Goal: Task Accomplishment & Management: Complete application form

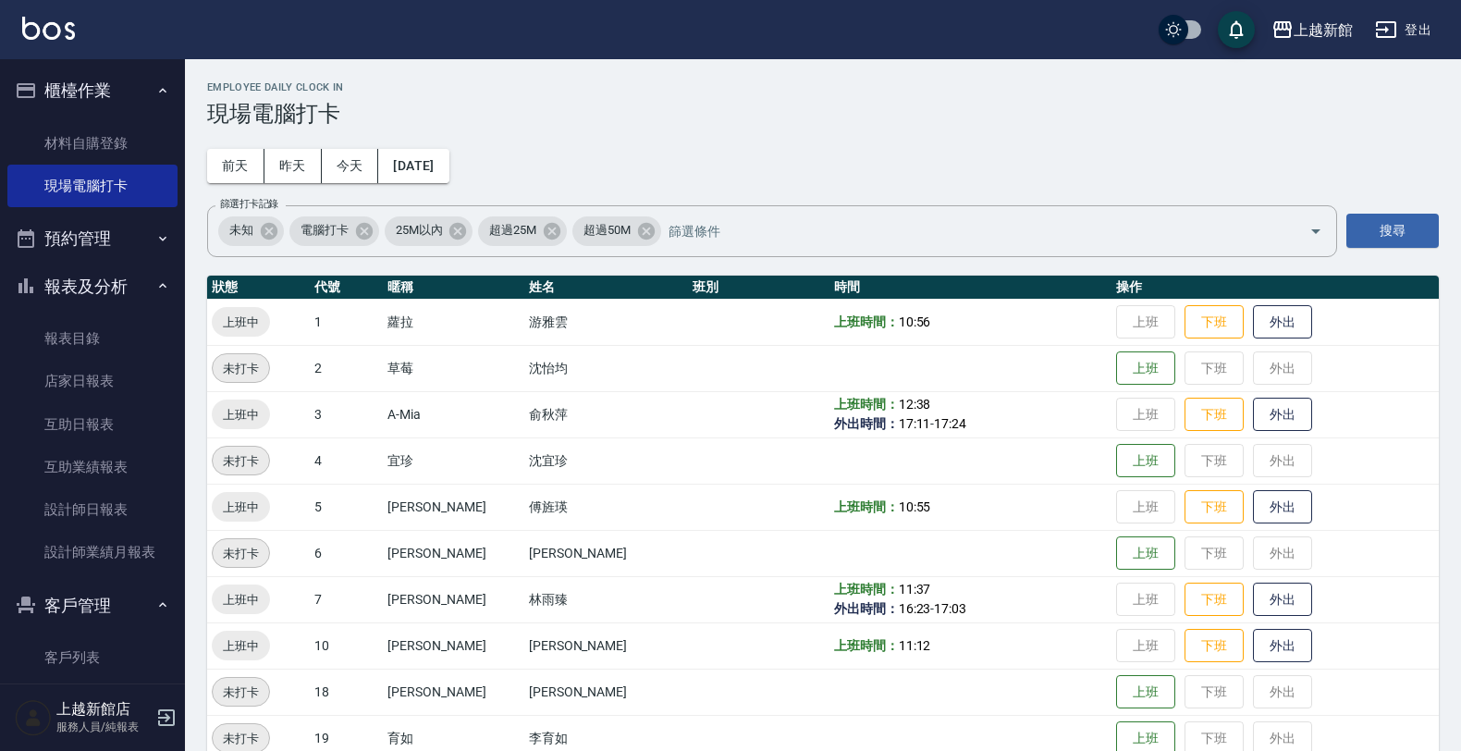
scroll to position [347, 0]
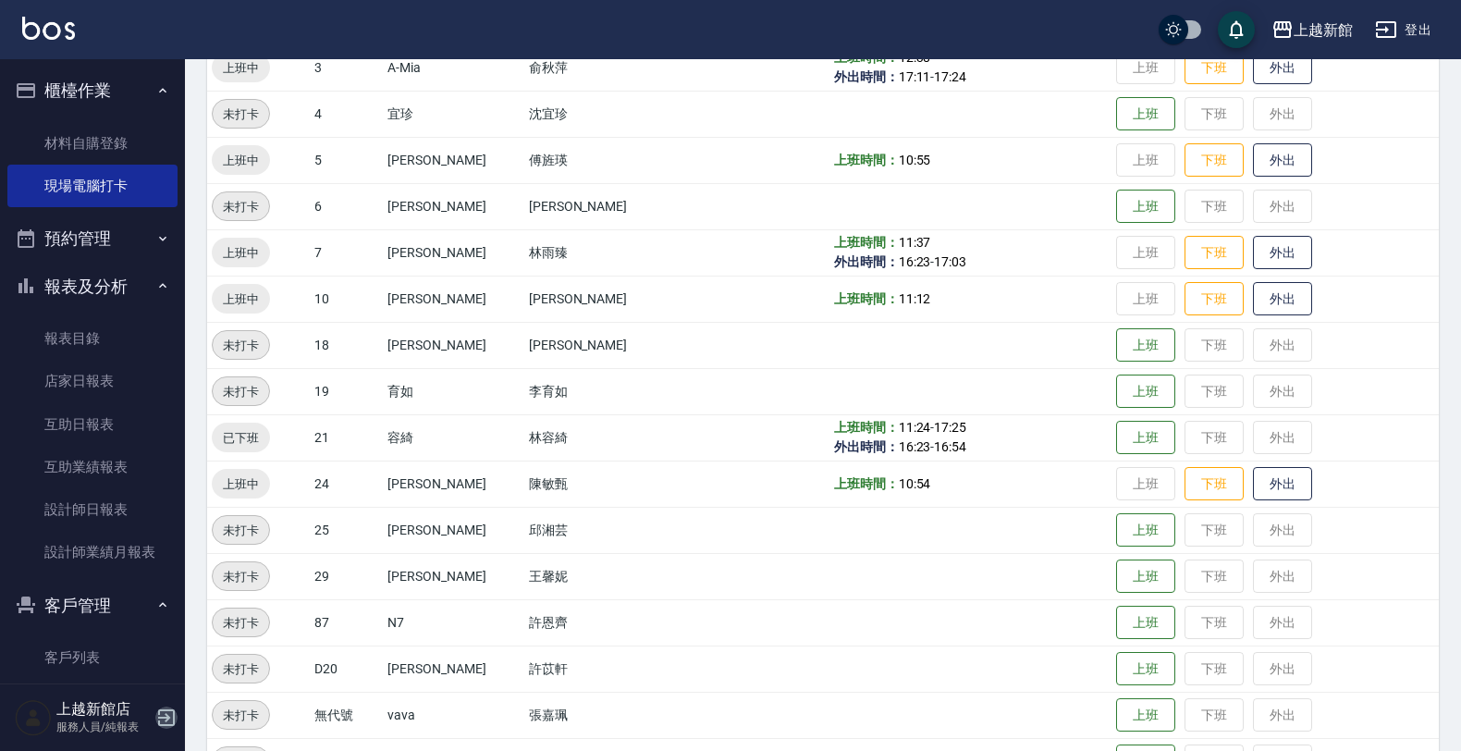
click at [176, 723] on icon "button" at bounding box center [166, 717] width 22 height 22
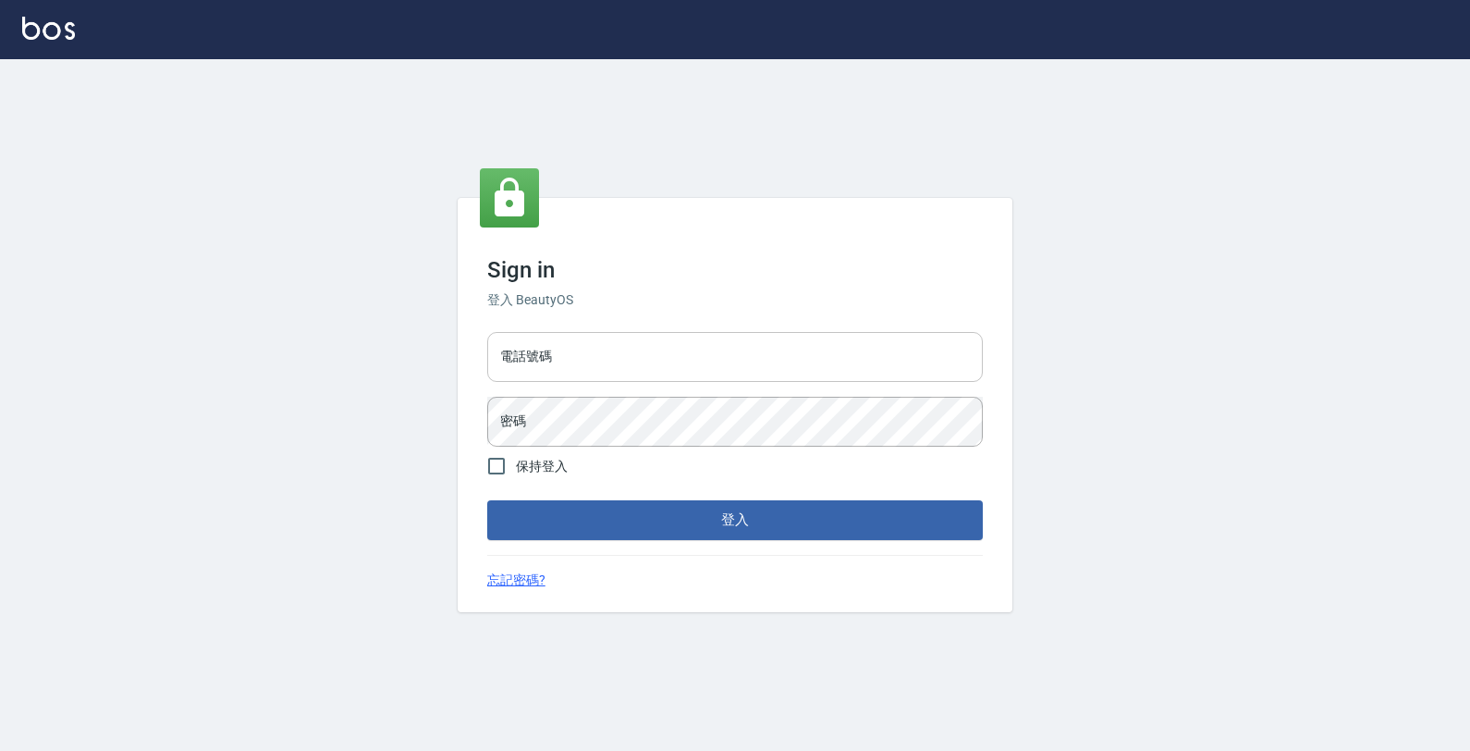
drag, startPoint x: 599, startPoint y: 393, endPoint x: 598, endPoint y: 353, distance: 39.8
click at [599, 389] on div "電話號碼 電話號碼 密碼 密碼" at bounding box center [735, 389] width 510 height 129
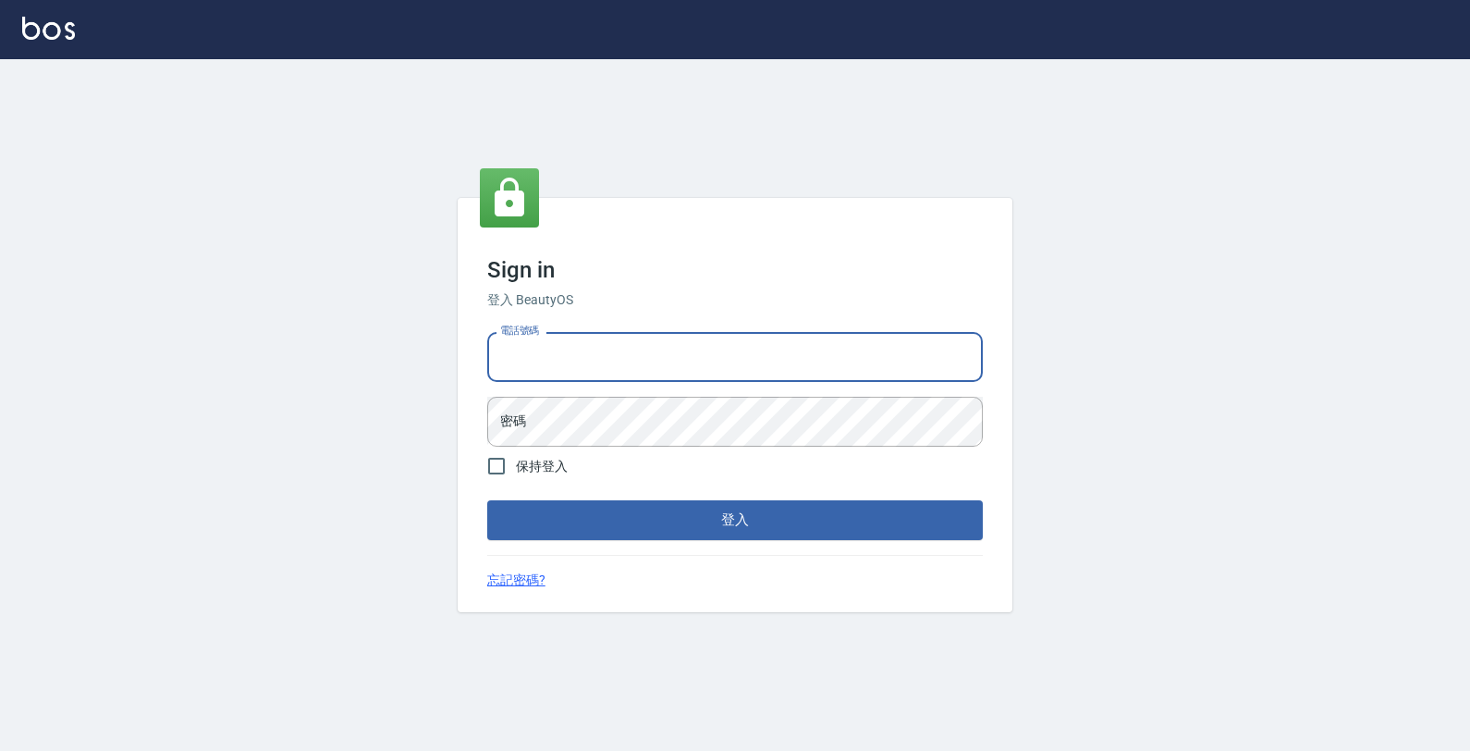
click at [598, 353] on input "電話號碼" at bounding box center [735, 357] width 496 height 50
type input "0974376310"
click at [487, 500] on button "登入" at bounding box center [735, 519] width 496 height 39
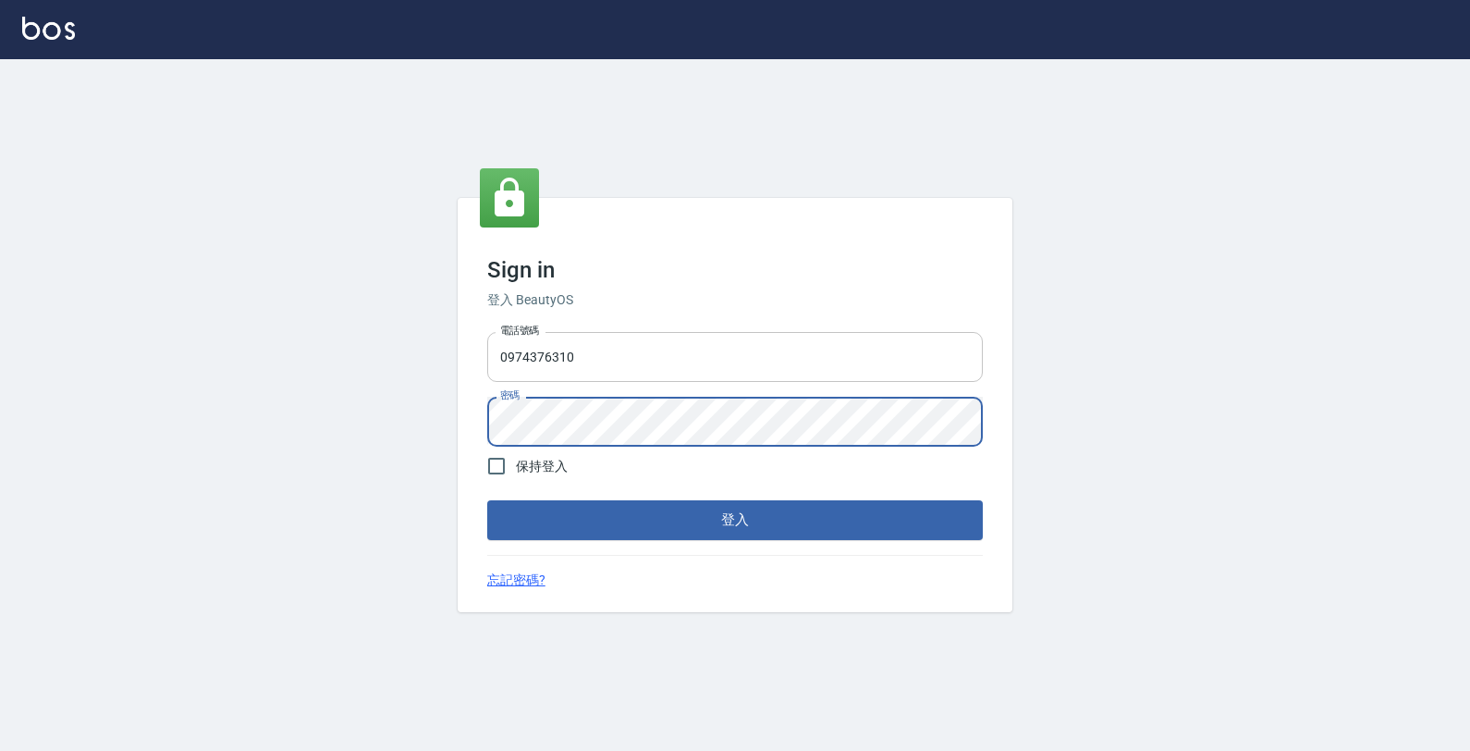
click at [487, 500] on button "登入" at bounding box center [735, 519] width 496 height 39
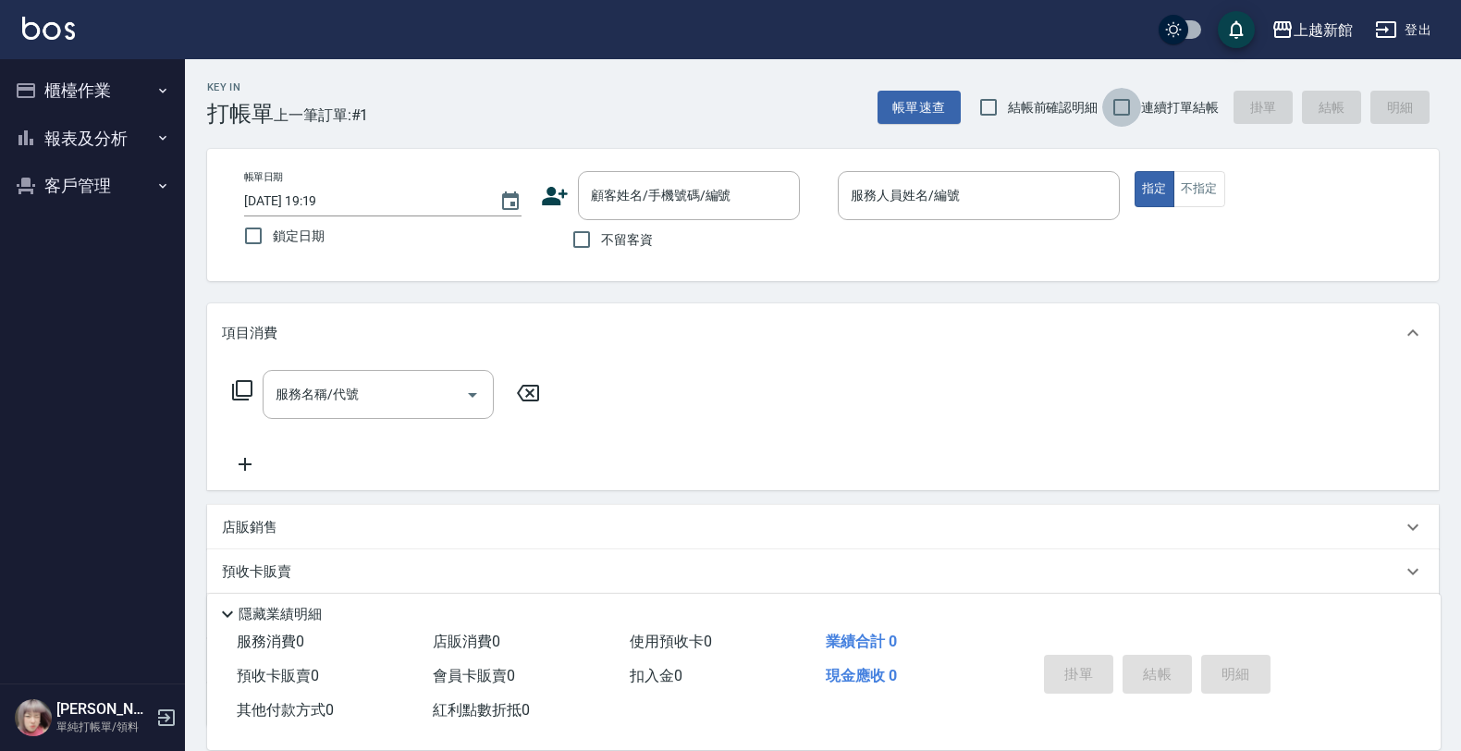
click at [1124, 118] on input "連續打單結帳" at bounding box center [1121, 107] width 39 height 39
checkbox input "true"
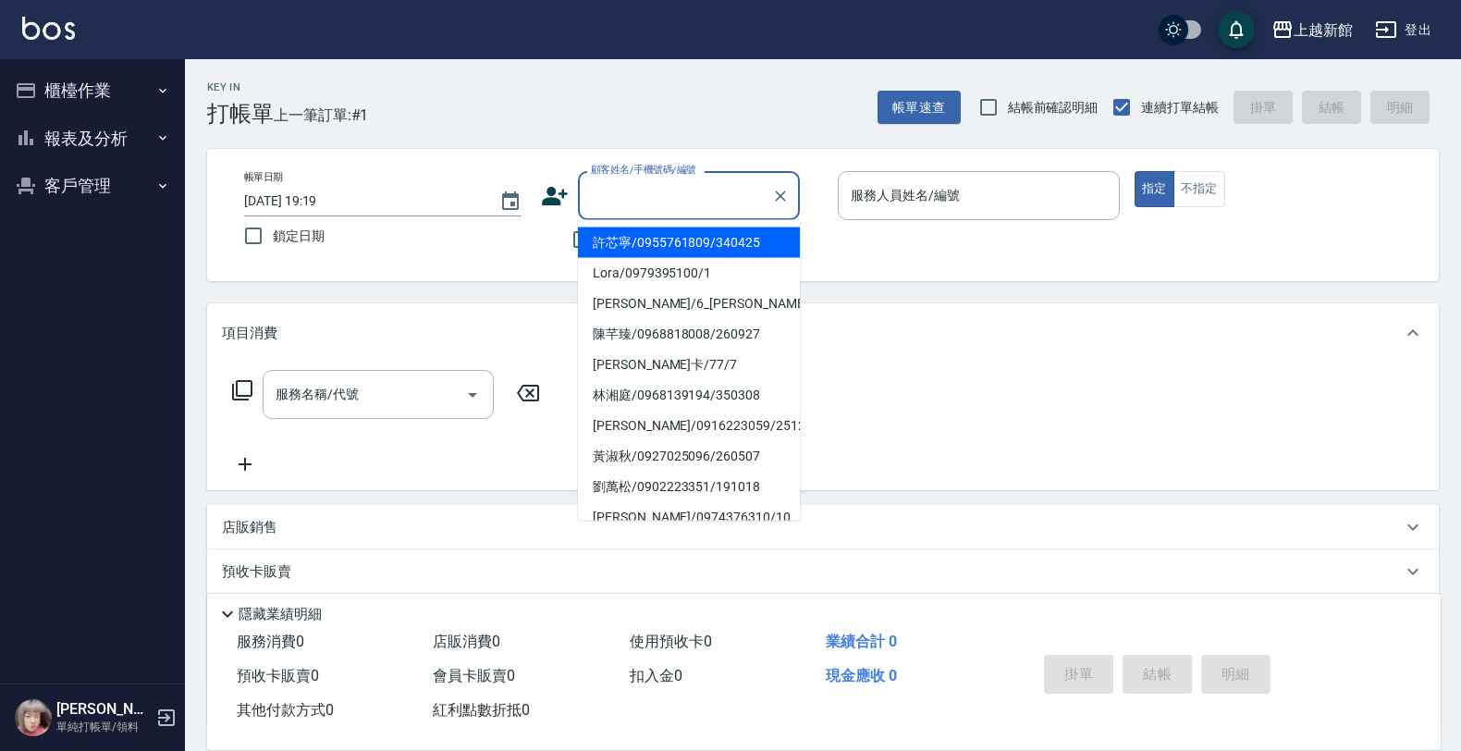
click at [741, 201] on input "顧客姓名/手機號碼/編號" at bounding box center [675, 195] width 178 height 32
type input "Lora/0979395100/1"
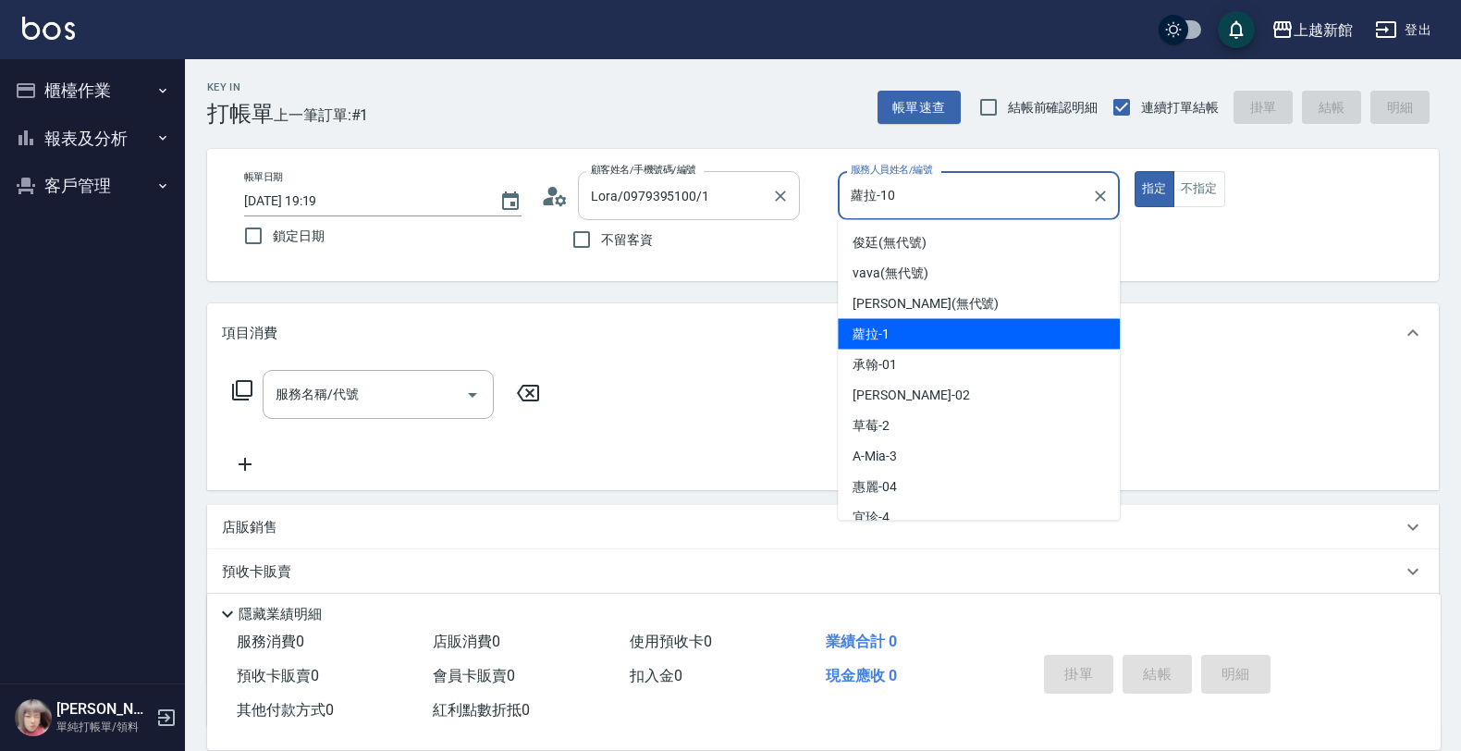
click at [1135, 171] on button "指定" at bounding box center [1155, 189] width 40 height 36
type input "蘿拉-1"
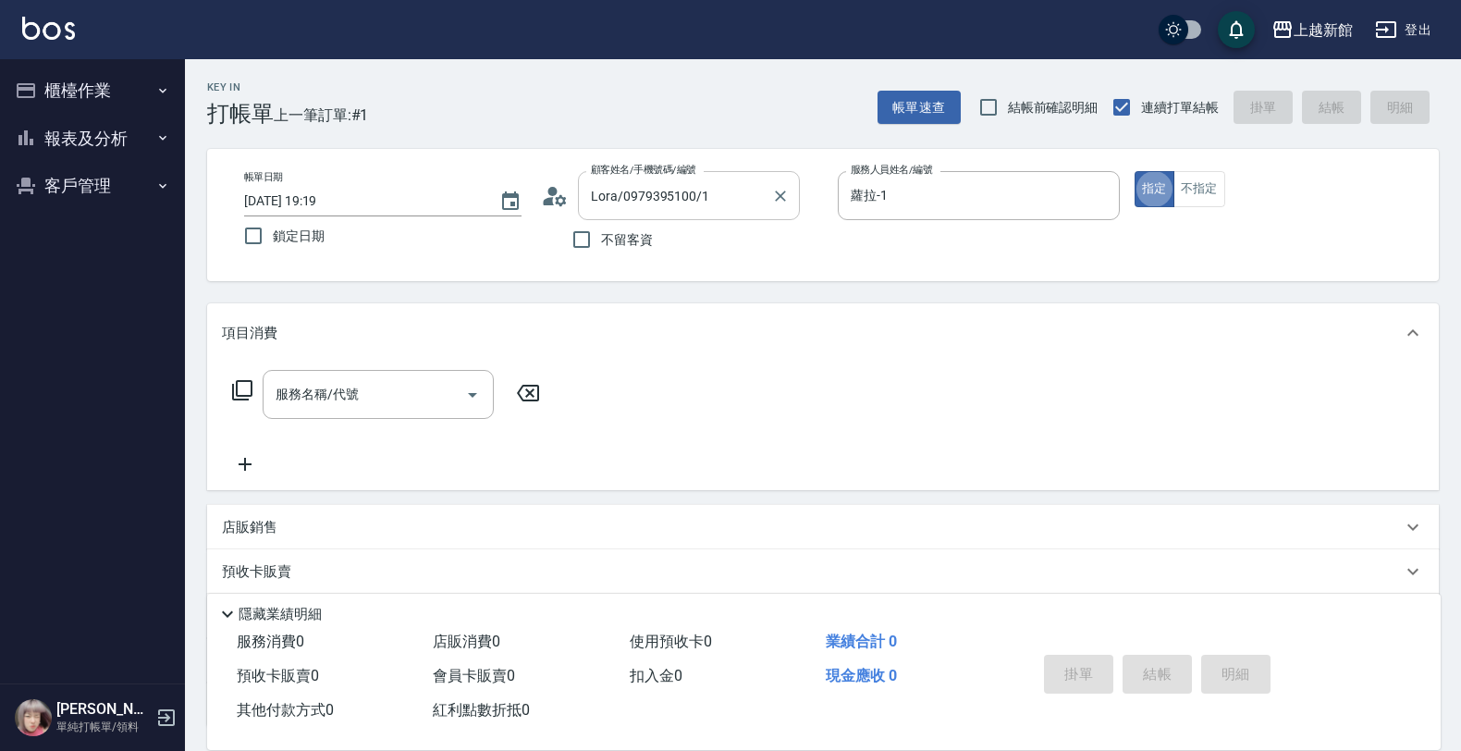
type button "true"
type input "瑪莎/0974376310/10"
type input "瑪沙-10"
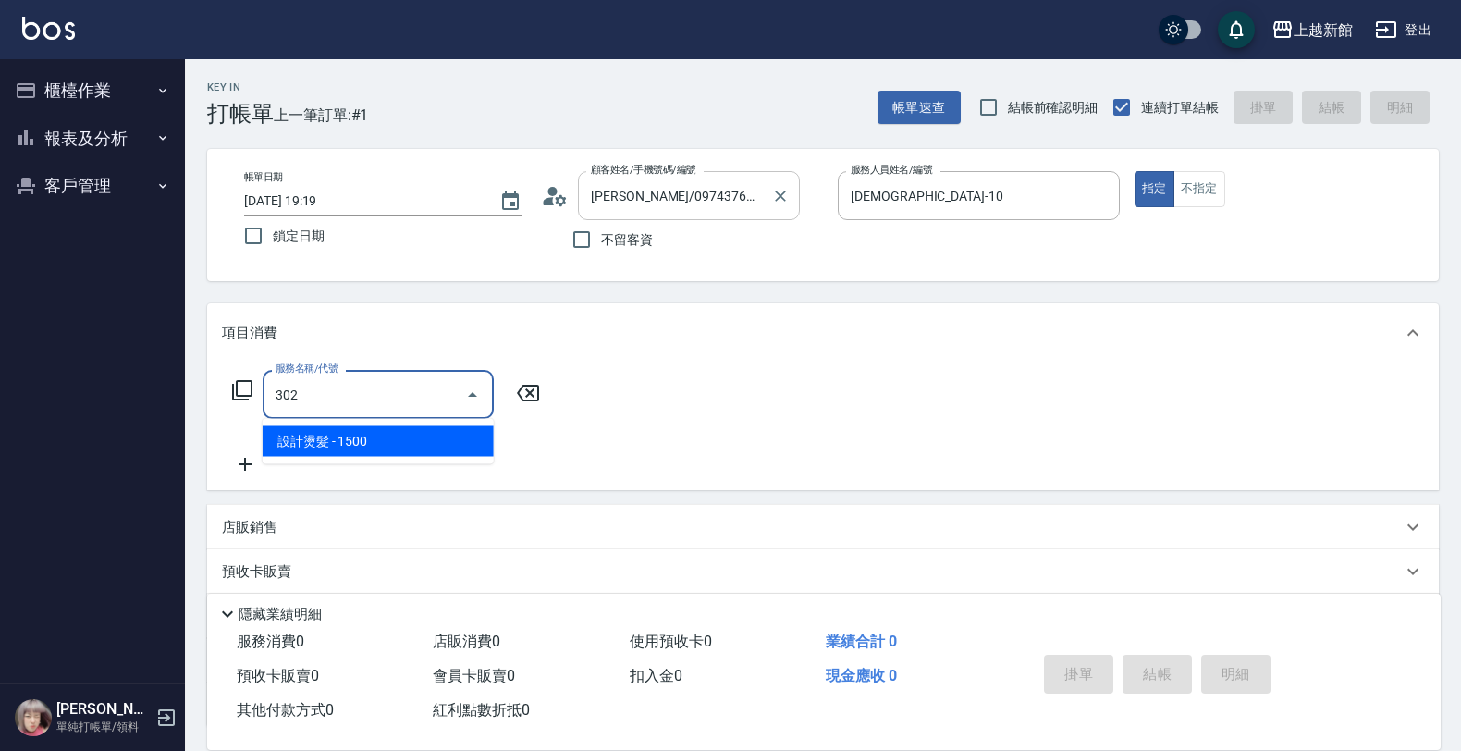
type input "設計燙髮(302)"
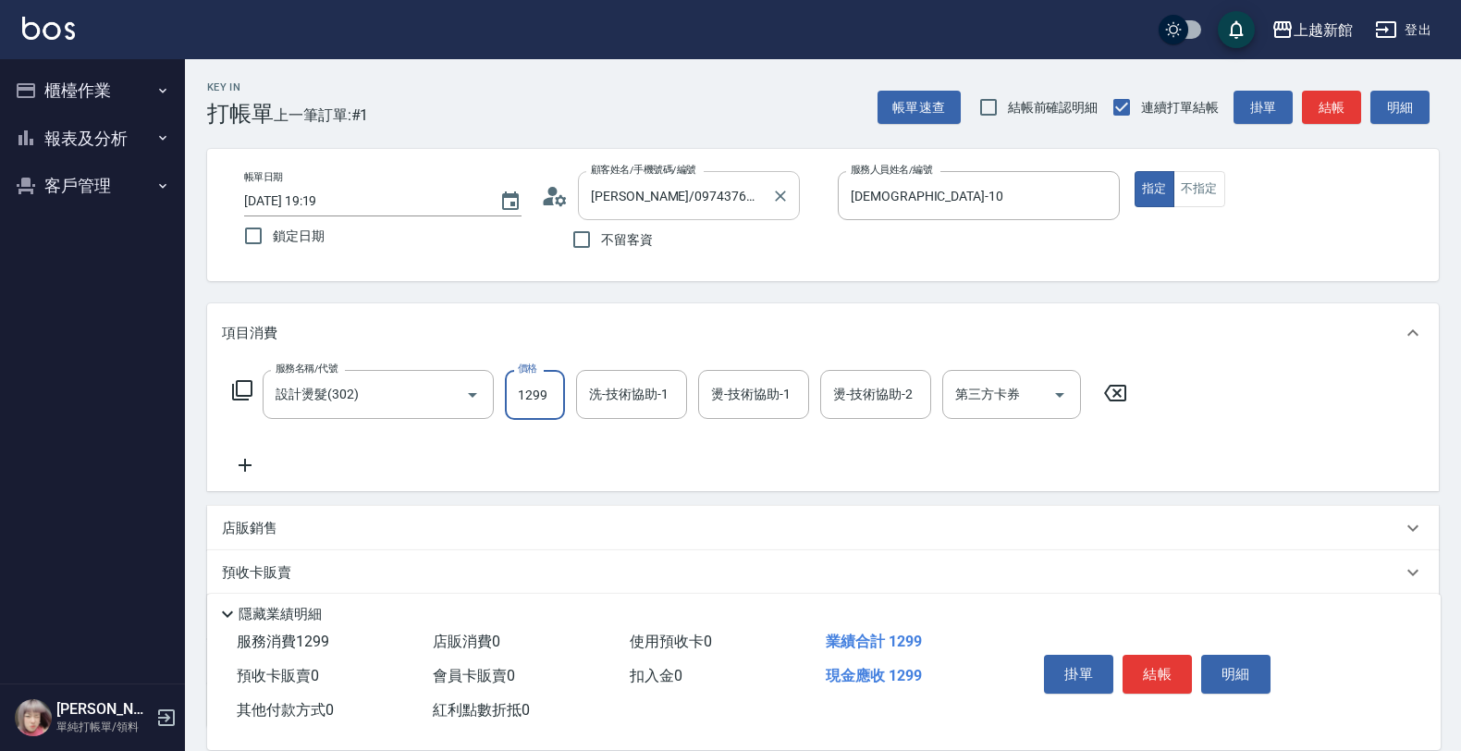
type input "1299"
type input "瑪沙-10"
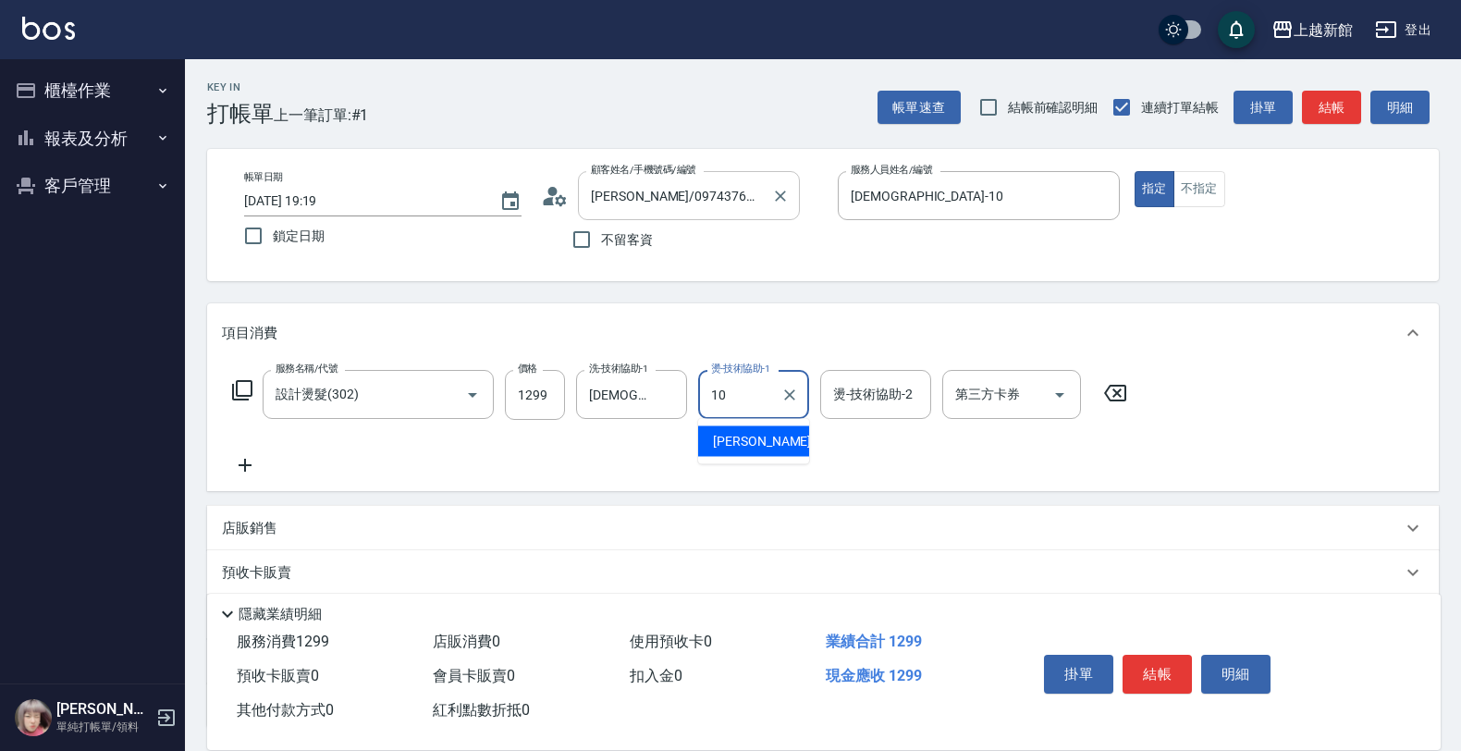
type input "瑪沙-10"
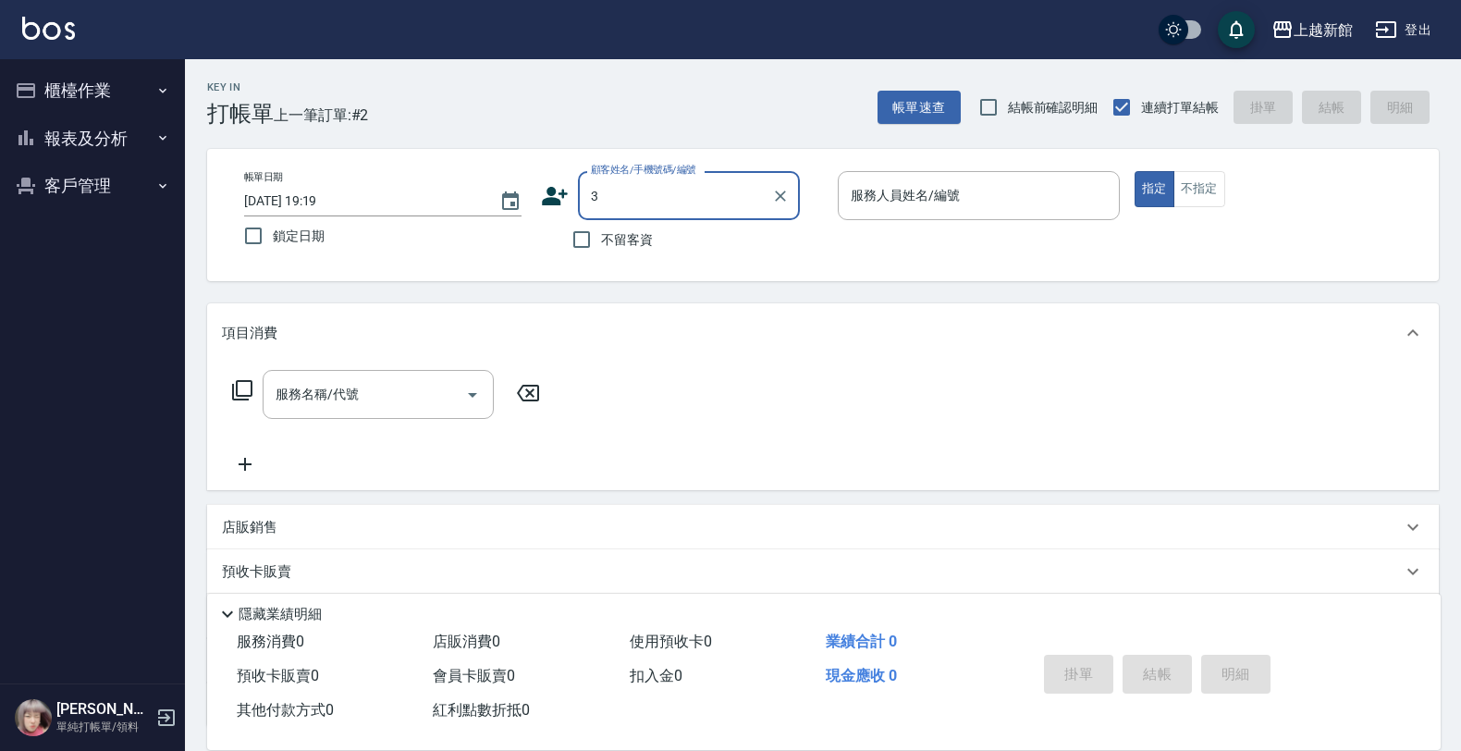
type input "瑪莎/0974376310/10"
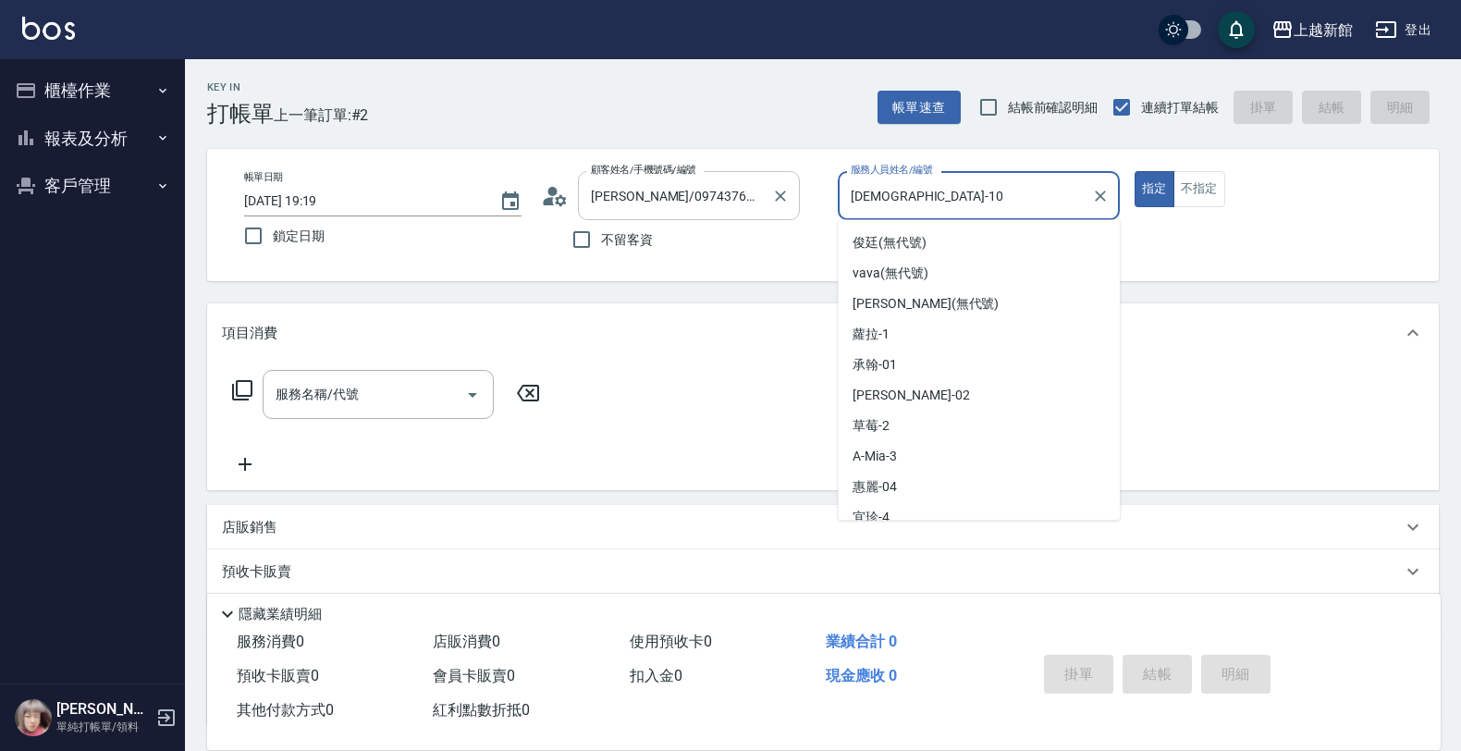
type input "瑪沙-10"
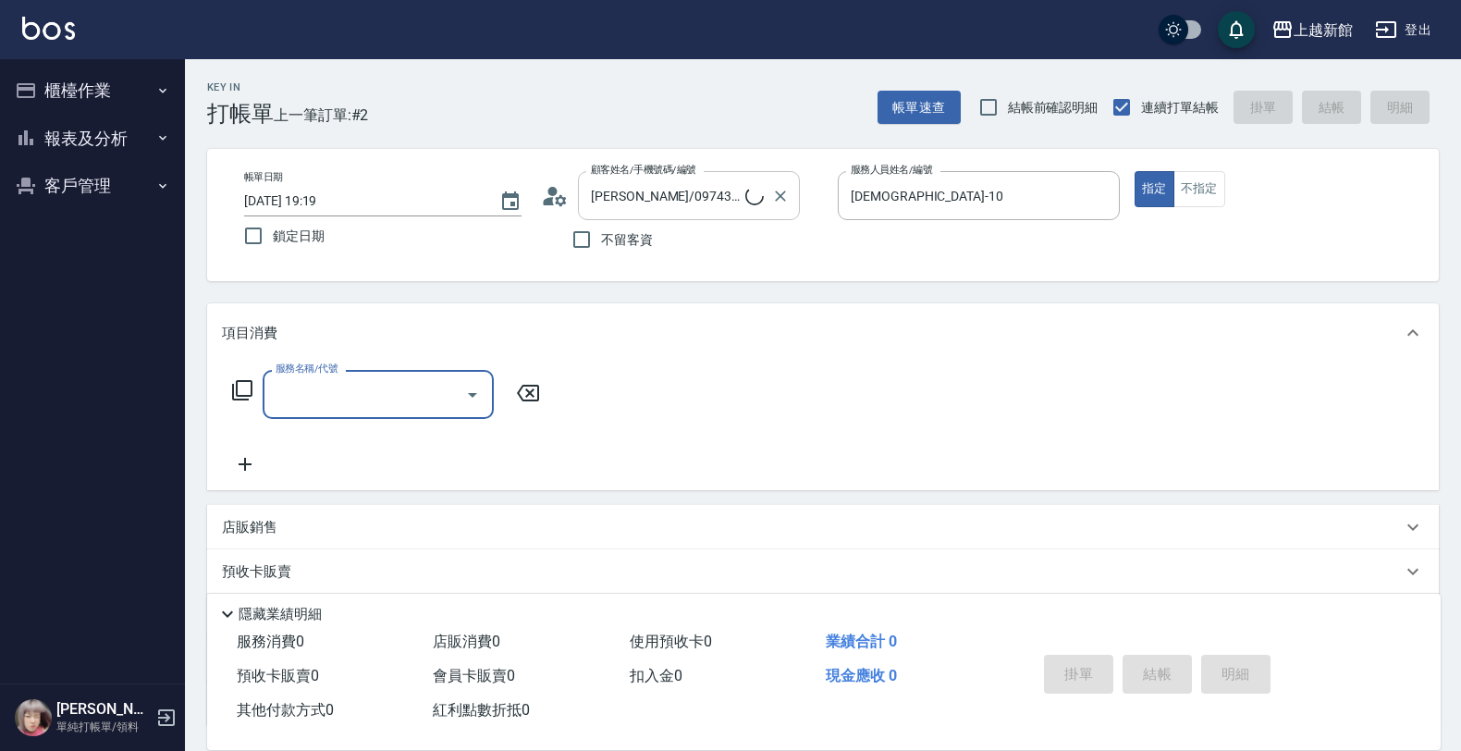
type input "阿咪/3_阿咪/3"
type input "A-Mia -3"
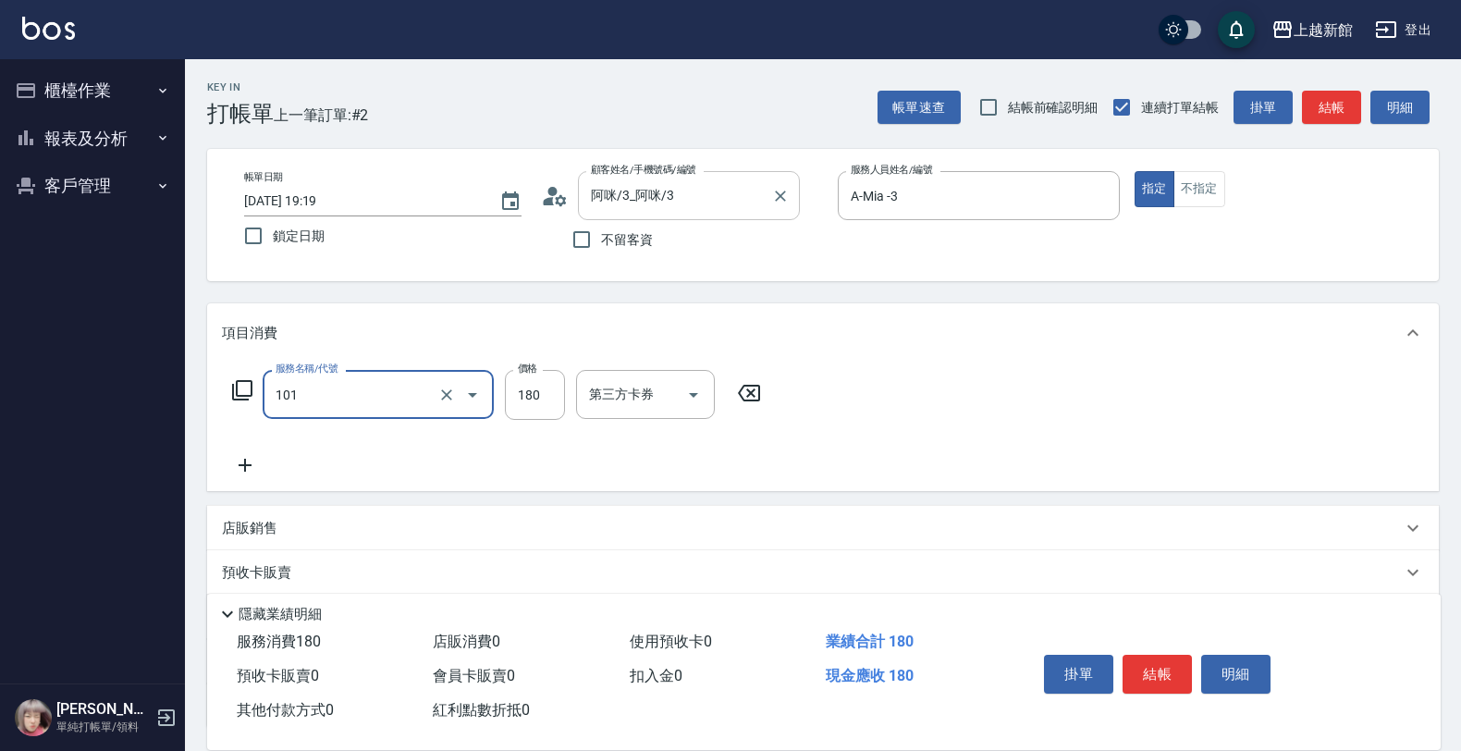
type input "洗髮250(101)"
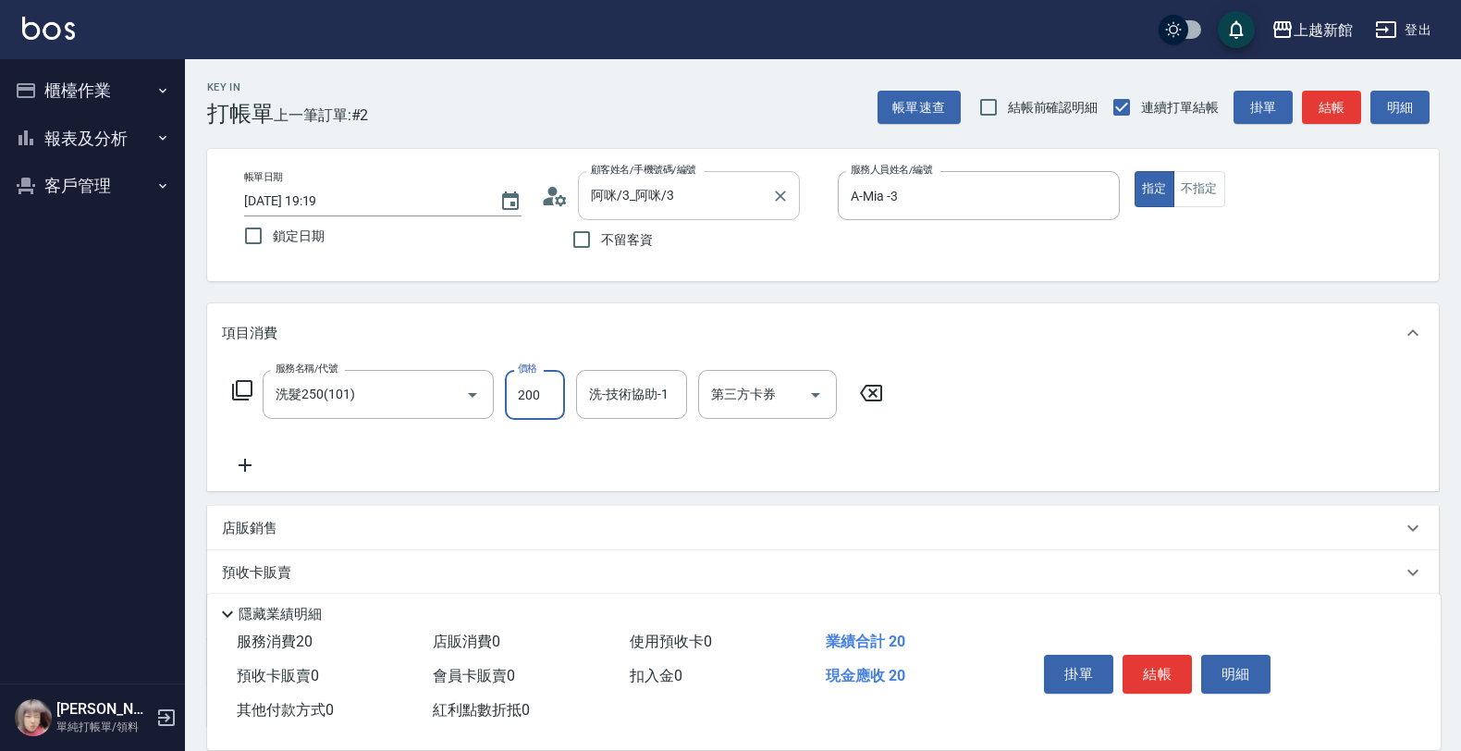
type input "200"
type input "A-Mia -3"
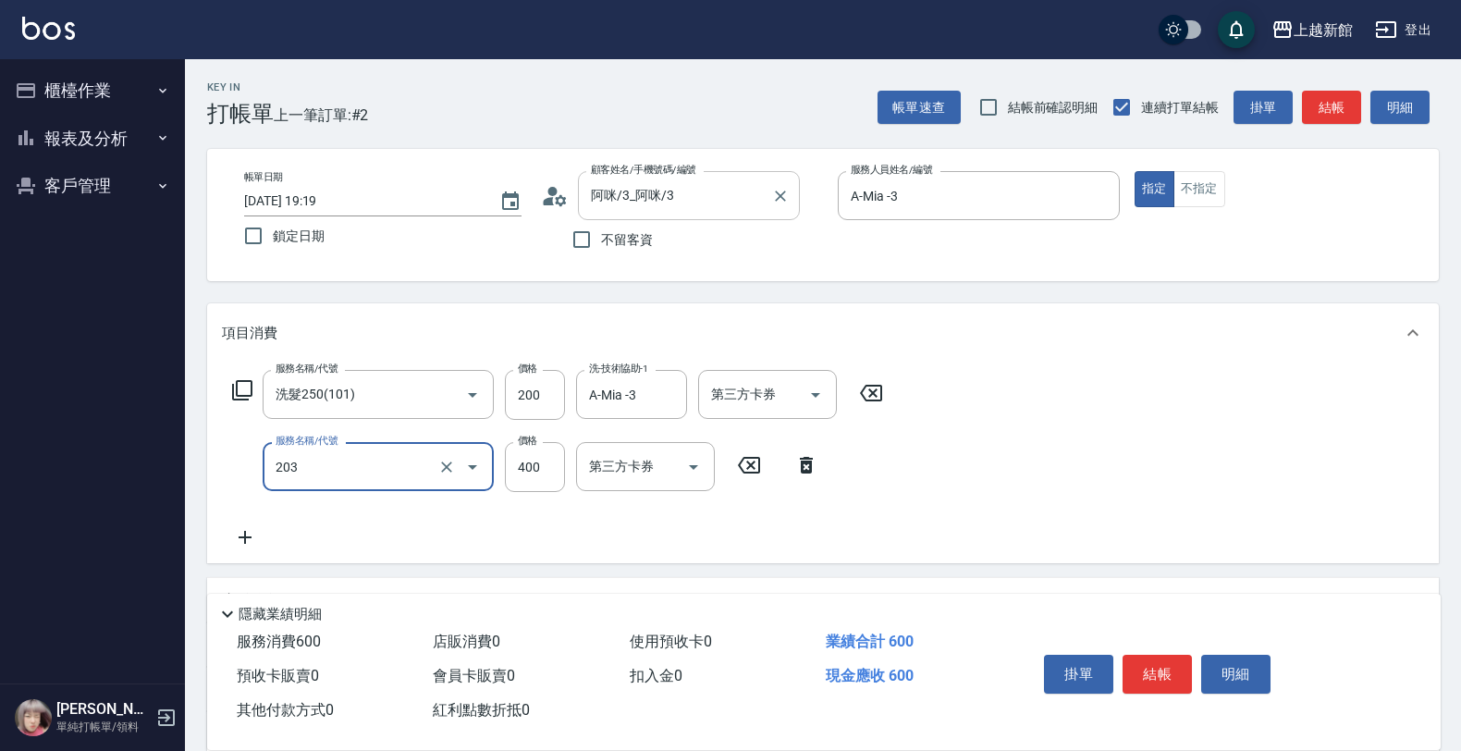
type input "指定單剪(203)"
type input "200"
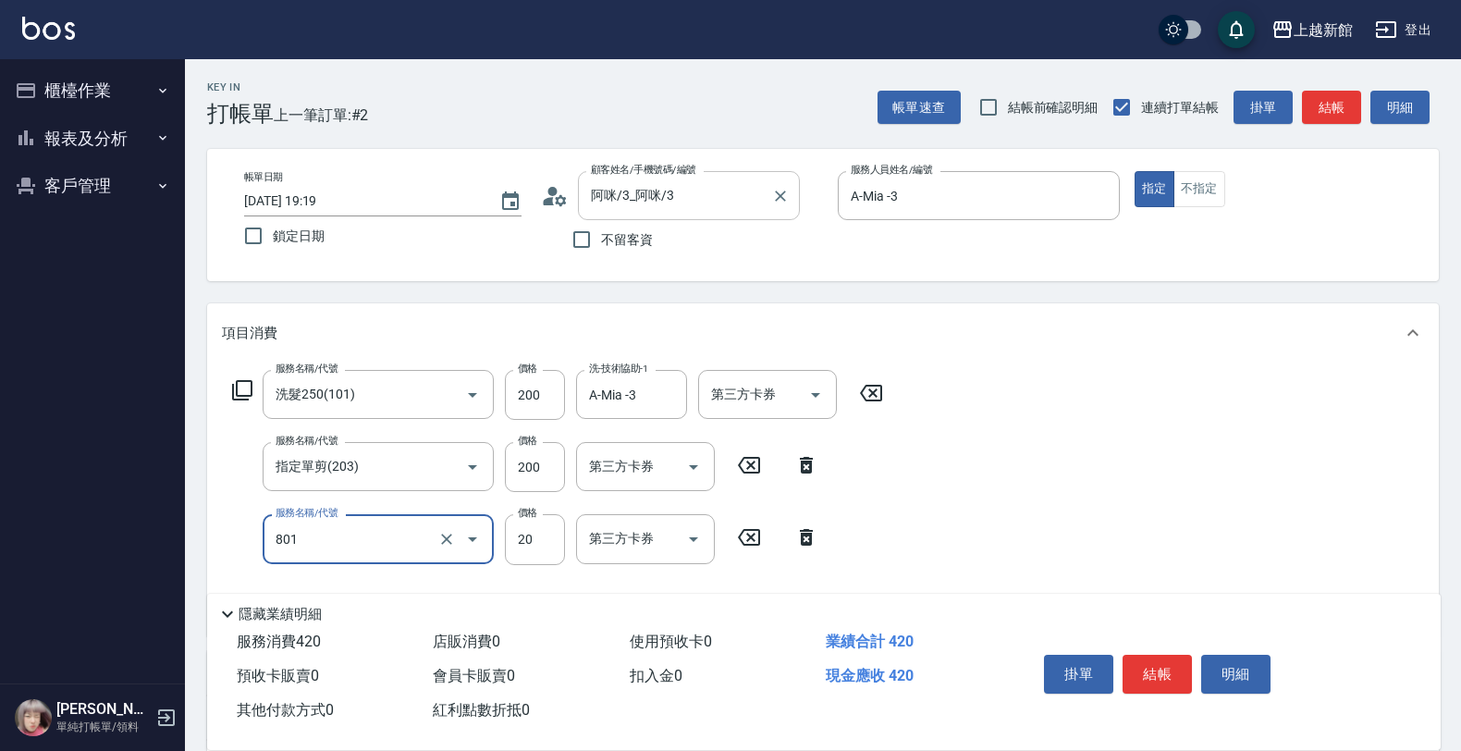
type input "潤絲(801)"
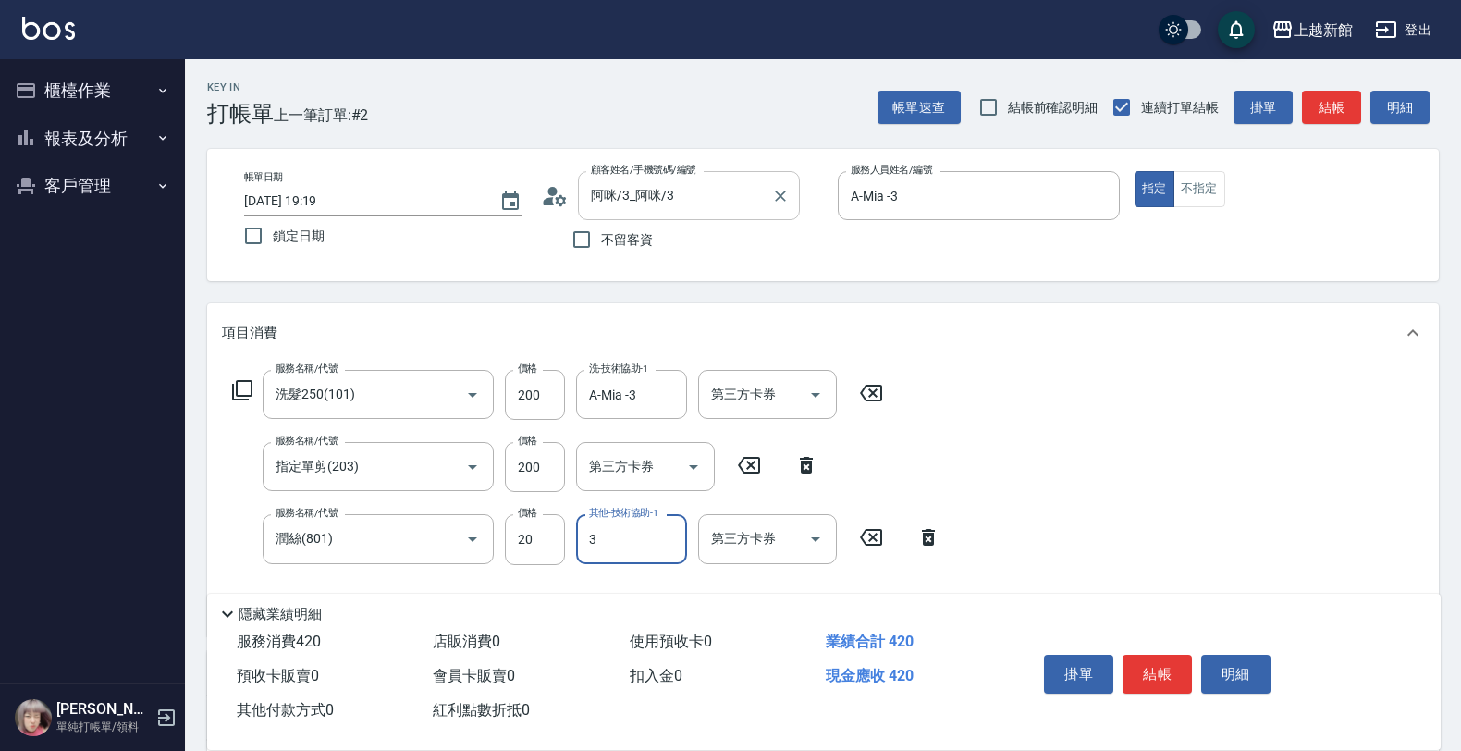
type input "A-Mia -3"
click at [1228, 183] on div "指定 不指定" at bounding box center [1276, 189] width 282 height 36
click at [1212, 190] on button "不指定" at bounding box center [1199, 189] width 52 height 36
type button "false"
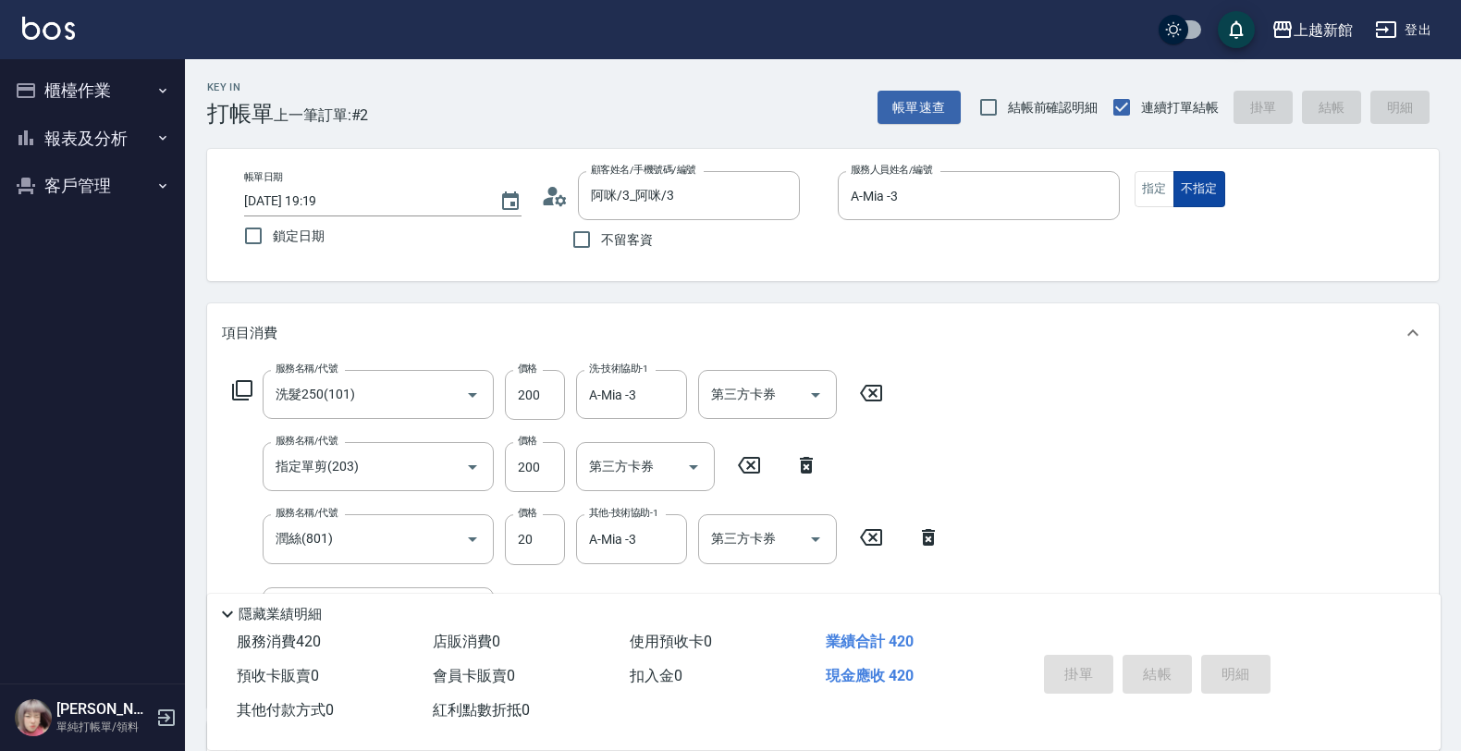
type input "2025/09/24 19:20"
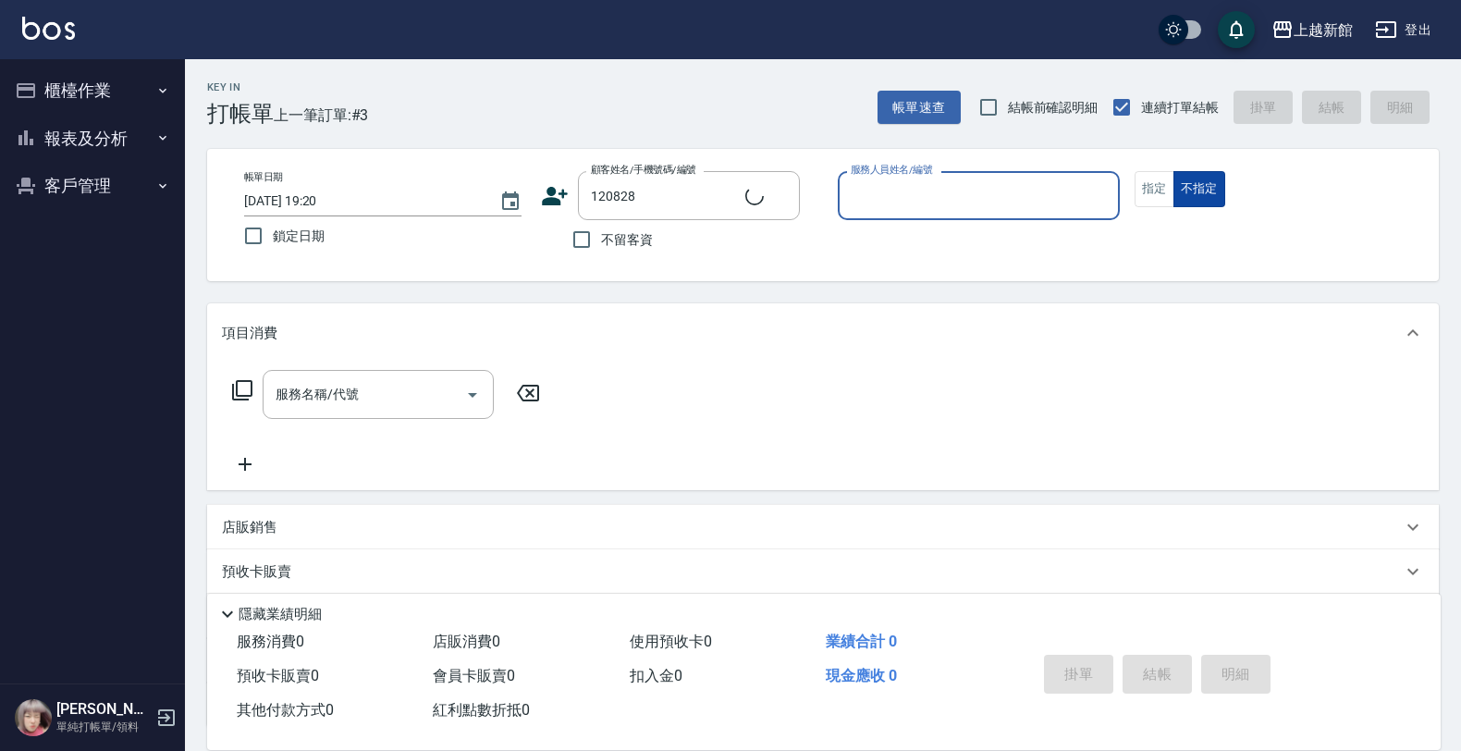
type input "王寯穎/0975855839/120828"
type input "蘿拉-1"
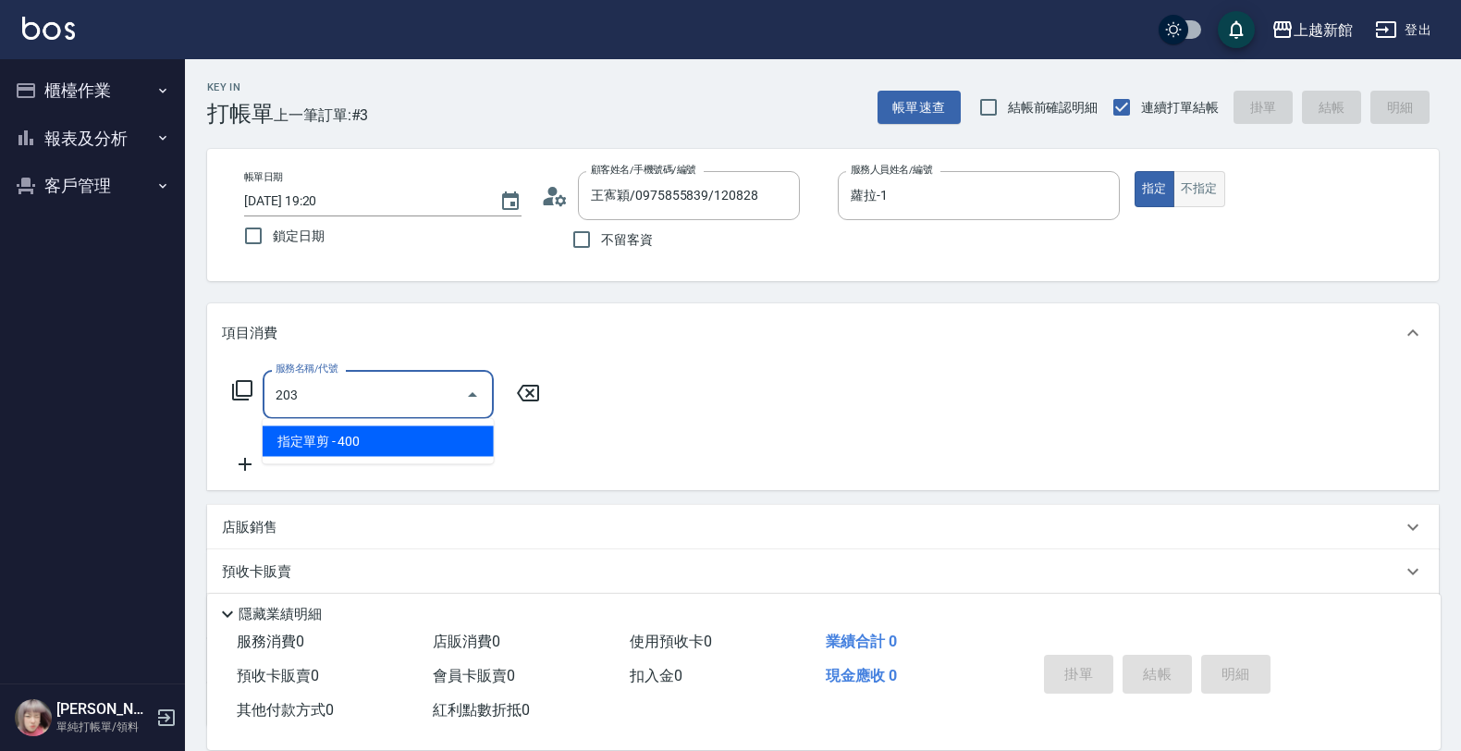
type input "指定單剪(203)"
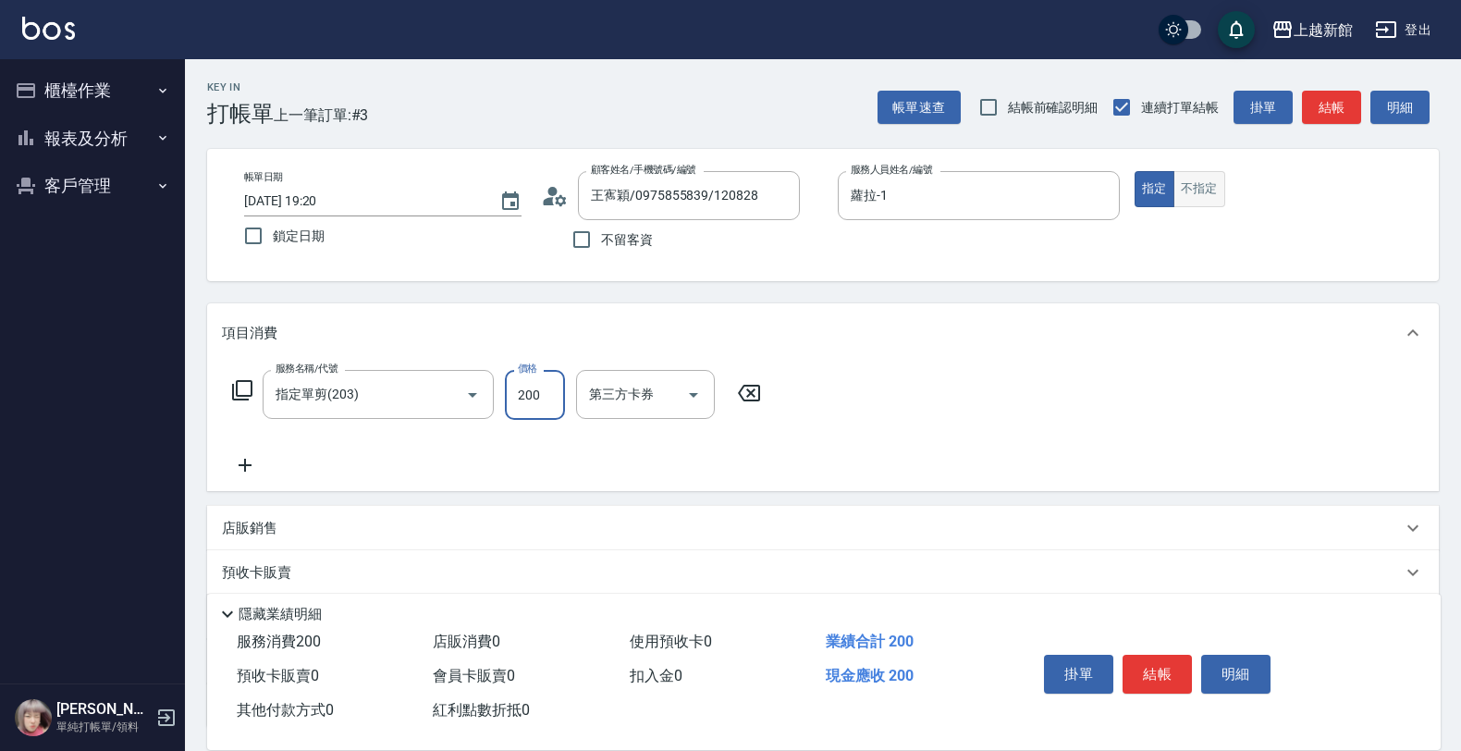
type input "200"
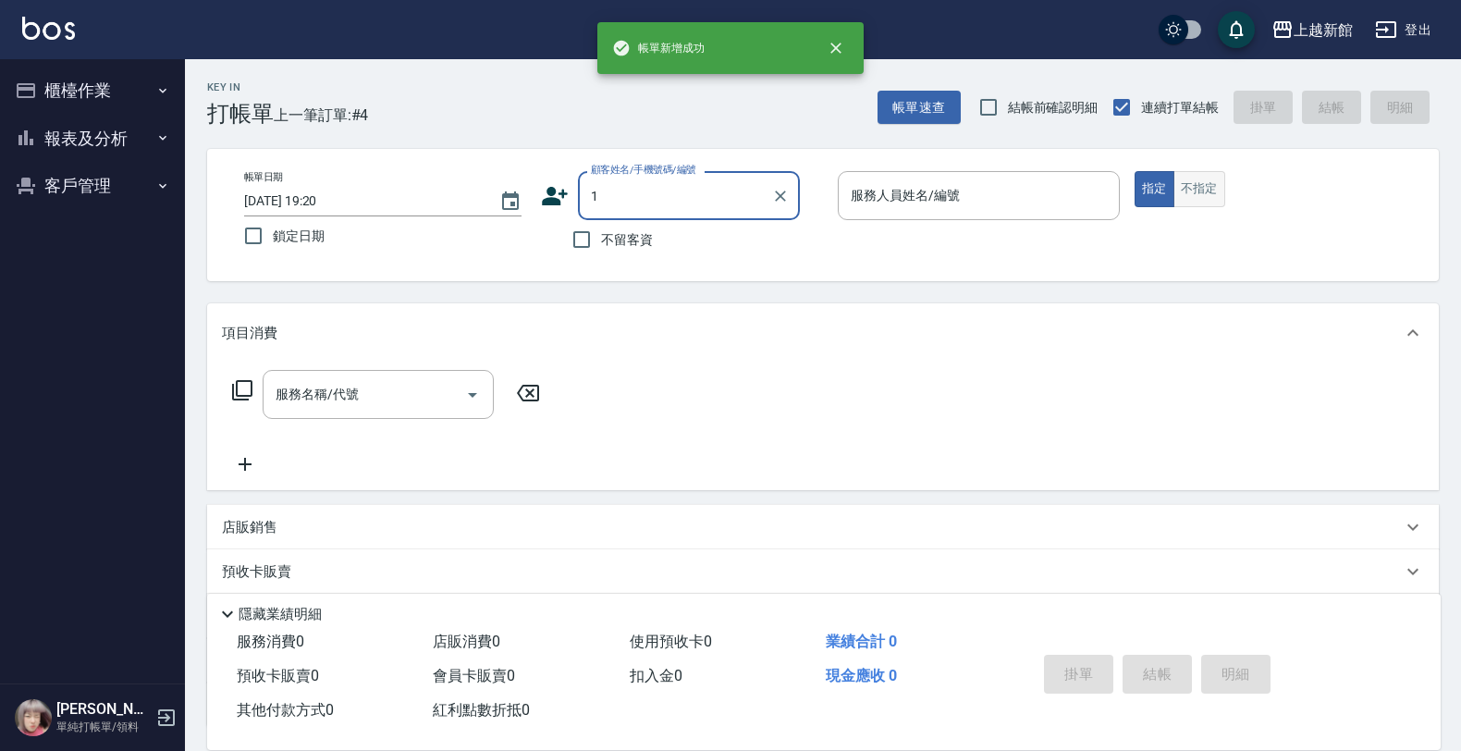
type input "王寯穎/0975855839/120828"
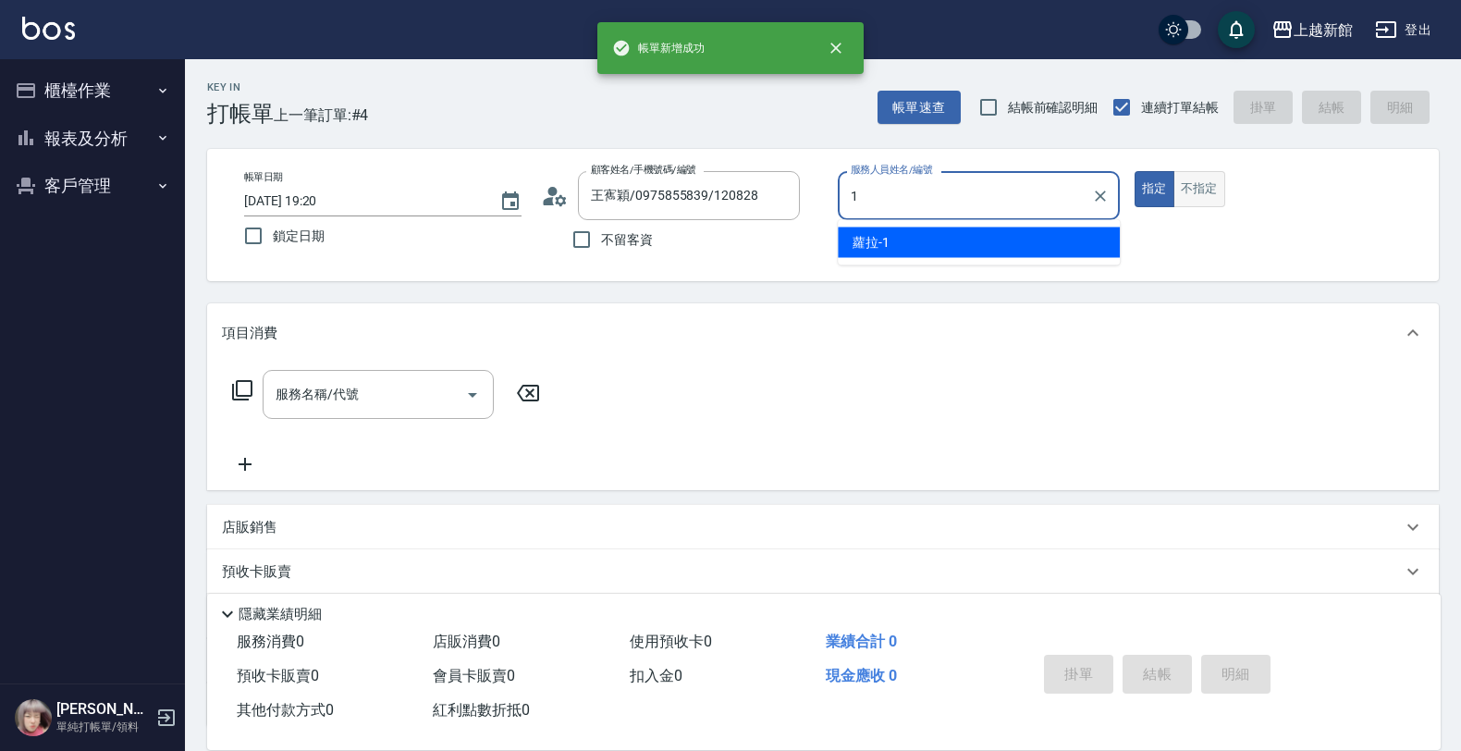
type input "蘿拉-1"
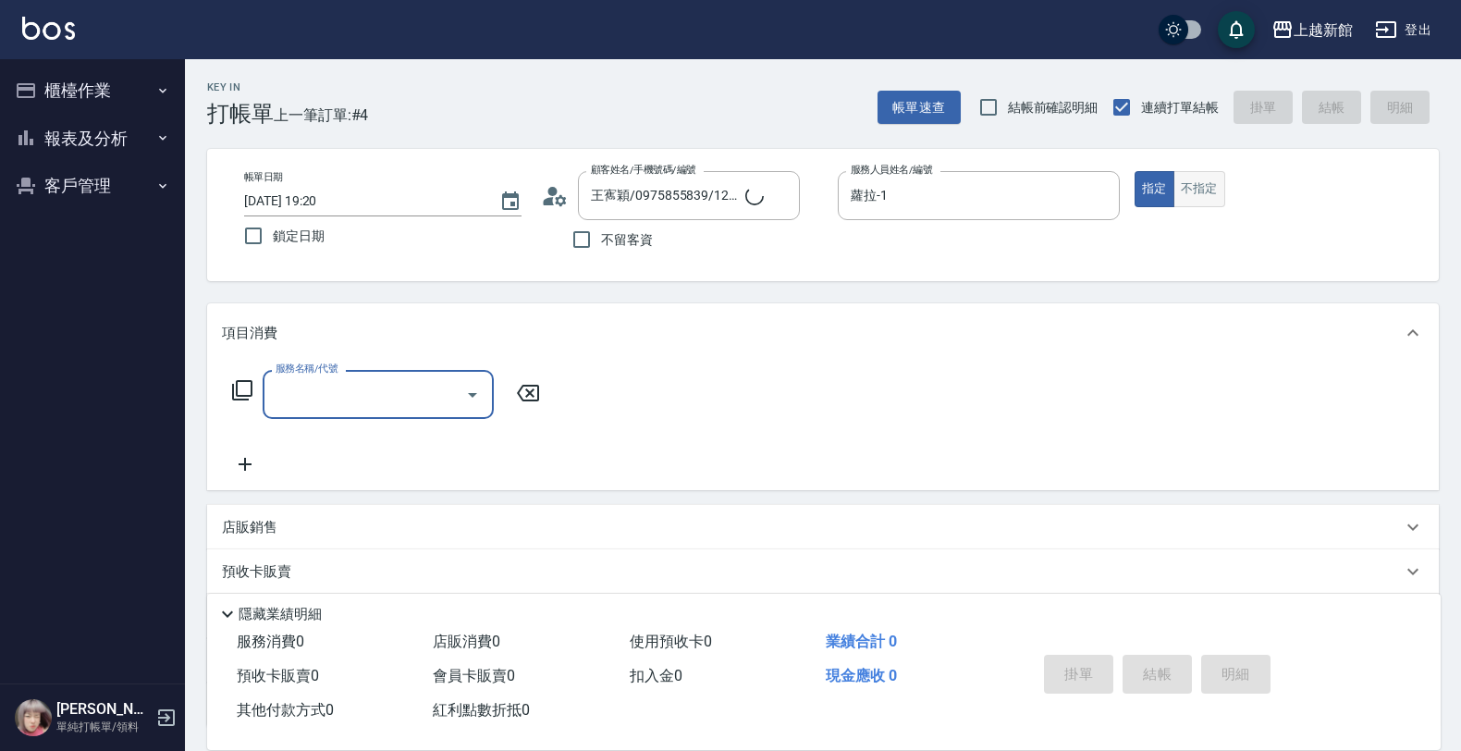
type input "Lora/0979395100/1"
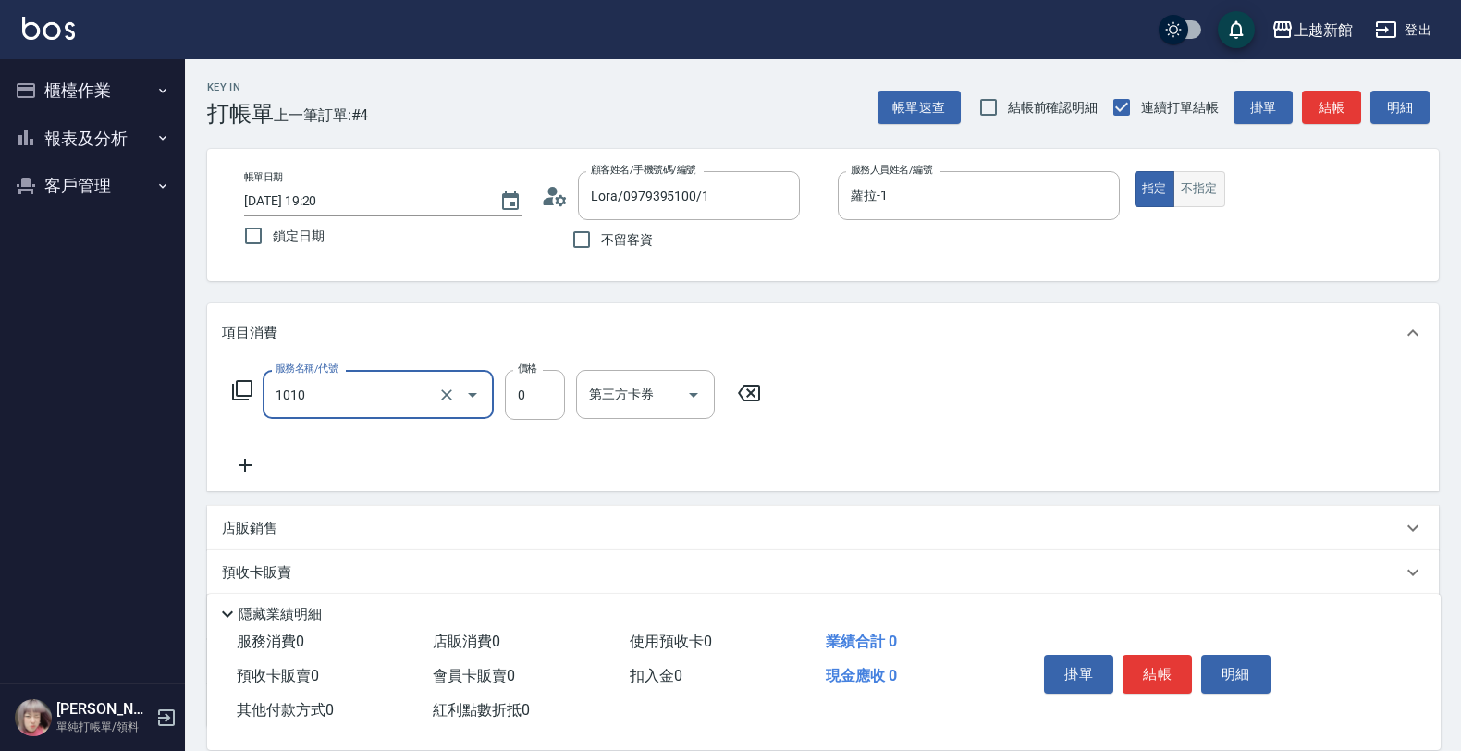
type input "贈品/珍珠芭比雙效養護香水/30ml(1010)"
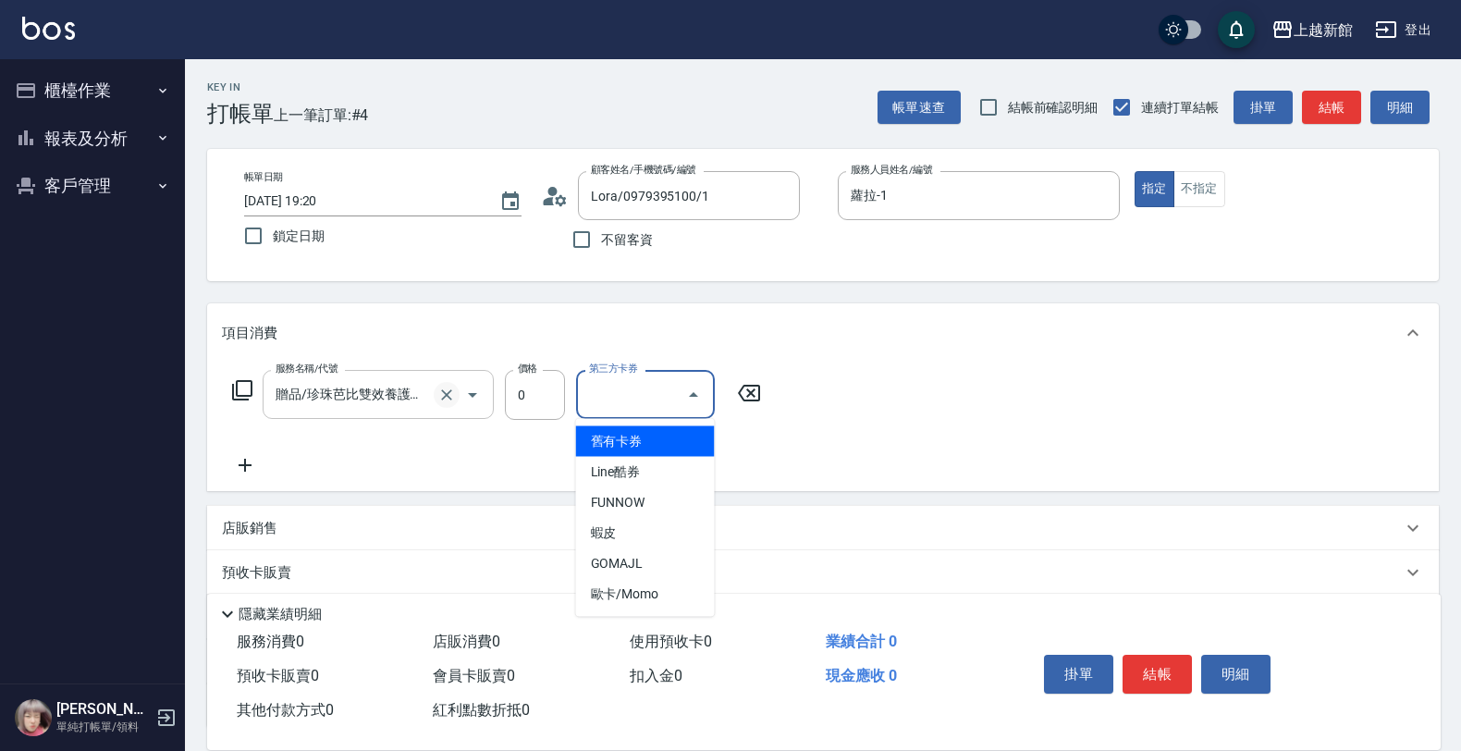
click at [437, 398] on icon "Clear" at bounding box center [446, 395] width 18 height 18
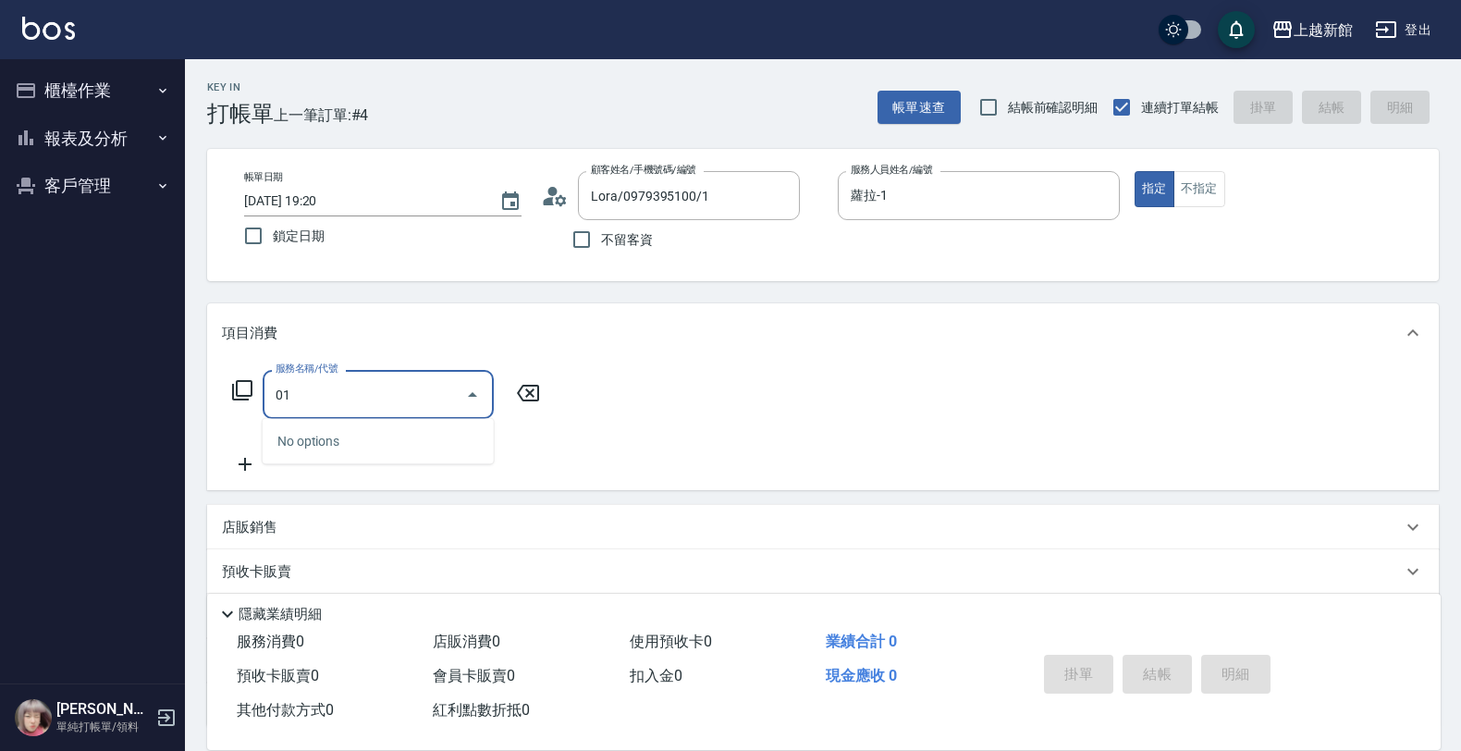
type input "0"
type input "1010"
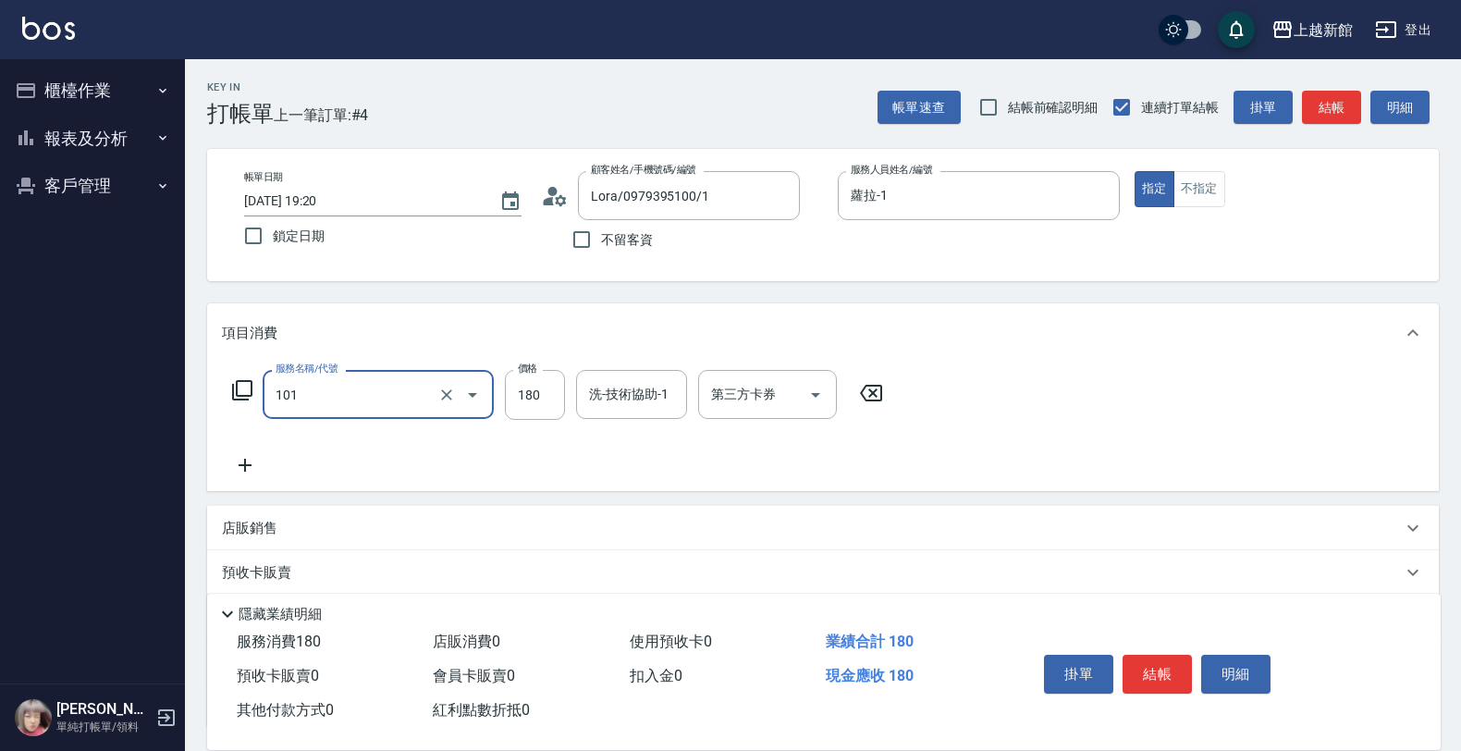
type input "洗髮250(101)"
type input "300"
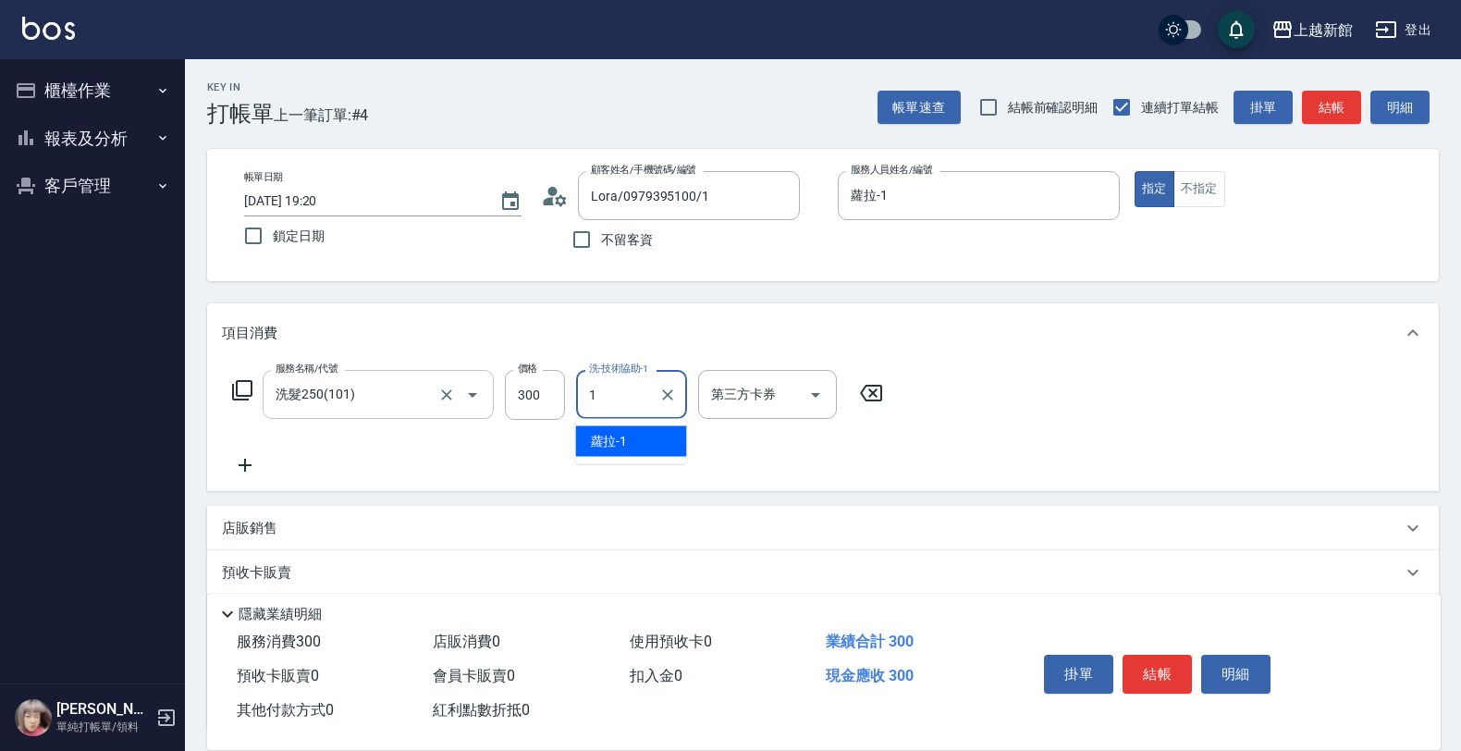
type input "蘿拉-1"
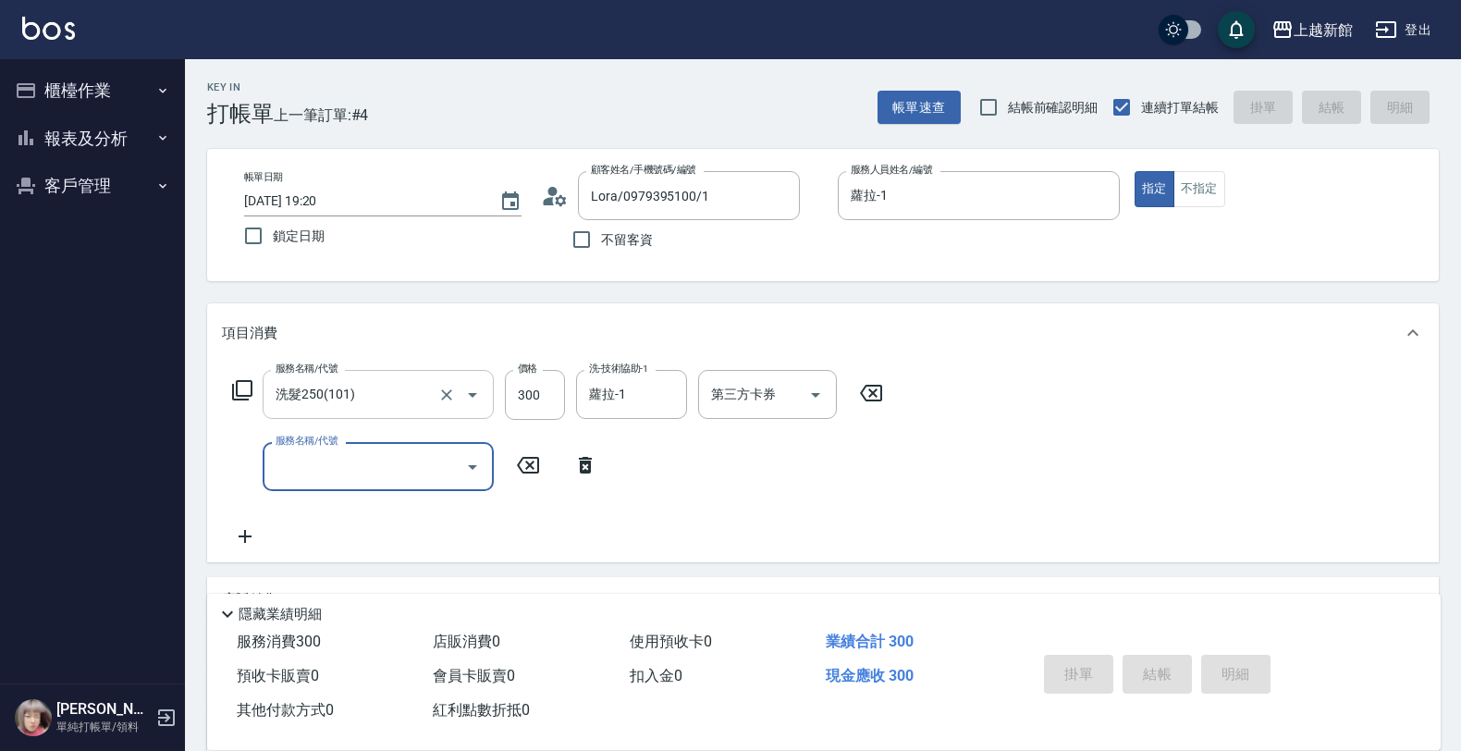
type input "2025/09/24 19:21"
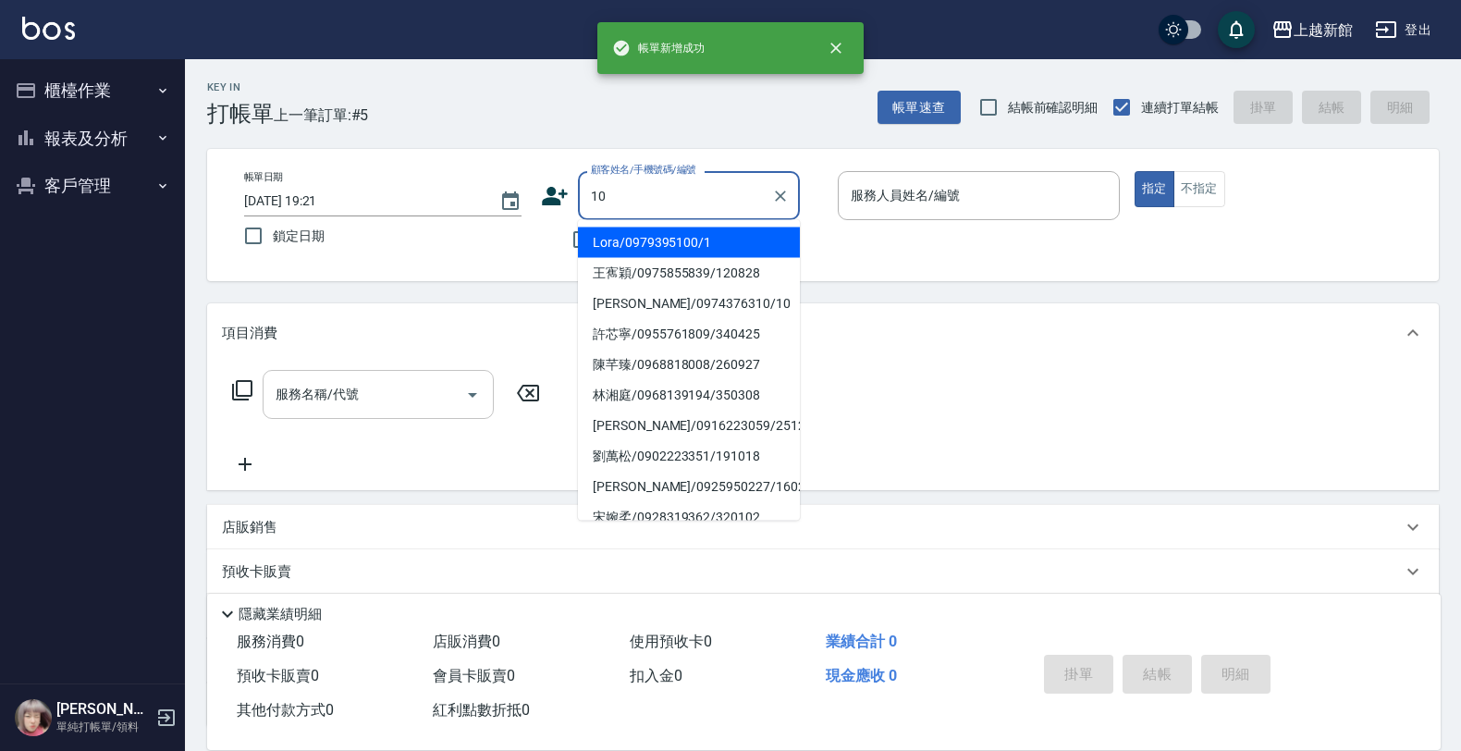
type input "Lora/0979395100/1"
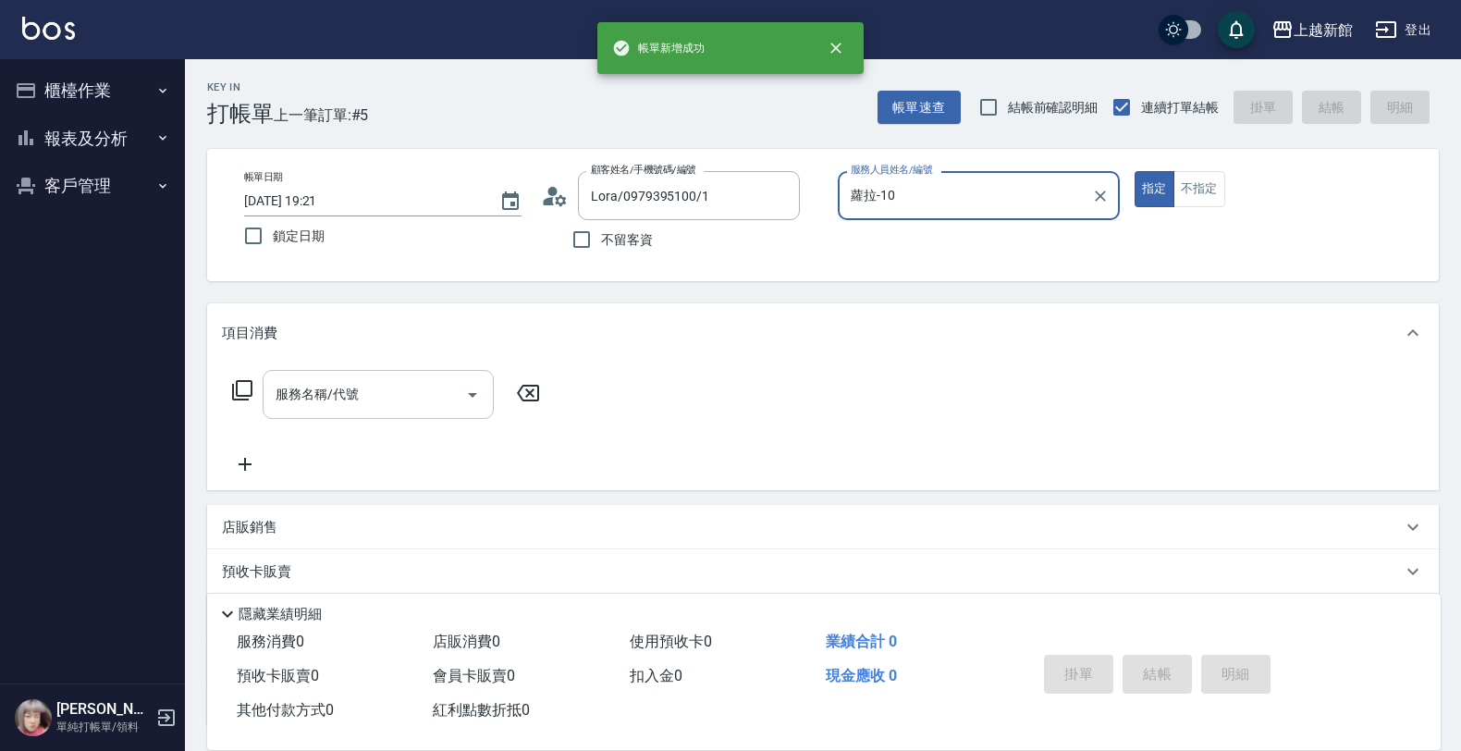
click at [1135, 171] on button "指定" at bounding box center [1155, 189] width 40 height 36
type input "蘿拉-1"
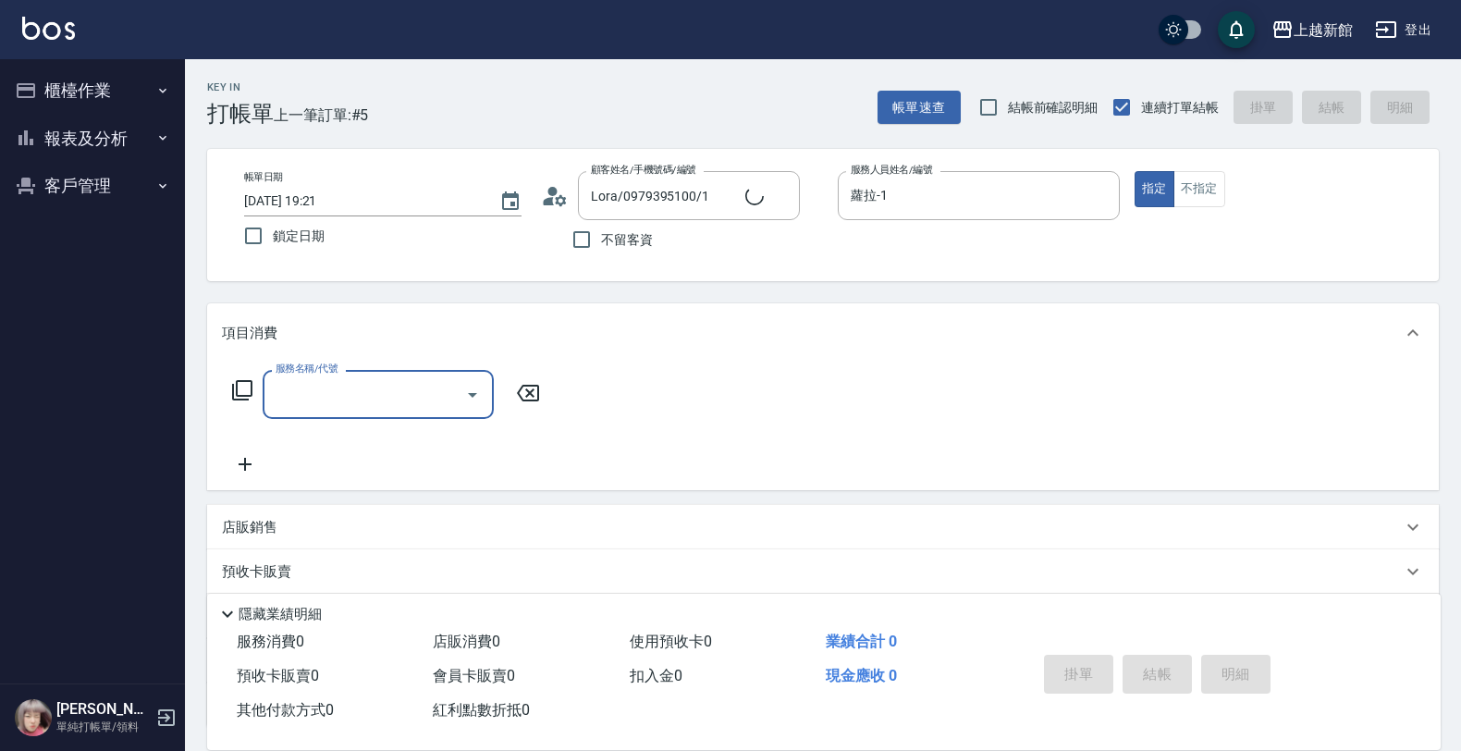
type input "瑪莎/0974376310/10"
type input "瑪沙-10"
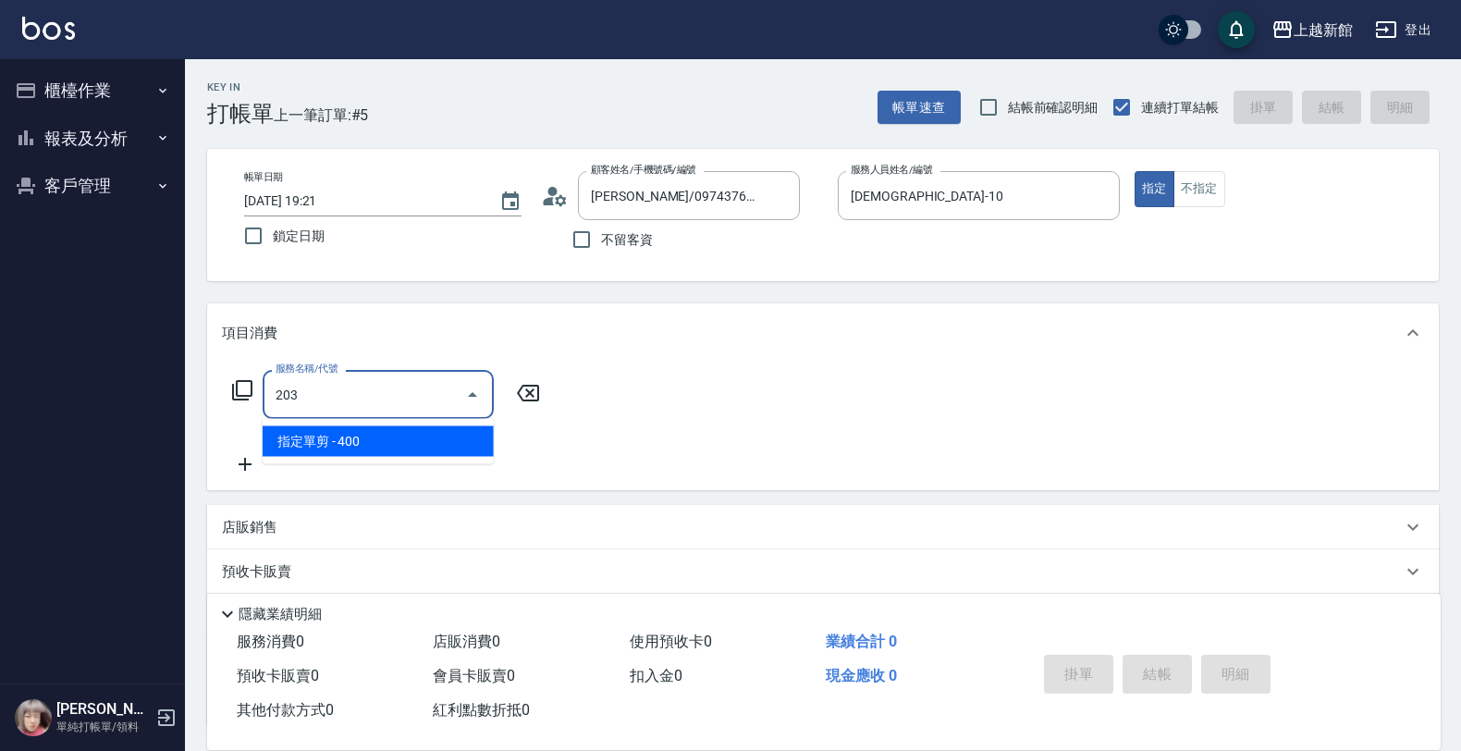
type input "指定單剪(203)"
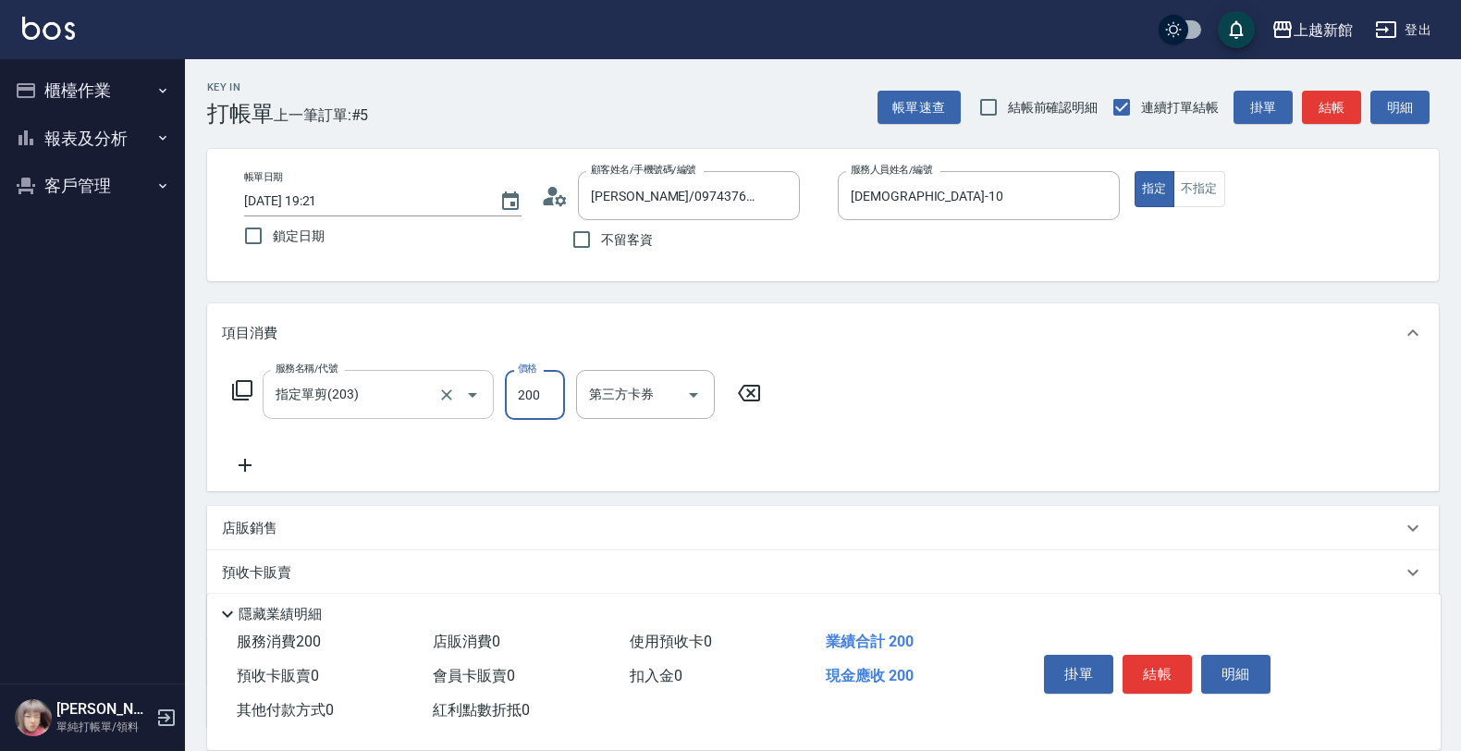
type input "200"
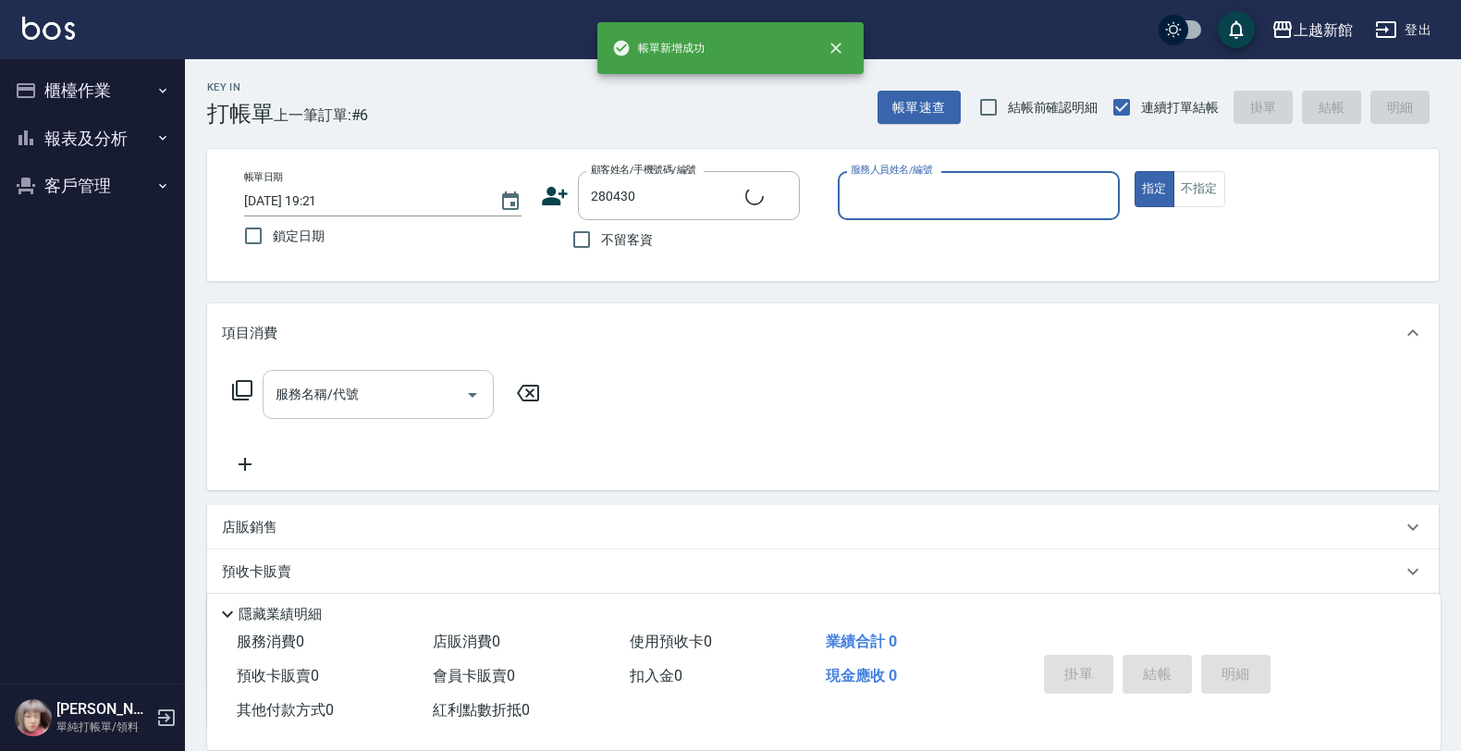
type input "鄭珊珊/0970033510/280430"
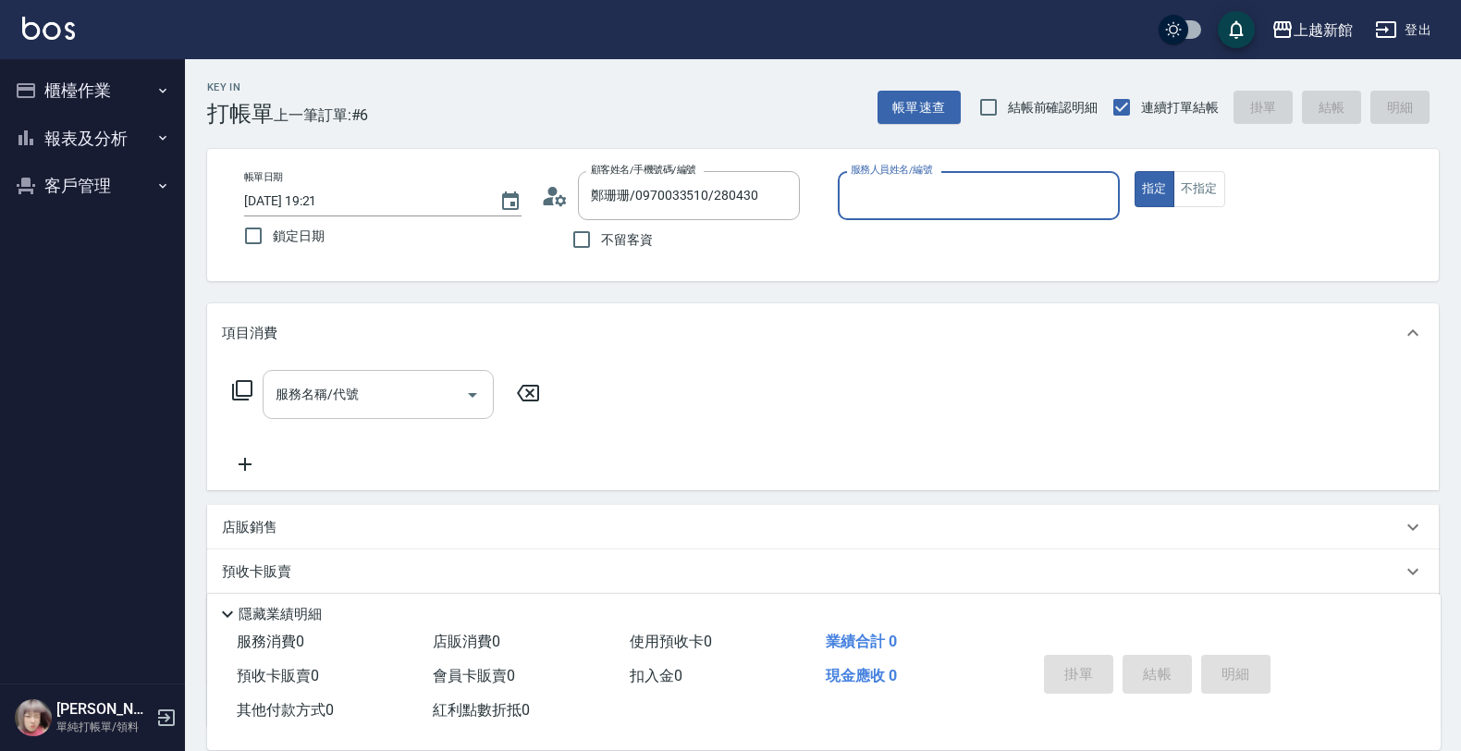
type input "旌瑛-5"
click at [1135, 171] on button "指定" at bounding box center [1155, 189] width 40 height 36
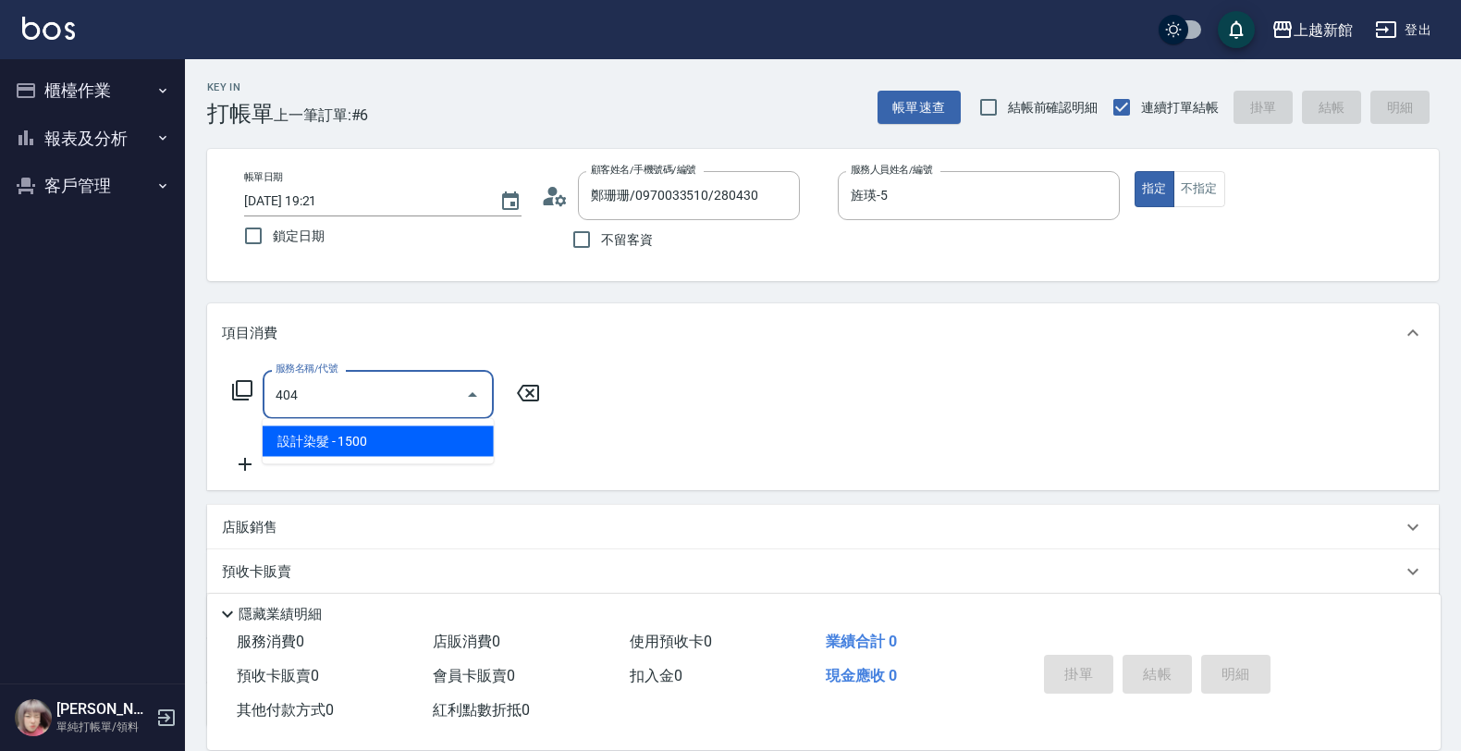
type input "設計染髮(404)"
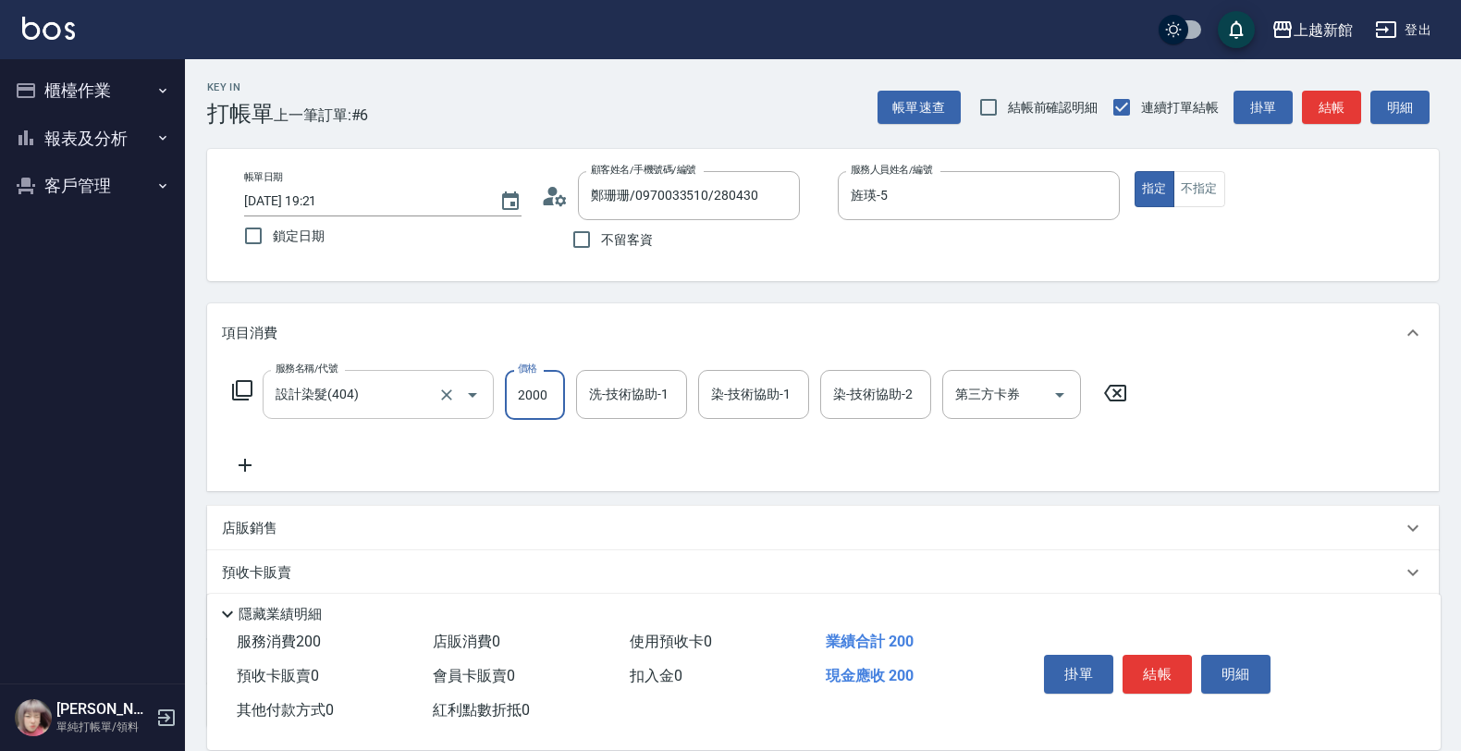
type input "2000"
type input "小敏-24"
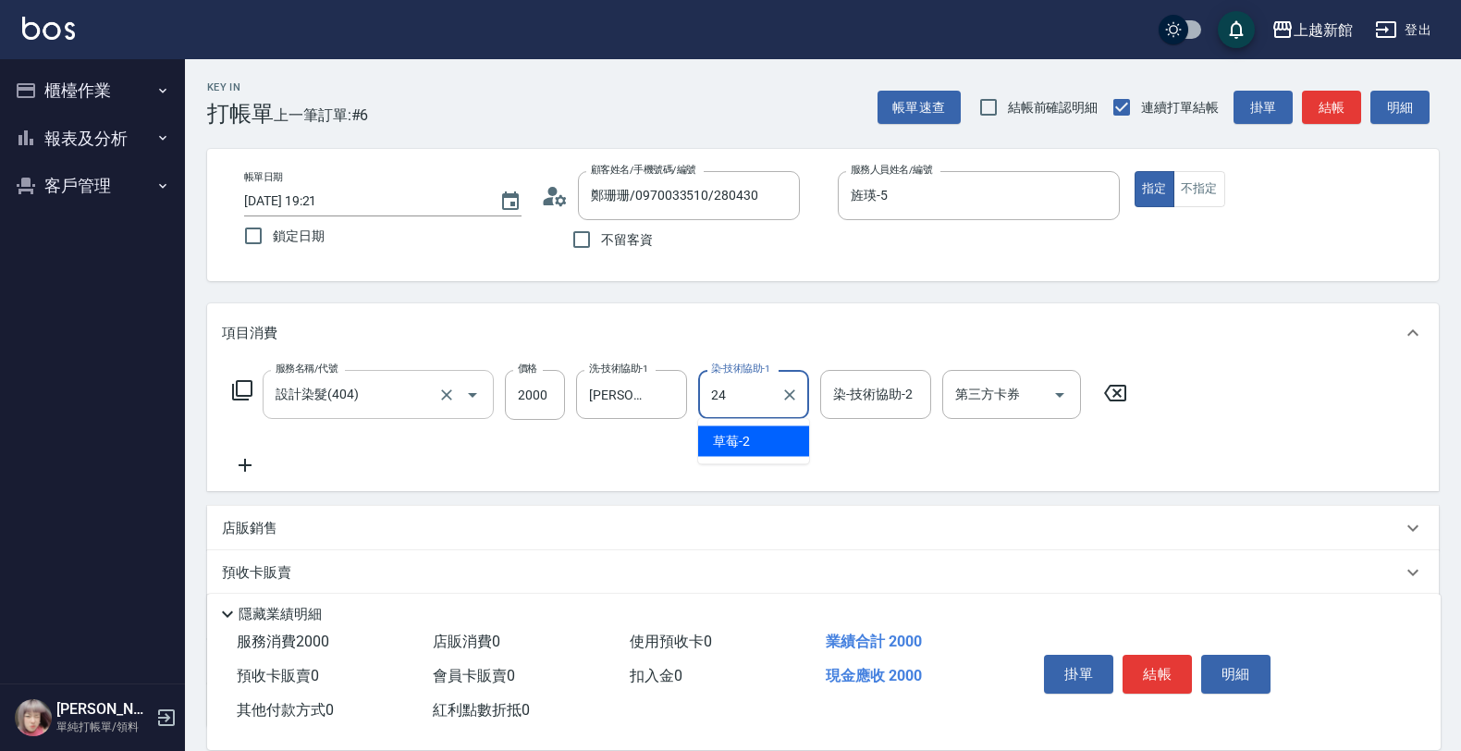
type input "小敏-24"
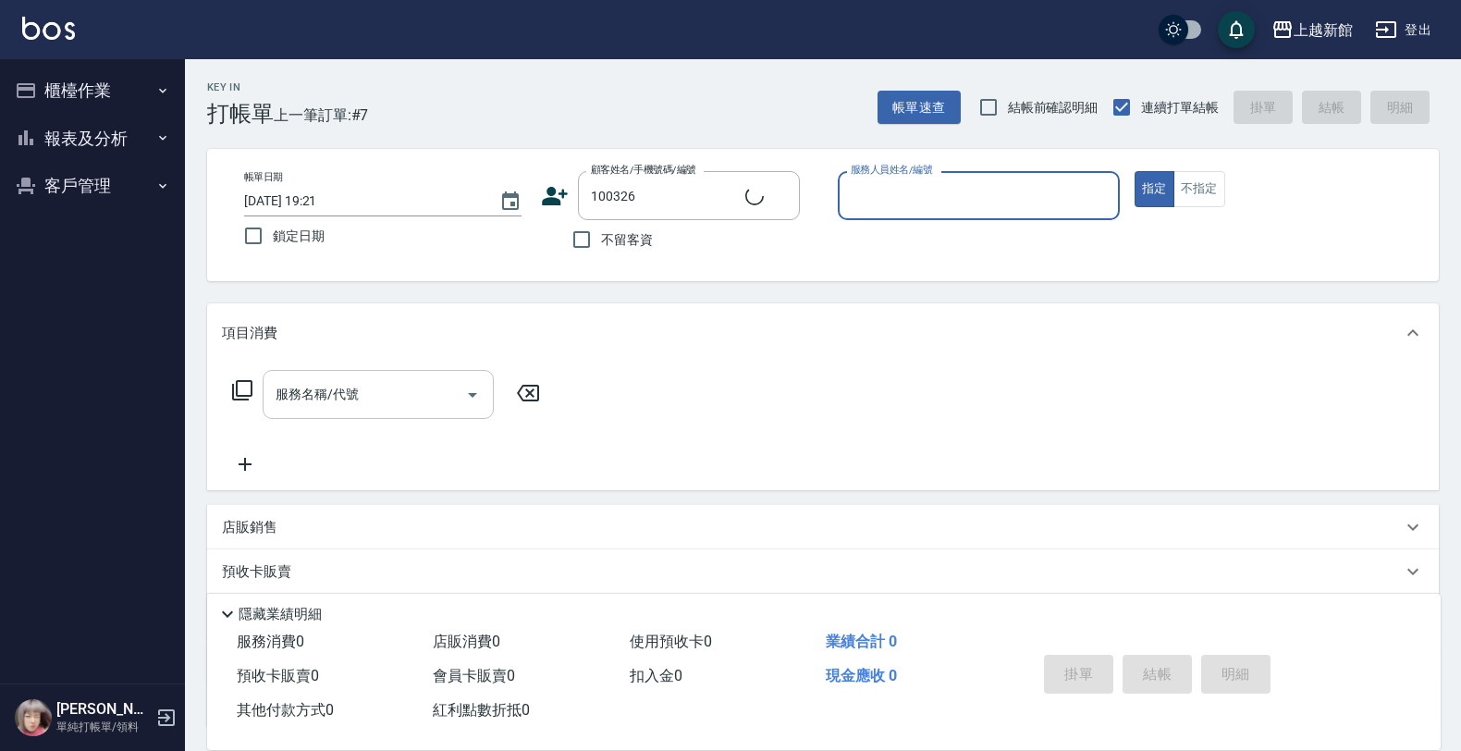
type input "施懿芳/0927786422/100326"
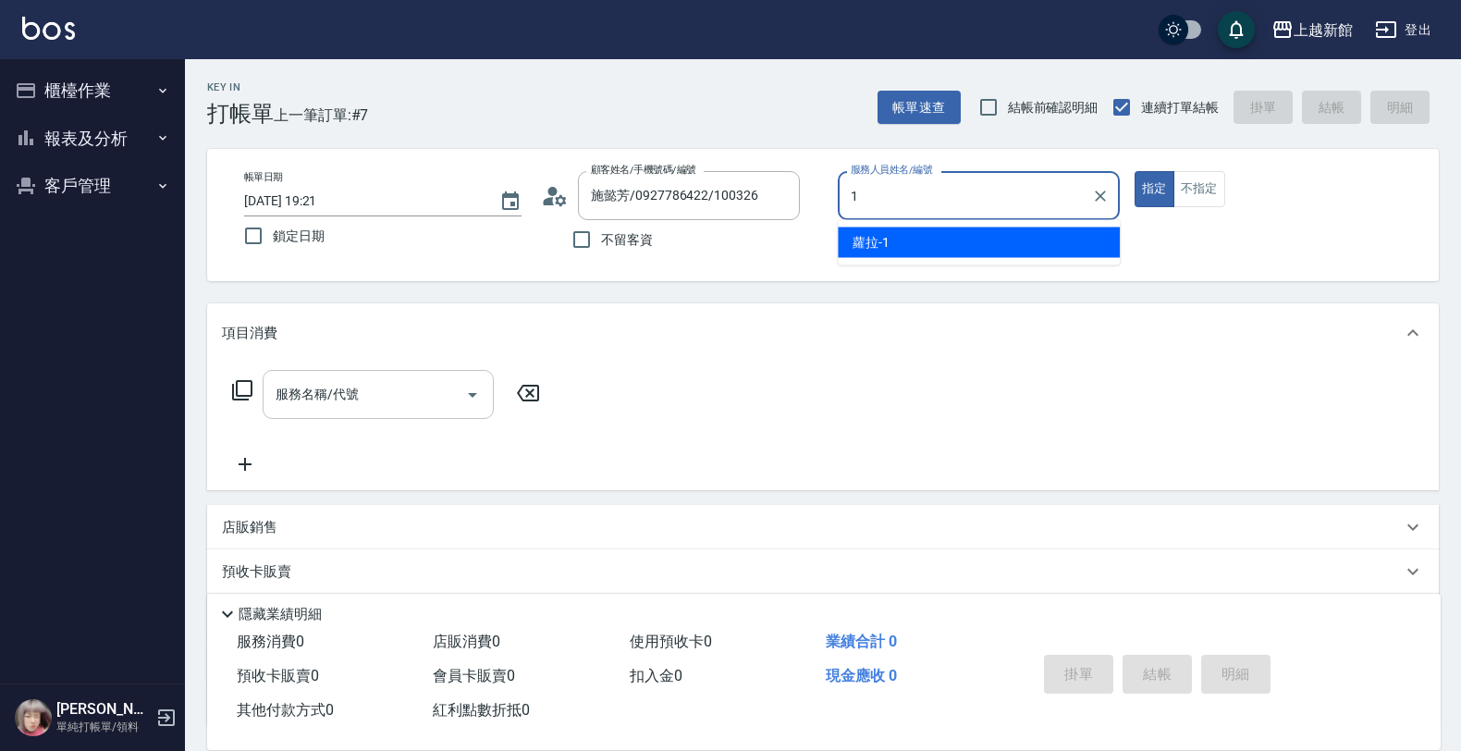
type input "蘿拉-1"
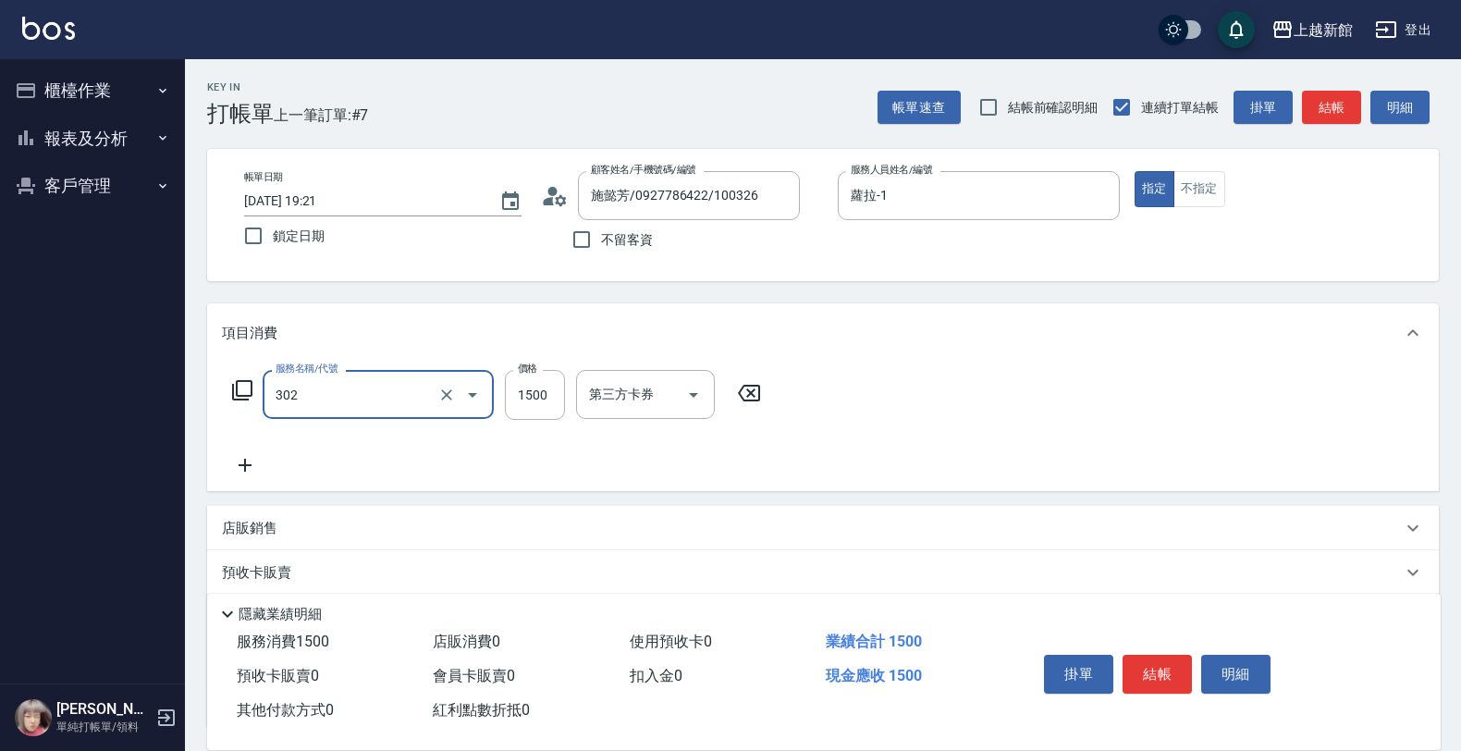
type input "設計燙髮(302)"
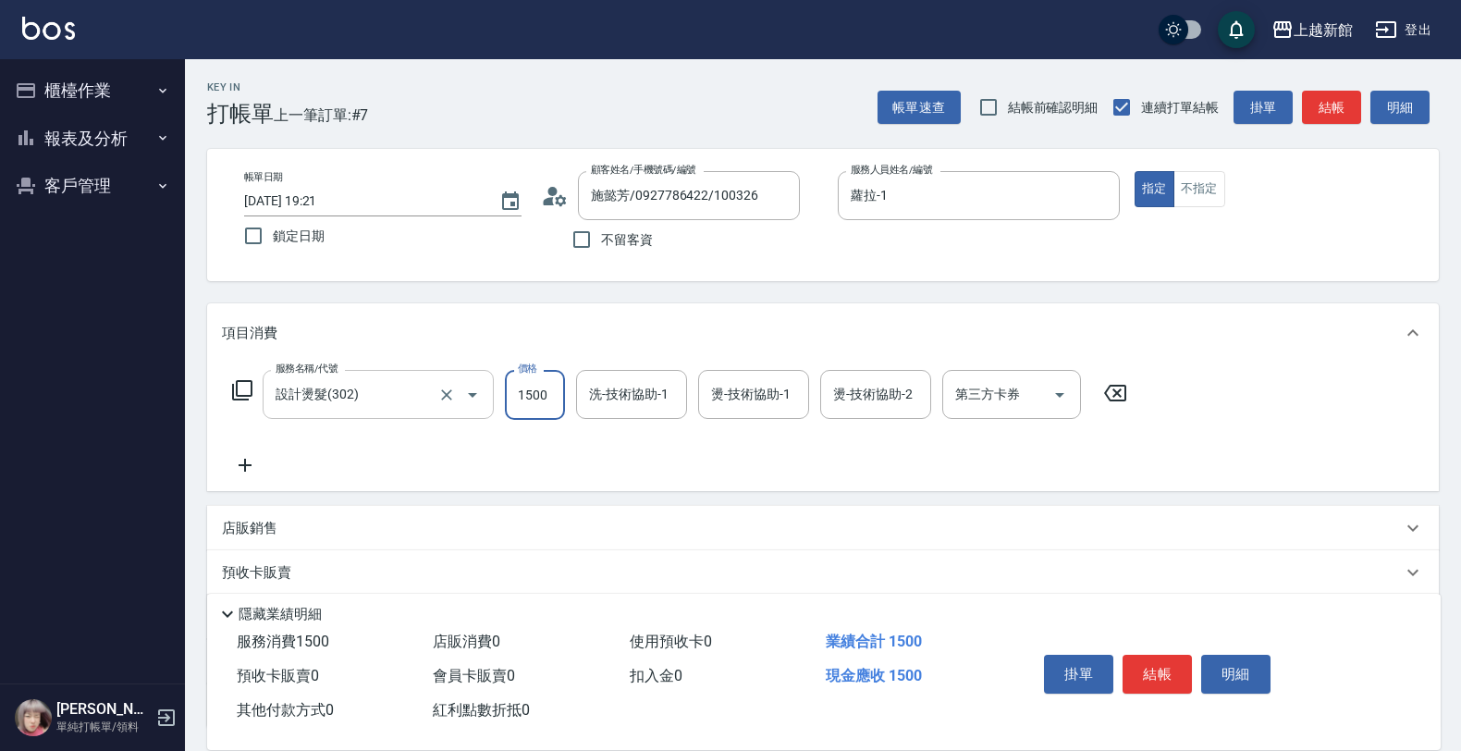
click at [529, 395] on input "1500" at bounding box center [535, 395] width 60 height 50
type input "1199"
type input "蘿拉-1"
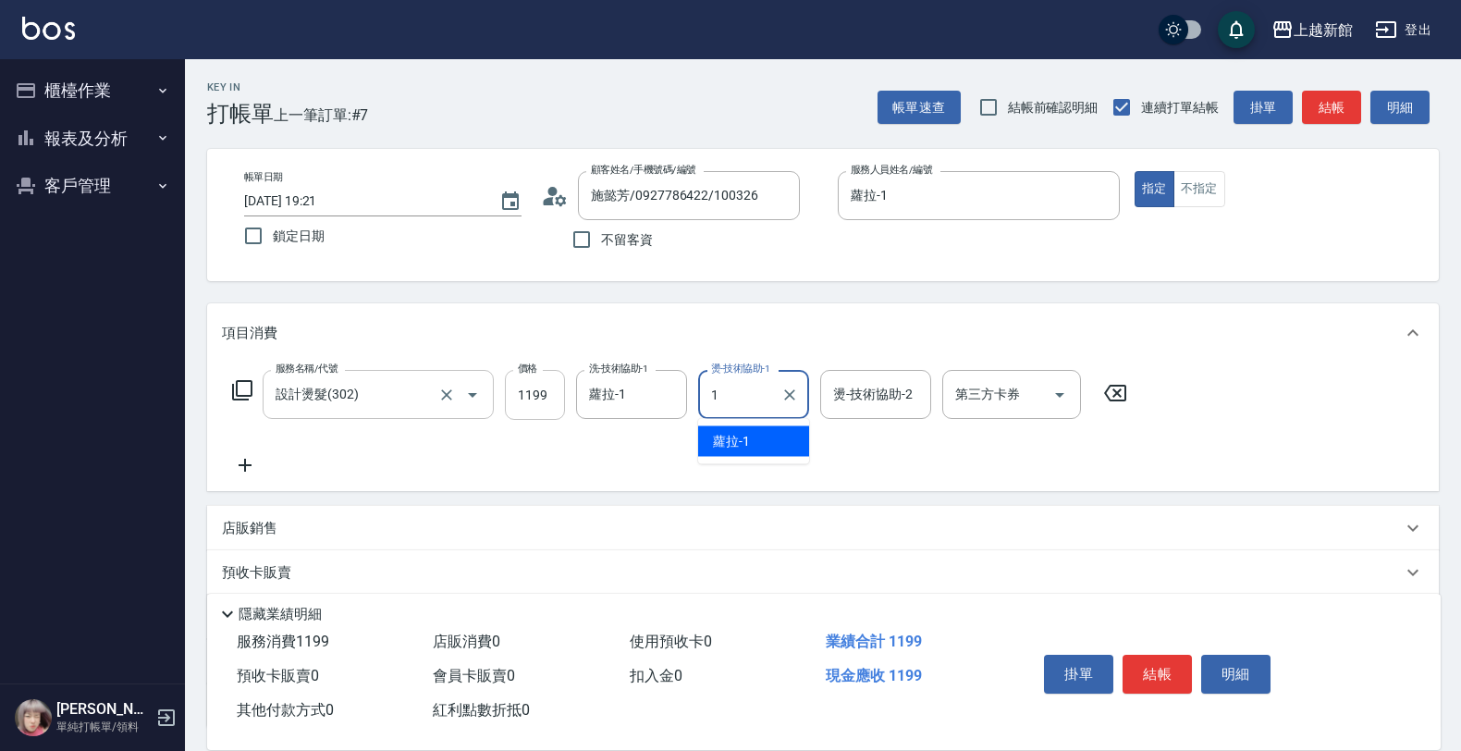
type input "蘿拉-1"
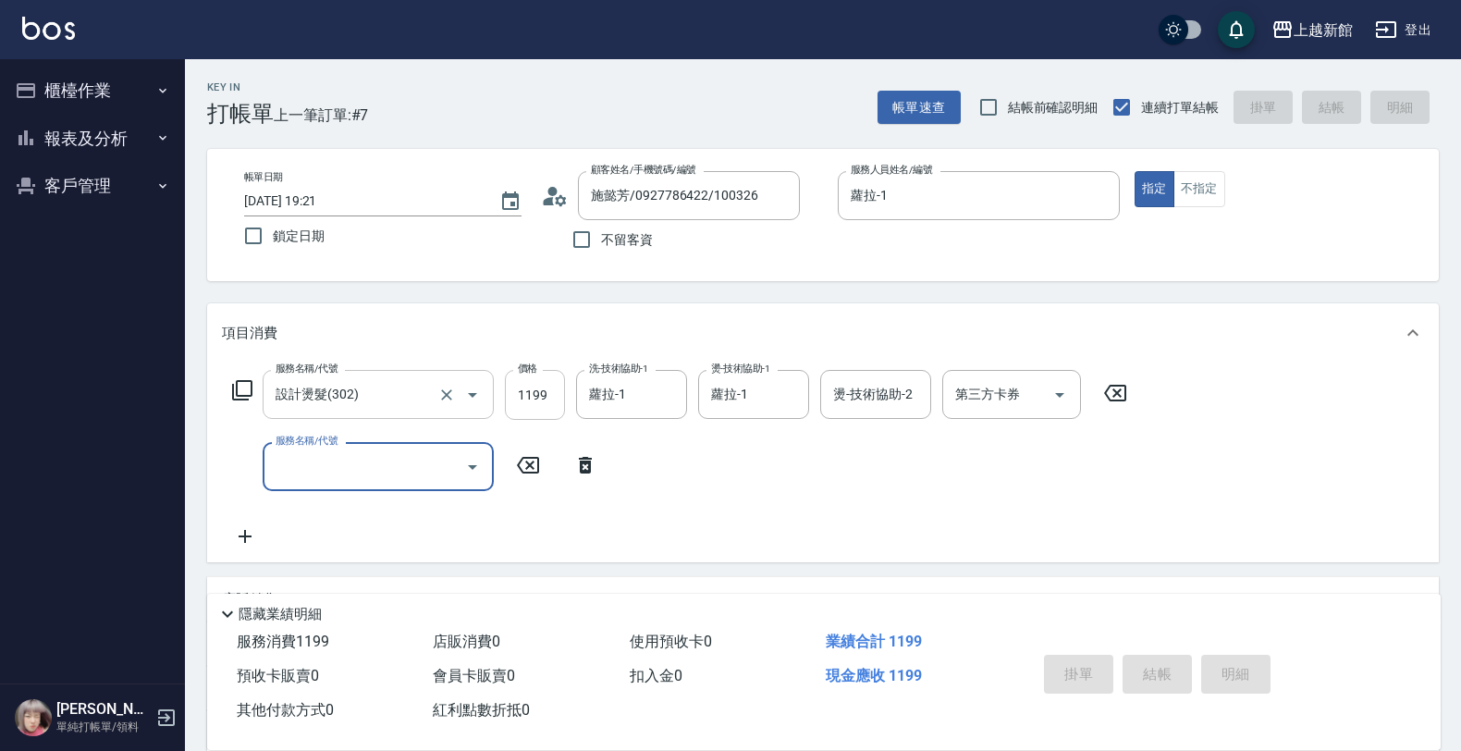
type input "2025/09/24 19:22"
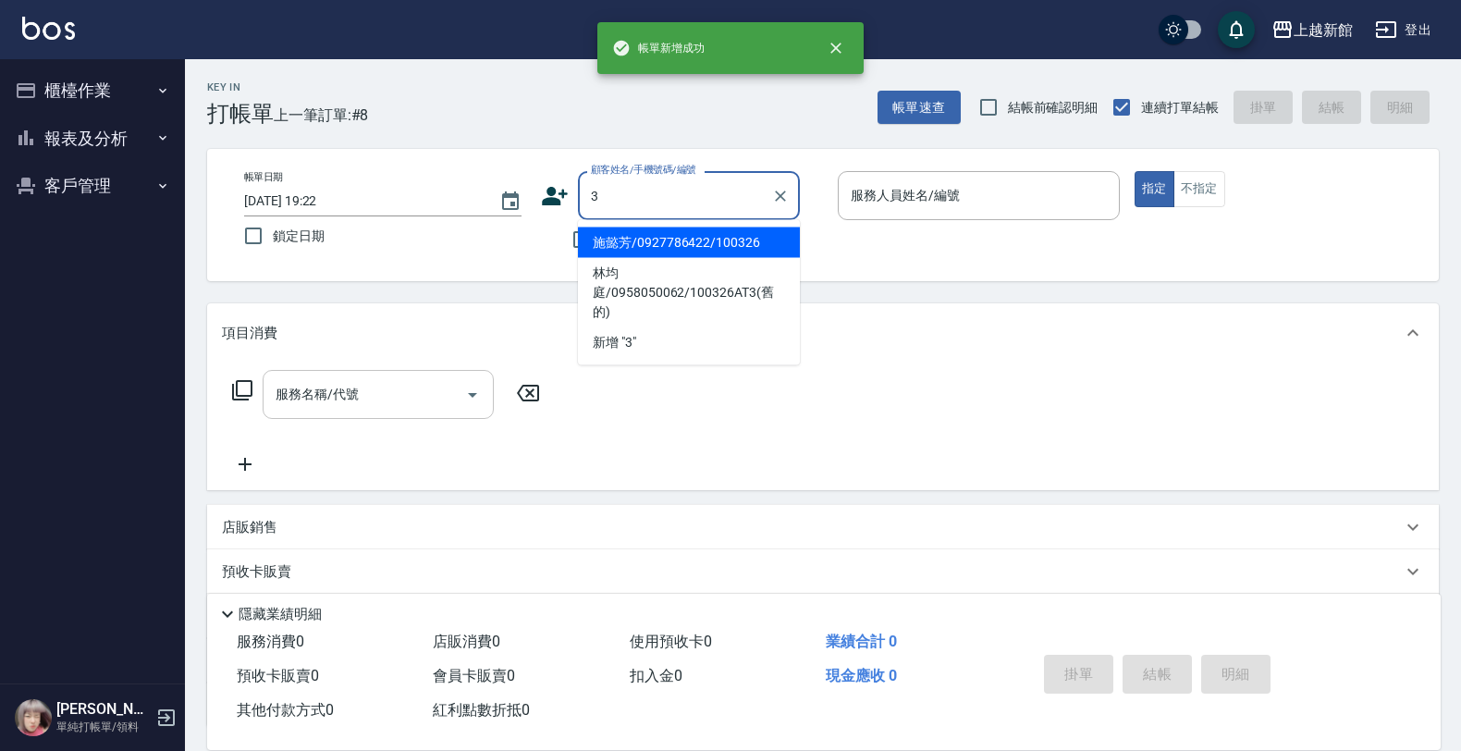
type input "施懿芳/0927786422/100326"
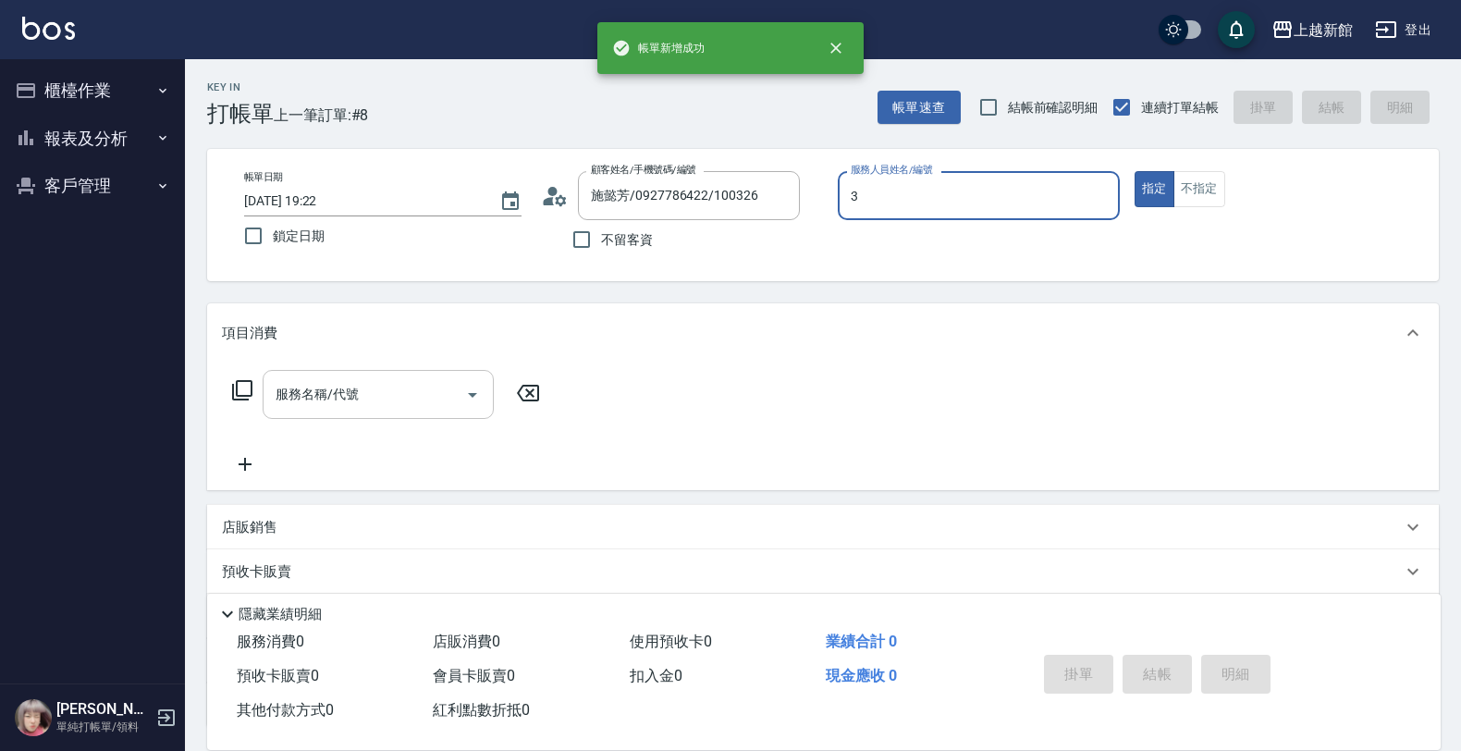
type input "A-Mia -3"
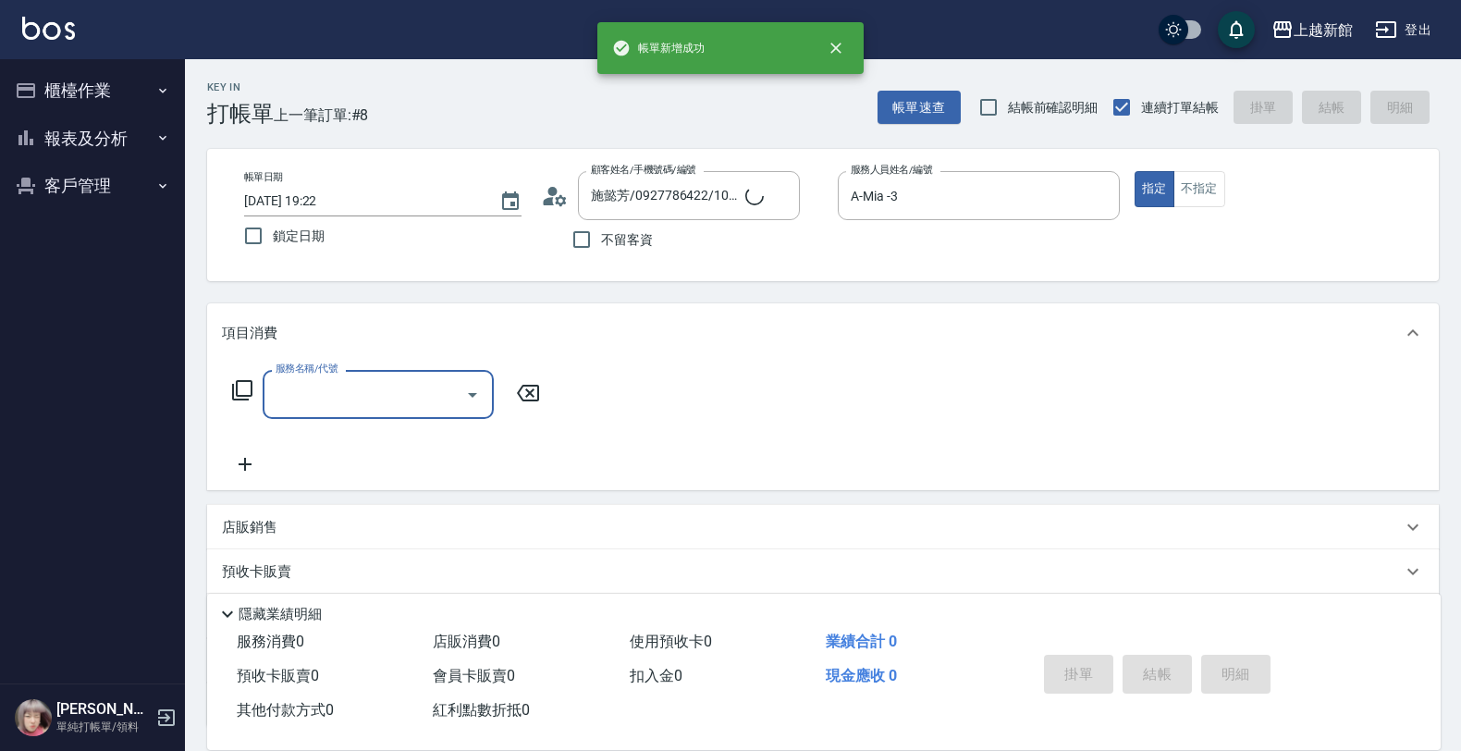
type input "阿咪/3_阿咪/3"
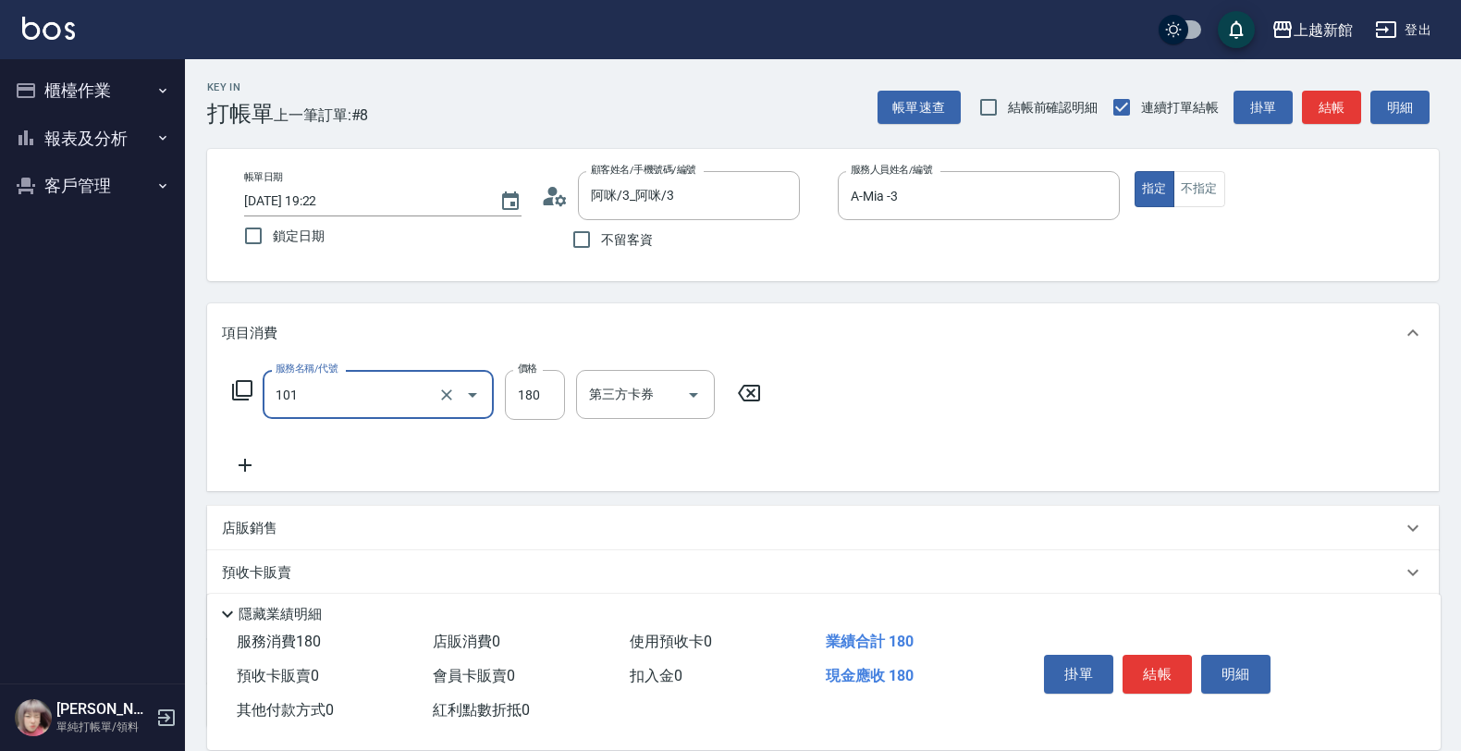
type input "洗髮250(101)"
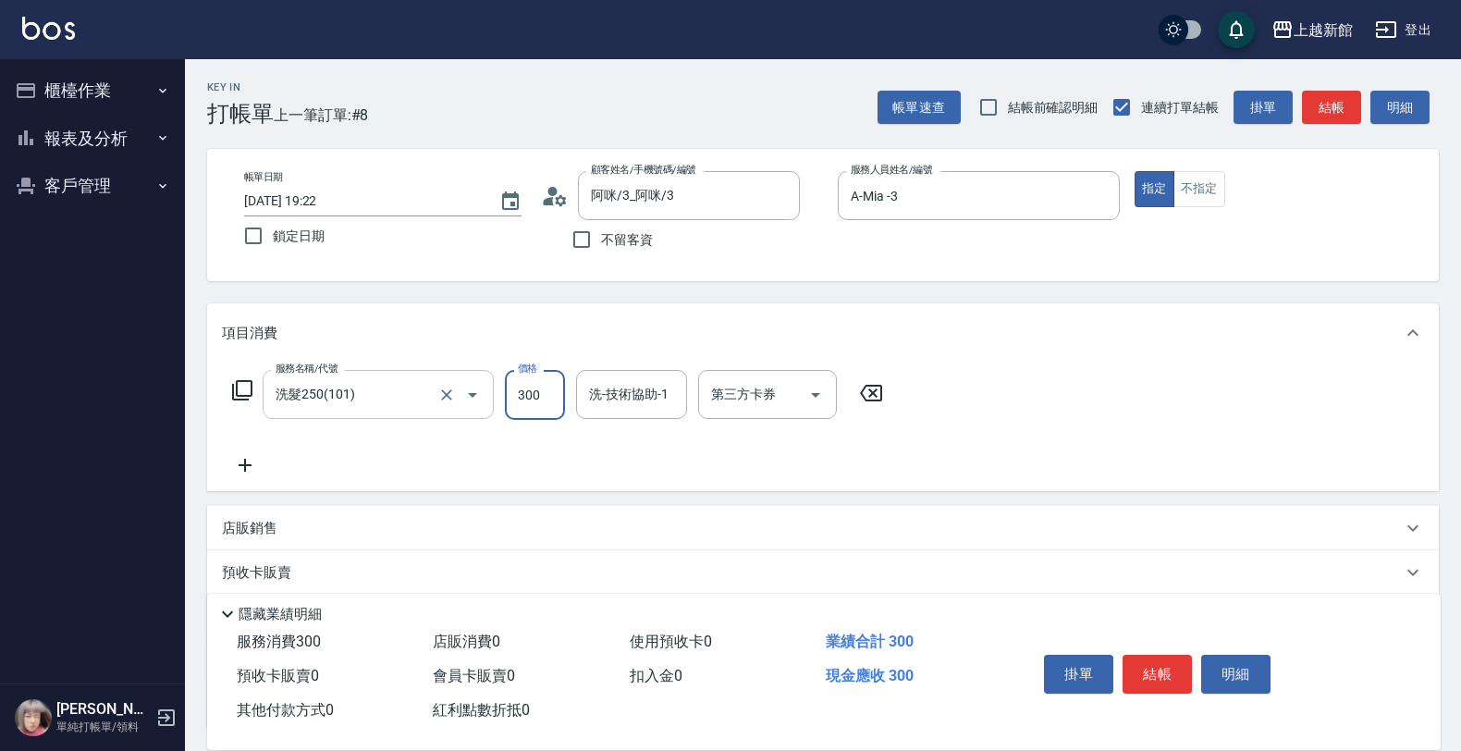
type input "300"
type input "小敏-24"
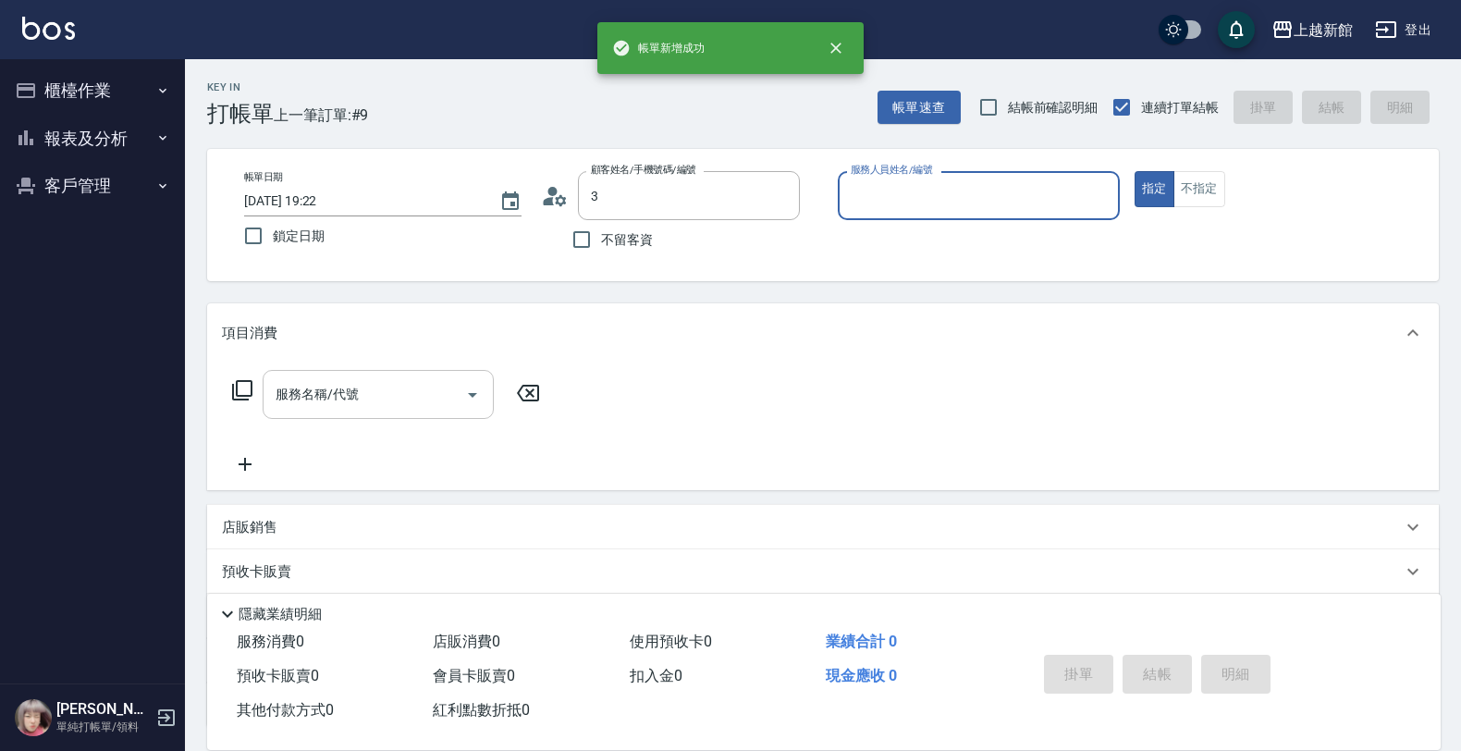
type input "阿咪/3_阿咪/3"
type input "A-Mia -3"
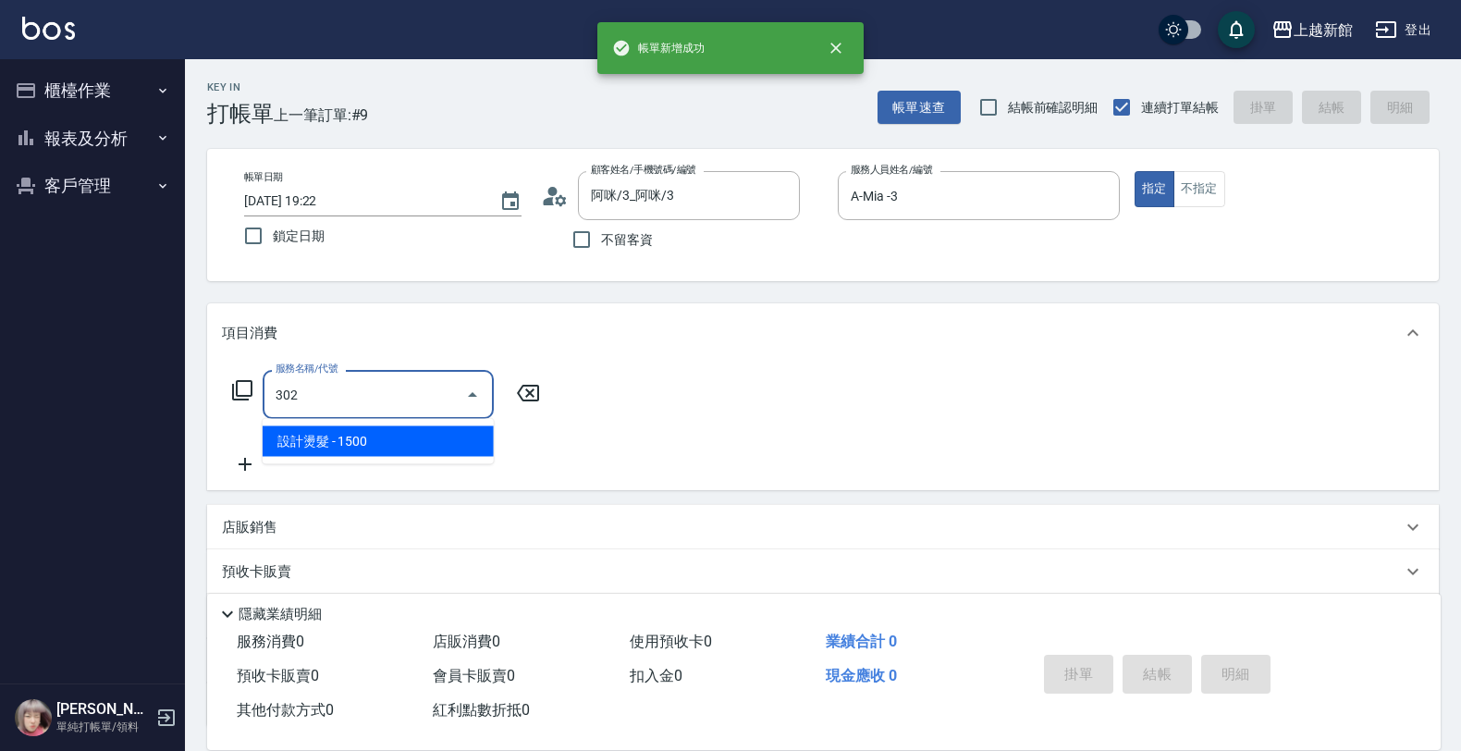
type input "設計燙髮(302)"
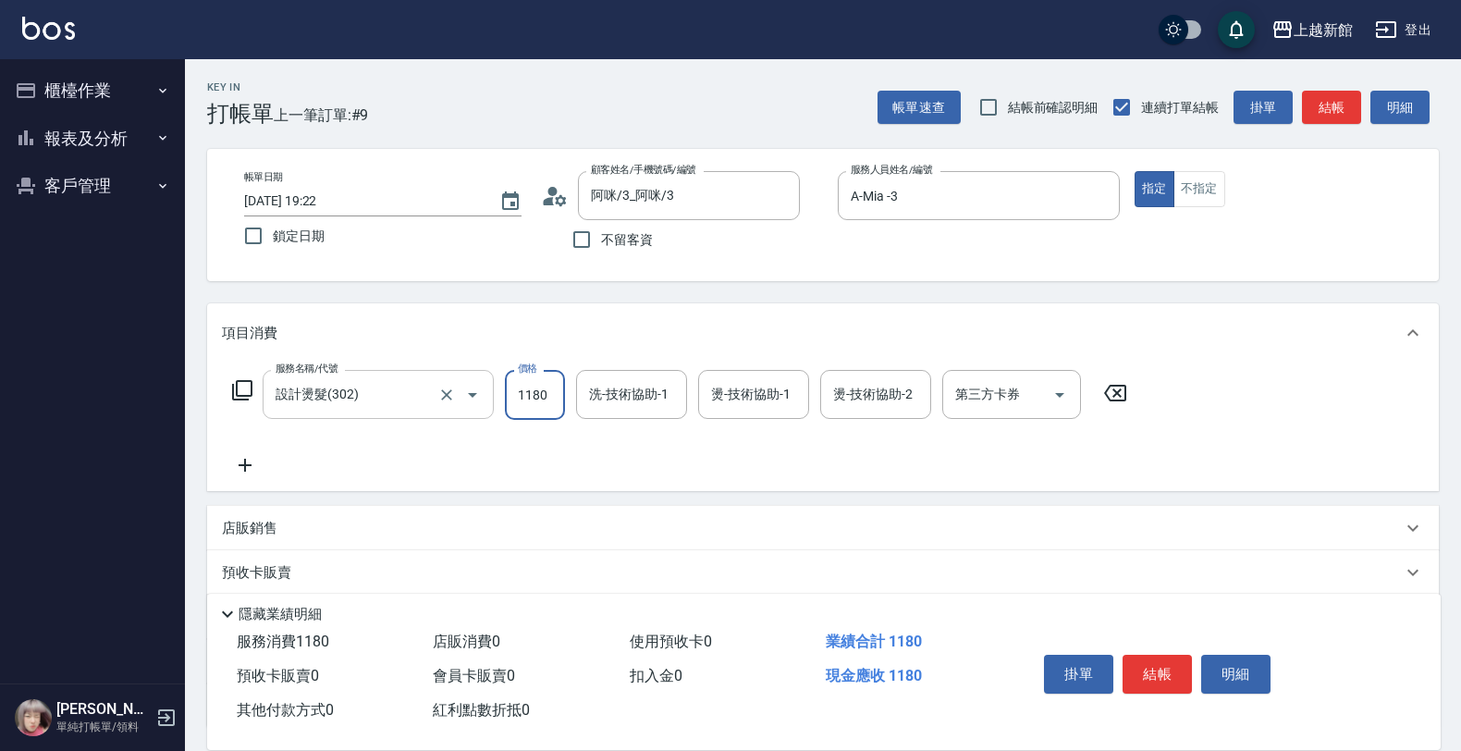
type input "1180"
type input "A-Mia -3"
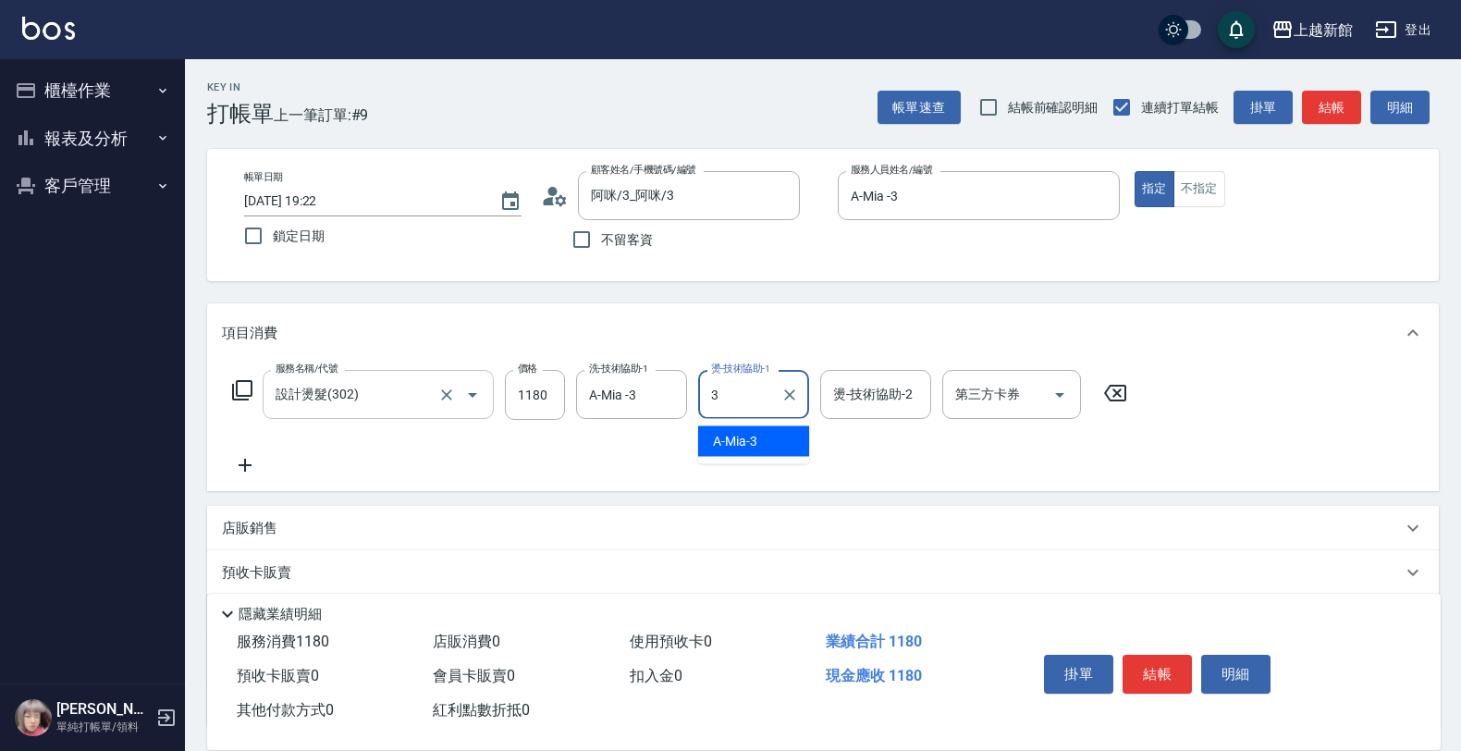
type input "A-Mia -3"
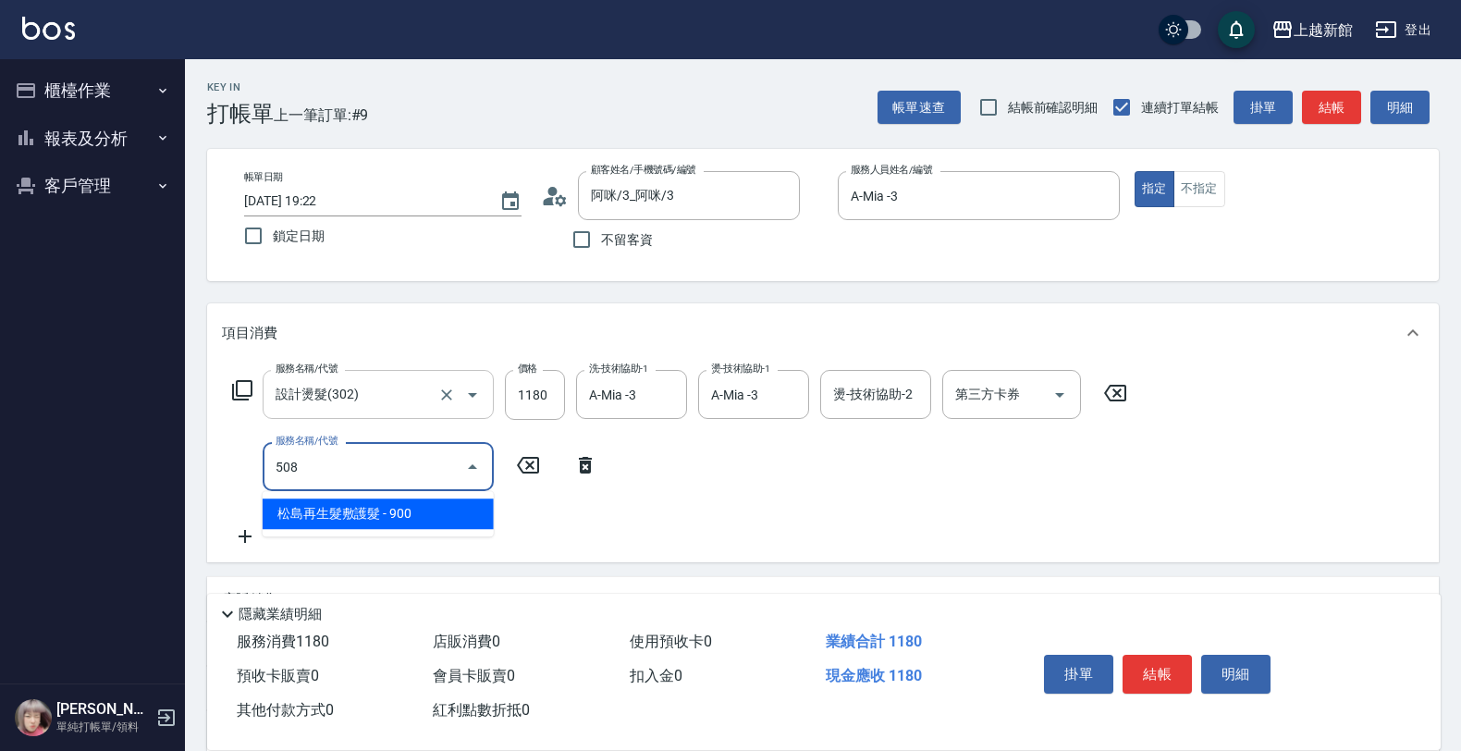
type input "松島再生髮敷護髮(508)"
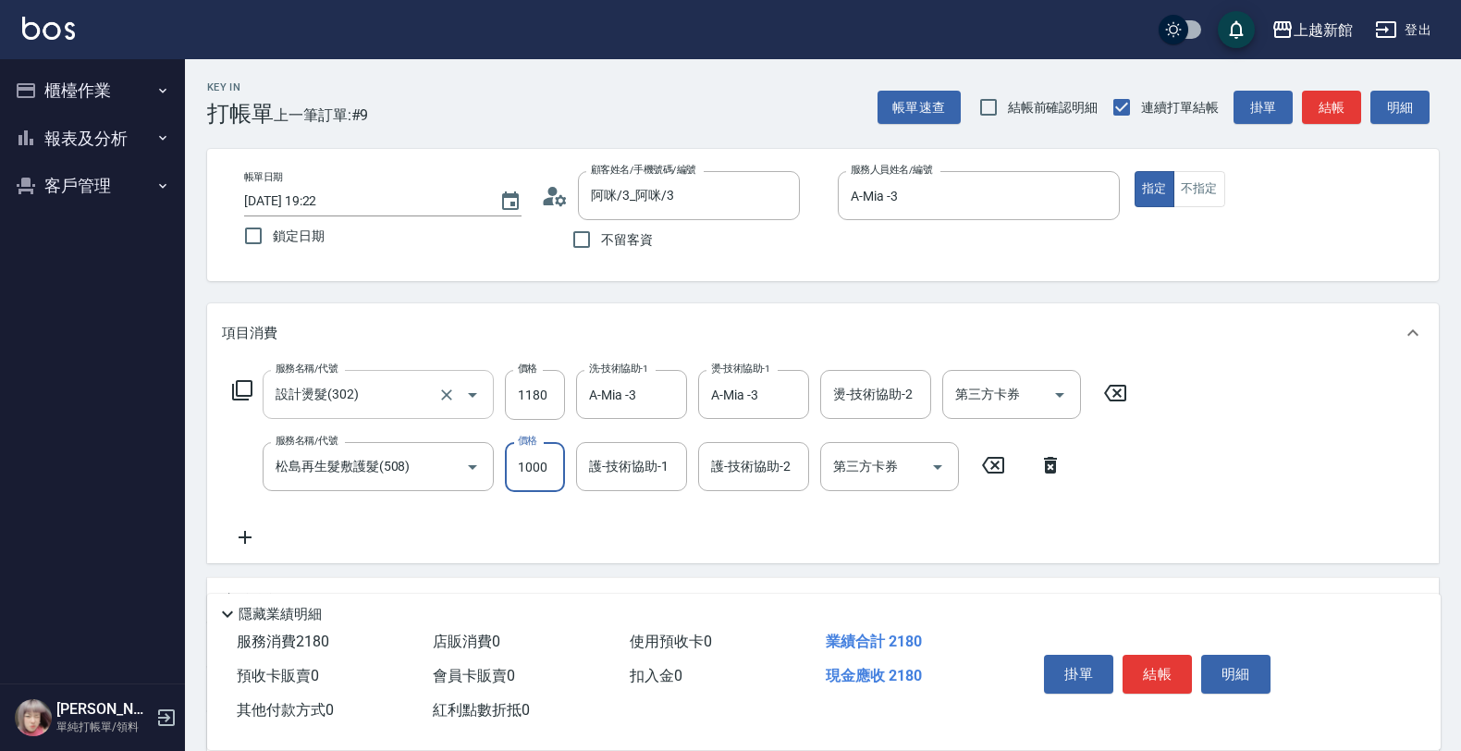
type input "1000"
type input "A-Mia -3"
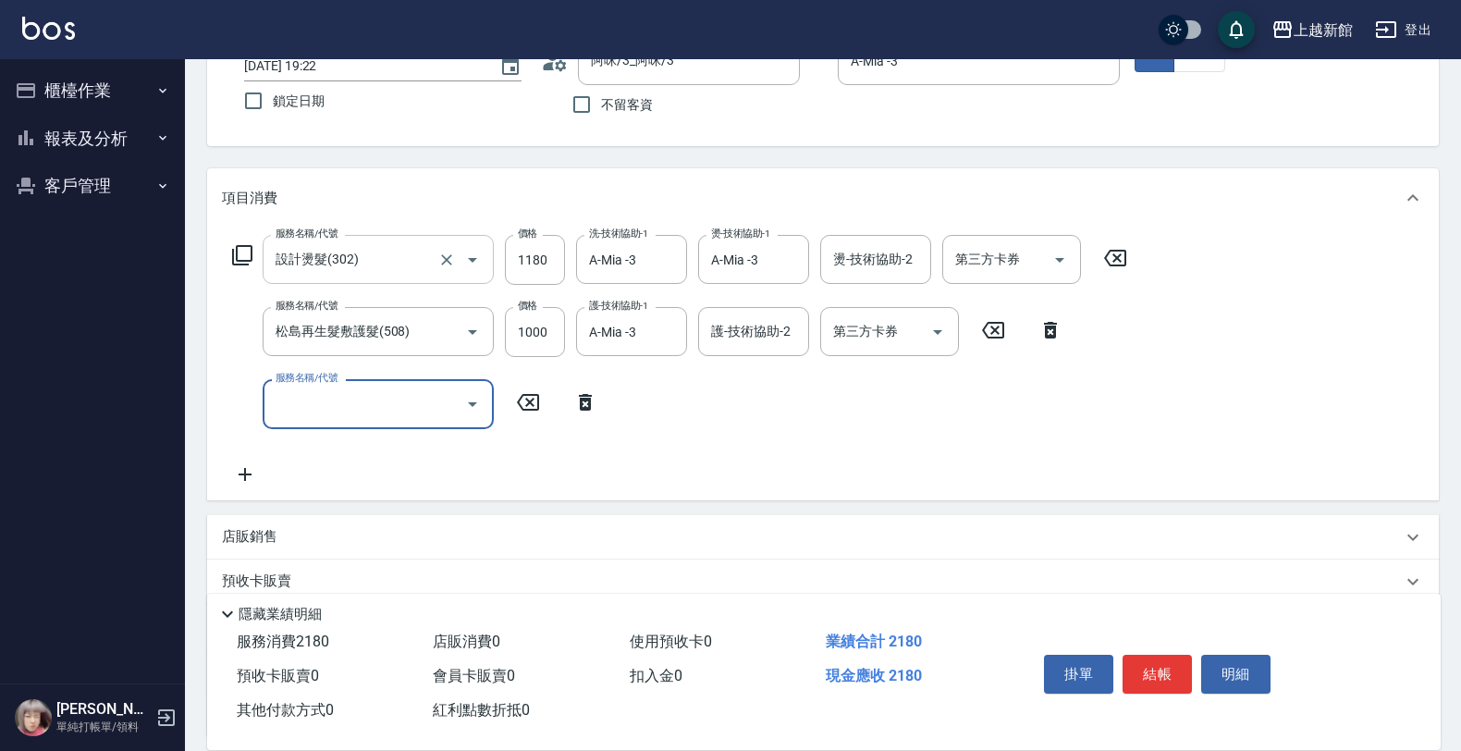
scroll to position [296, 0]
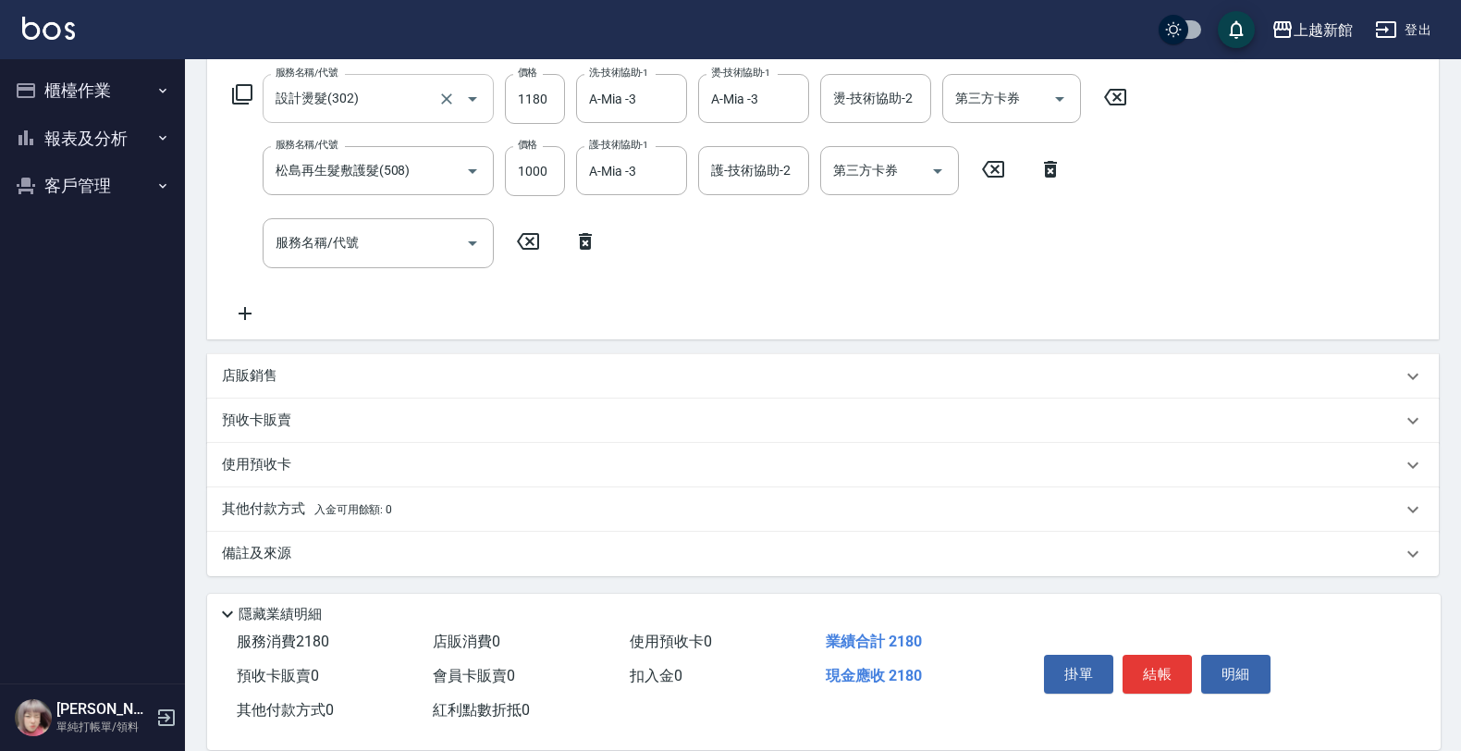
click at [347, 390] on div "店販銷售" at bounding box center [823, 376] width 1232 height 44
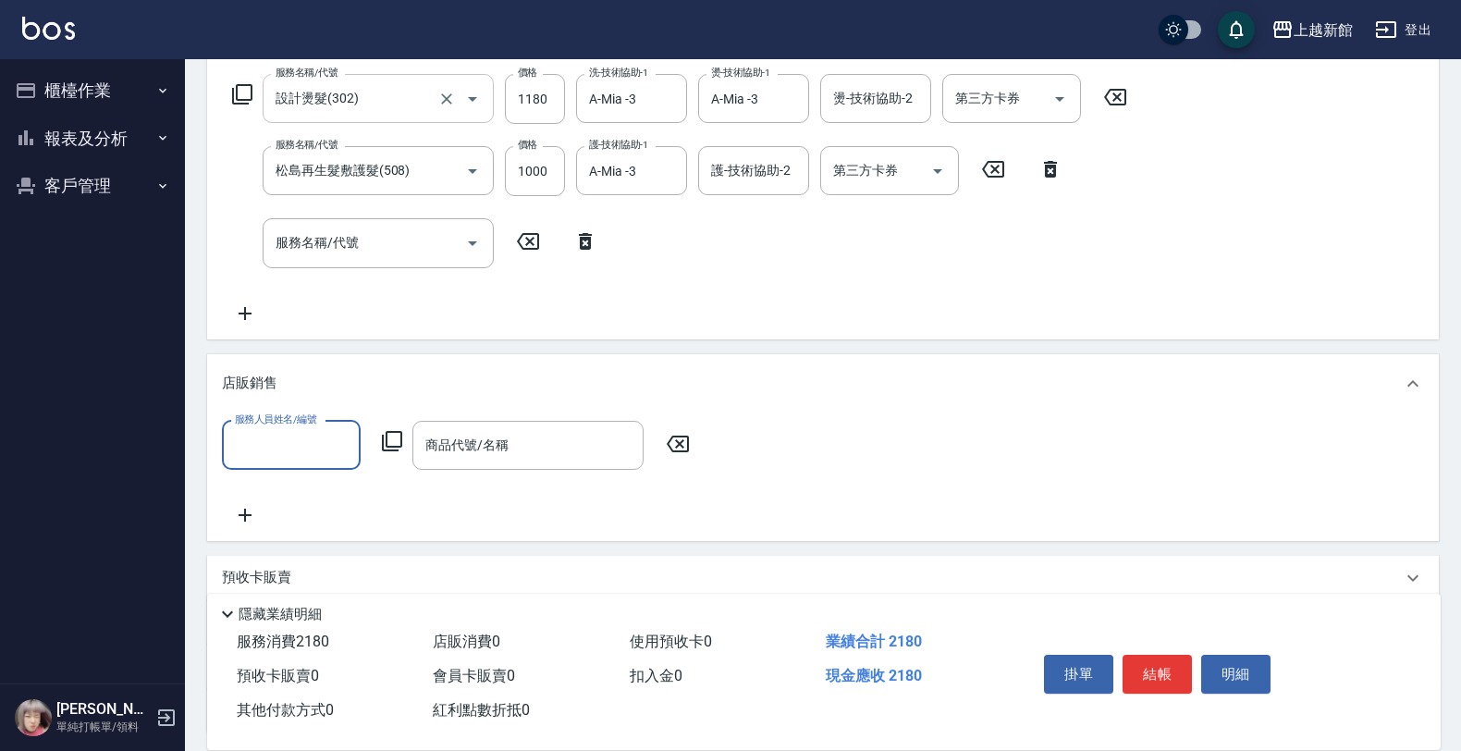
scroll to position [0, 0]
type input "A-Mia -3"
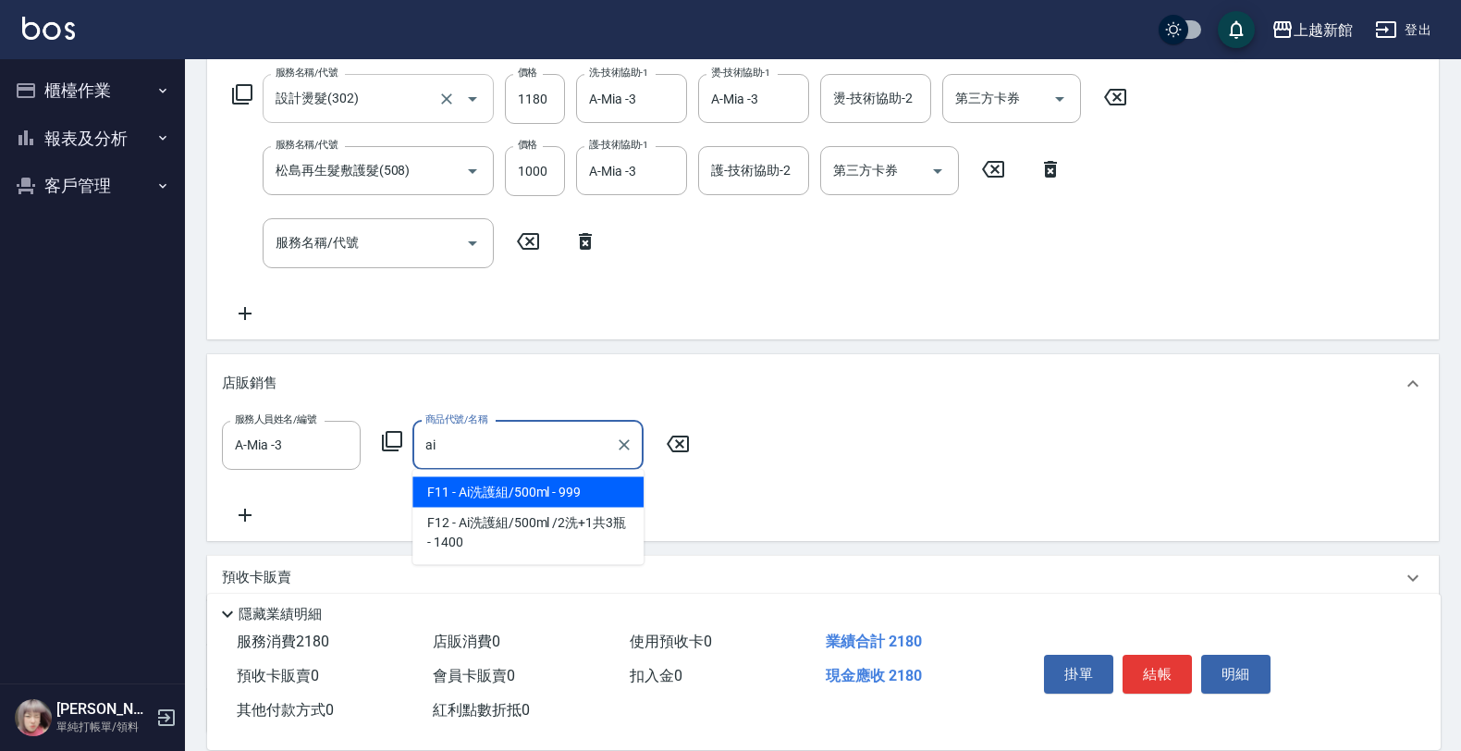
type input "Ai洗護組/500ml"
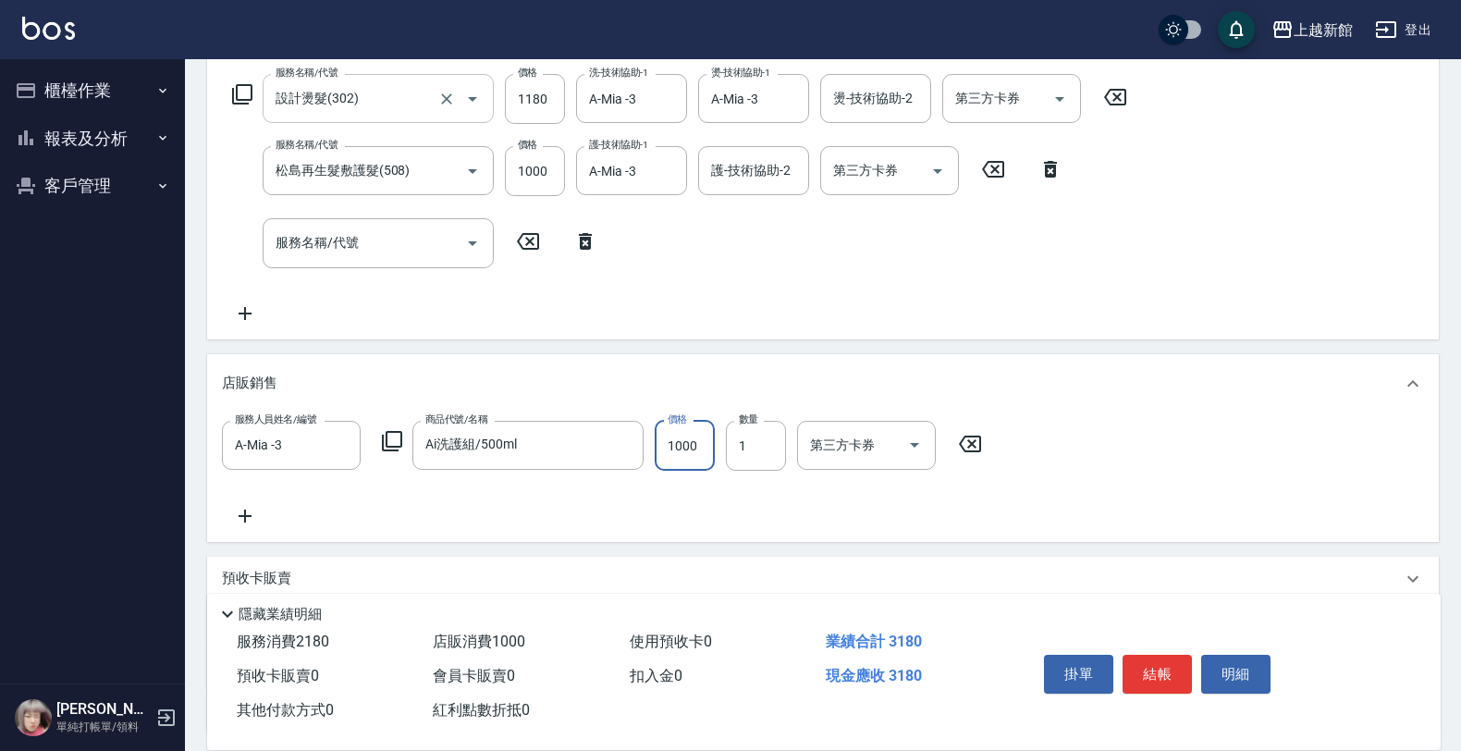
type input "1000"
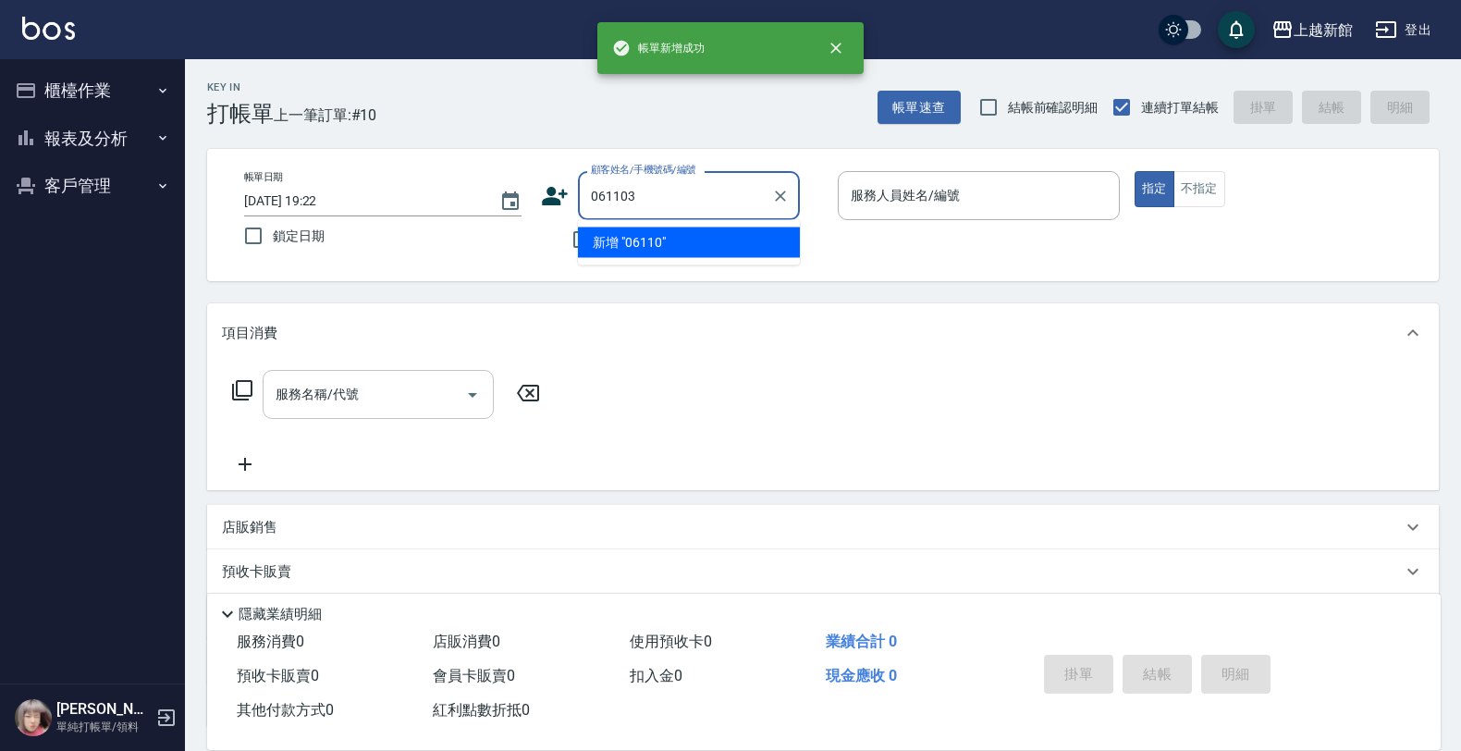
type input "061103"
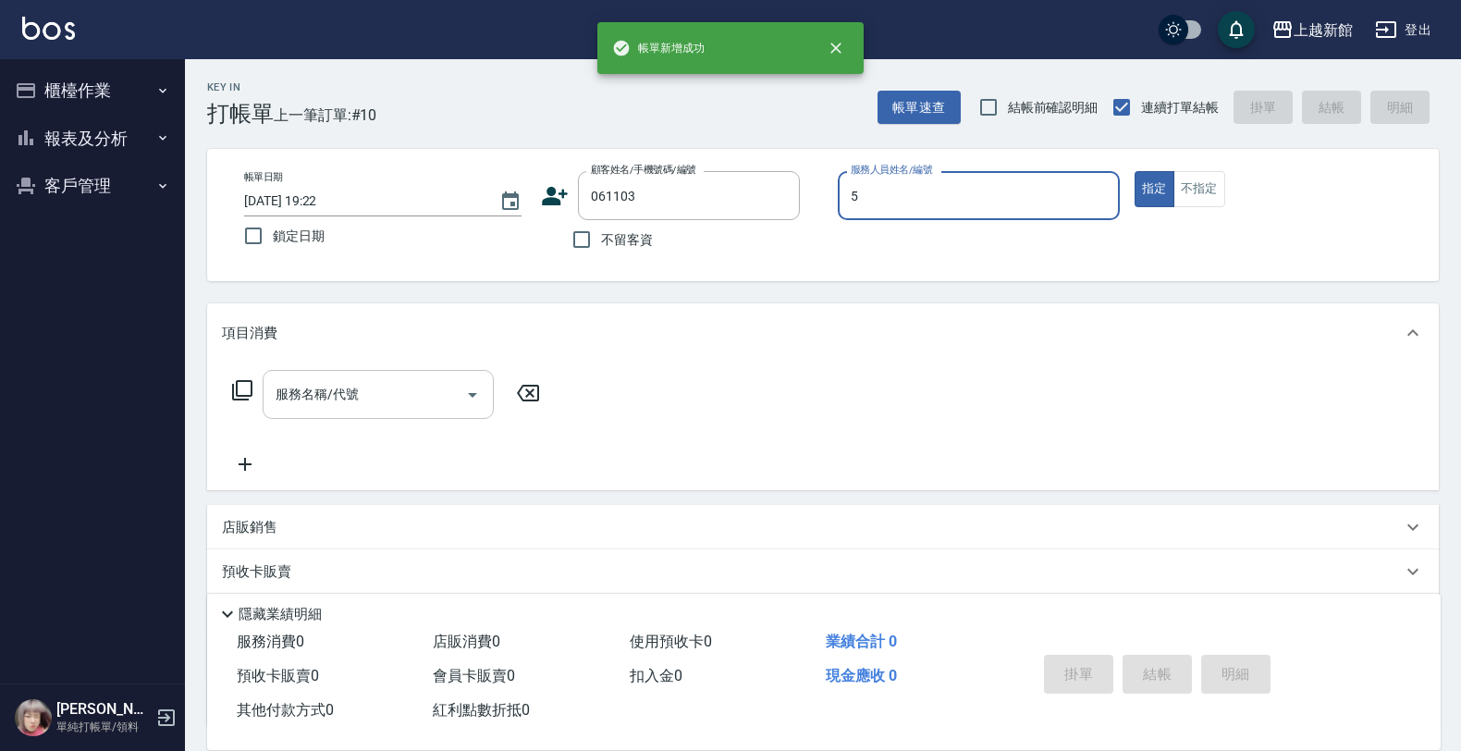
type input "旌瑛-5"
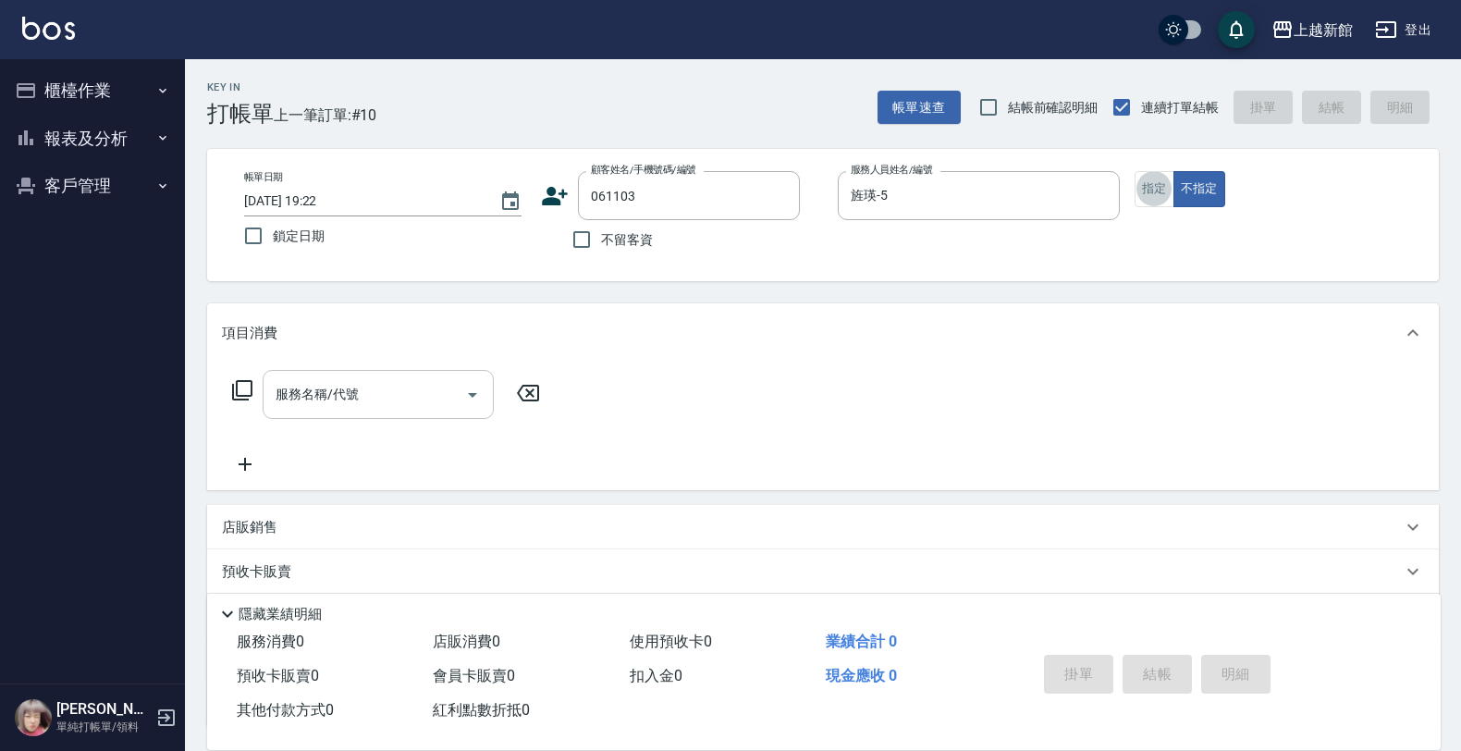
type input "賴育軒/0984031631/061103"
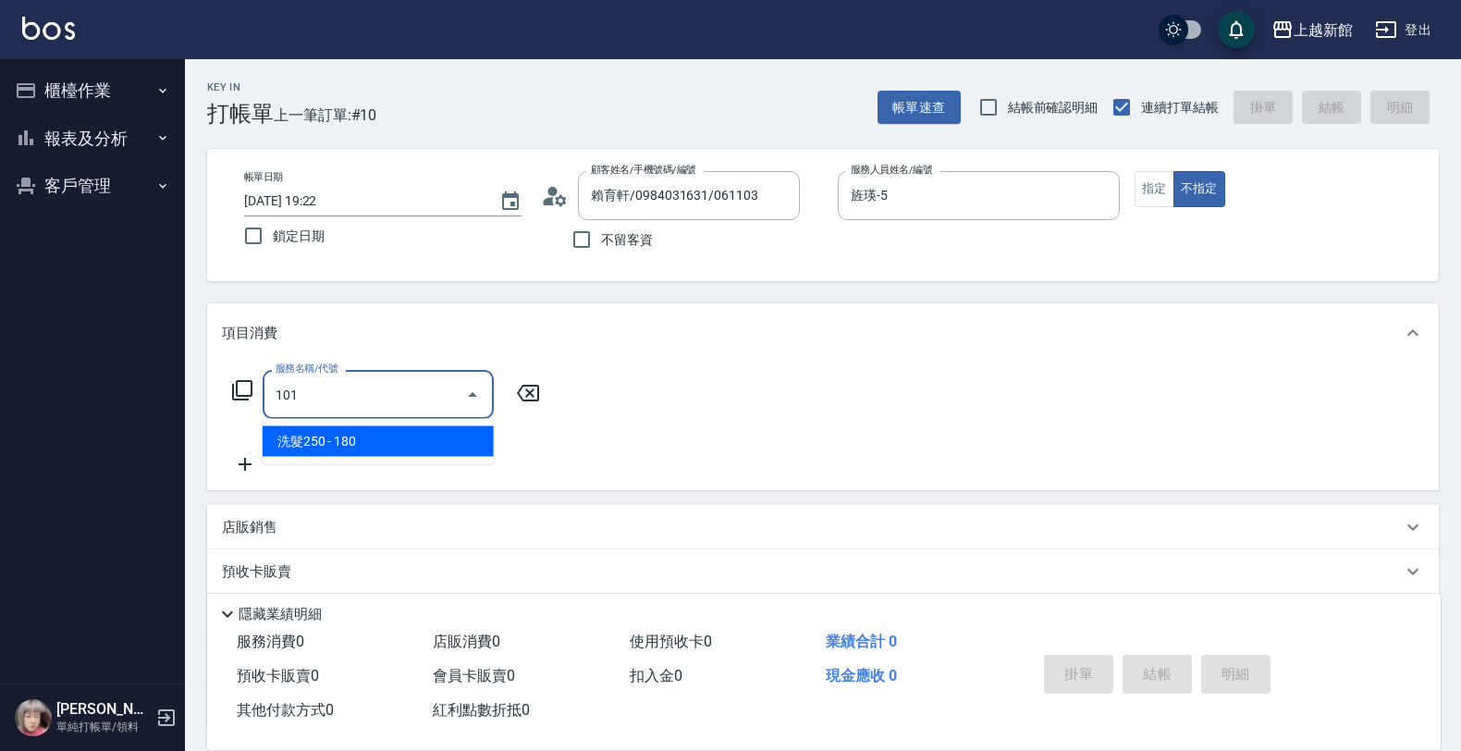
type input "洗髮250(101)"
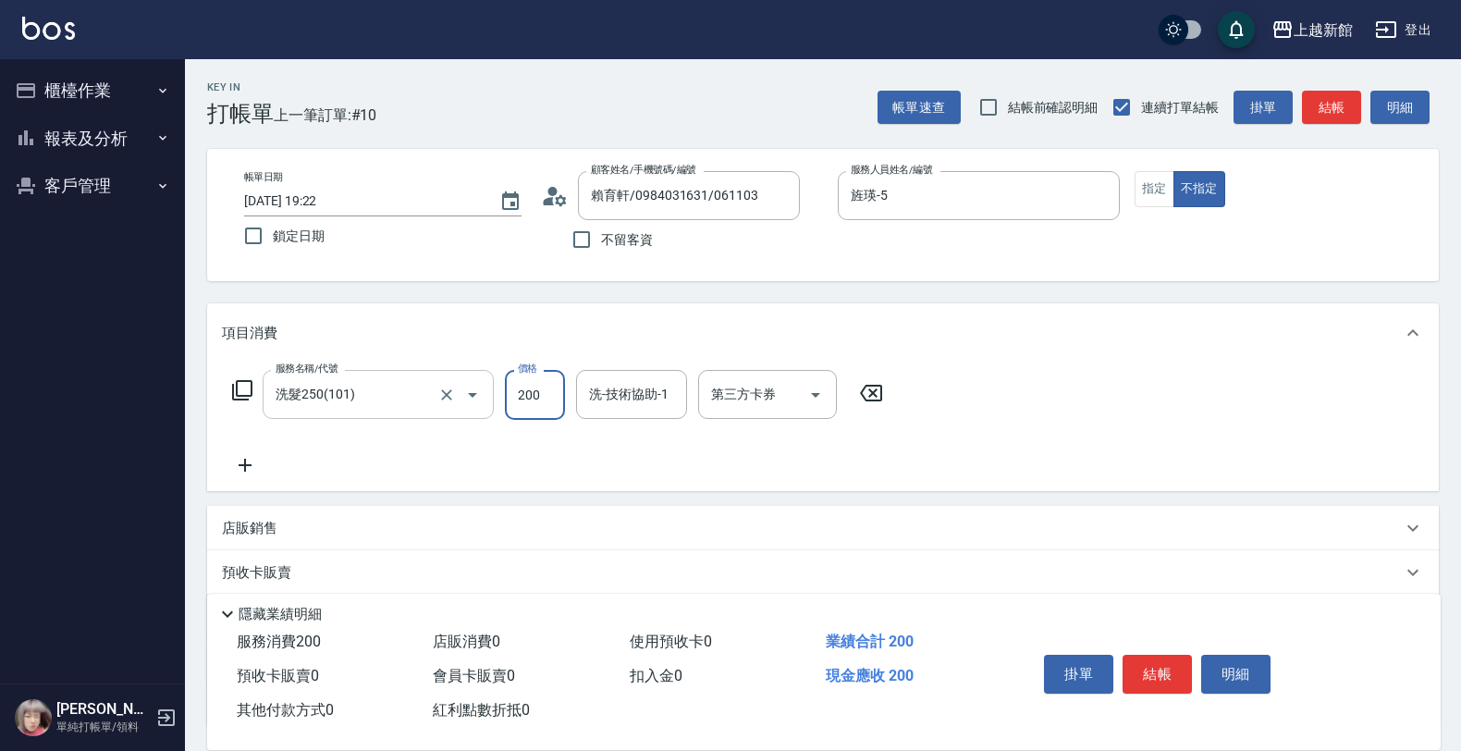
type input "200"
type input "小敏-24"
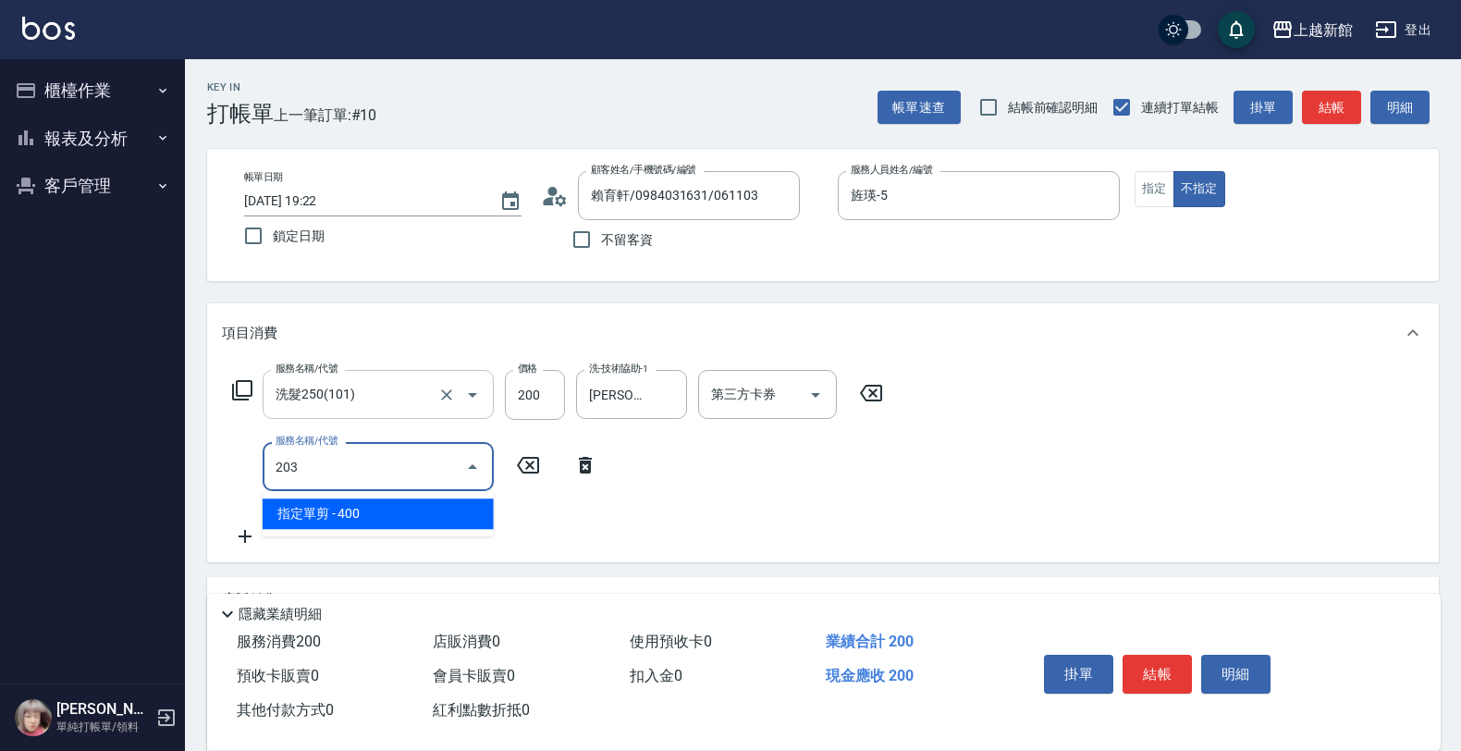
type input "指定單剪(203)"
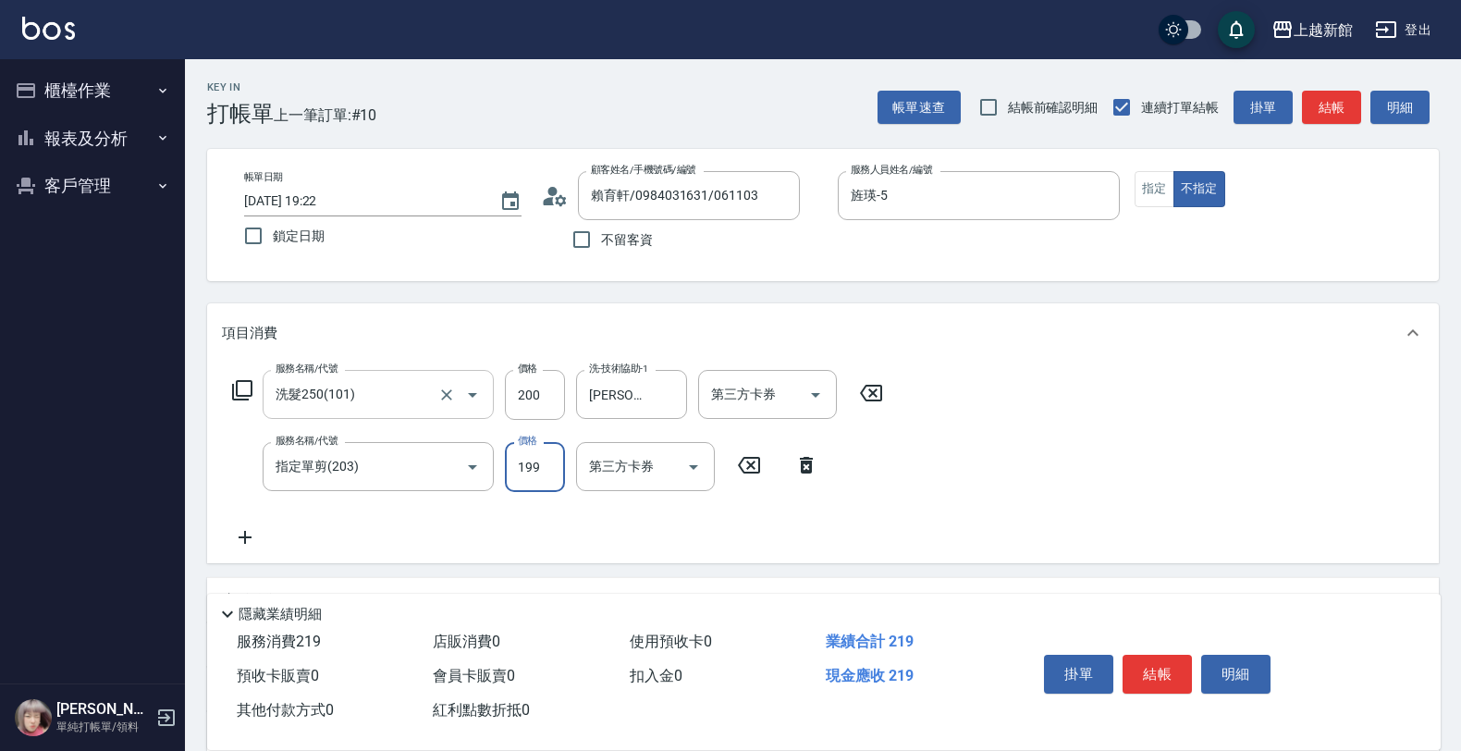
type input "199"
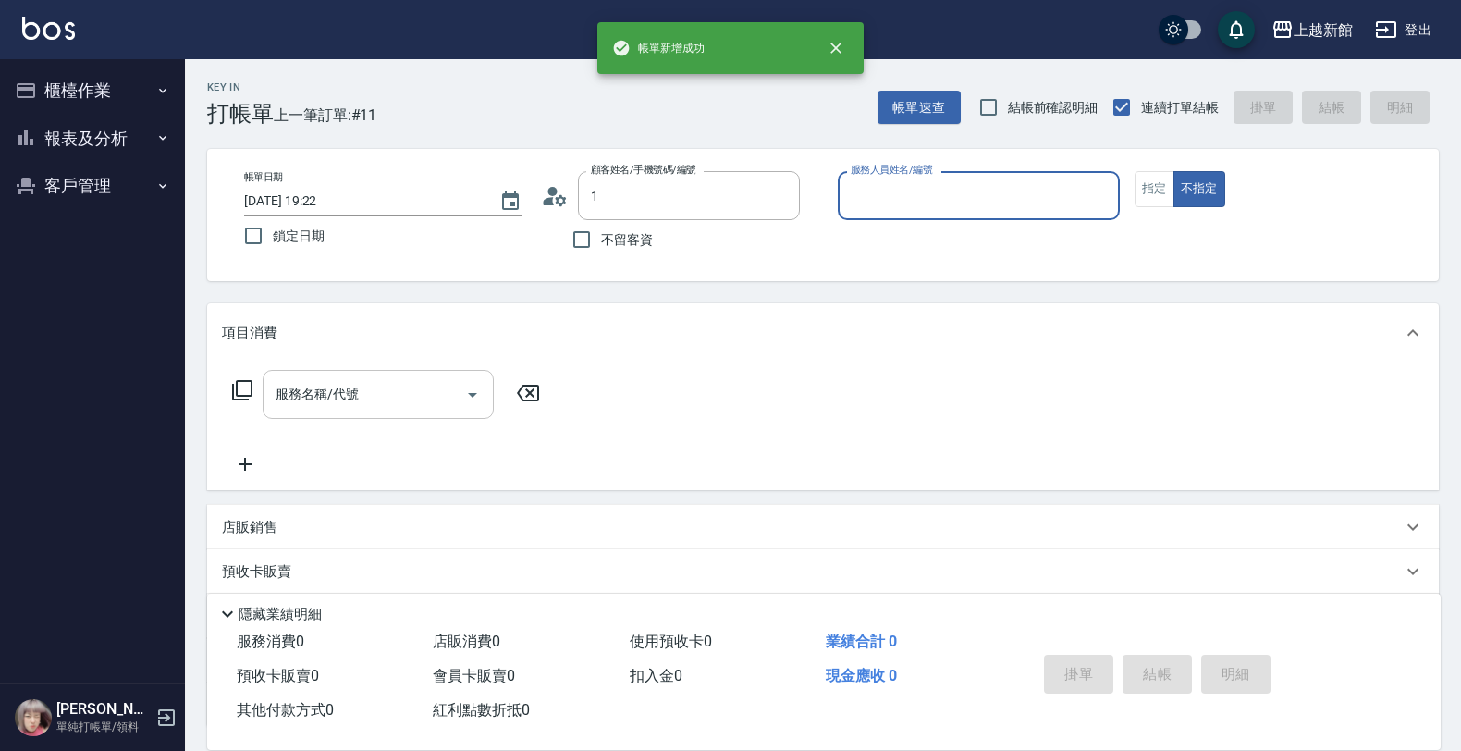
type input "賴育軒/0984031631/061103"
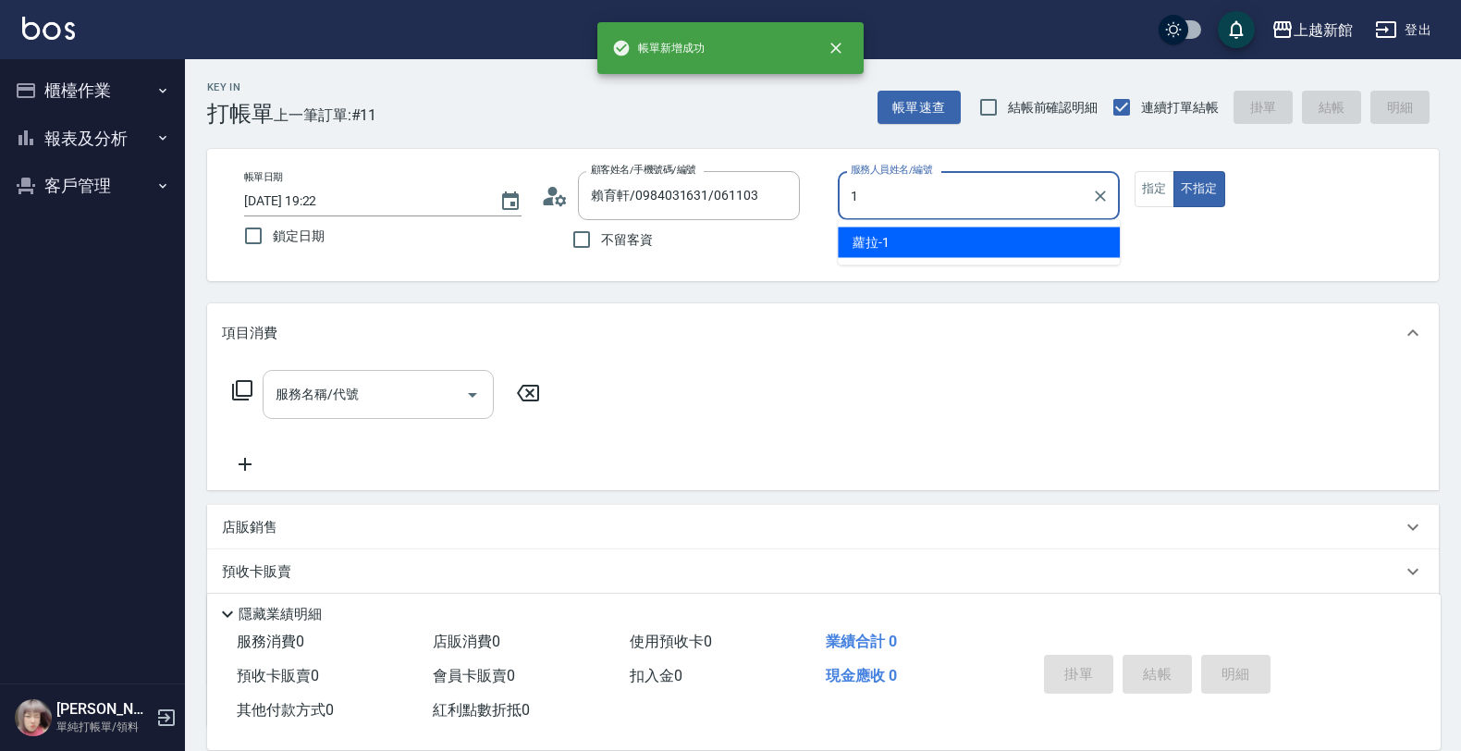
type input "蘿拉-1"
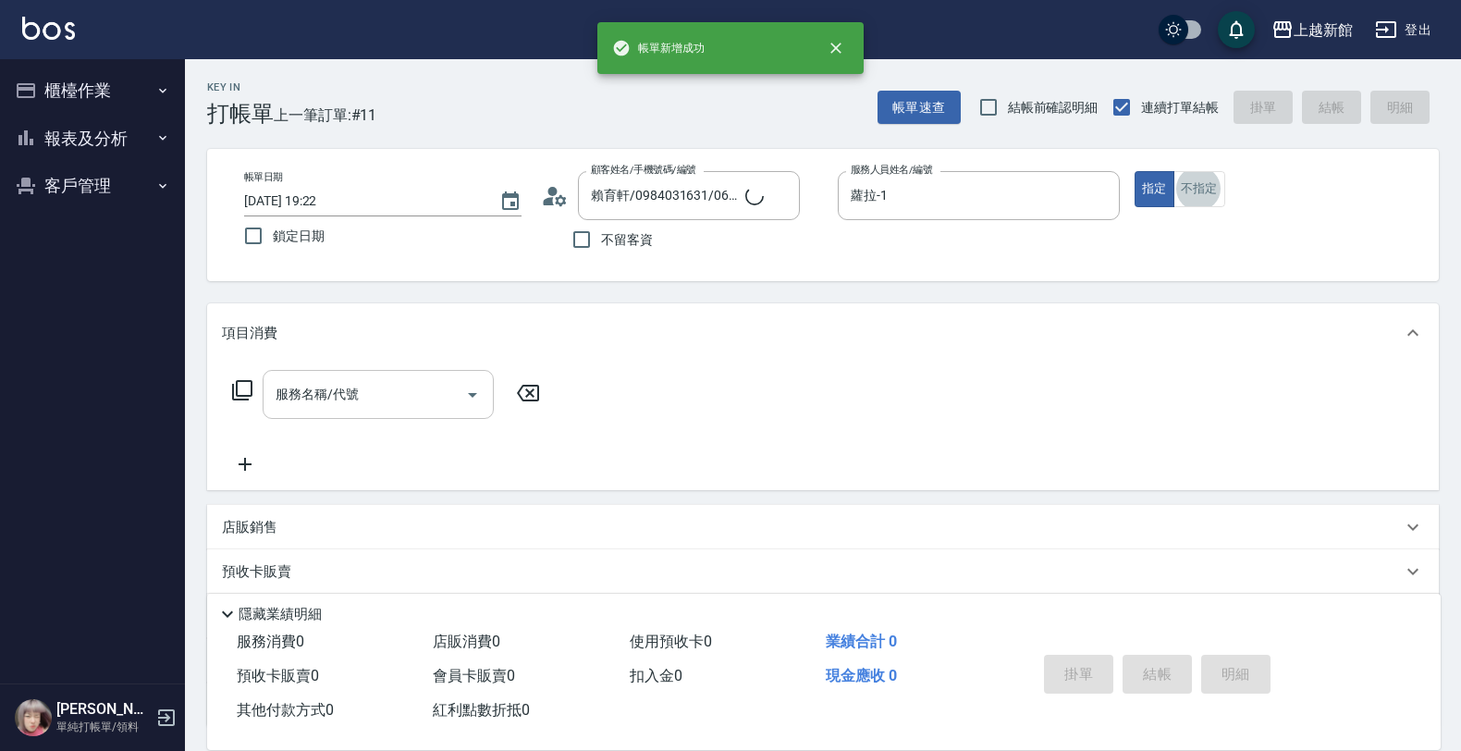
type input "Lora/0979395100/1"
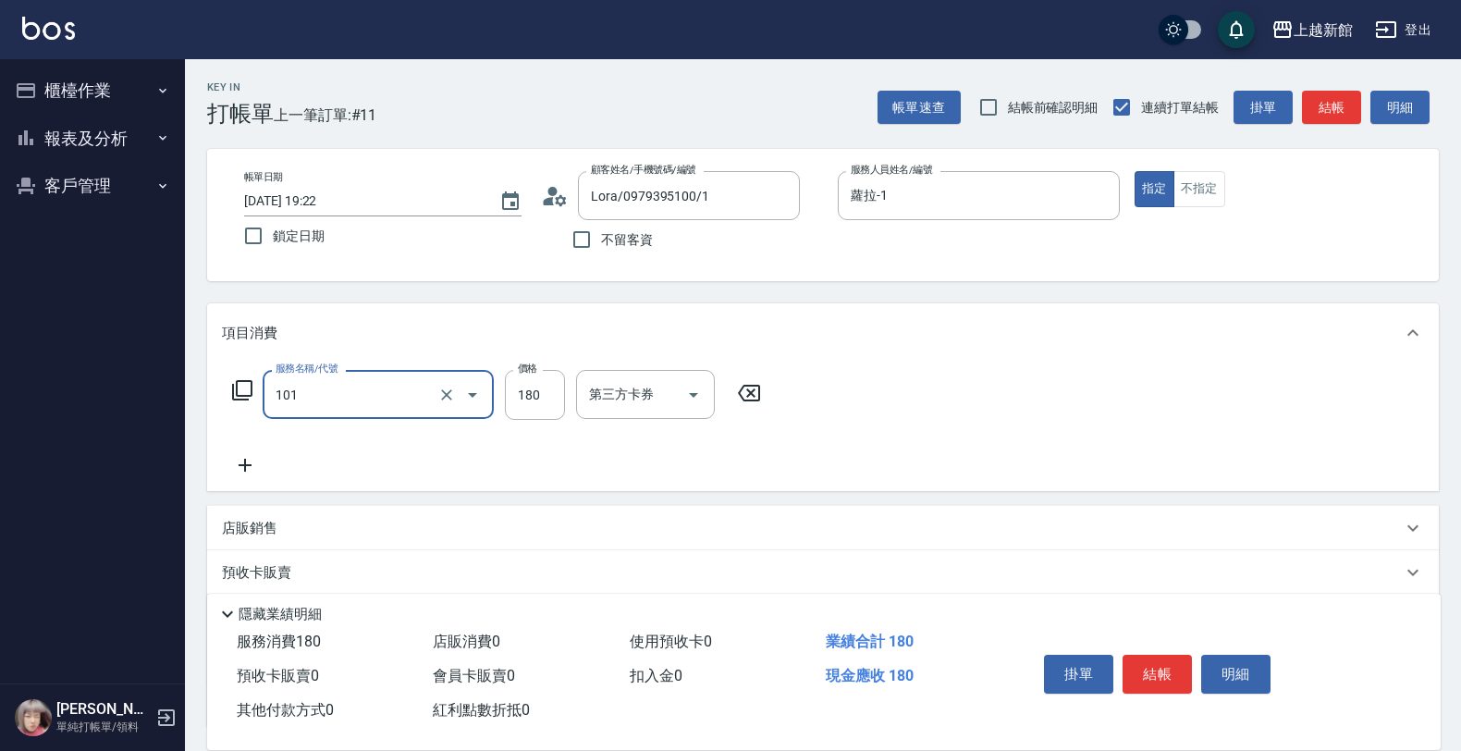
type input "洗髮250(101)"
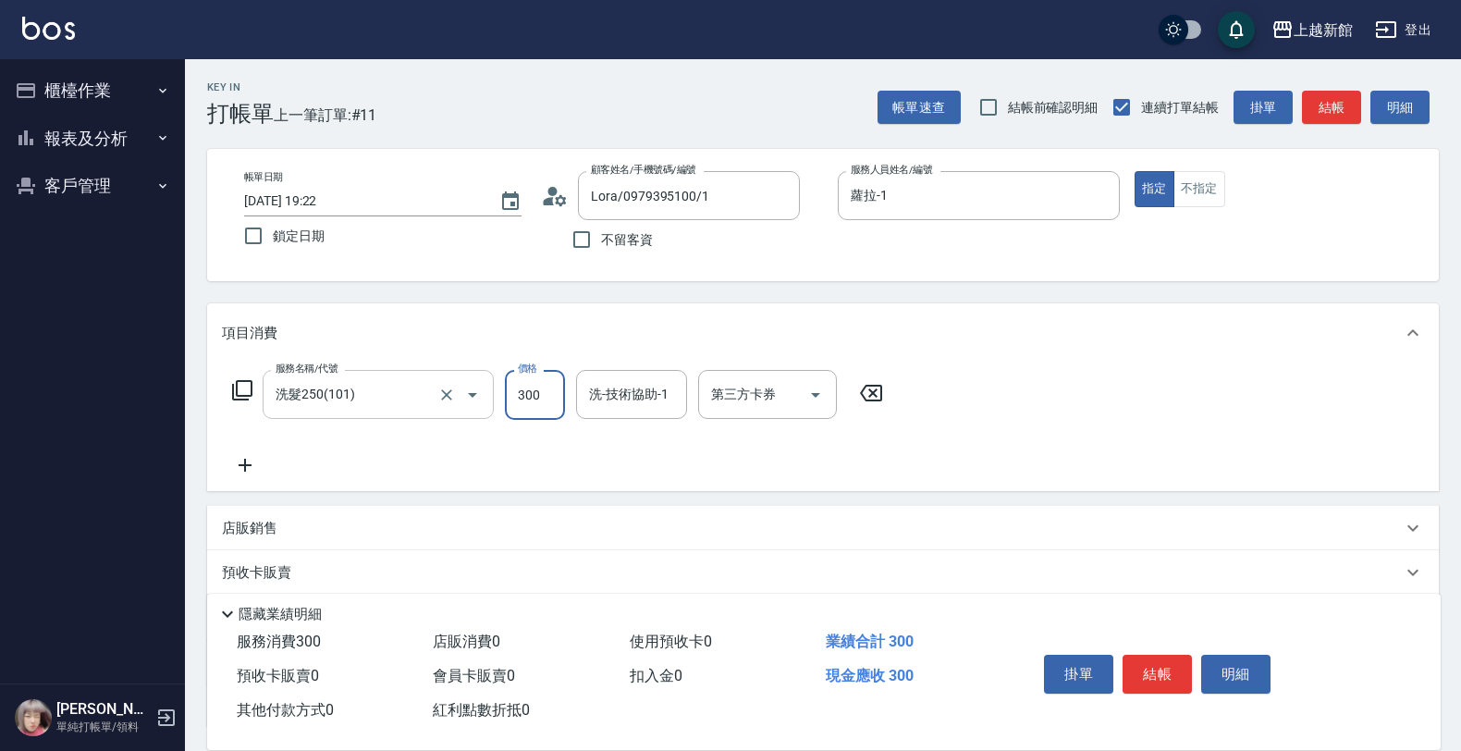
type input "300"
type input "小敏-24"
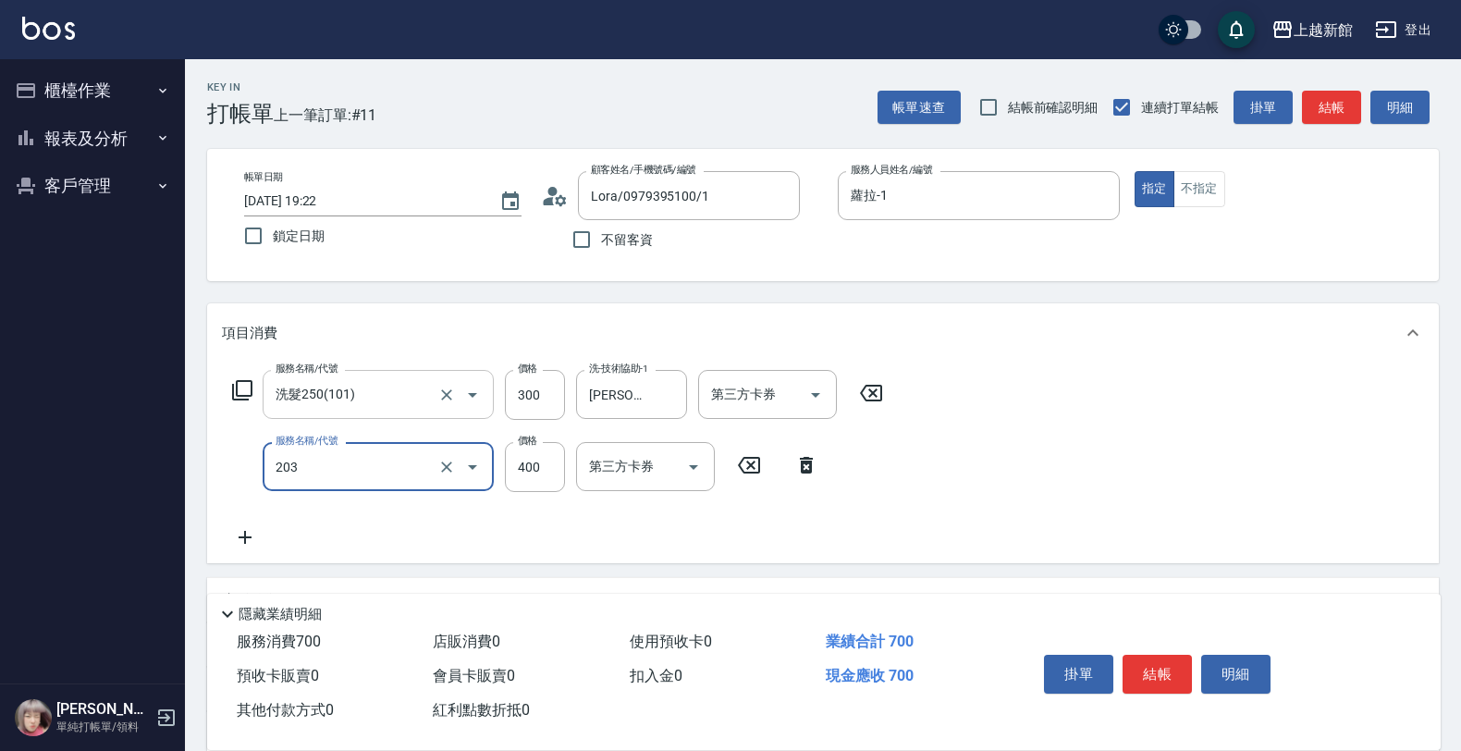
type input "指定單剪(203)"
type input "250"
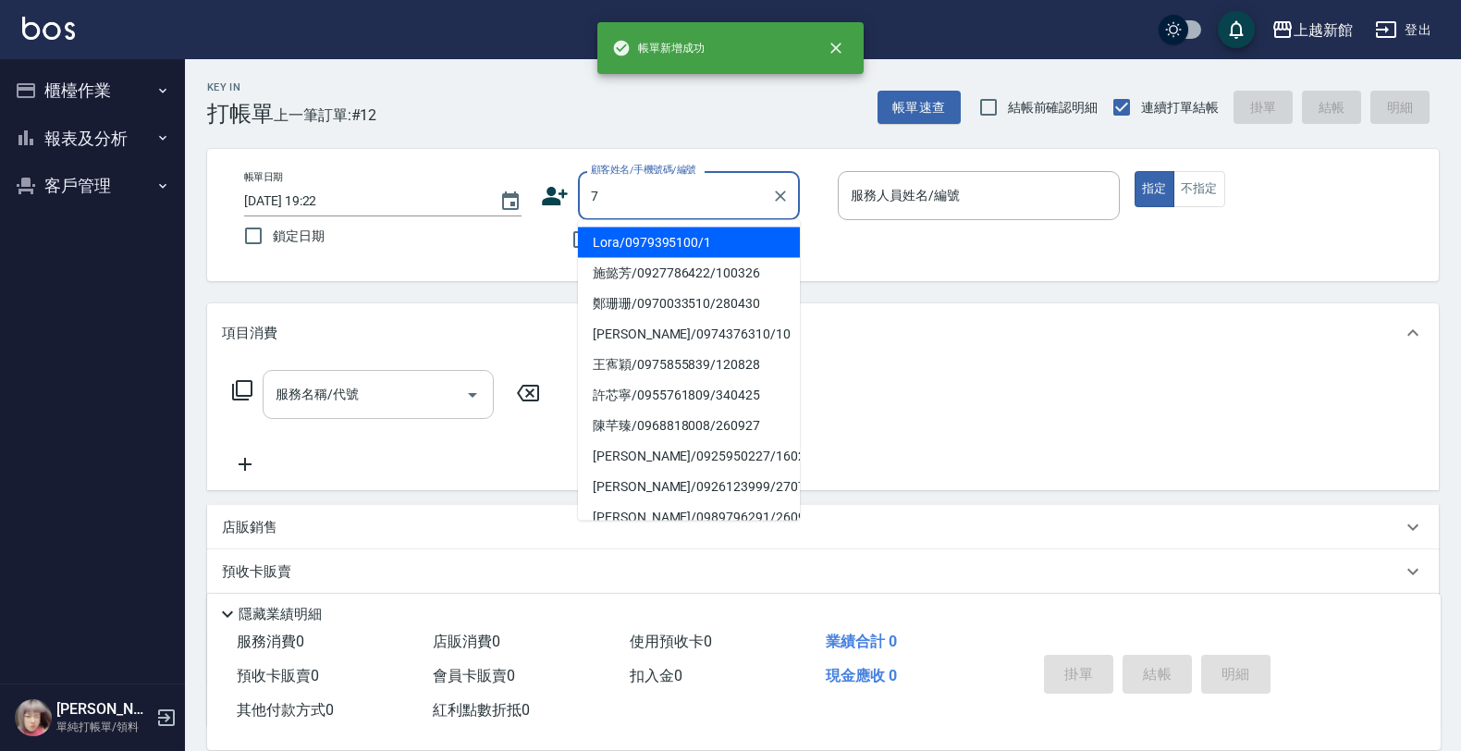
type input "Lora/0979395100/1"
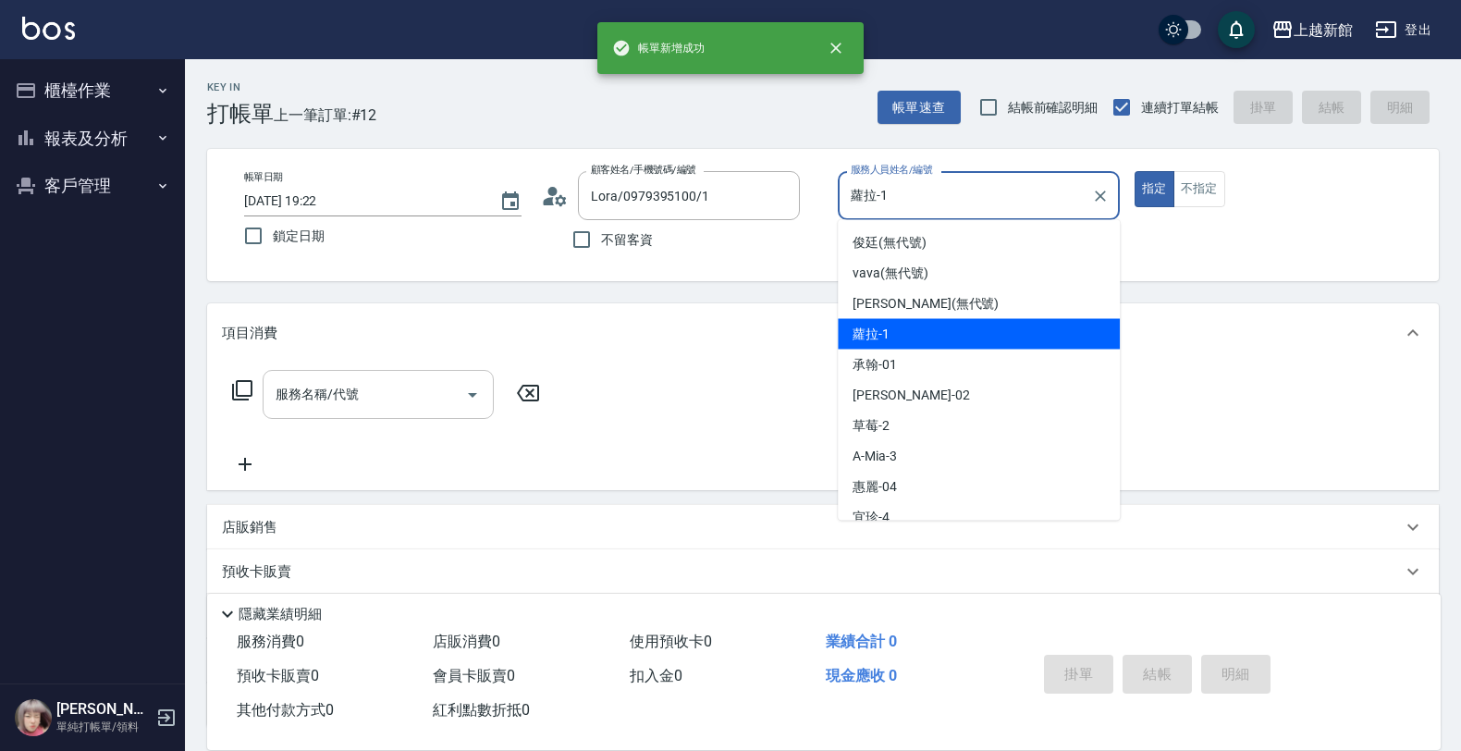
type input "蘿拉-1"
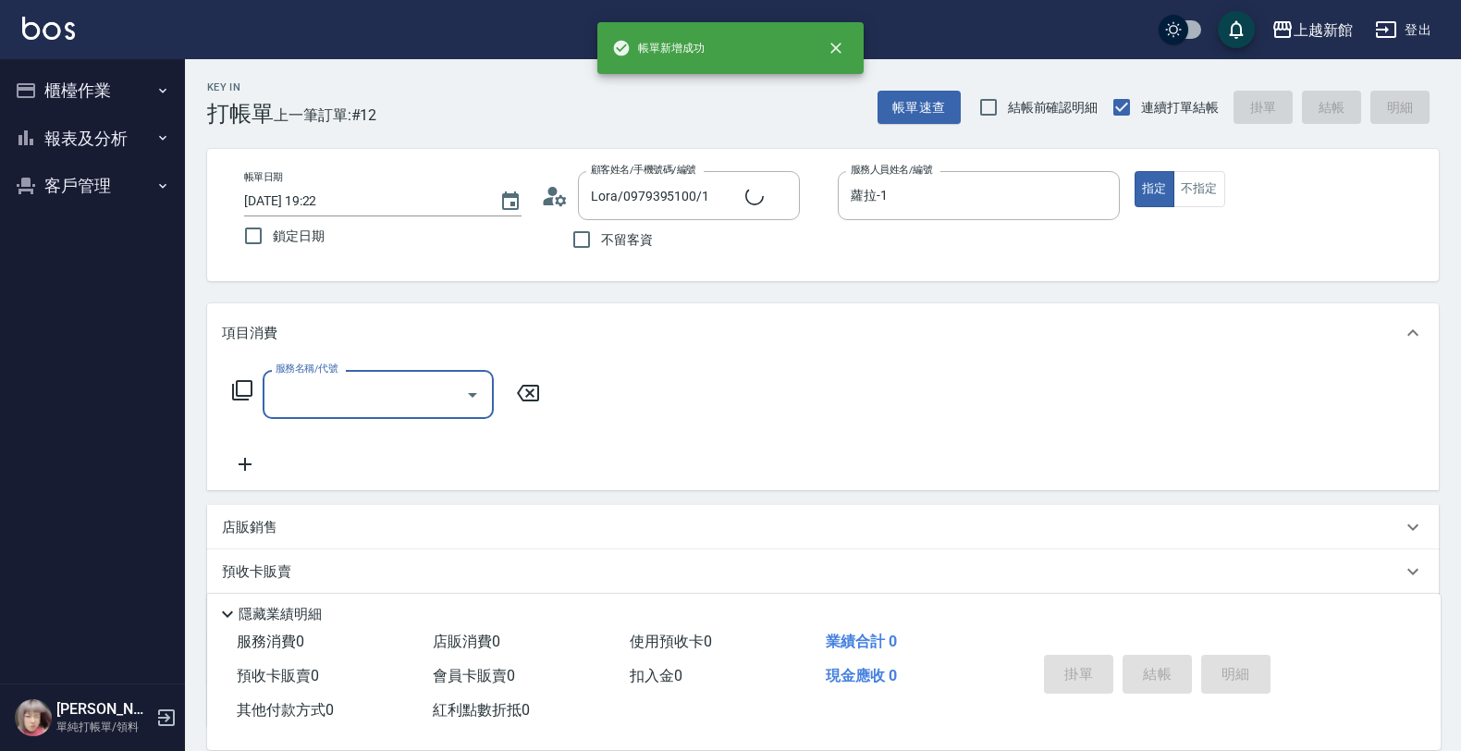
type input "1"
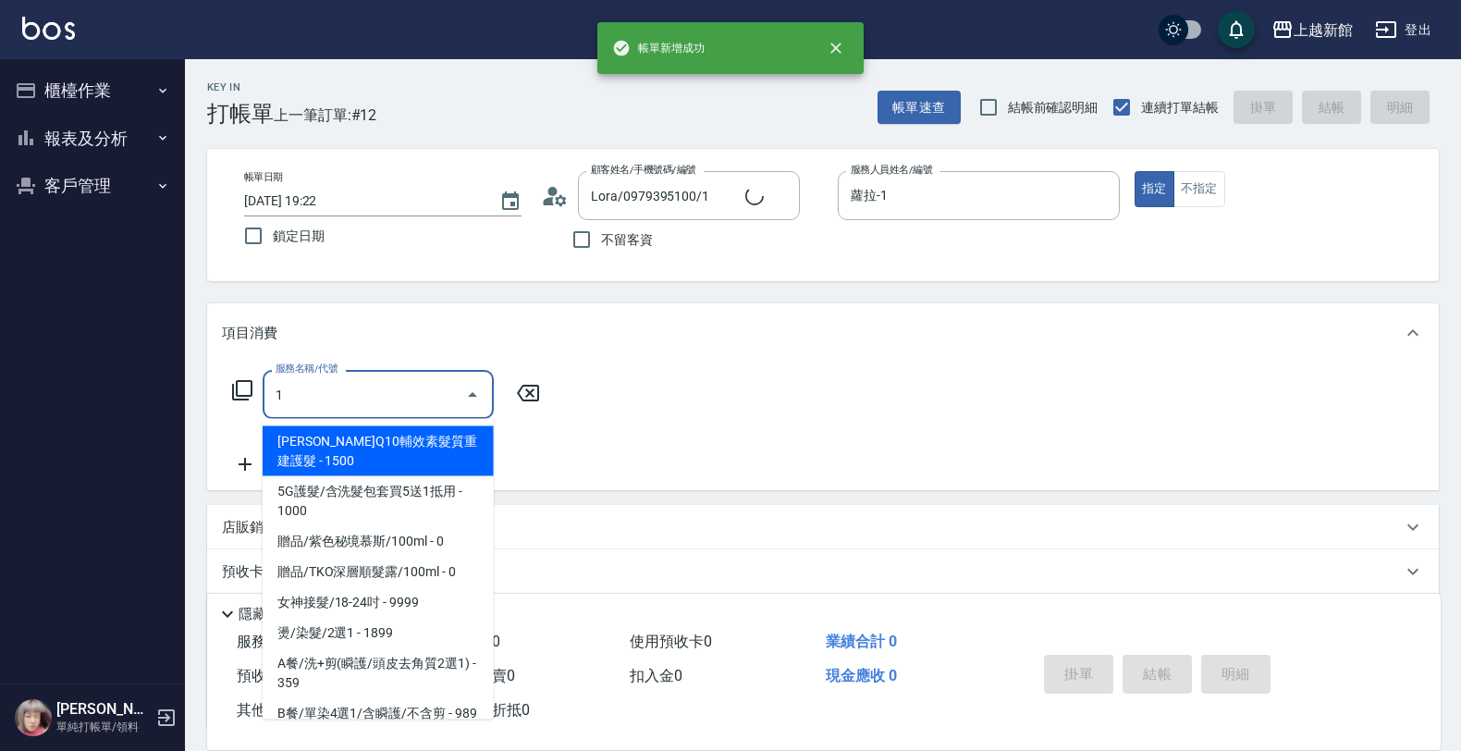
type input "莫尼卡/77/7"
type input "10"
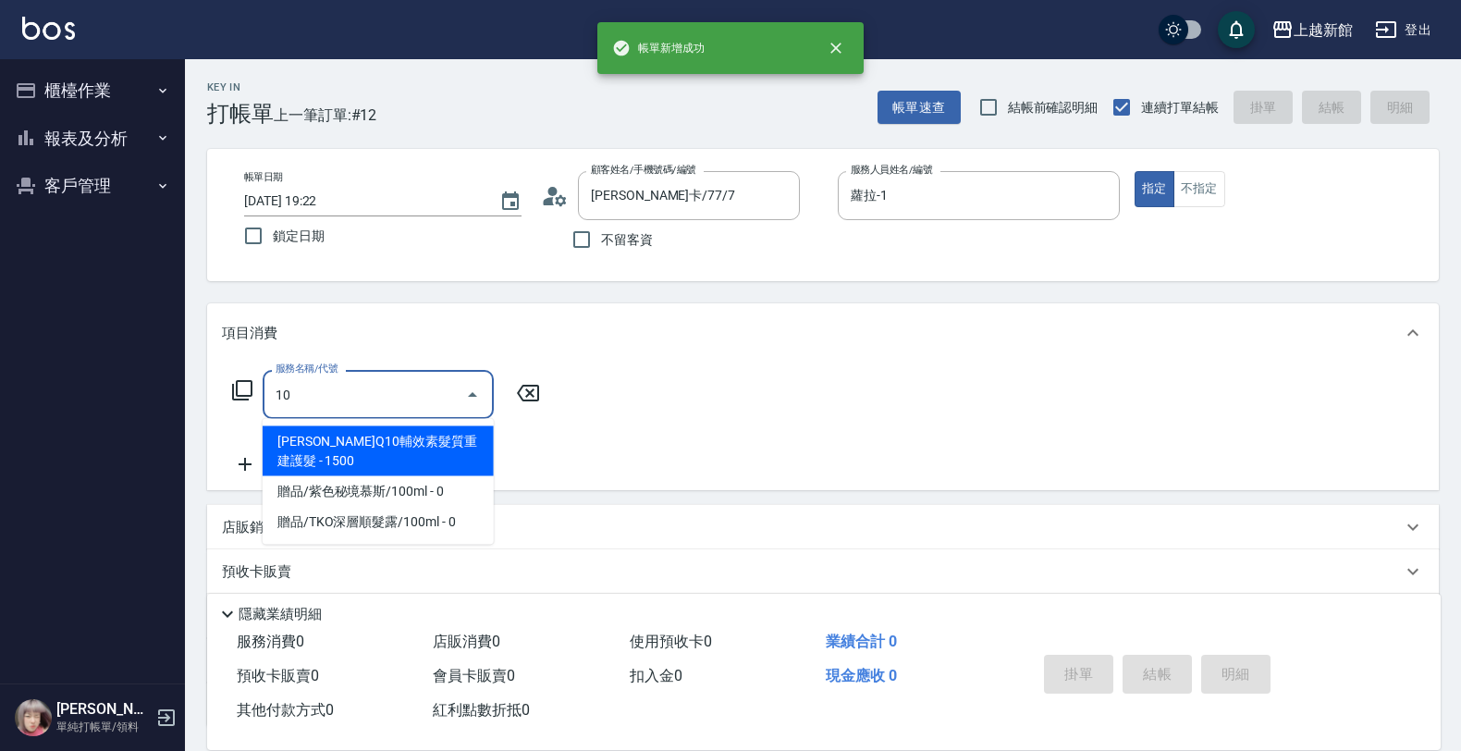
type input "莫尼卡-7"
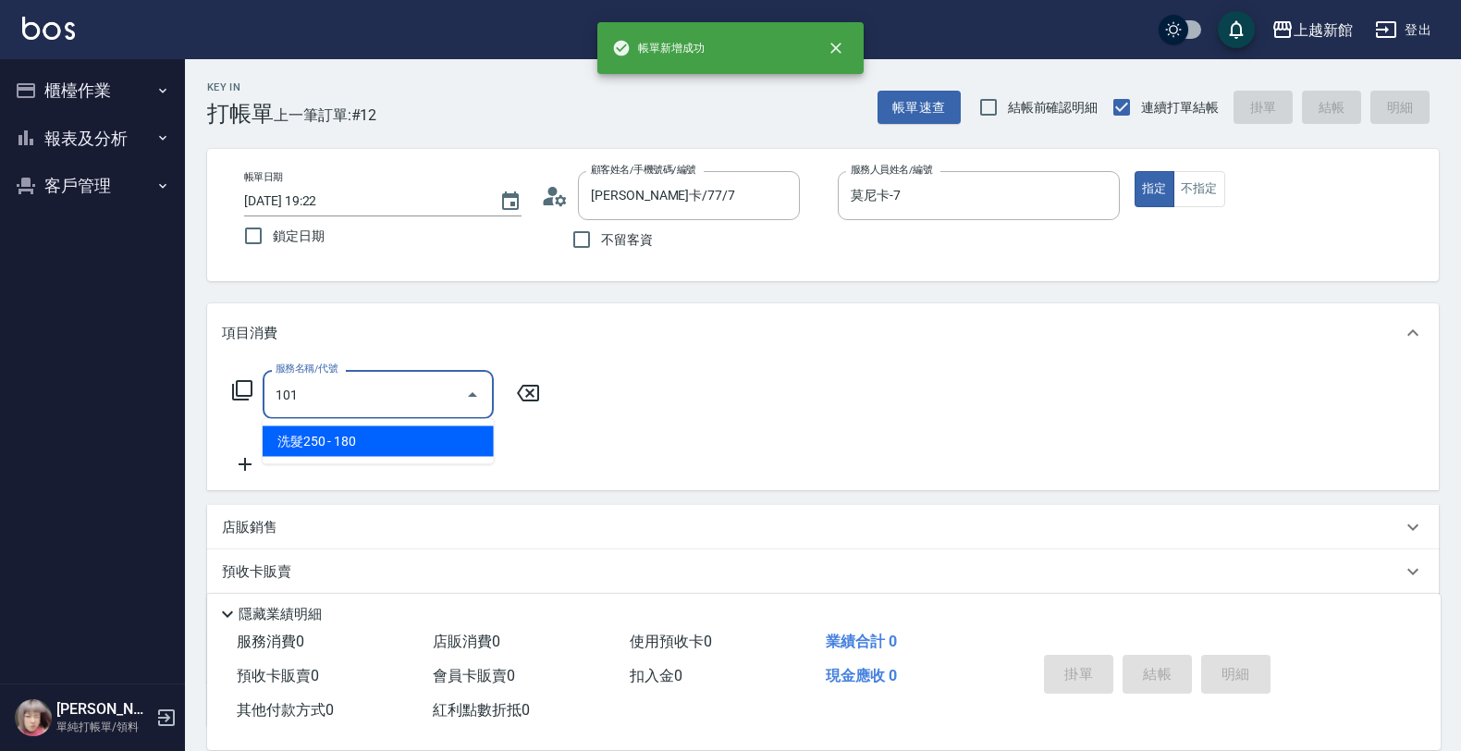
type input "洗髮250(101)"
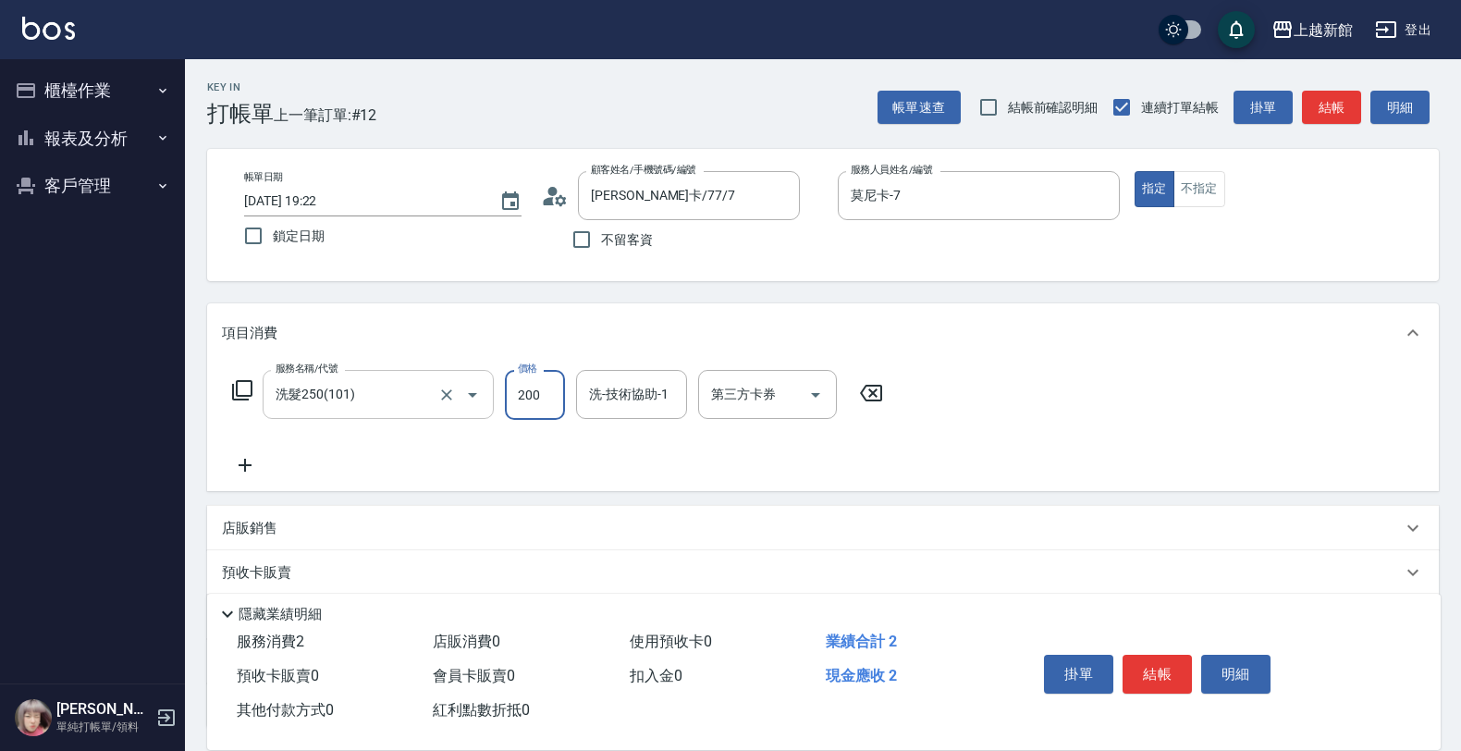
type input "200"
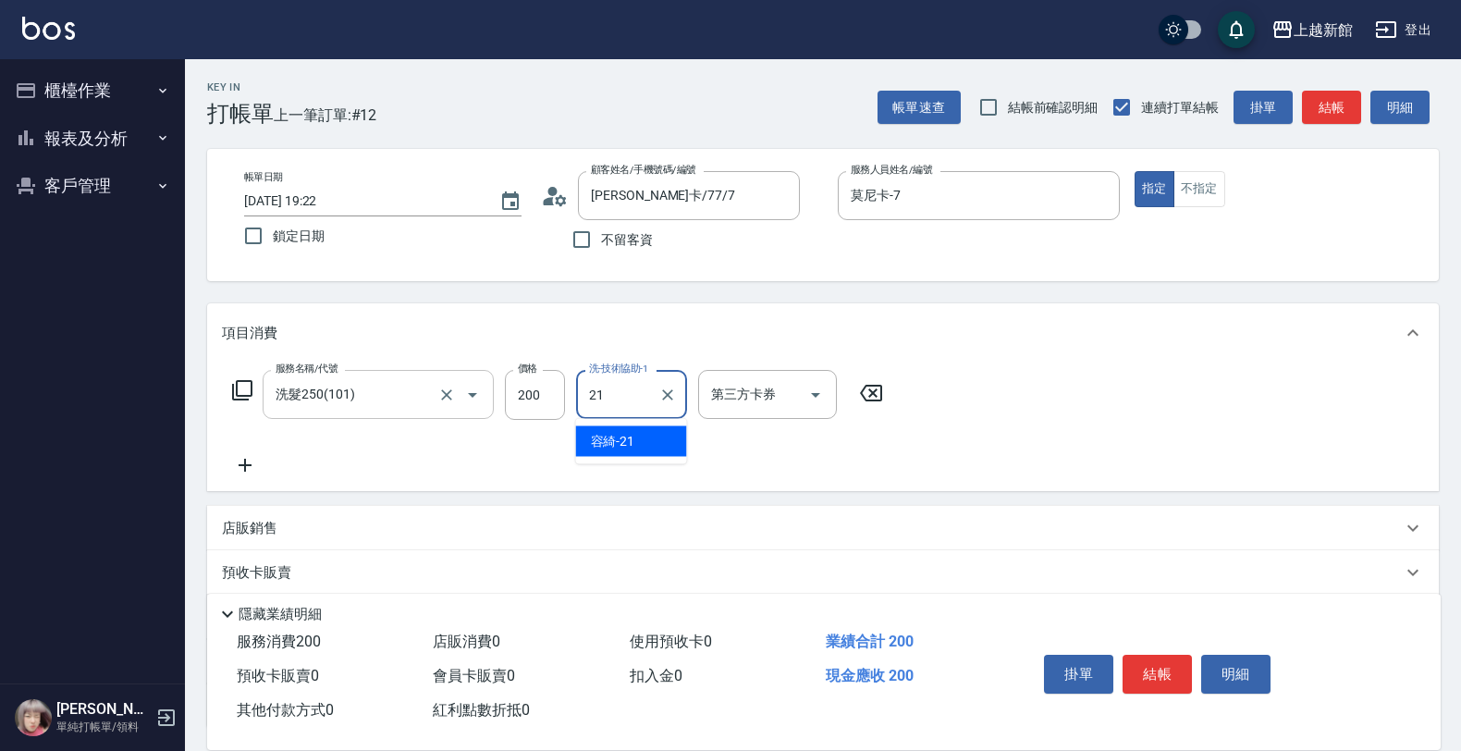
type input "容綺-21"
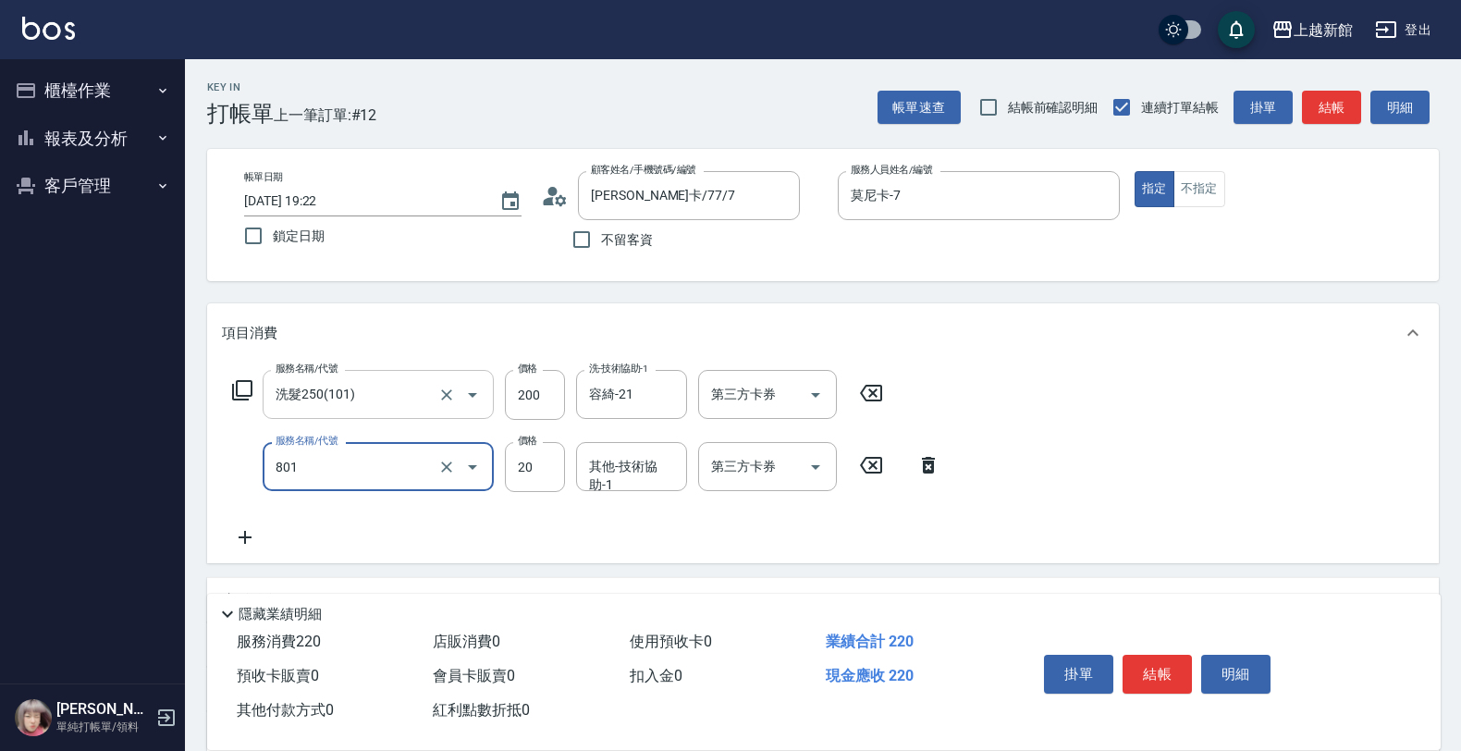
type input "潤絲(801)"
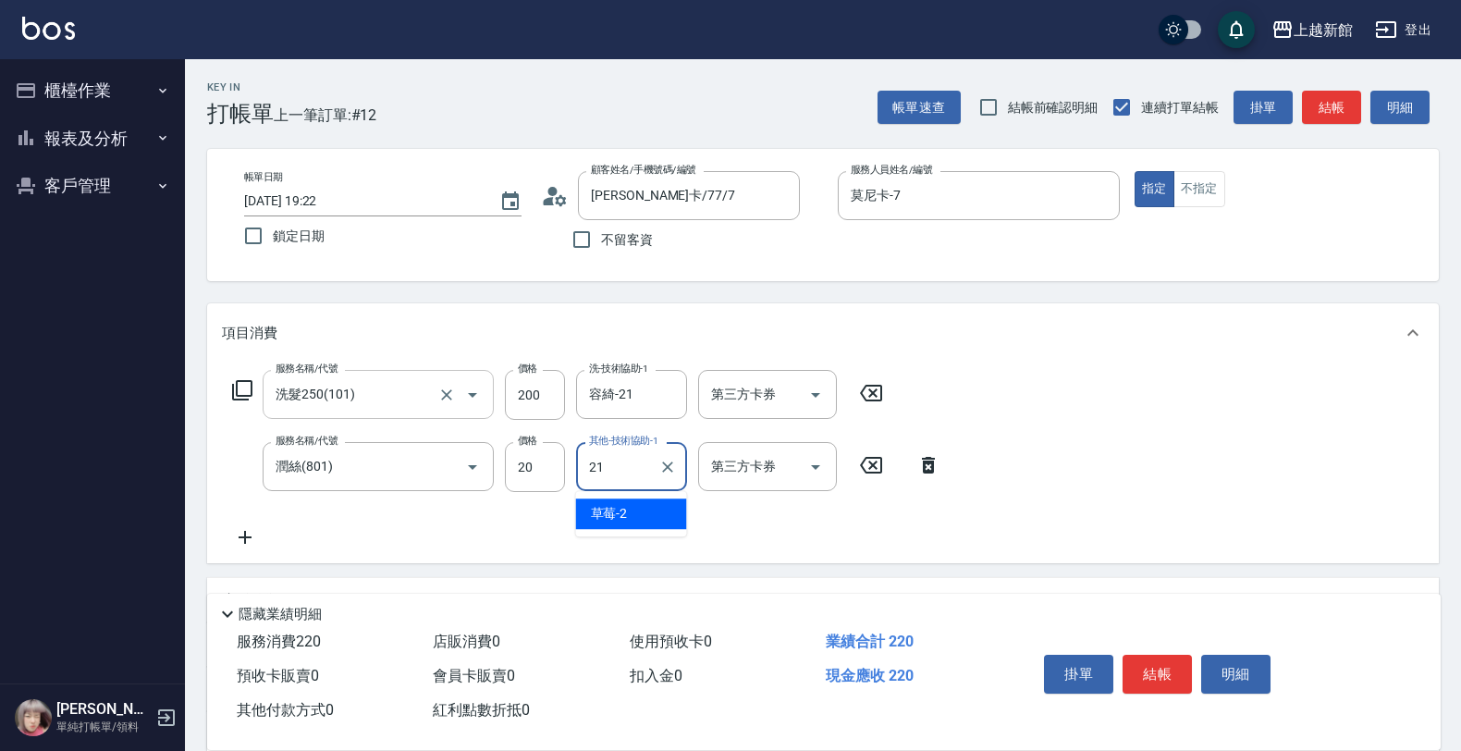
type input "容綺-21"
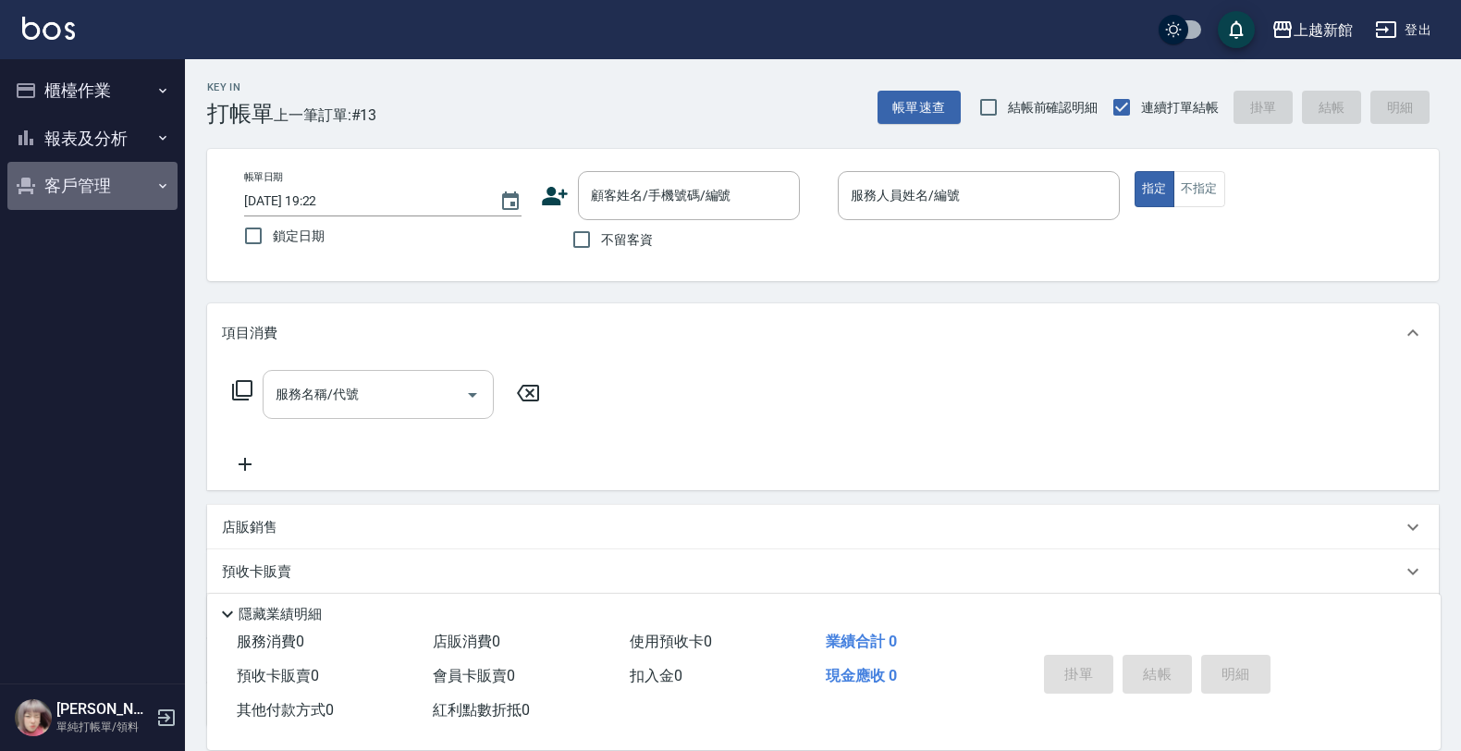
click at [143, 199] on button "客戶管理" at bounding box center [92, 186] width 170 height 48
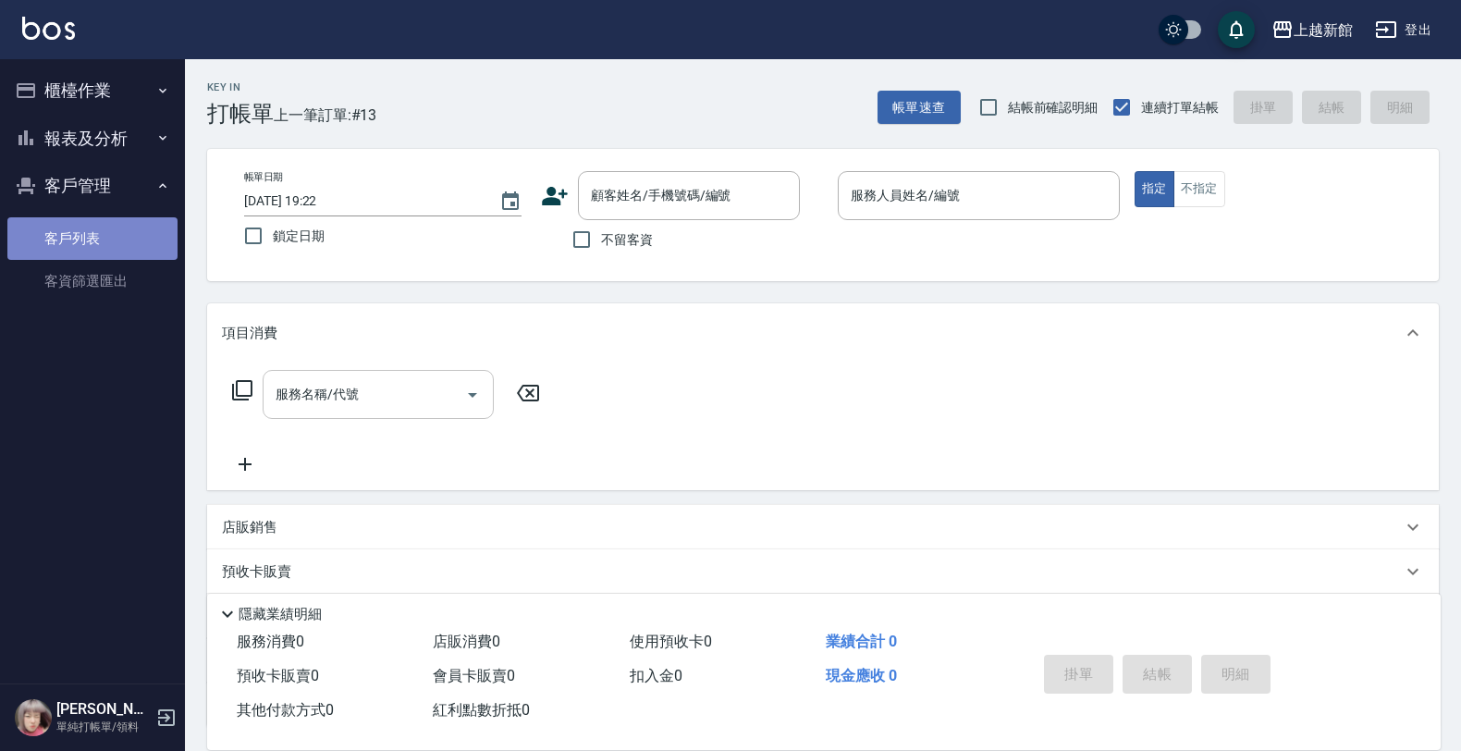
click at [135, 236] on link "客戶列表" at bounding box center [92, 238] width 170 height 43
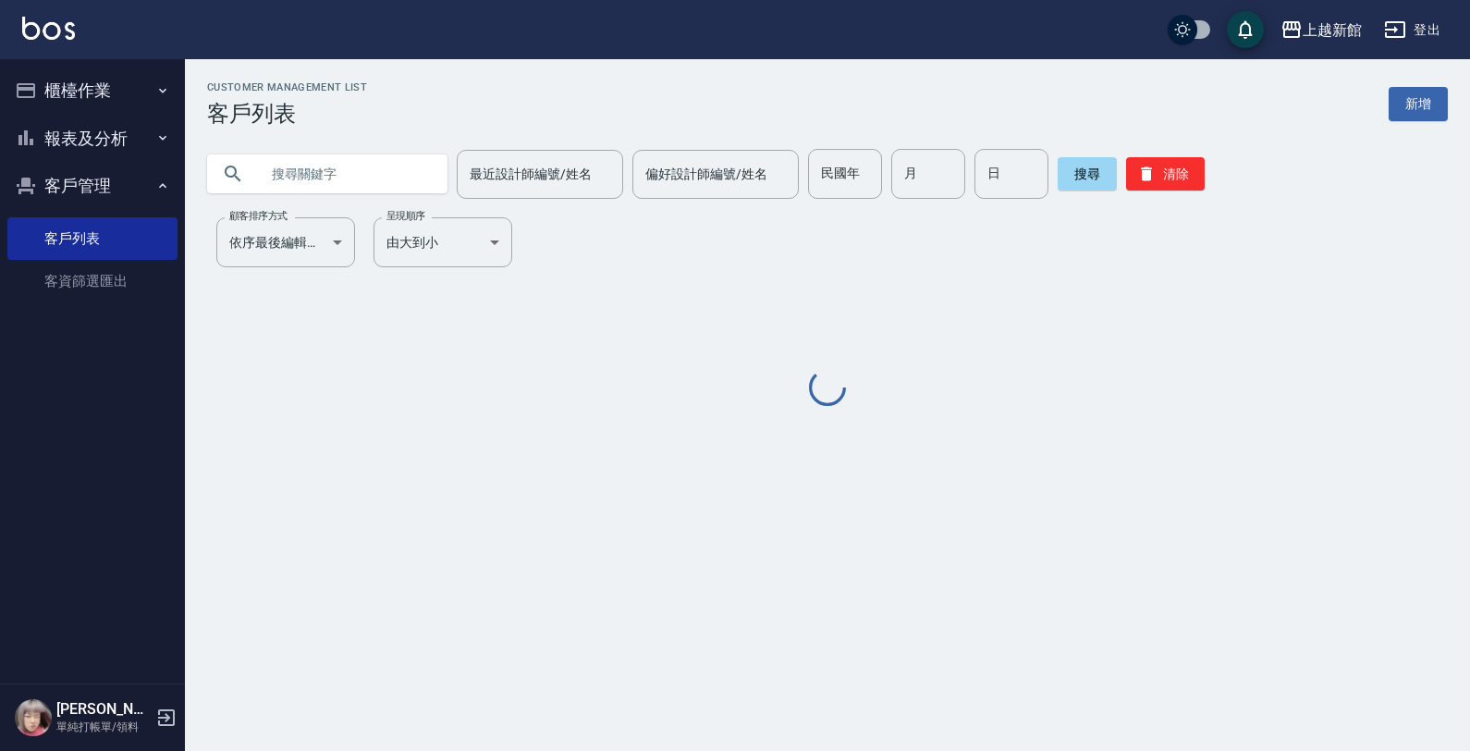
click at [382, 164] on input "text" at bounding box center [346, 174] width 174 height 50
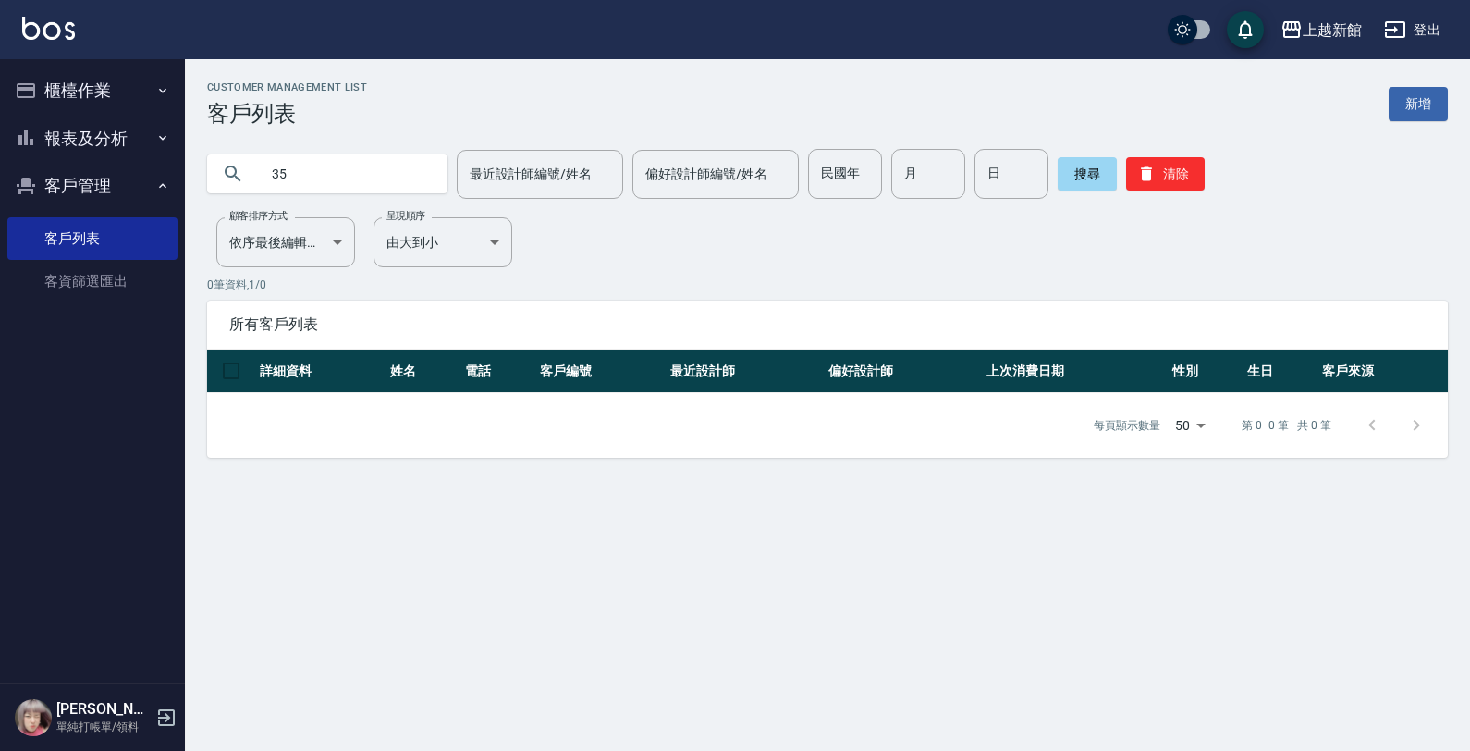
type input "3"
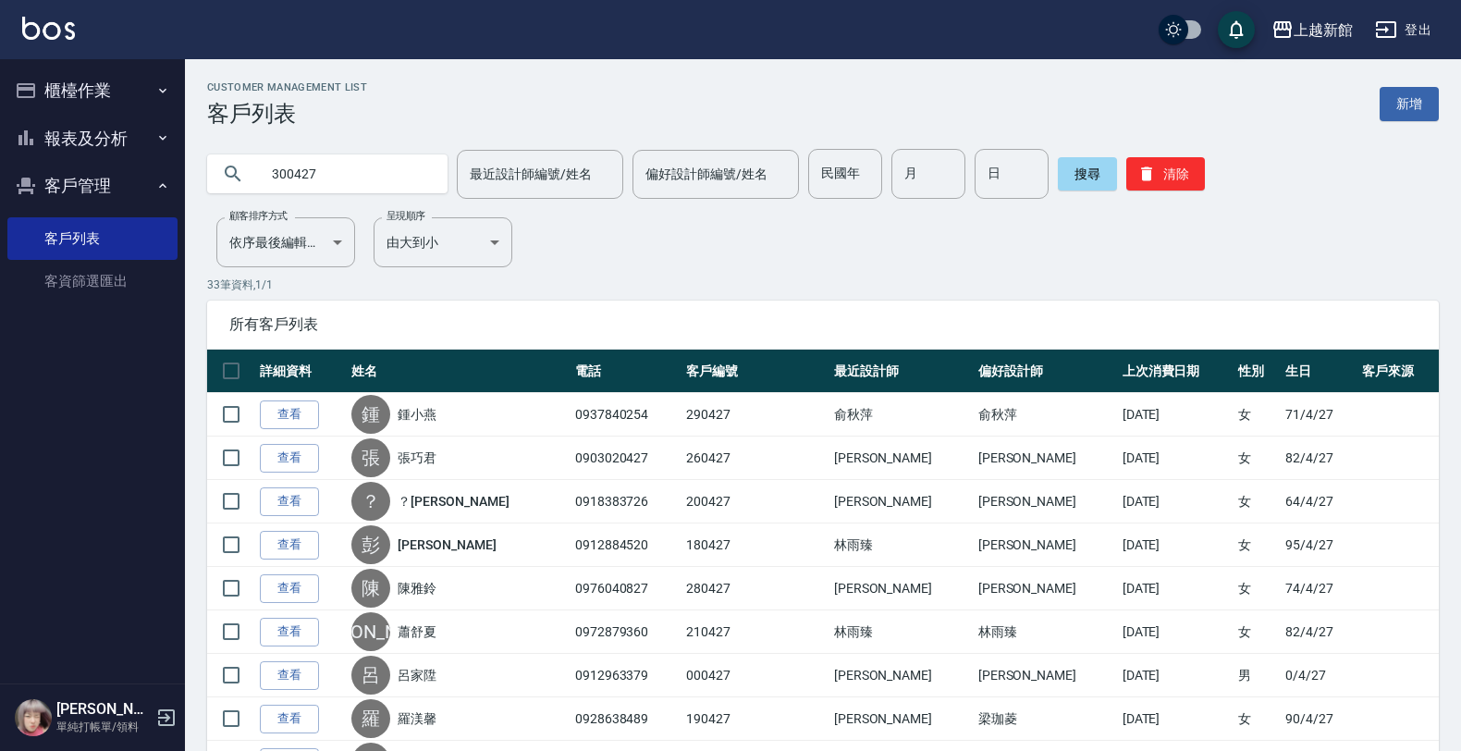
type input "300427"
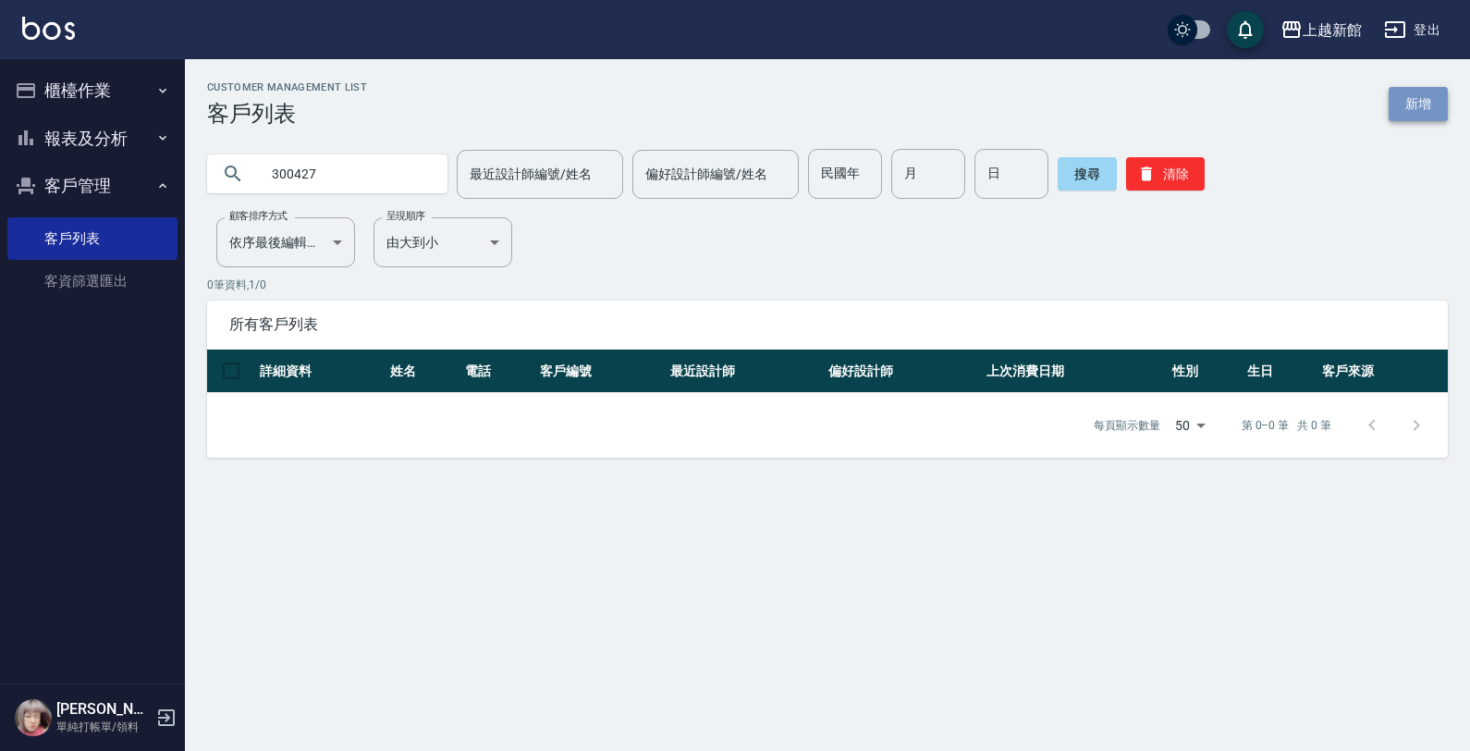
click at [1402, 104] on link "新增" at bounding box center [1418, 104] width 59 height 34
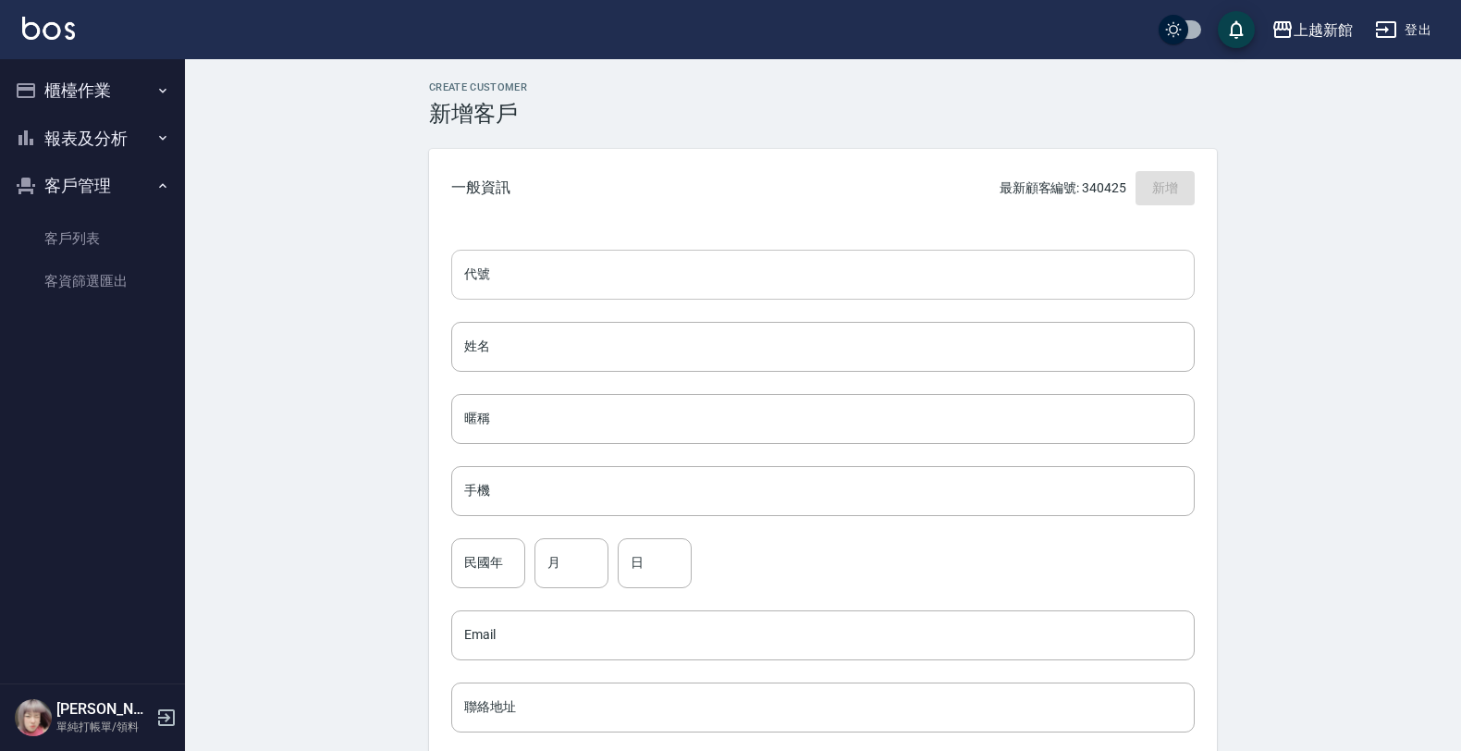
click at [972, 276] on input "代號" at bounding box center [822, 275] width 743 height 50
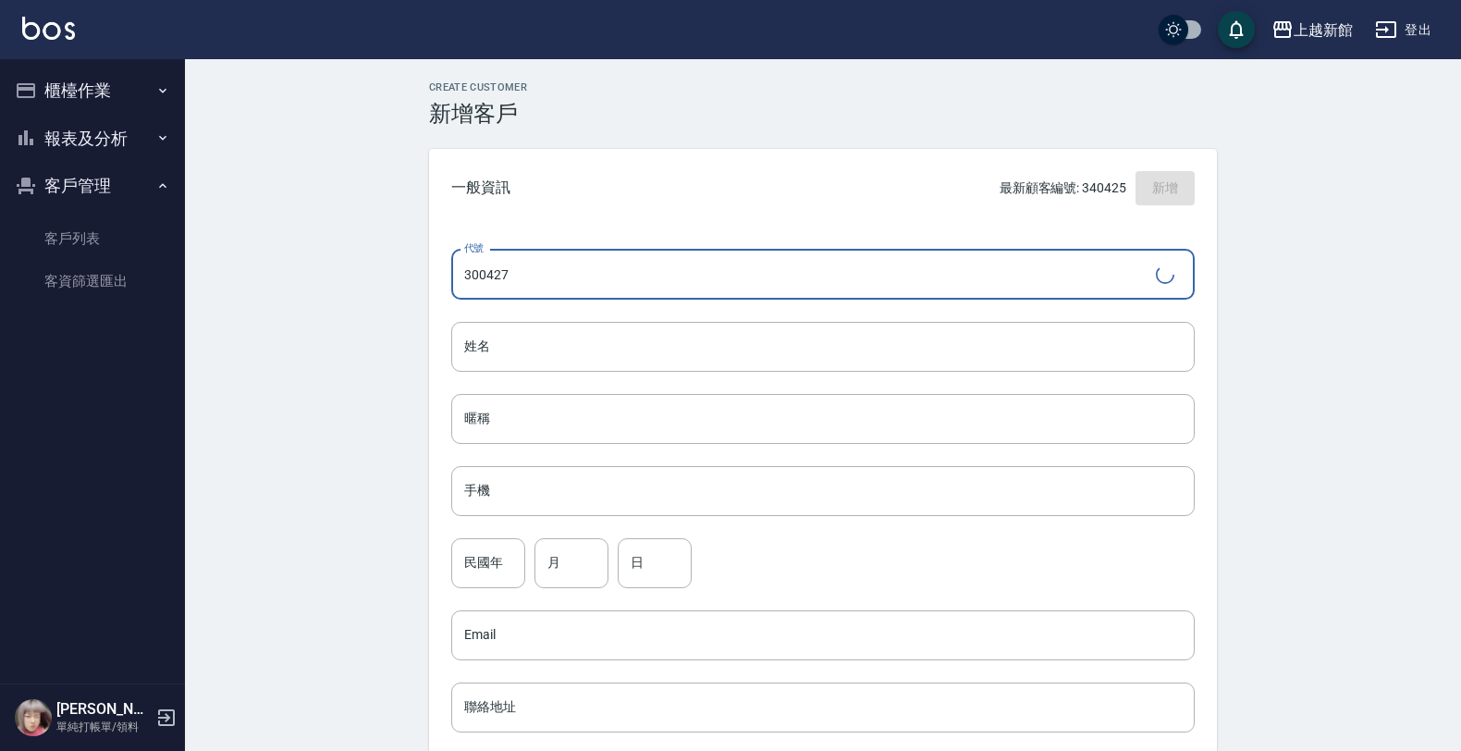
type input "300427"
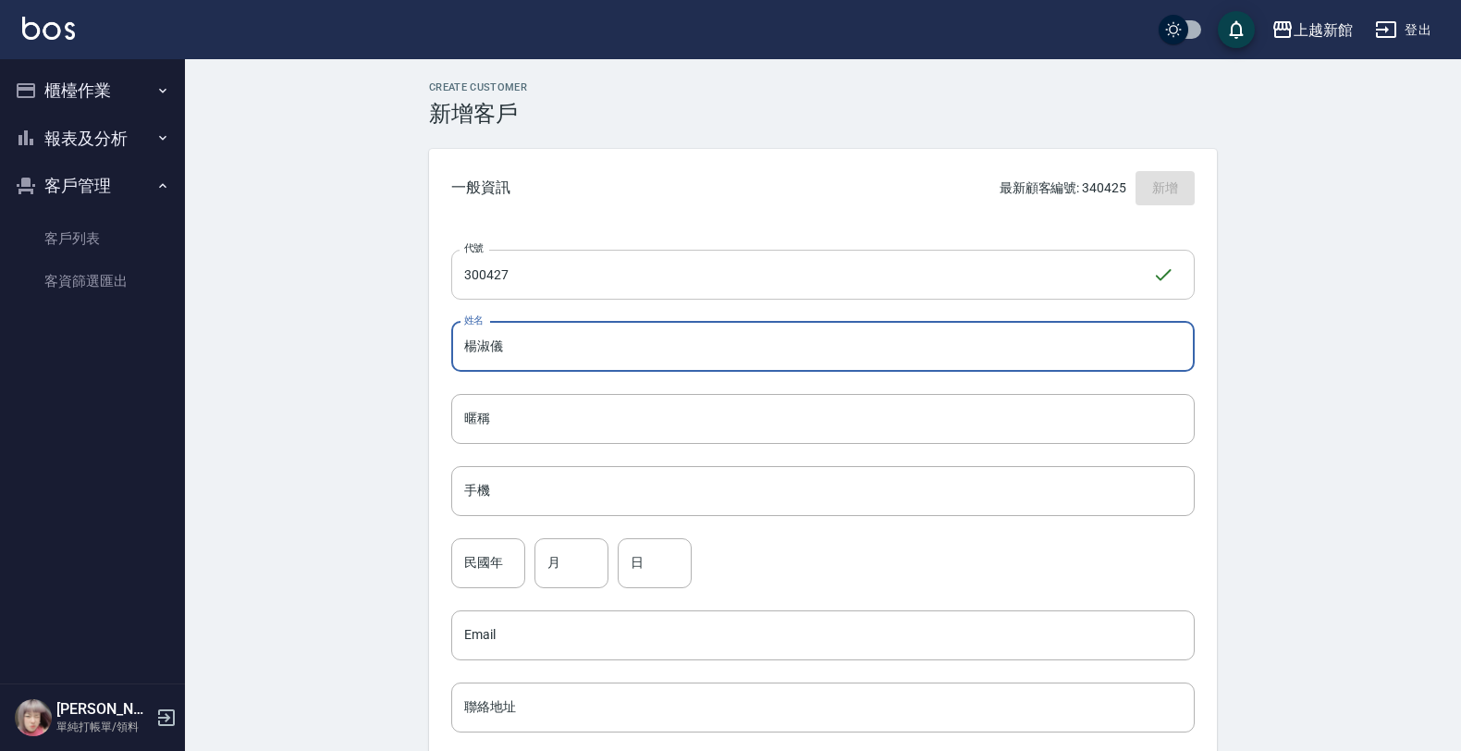
type input "[PERSON_NAME]"
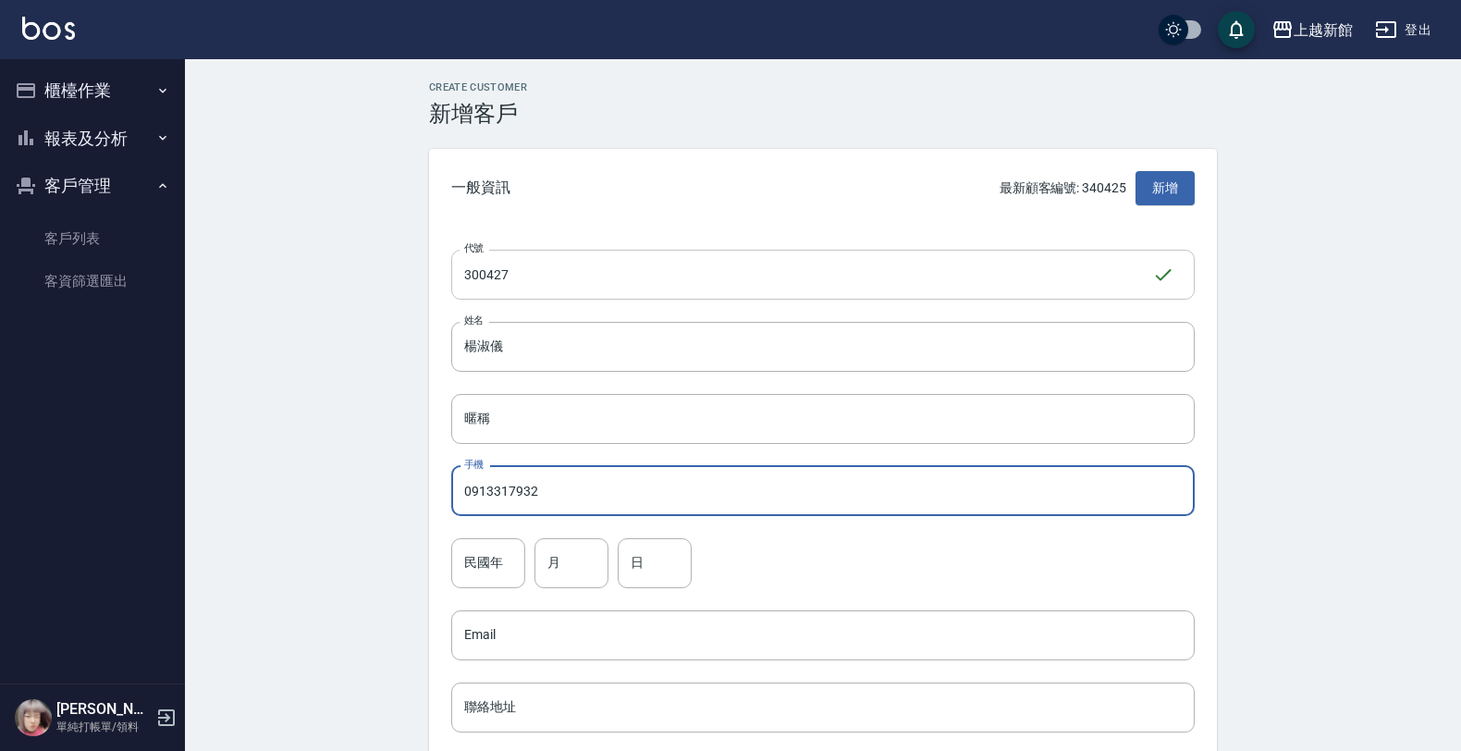
type input "0913317932"
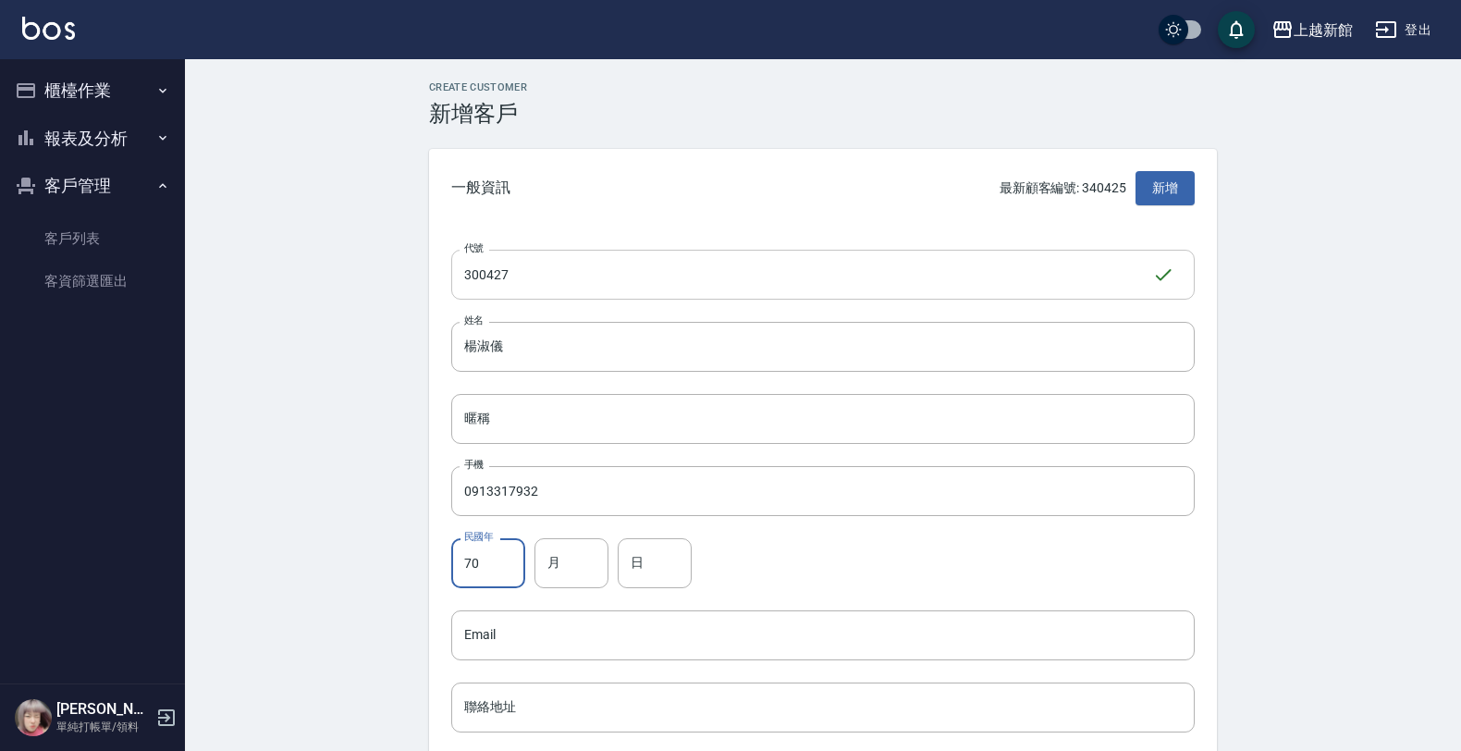
type input "70"
type input "4"
type input "27"
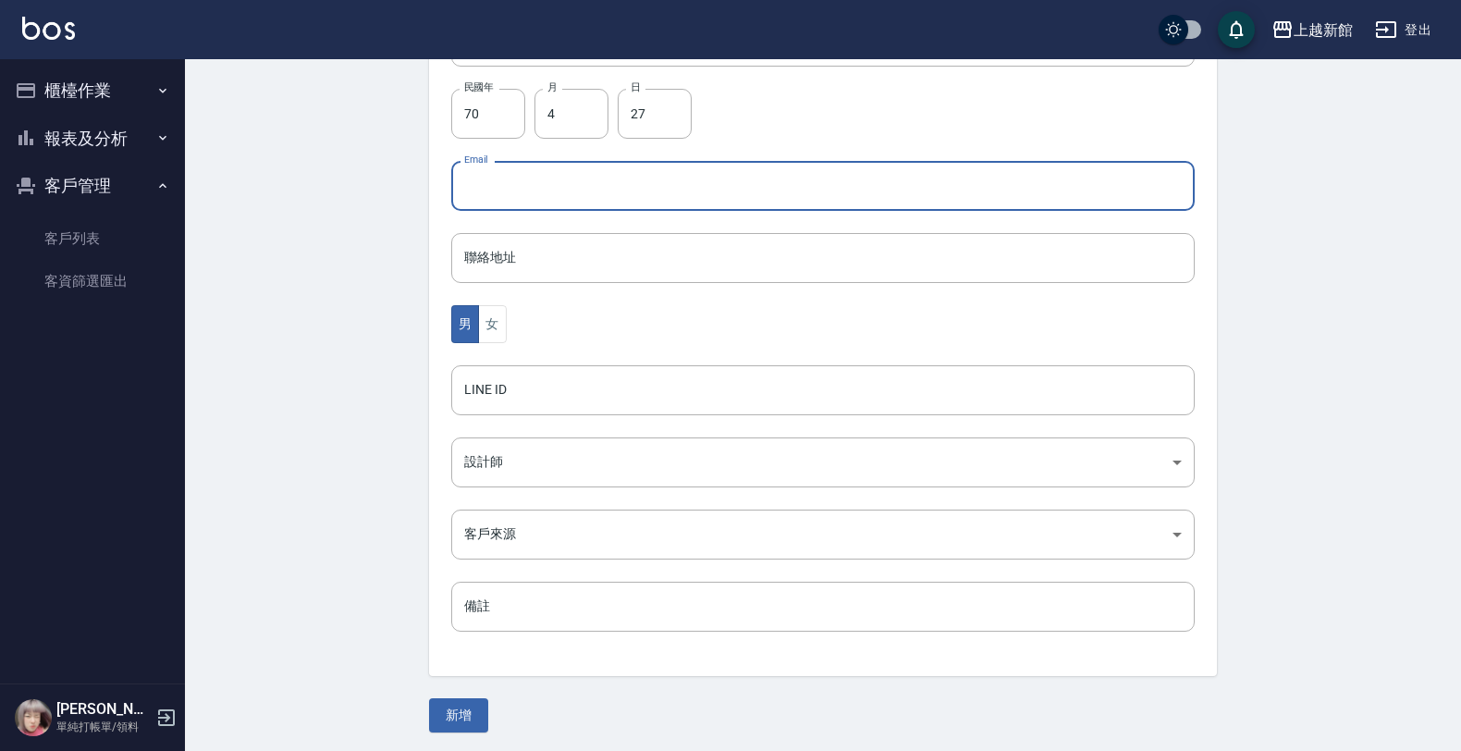
scroll to position [451, 0]
click at [484, 331] on button "女" at bounding box center [492, 322] width 28 height 38
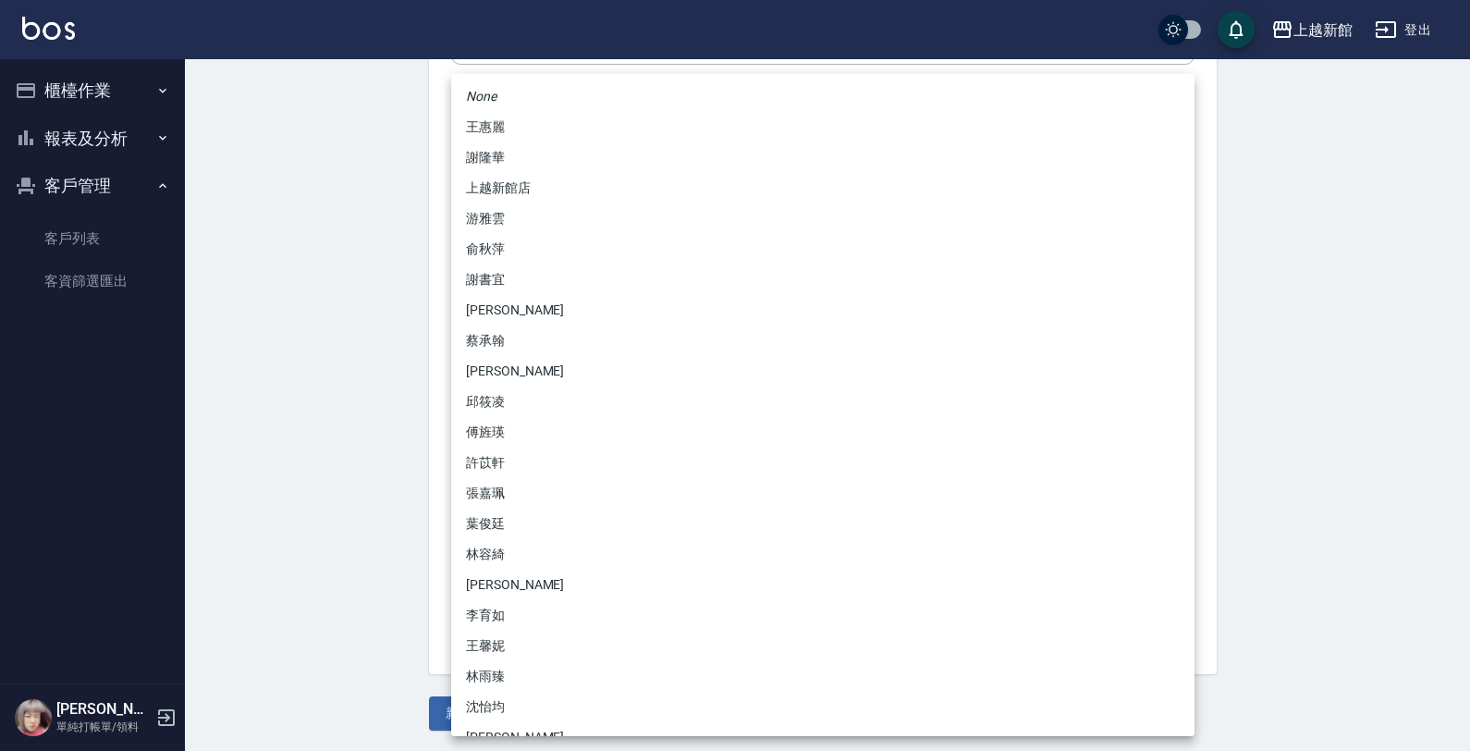
click at [498, 462] on body "上越新館 登出 櫃檯作業 打帳單 帳單列表 掛單列表 現金收支登錄 高階收支登錄 材料自購登錄 每日結帳 排班表 現場電腦打卡 報表及分析 報表目錄 店家日報…" at bounding box center [735, 151] width 1470 height 1204
click at [516, 431] on li "傅旌瑛" at bounding box center [822, 432] width 743 height 31
type input "1211b317-6865-4b65-8ce4-66e34f8d1fd8"
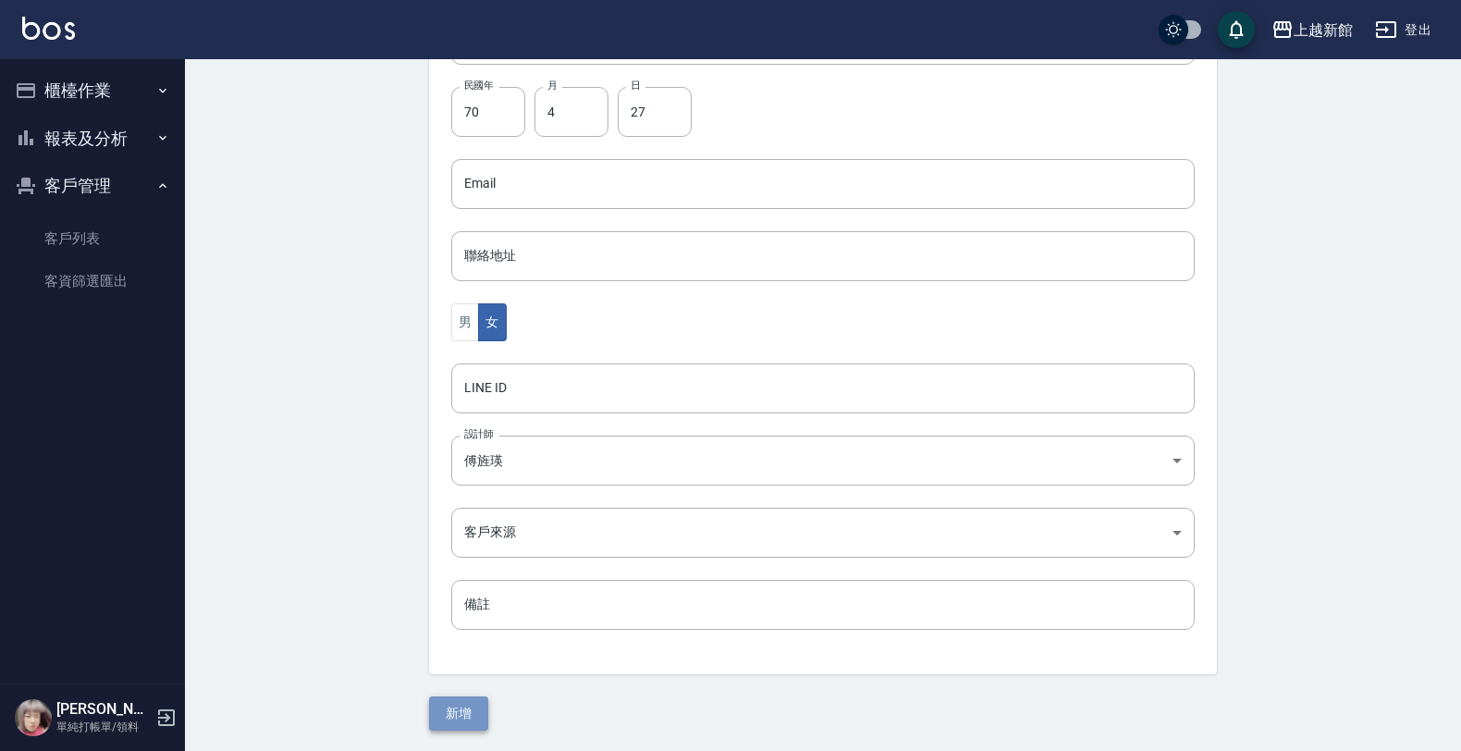
click at [460, 715] on button "新增" at bounding box center [458, 713] width 59 height 34
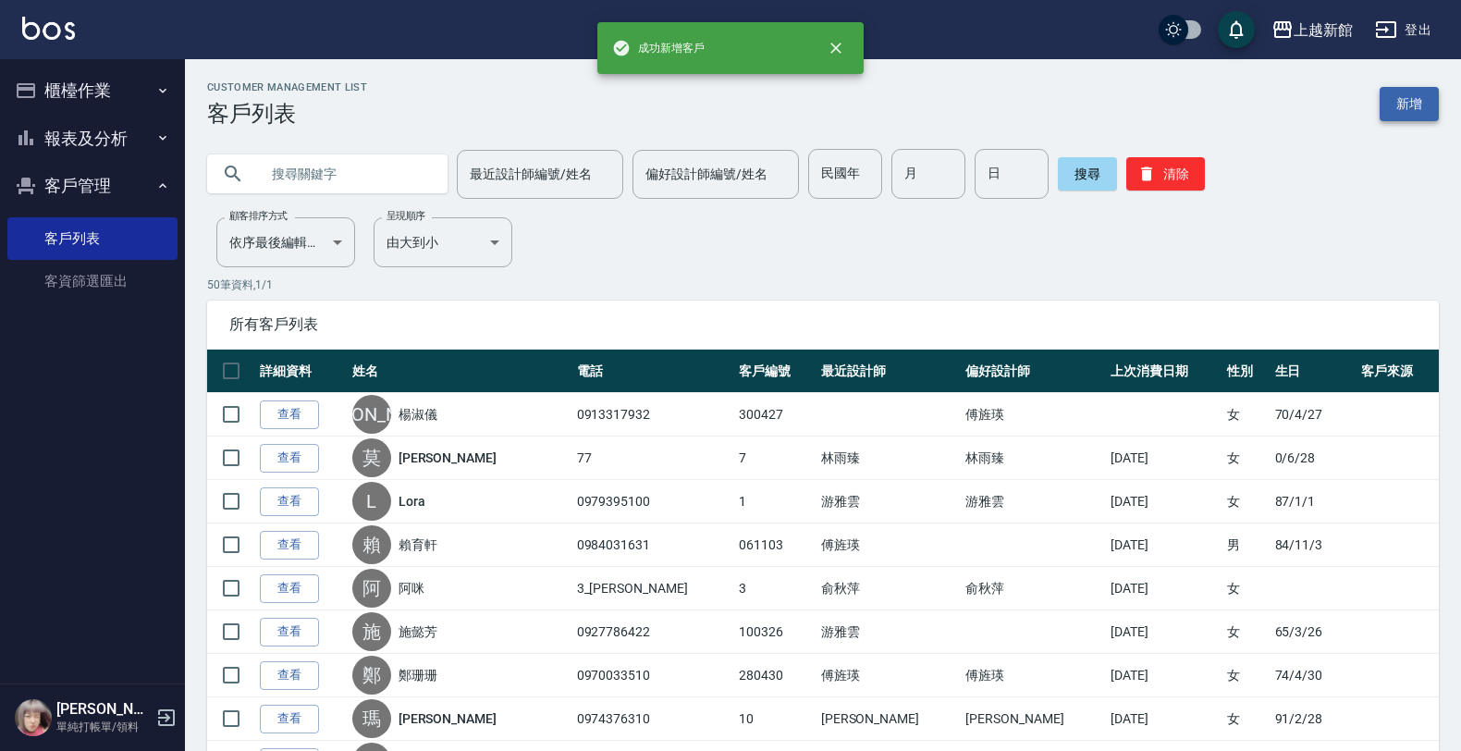
click at [1407, 97] on link "新增" at bounding box center [1409, 104] width 59 height 34
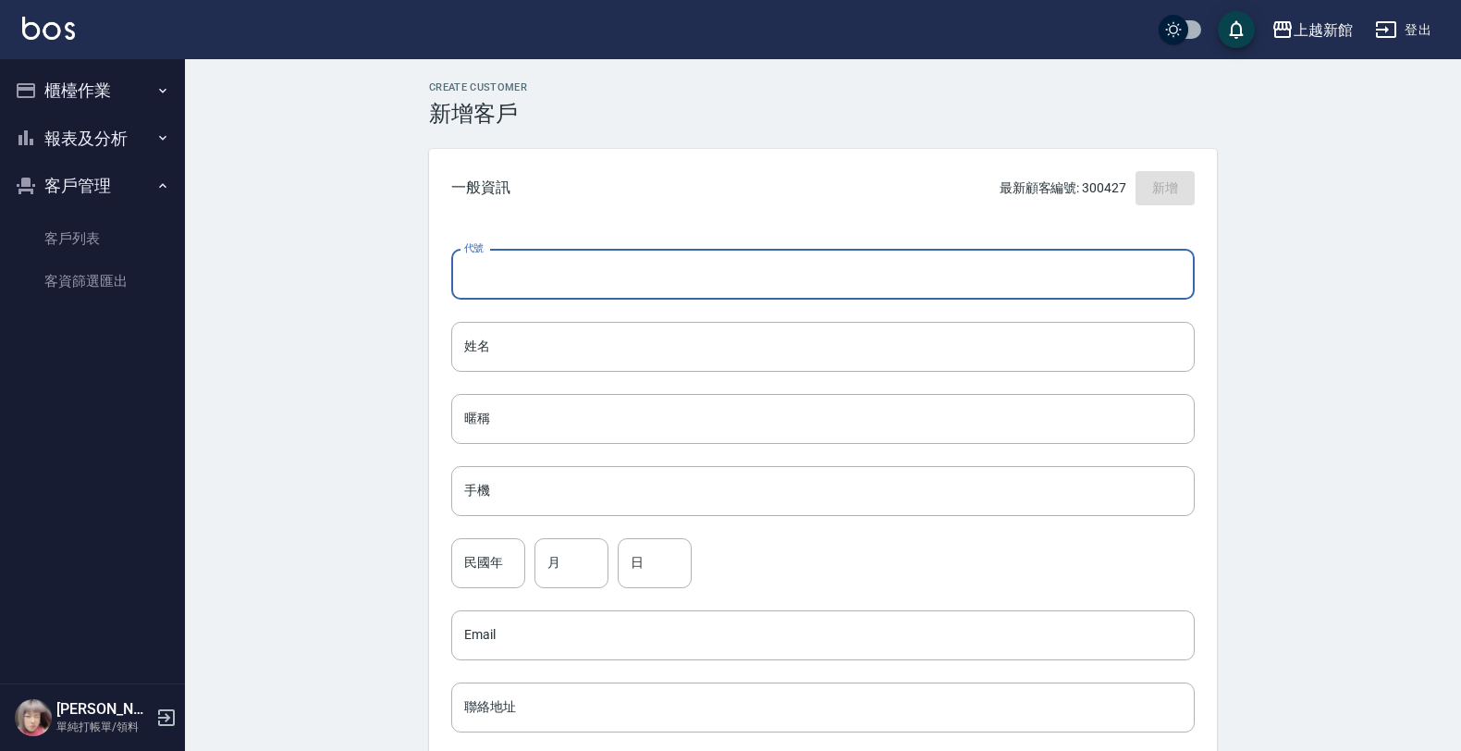
click at [1094, 252] on input "代號" at bounding box center [822, 275] width 743 height 50
type input "360925"
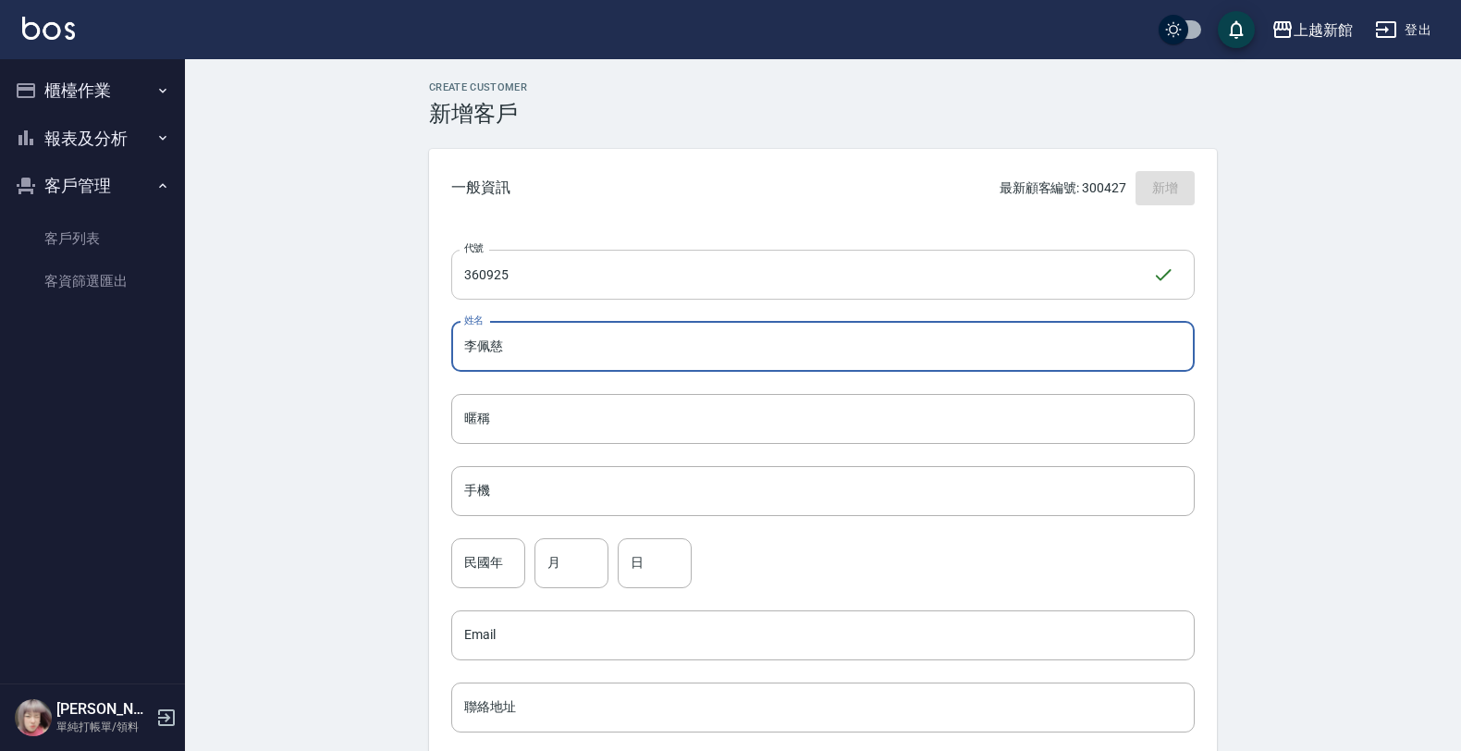
type input "[PERSON_NAME]"
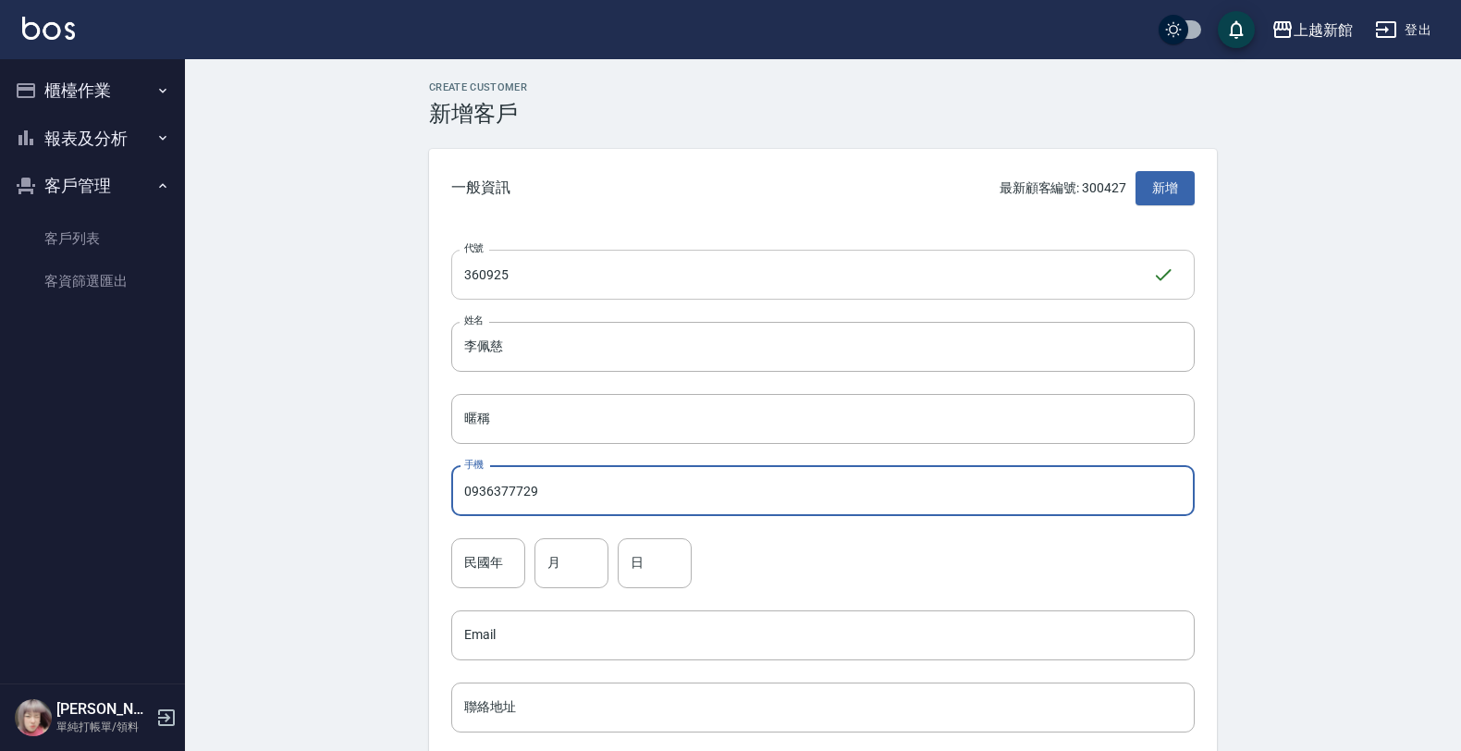
type input "0936377729"
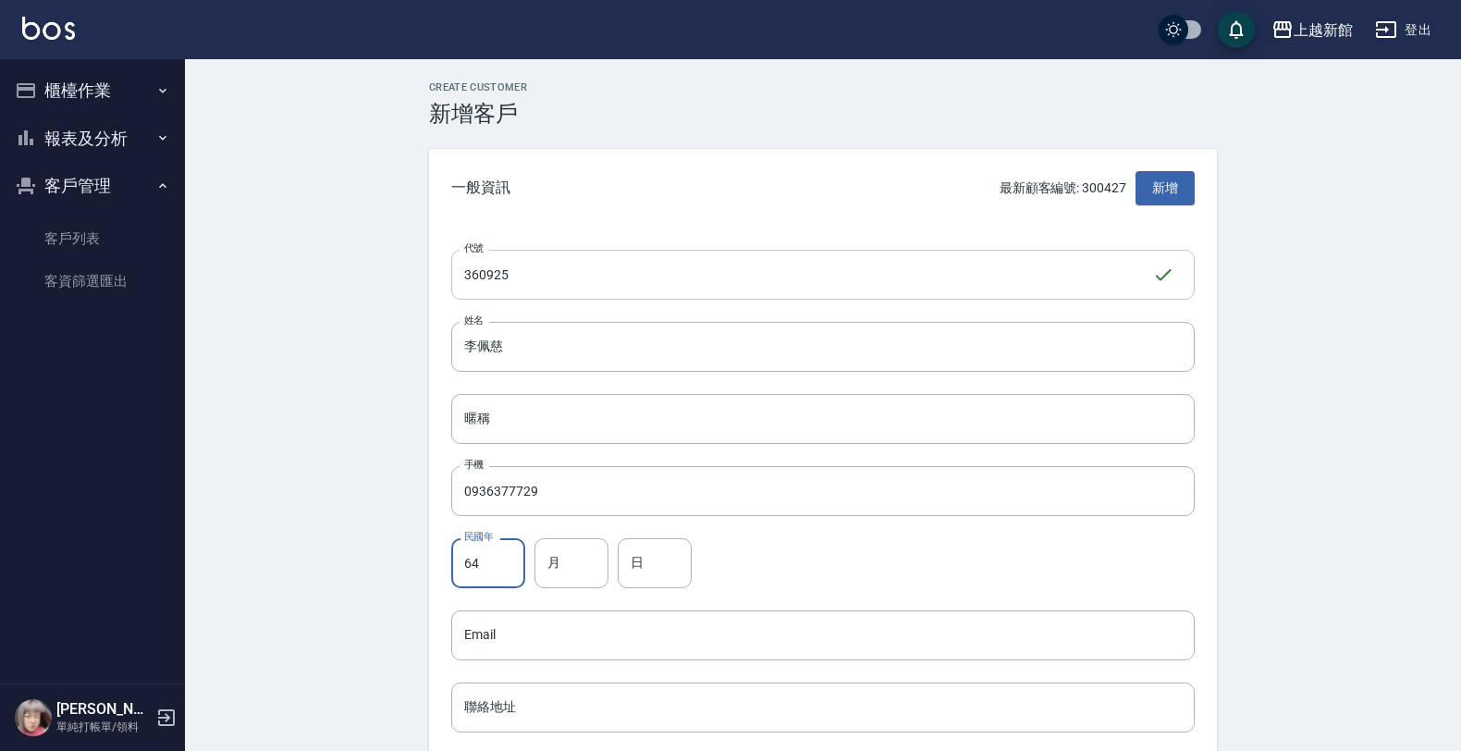
type input "64"
type input "9"
type input "25"
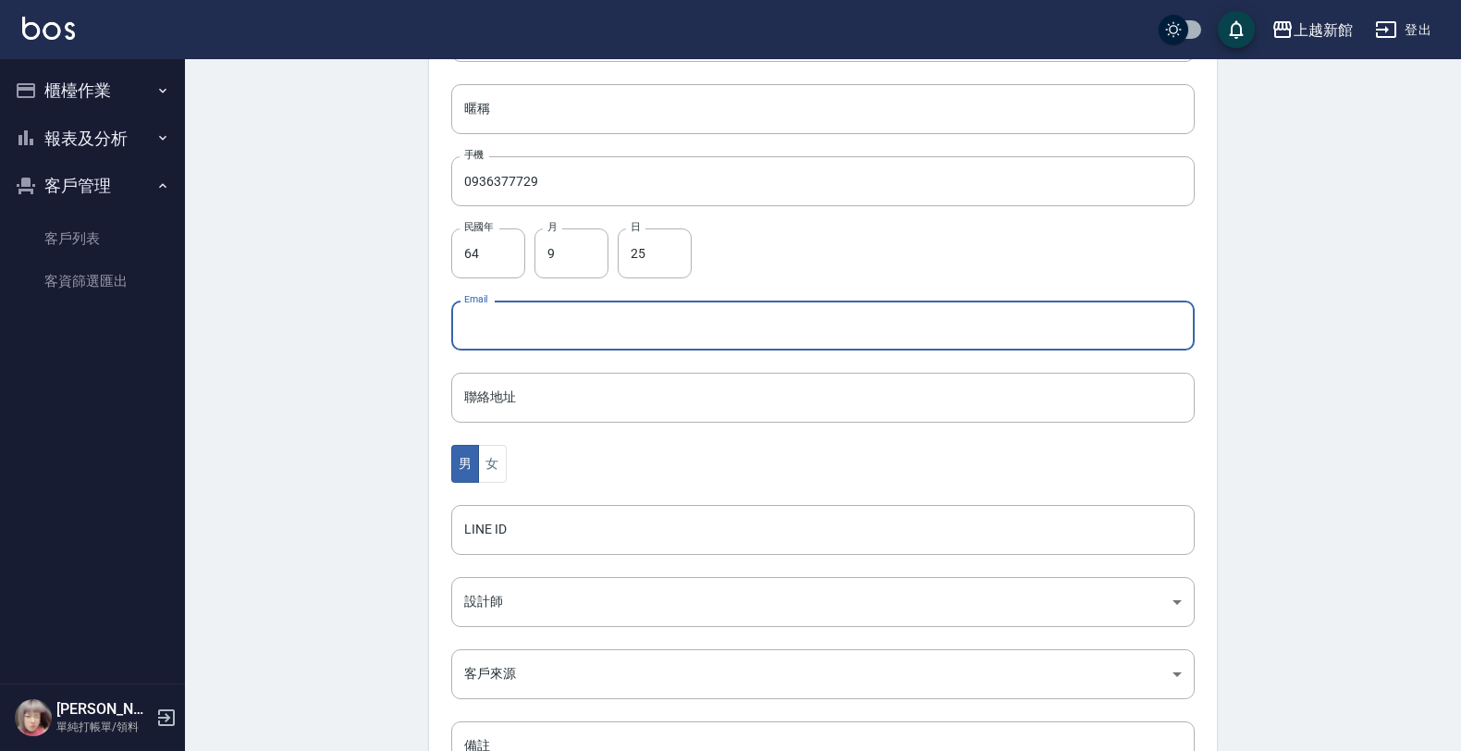
scroll to position [347, 0]
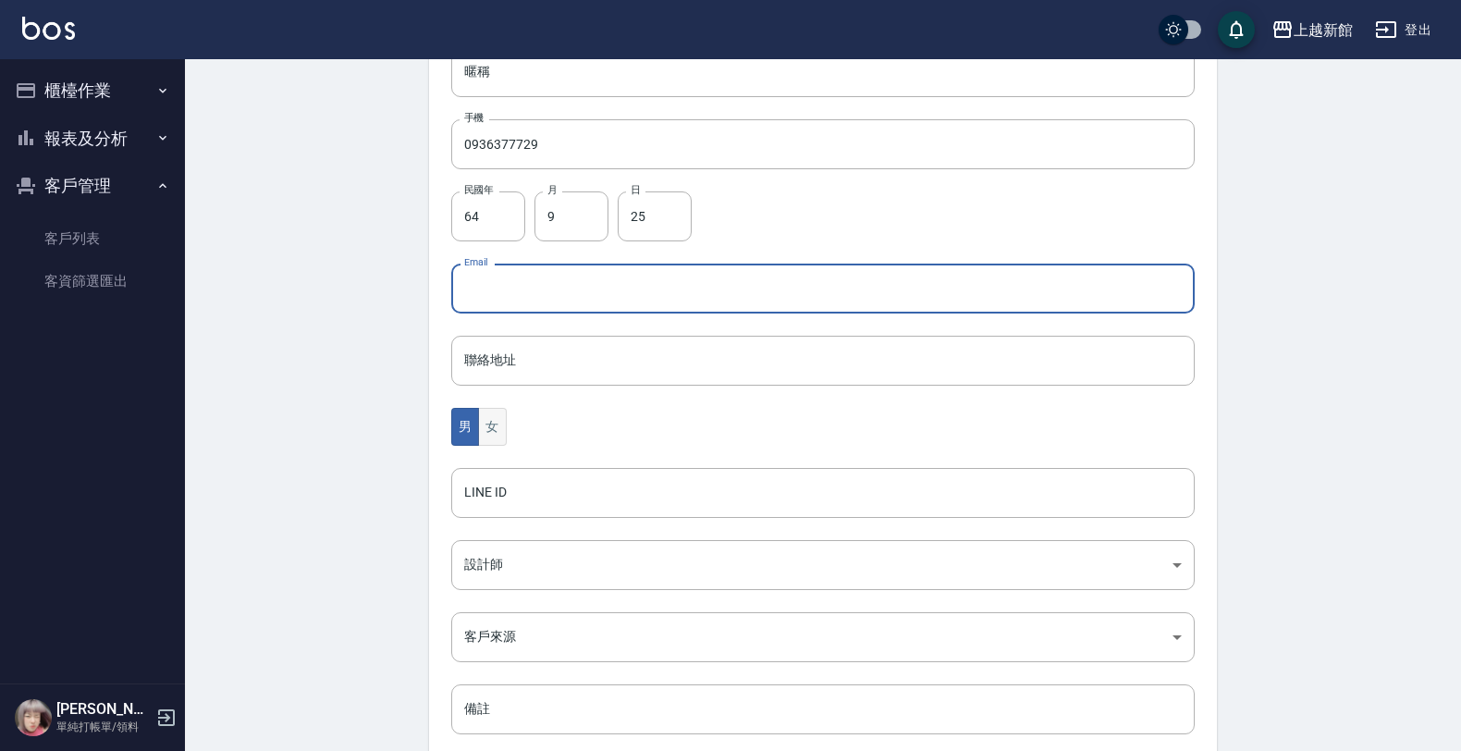
click at [501, 409] on button "女" at bounding box center [492, 427] width 28 height 38
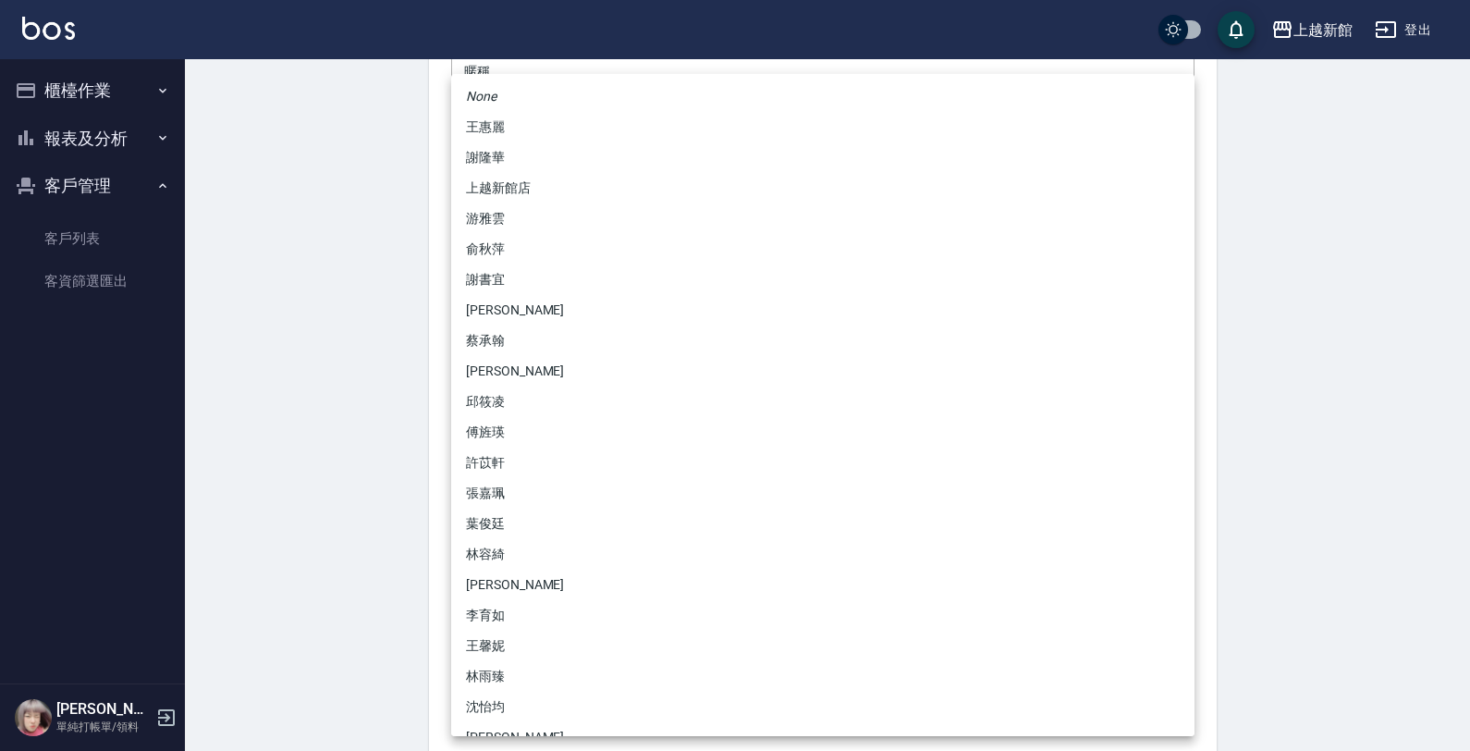
click at [476, 559] on body "上越新館 登出 櫃檯作業 打帳單 帳單列表 掛單列表 現金收支登錄 高階收支登錄 材料自購登錄 每日結帳 排班表 現場電腦打卡 報表及分析 報表目錄 店家日報…" at bounding box center [735, 255] width 1470 height 1204
click at [505, 421] on li "傅旌瑛" at bounding box center [822, 432] width 743 height 31
type input "1211b317-6865-4b65-8ce4-66e34f8d1fd8"
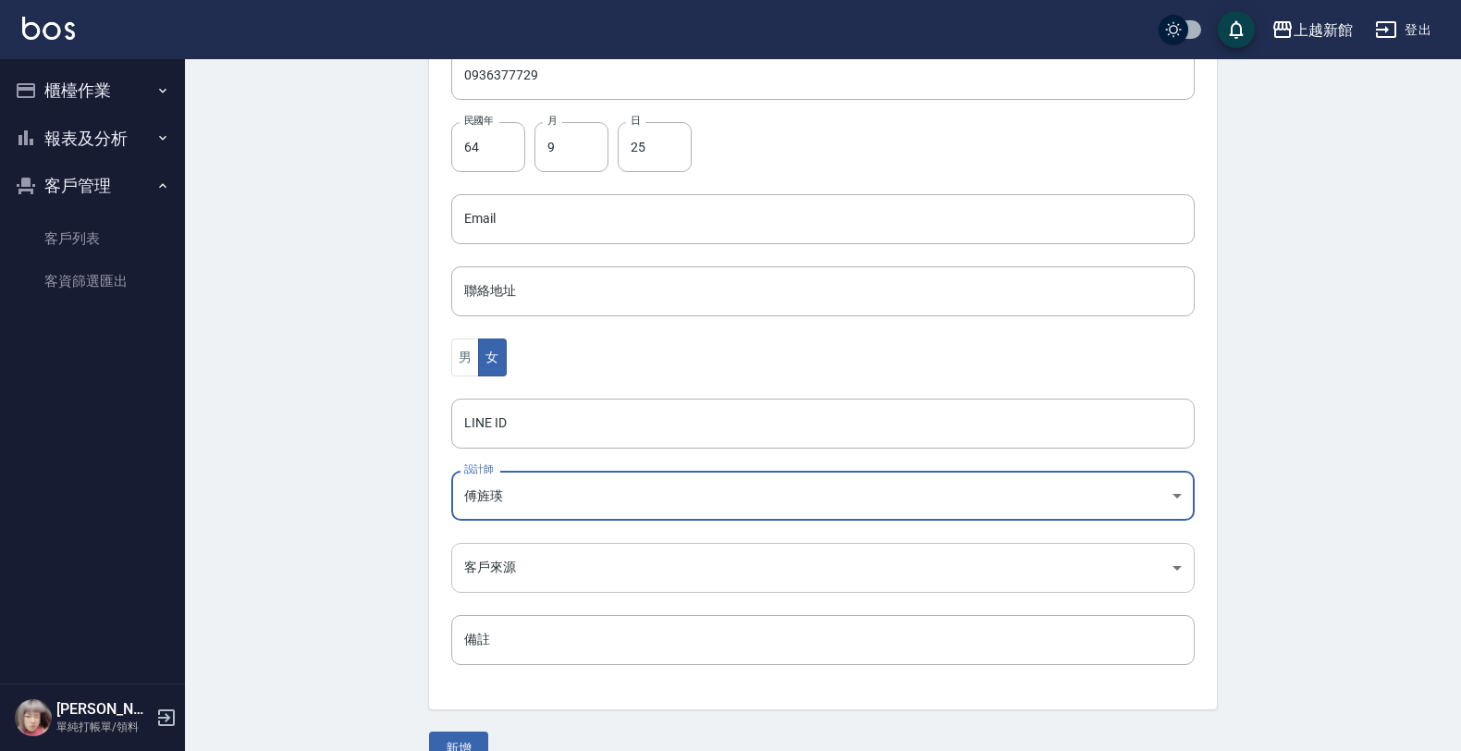
scroll to position [451, 0]
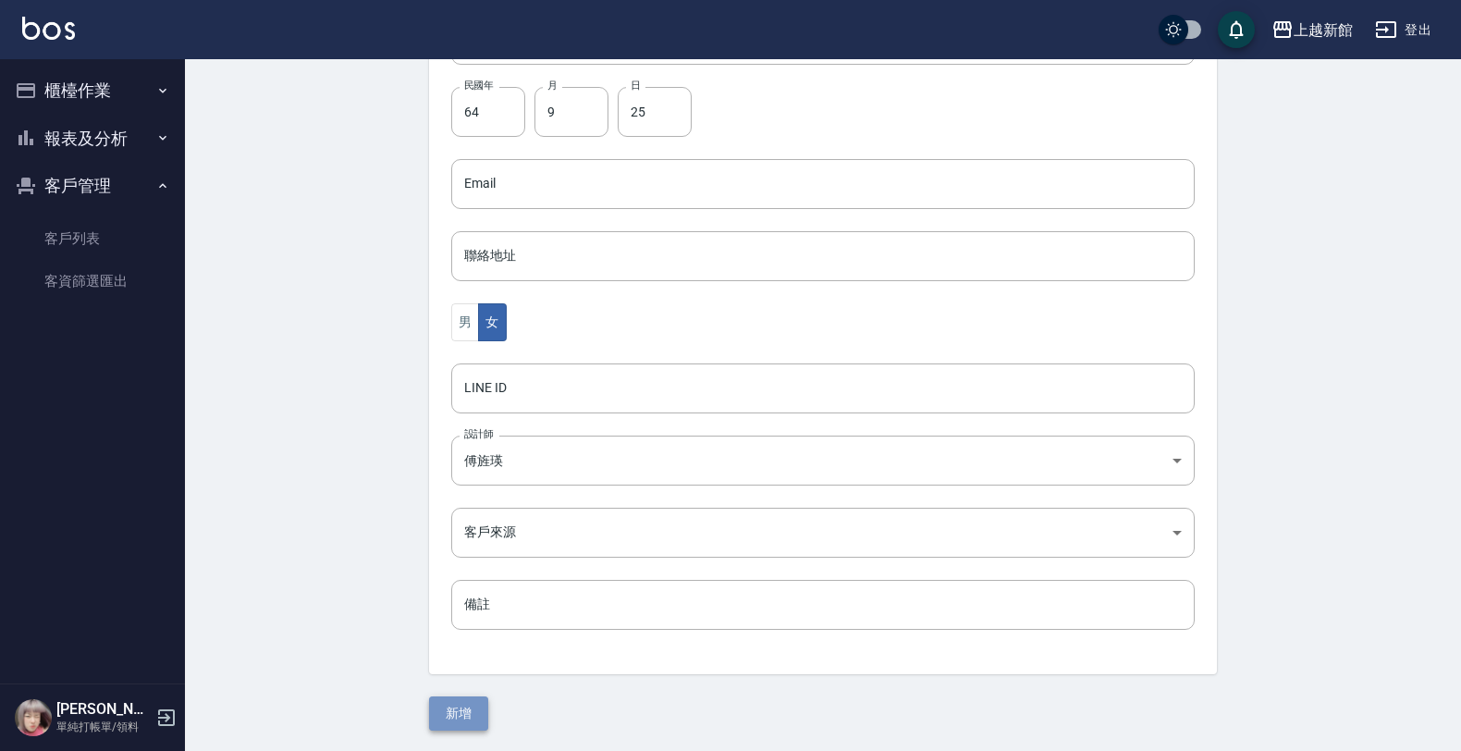
click at [439, 703] on button "新增" at bounding box center [458, 713] width 59 height 34
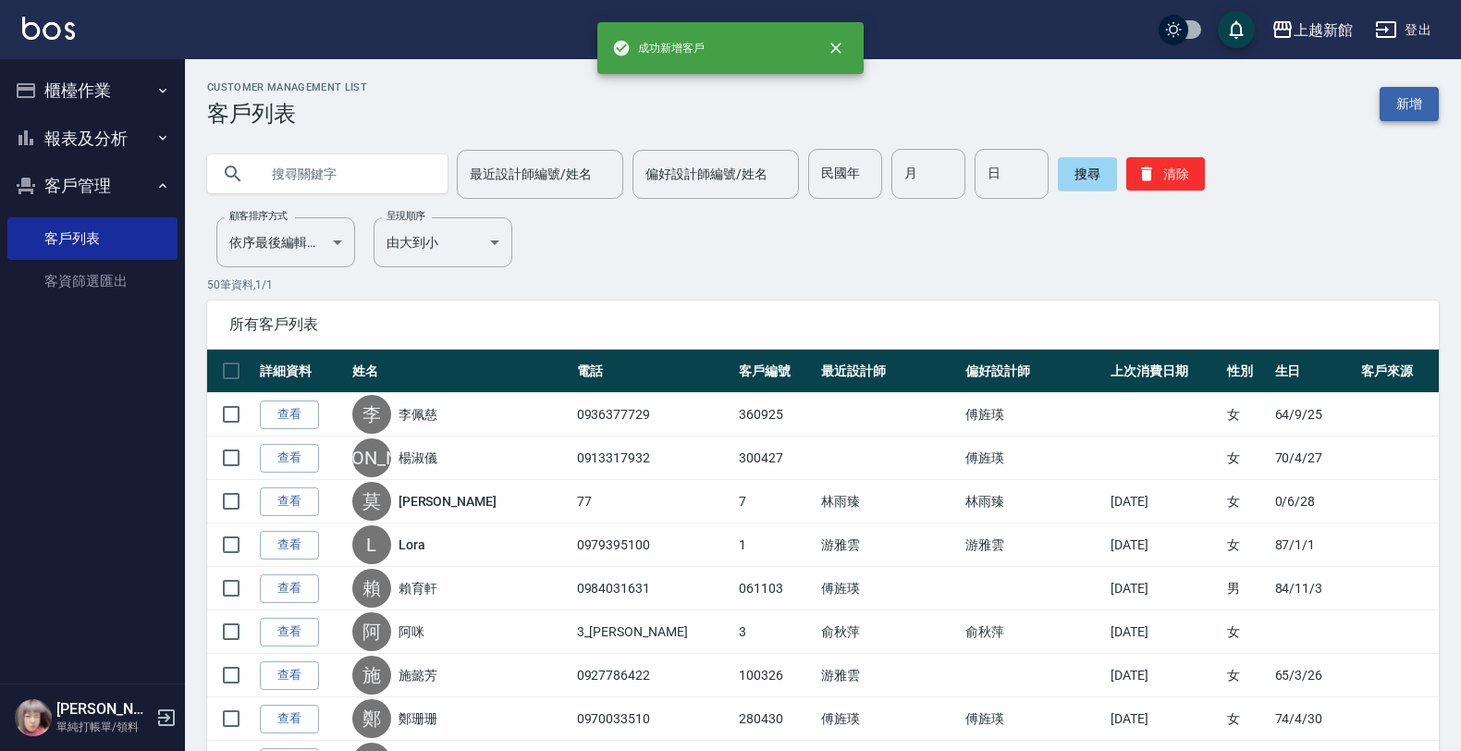
click at [1415, 116] on link "新增" at bounding box center [1409, 104] width 59 height 34
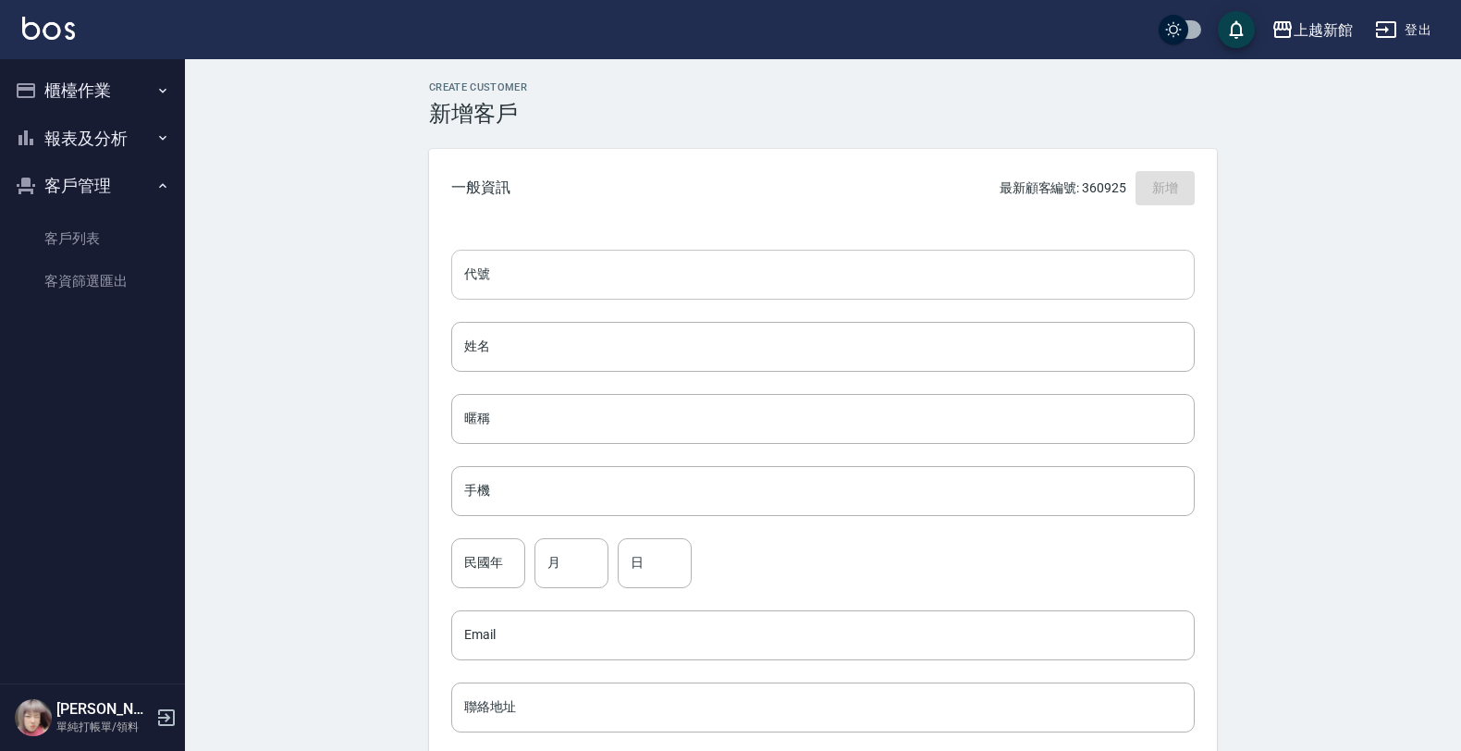
click at [949, 276] on input "代號" at bounding box center [822, 275] width 743 height 50
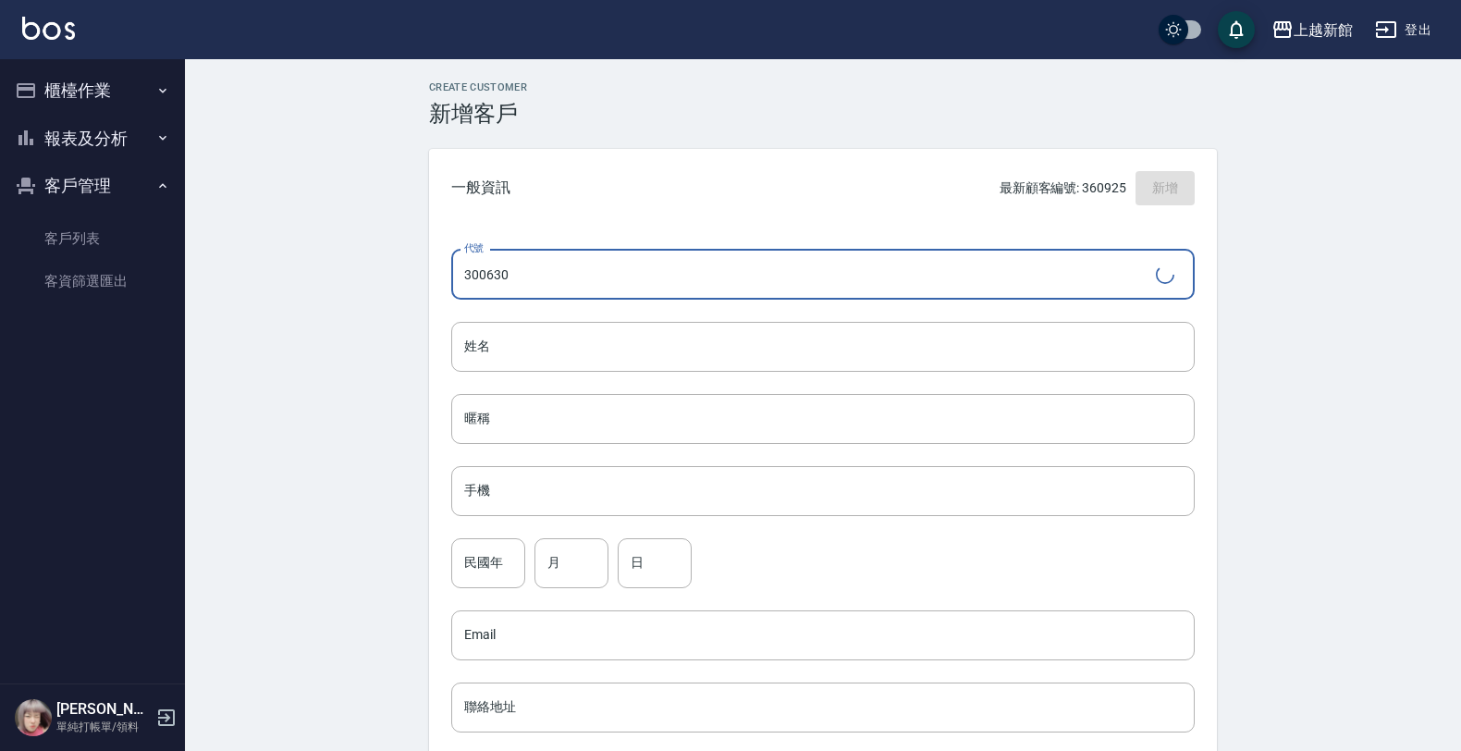
type input "300630"
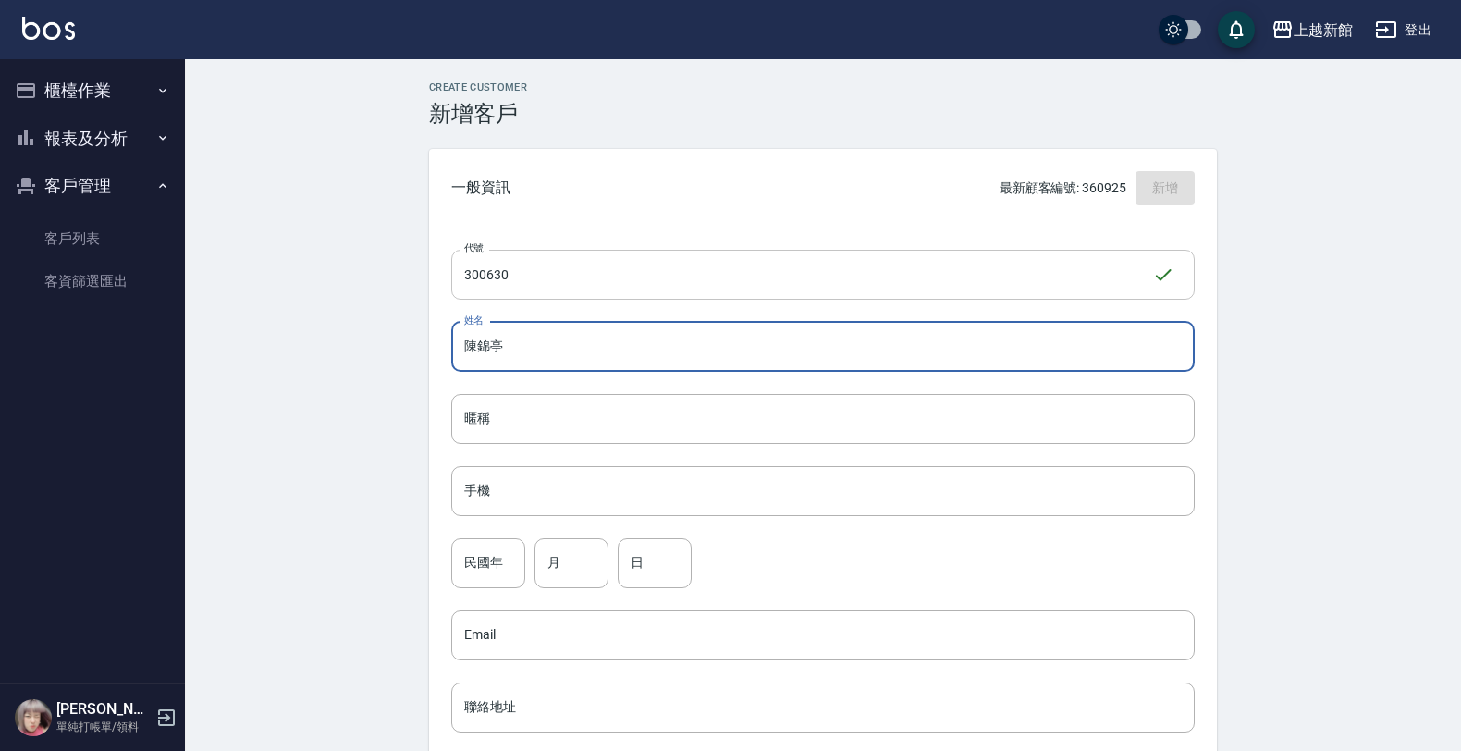
type input "[PERSON_NAME]"
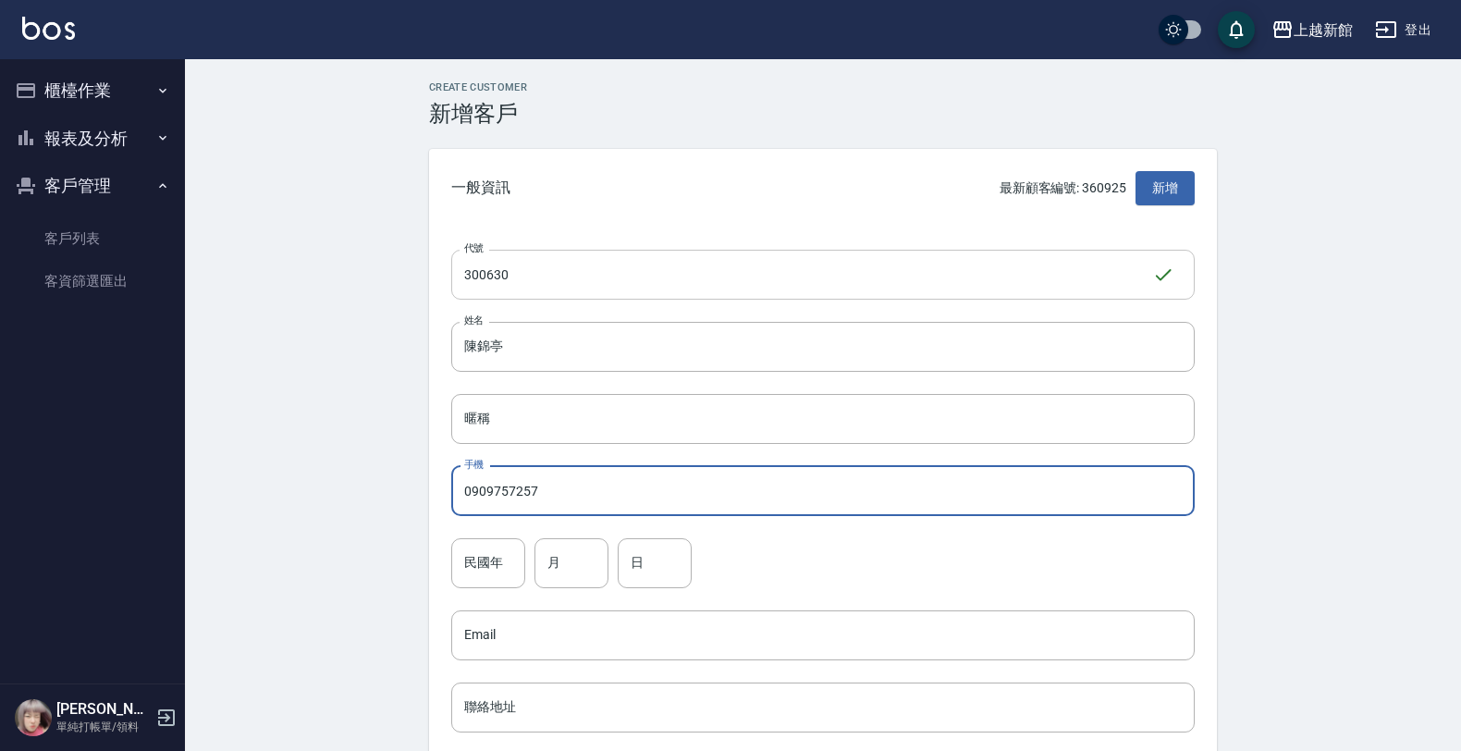
type input "0909757257"
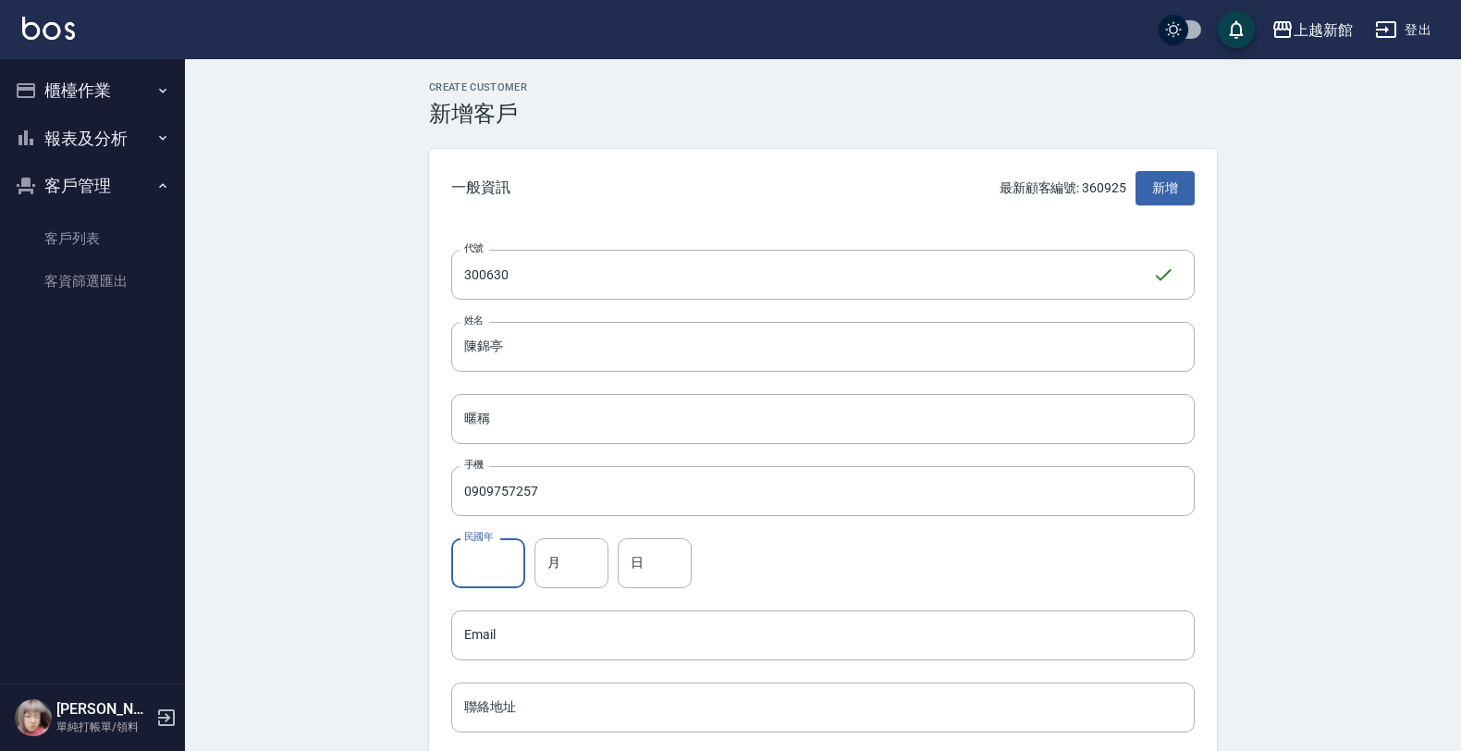
drag, startPoint x: 472, startPoint y: 537, endPoint x: 459, endPoint y: 539, distance: 13.1
click at [470, 538] on div "民國年 民國年" at bounding box center [488, 563] width 74 height 50
type input "84"
type input "6"
type input "30"
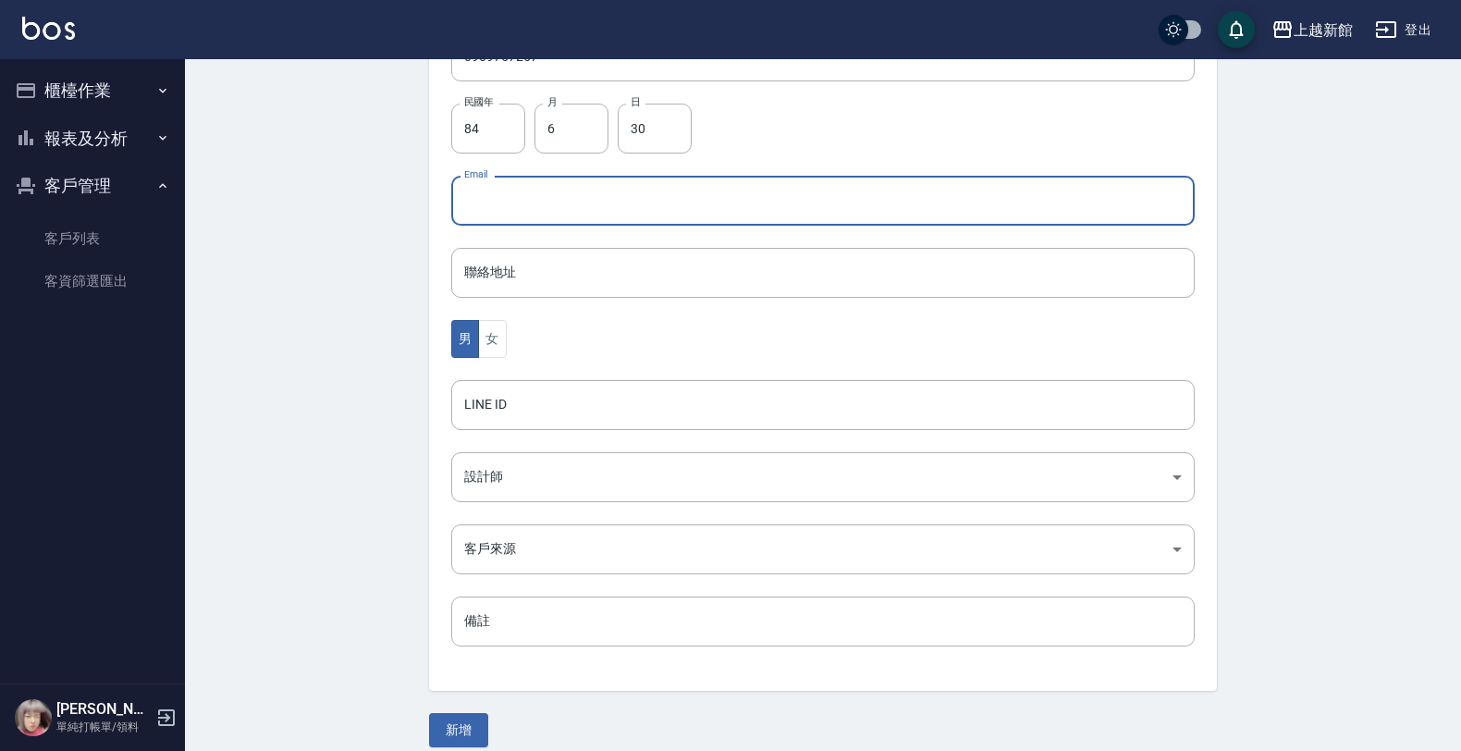
scroll to position [451, 0]
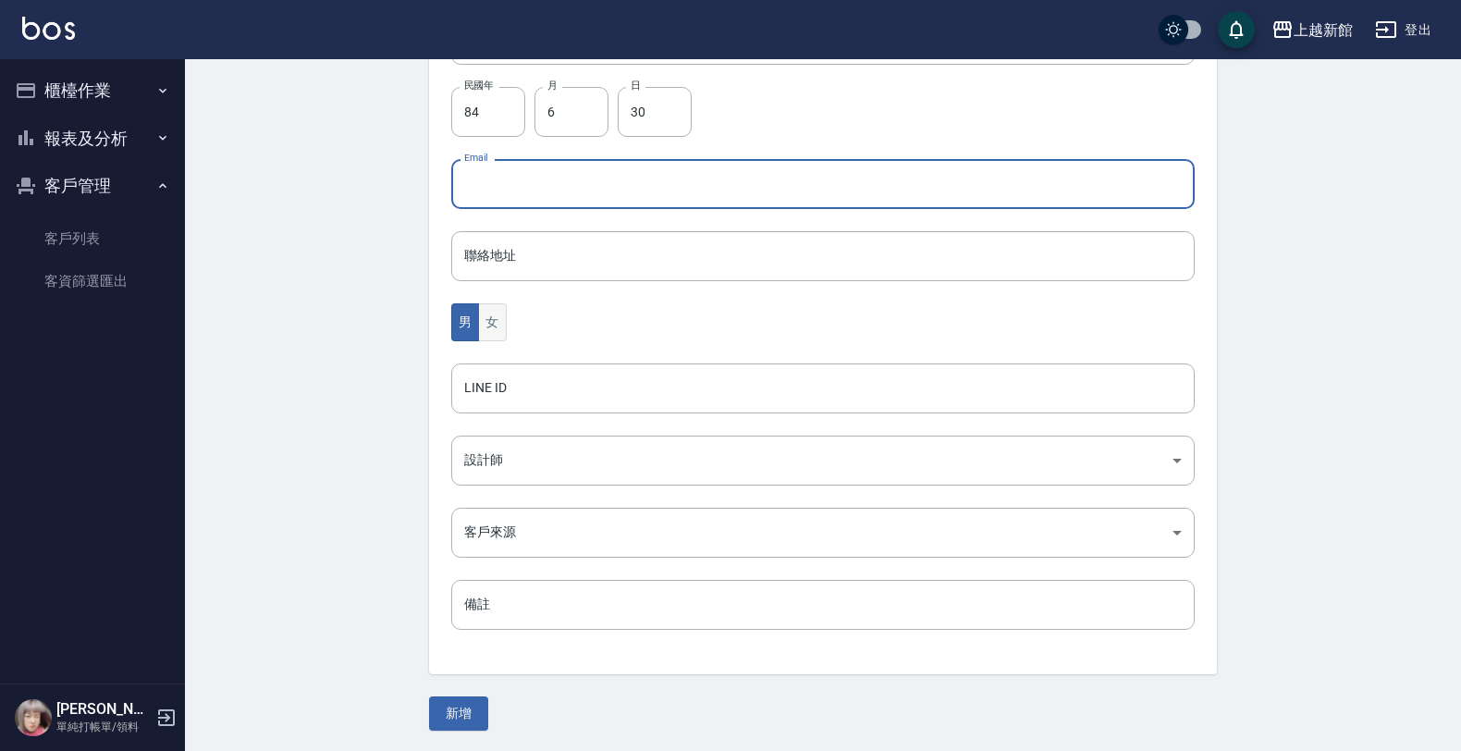
click at [501, 328] on button "女" at bounding box center [492, 322] width 28 height 38
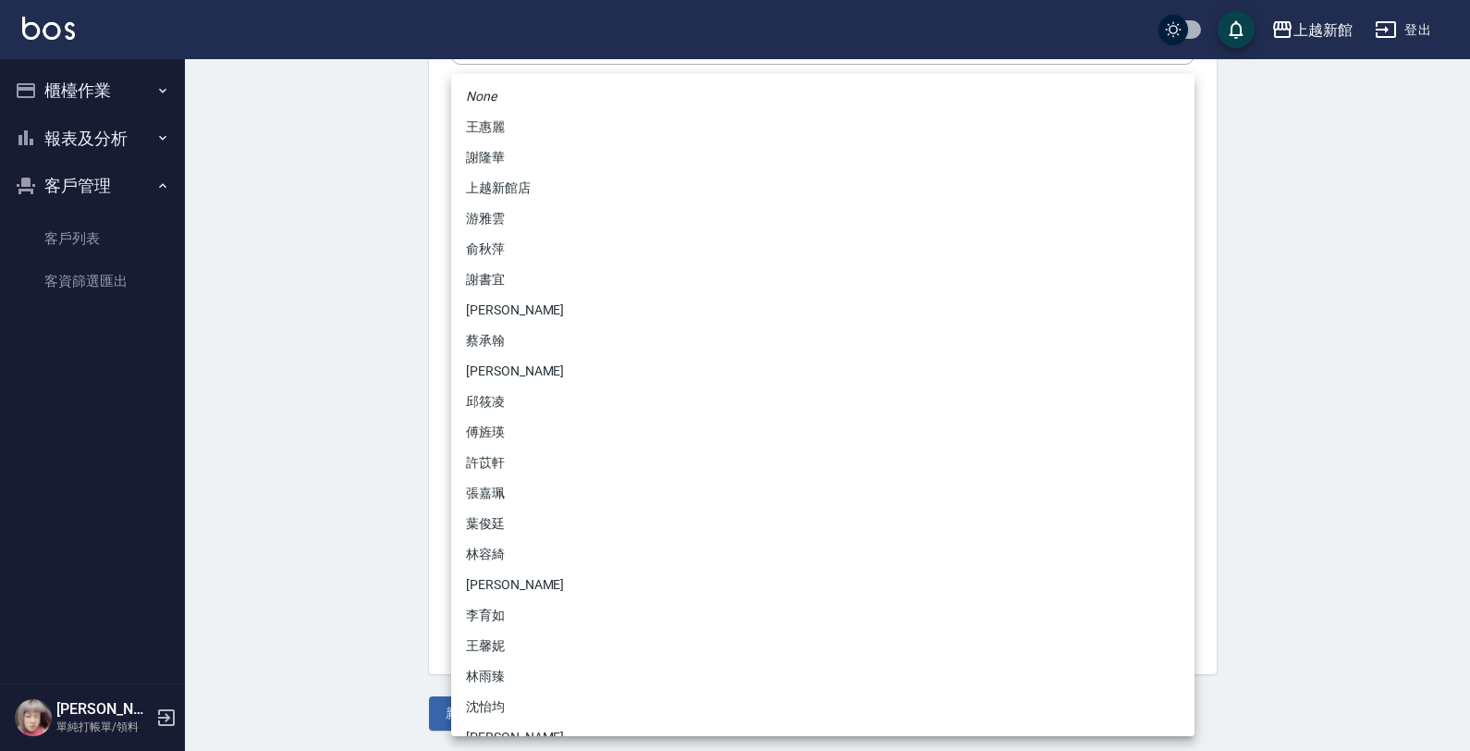
click at [491, 447] on body "上越新館 登出 櫃檯作業 打帳單 帳單列表 掛單列表 現金收支登錄 高階收支登錄 材料自購登錄 每日結帳 排班表 現場電腦打卡 報表及分析 報表目錄 店家日報…" at bounding box center [735, 151] width 1470 height 1204
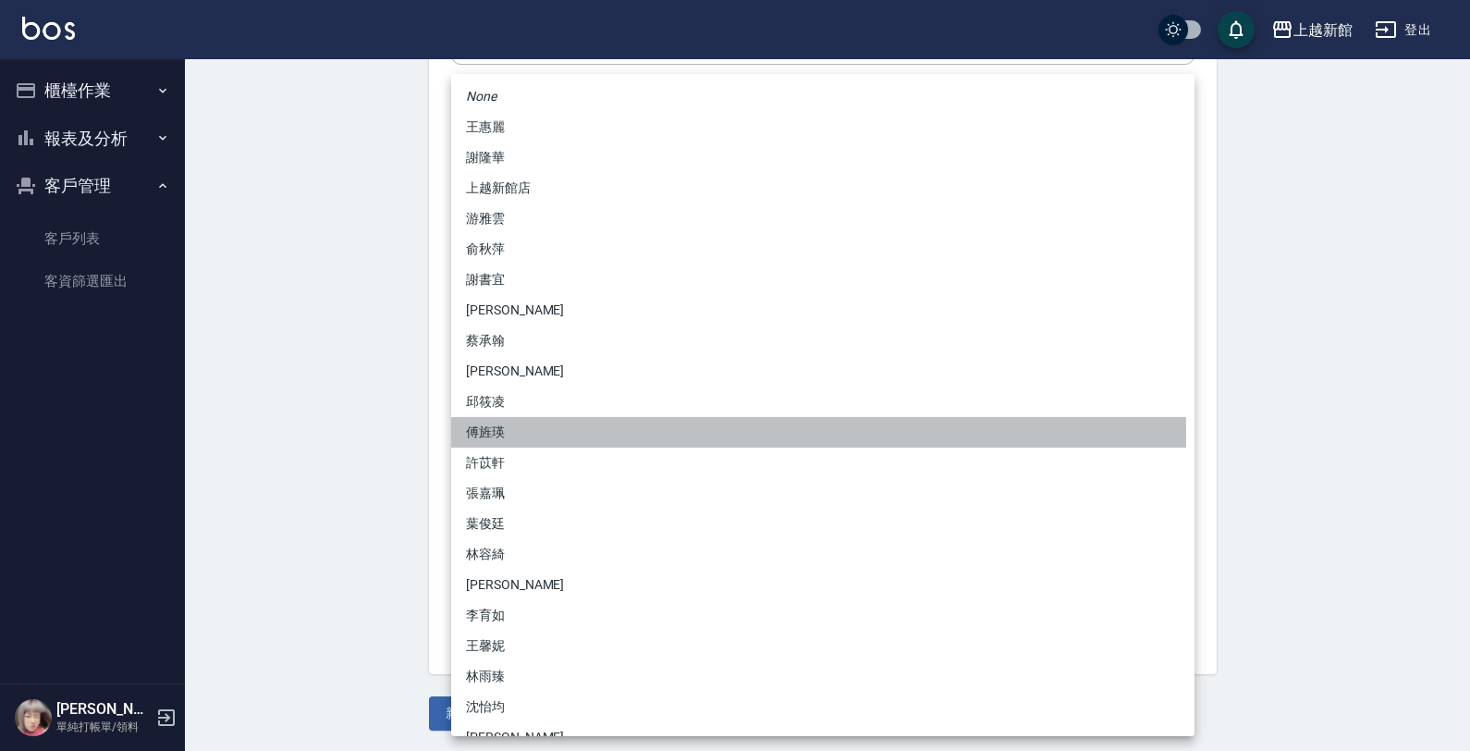
click at [501, 436] on li "傅旌瑛" at bounding box center [822, 432] width 743 height 31
type input "1211b317-6865-4b65-8ce4-66e34f8d1fd8"
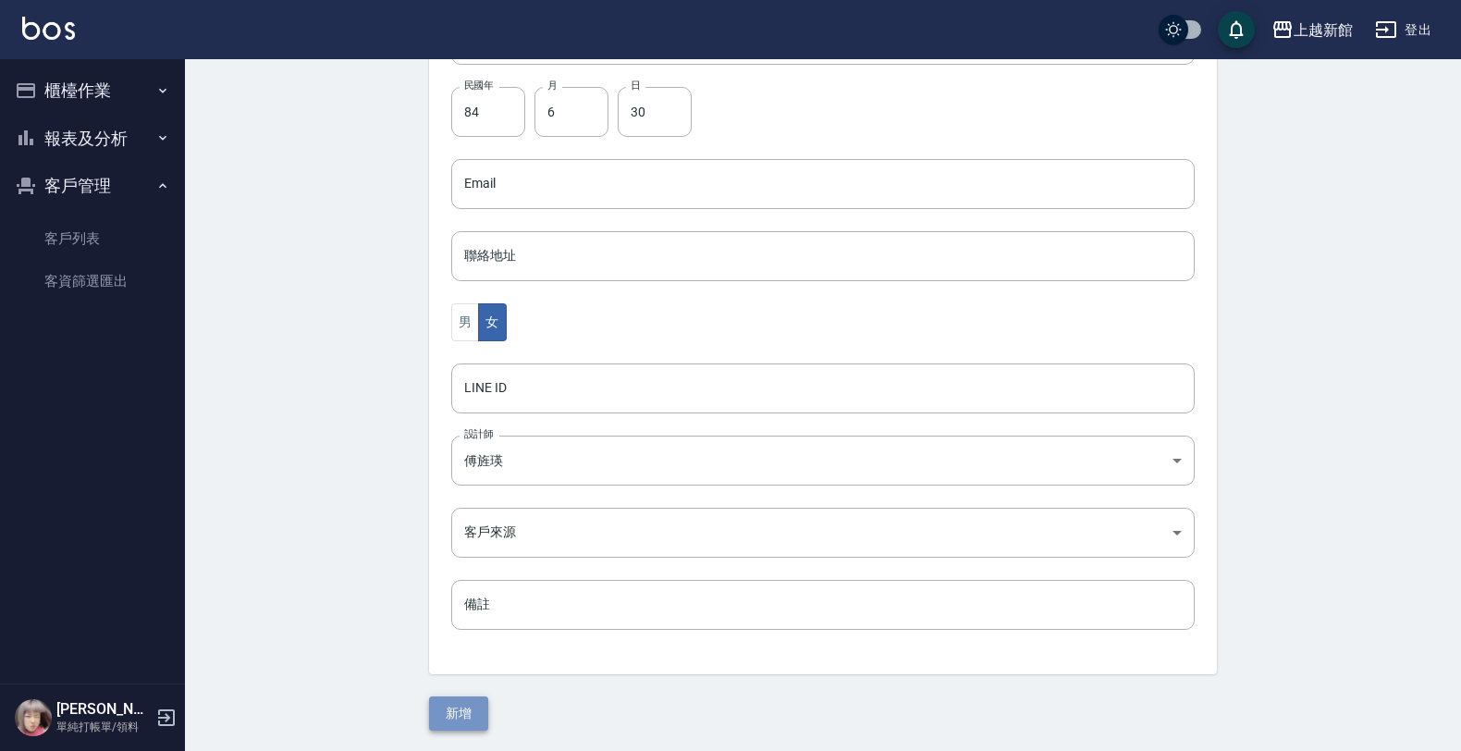
click at [460, 708] on button "新增" at bounding box center [458, 713] width 59 height 34
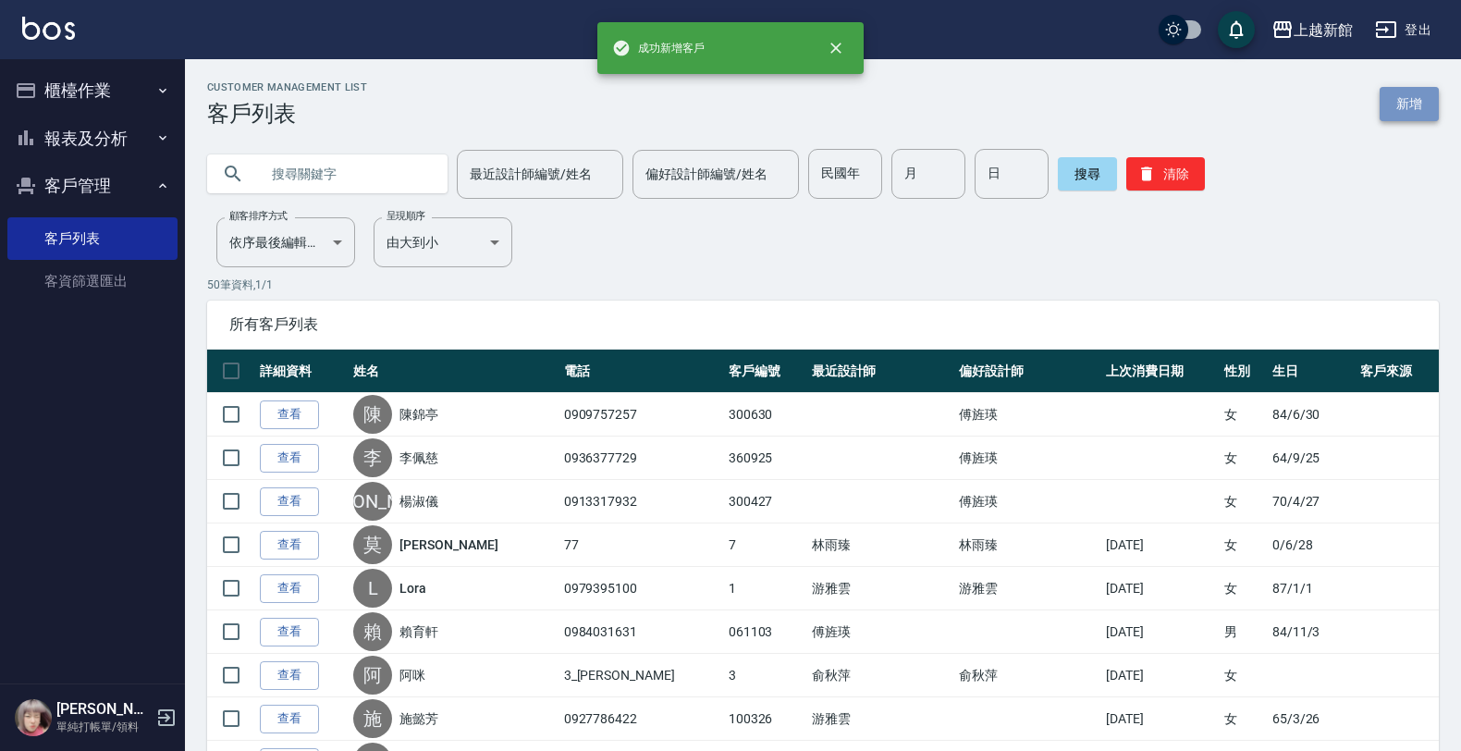
click at [1394, 93] on link "新增" at bounding box center [1409, 104] width 59 height 34
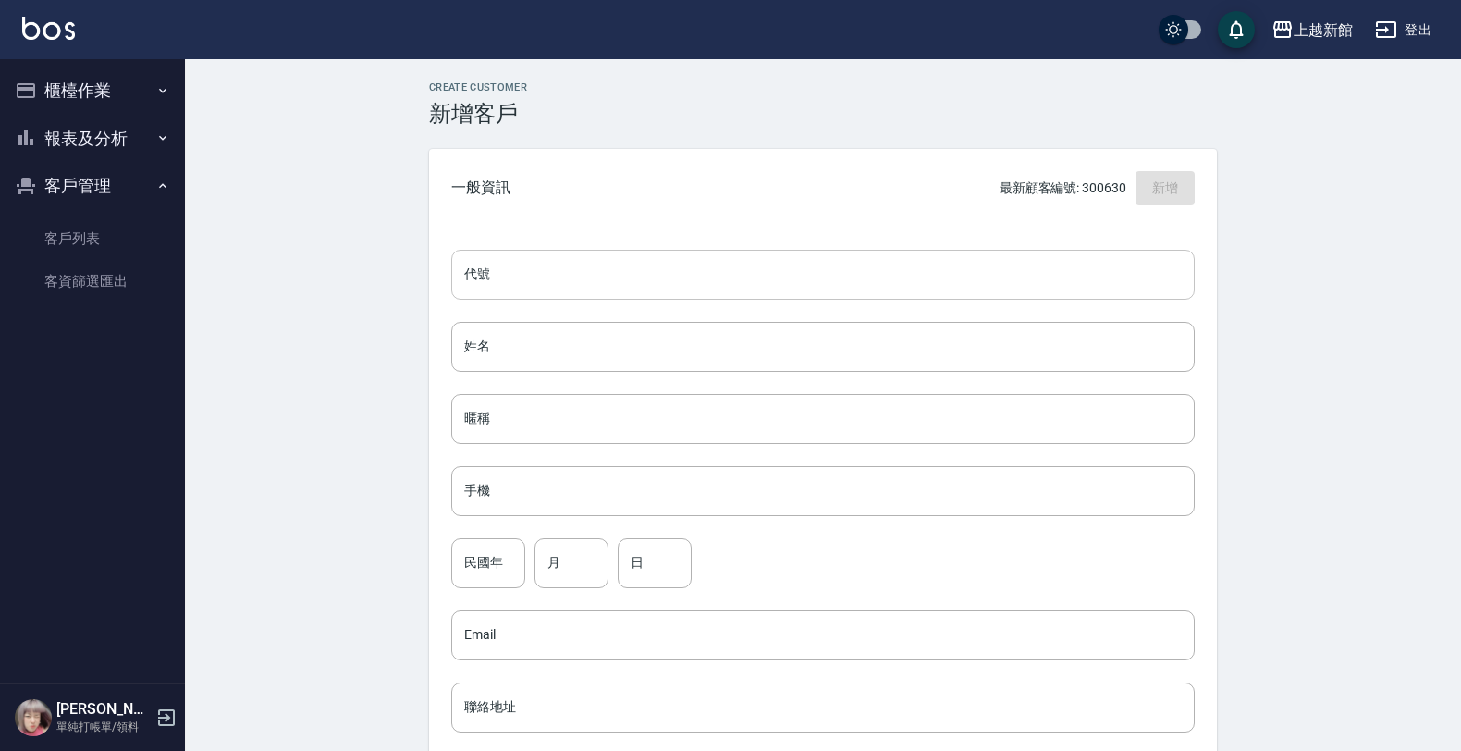
click at [1050, 289] on input "代號" at bounding box center [822, 275] width 743 height 50
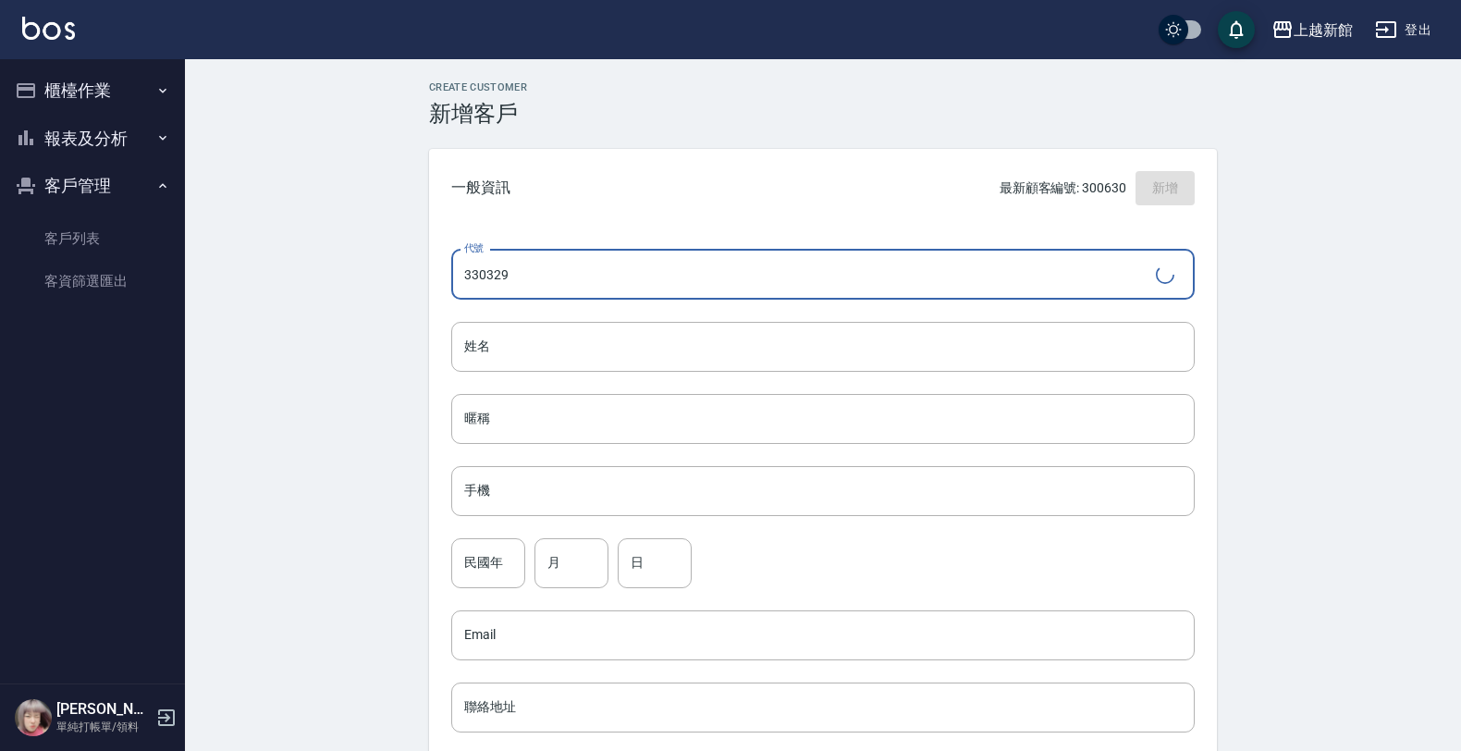
type input "330329"
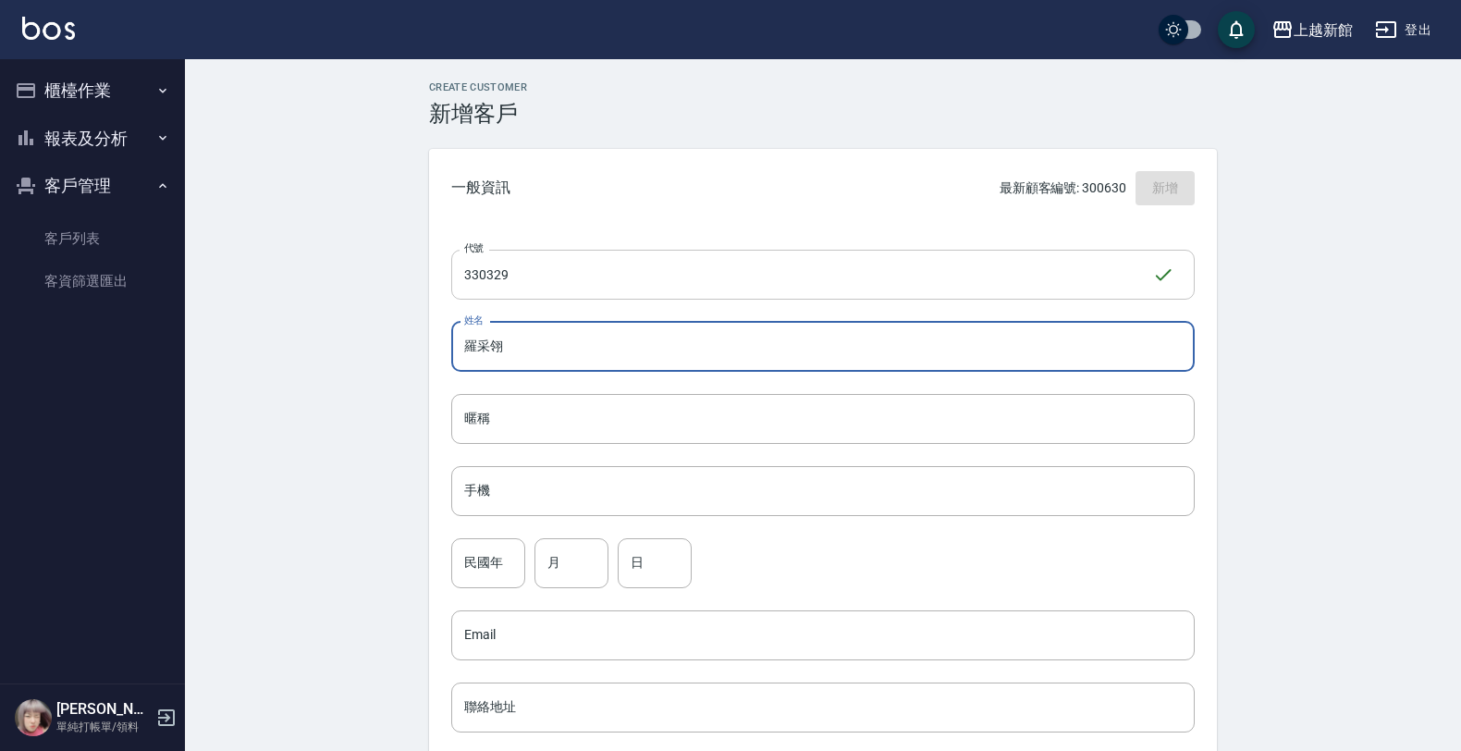
type input "[PERSON_NAME]"
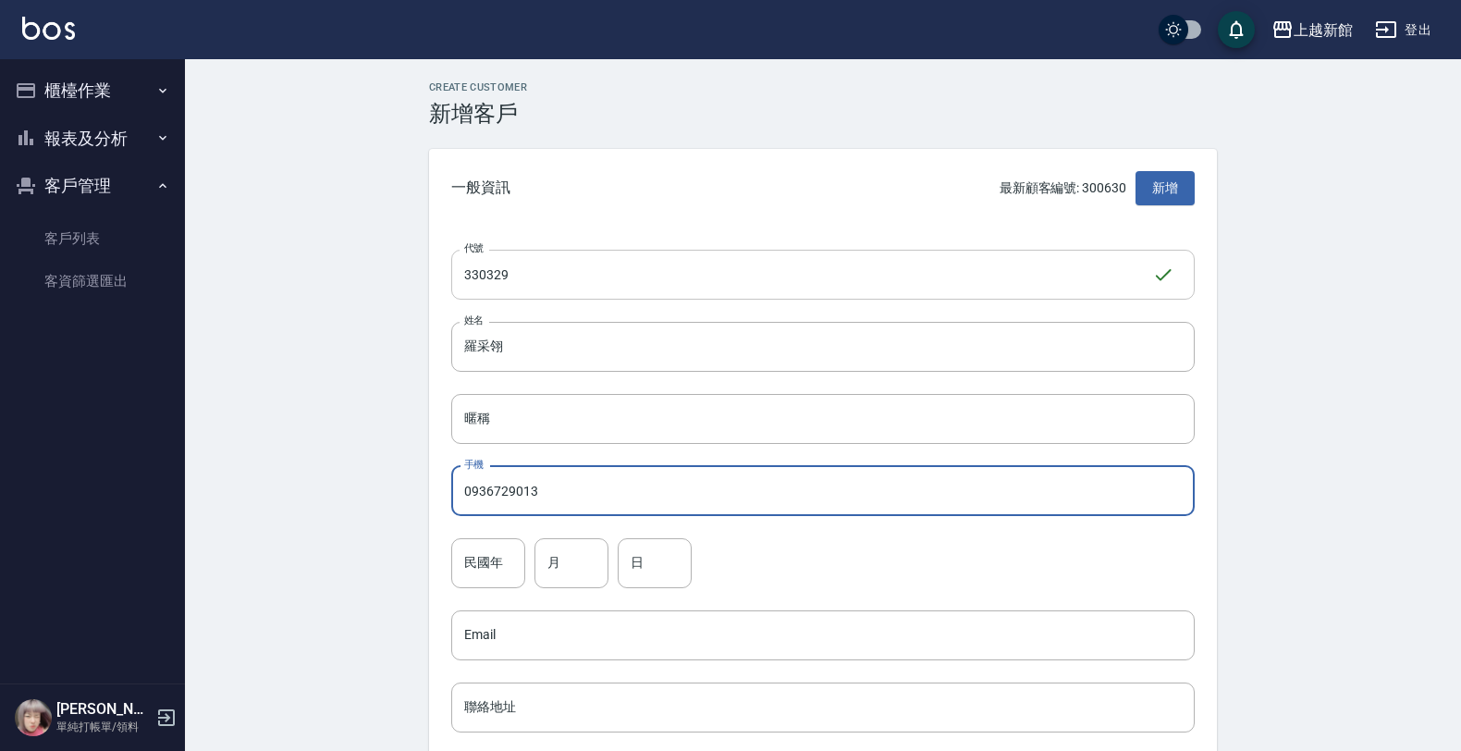
type input "0936729013"
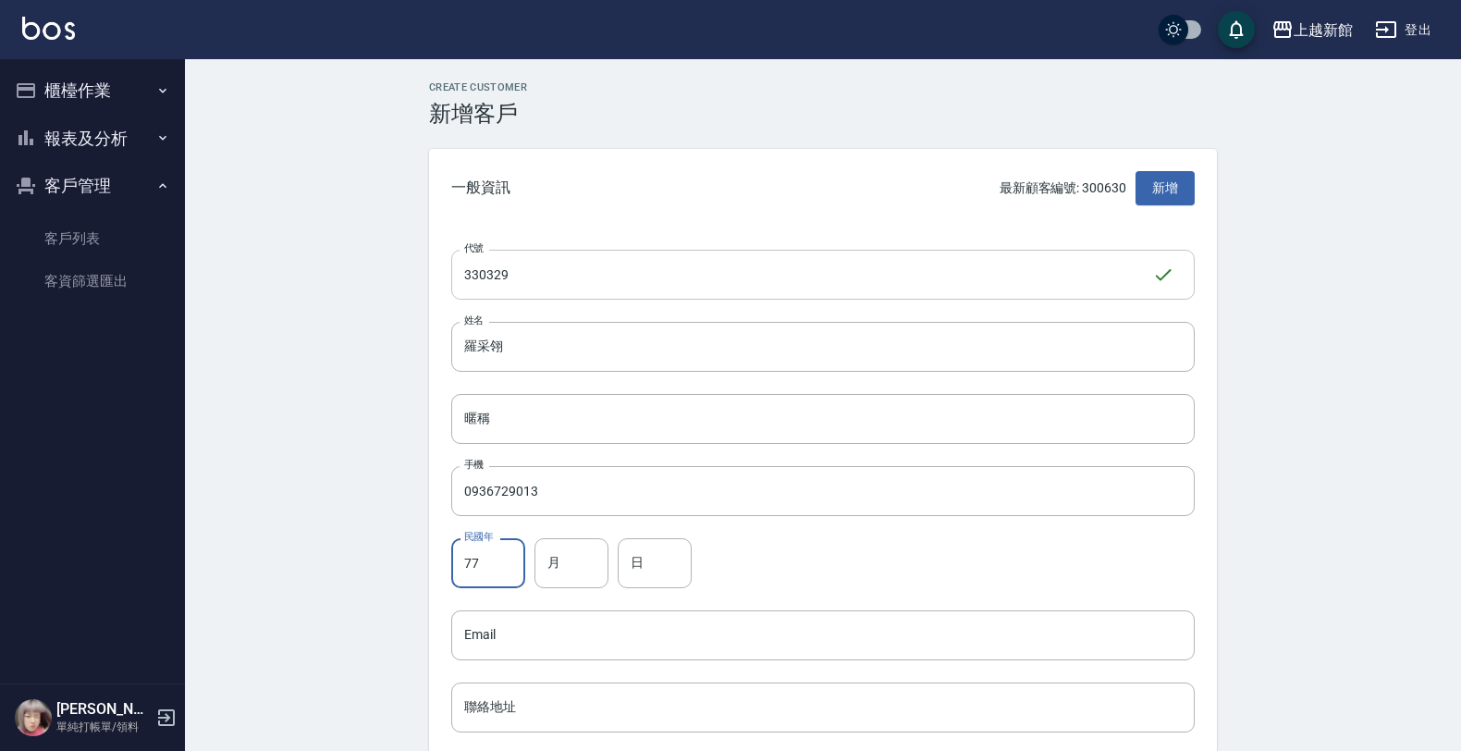
type input "77"
type input "3"
type input "29"
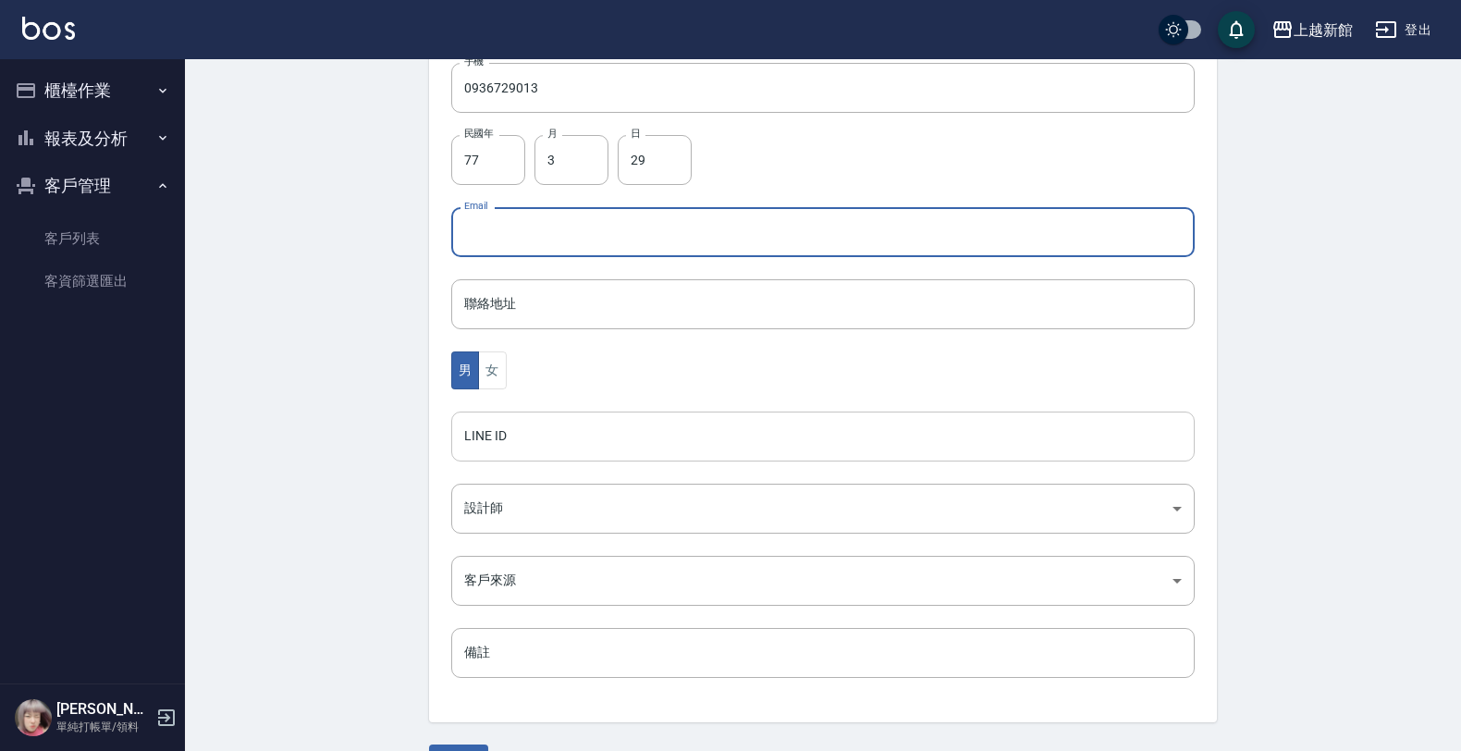
scroll to position [451, 0]
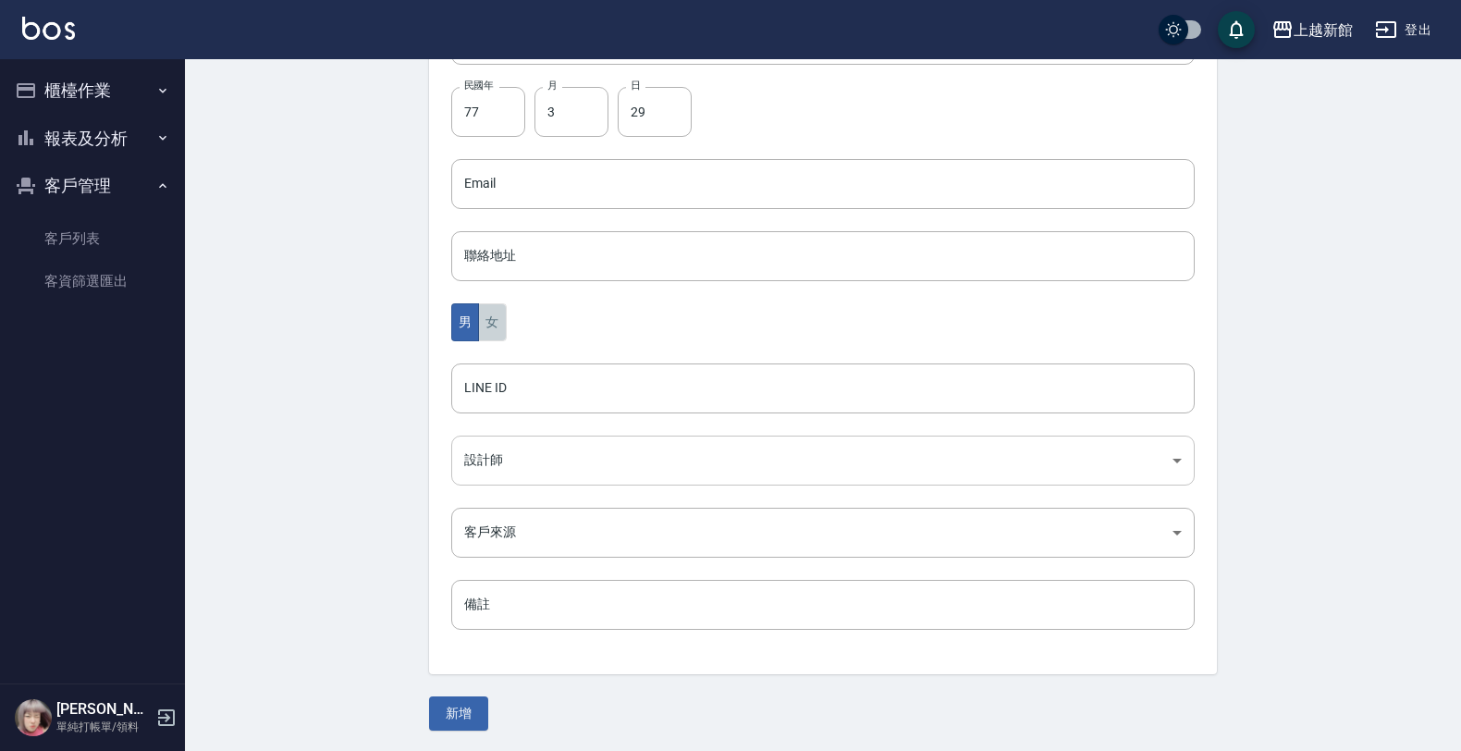
drag, startPoint x: 488, startPoint y: 315, endPoint x: 474, endPoint y: 472, distance: 156.9
click at [488, 319] on button "女" at bounding box center [492, 322] width 28 height 38
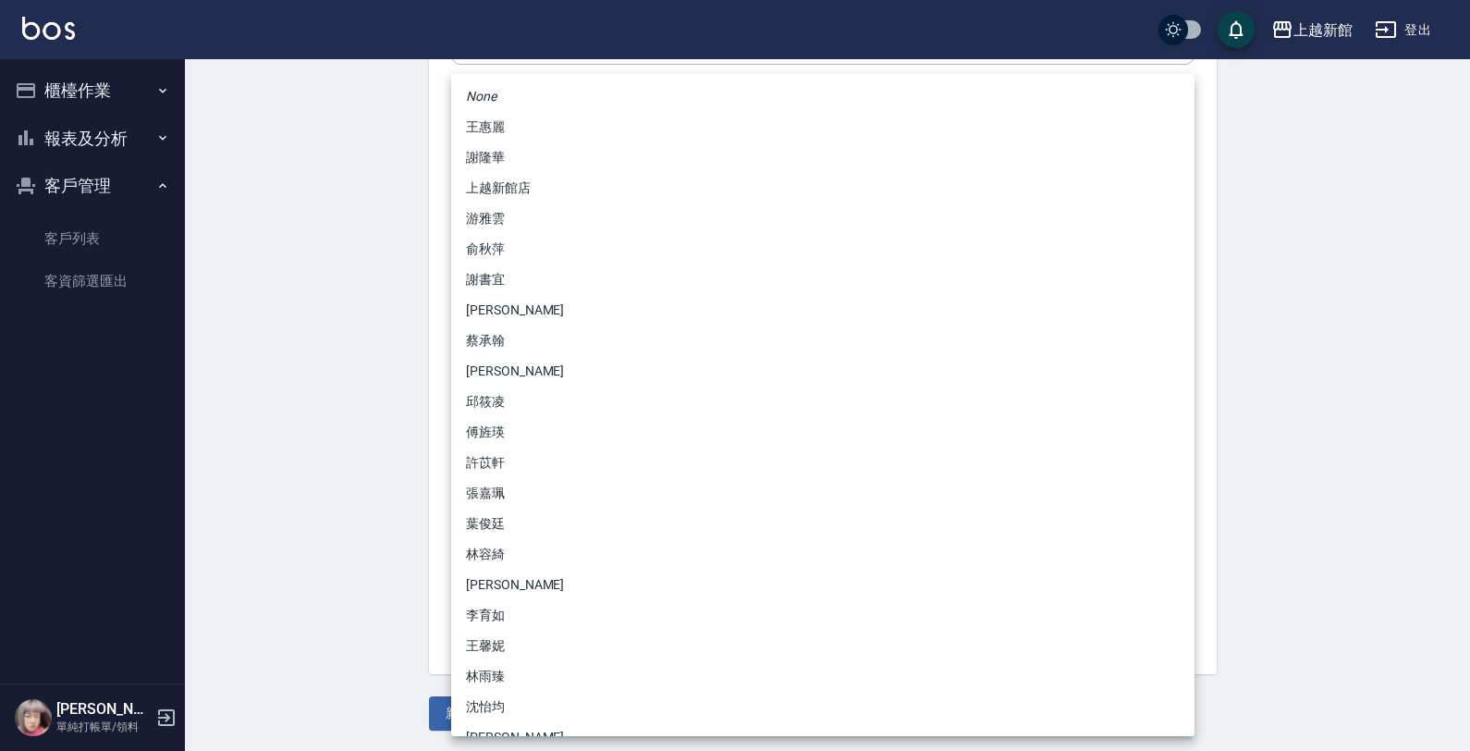
click at [478, 460] on body "上越新館 登出 櫃檯作業 打帳單 帳單列表 掛單列表 現金收支登錄 高階收支登錄 材料自購登錄 每日結帳 排班表 現場電腦打卡 報表及分析 報表目錄 店家日報…" at bounding box center [735, 151] width 1470 height 1204
click at [488, 322] on li "[PERSON_NAME]" at bounding box center [822, 310] width 743 height 31
type input "f2df2d98-d013-4630-b475-e8e0bdc1e845"
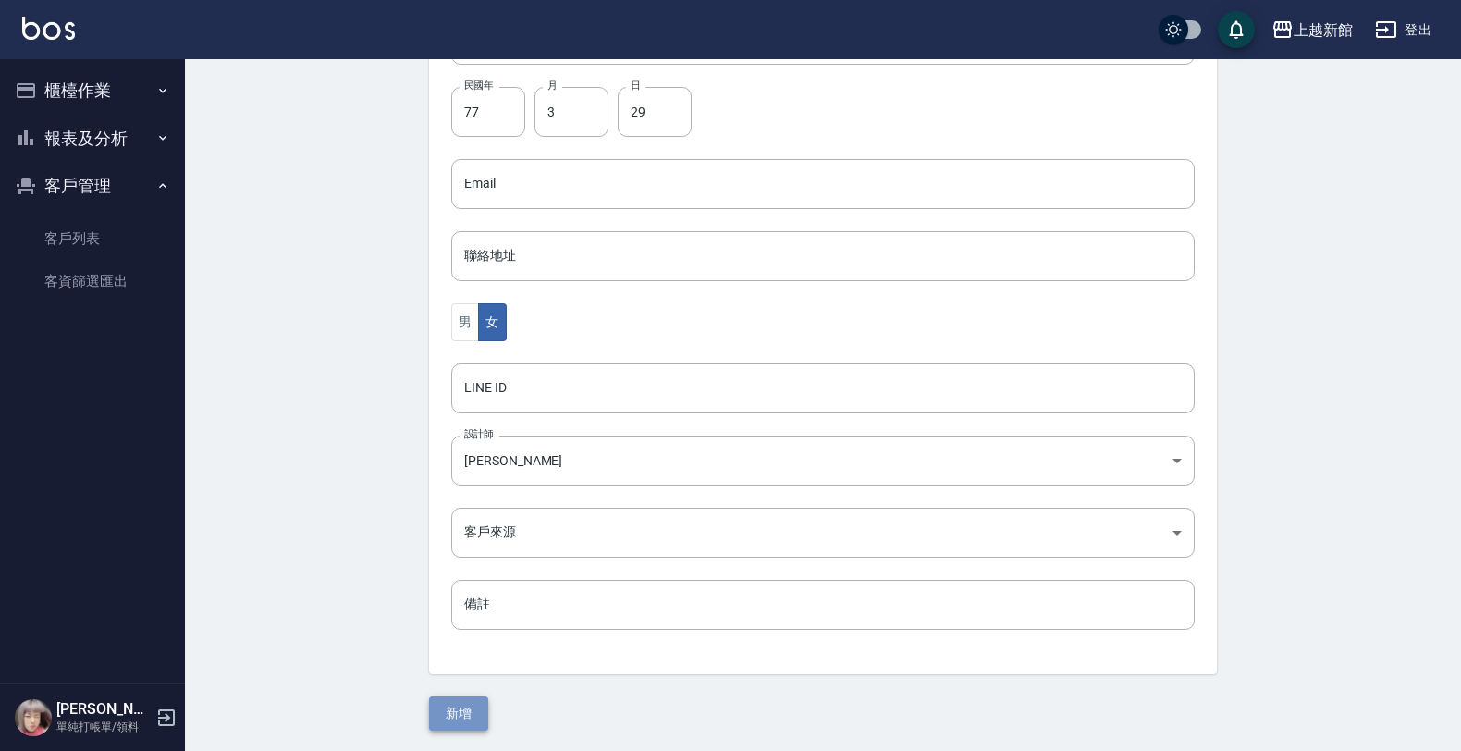
click at [456, 707] on button "新增" at bounding box center [458, 713] width 59 height 34
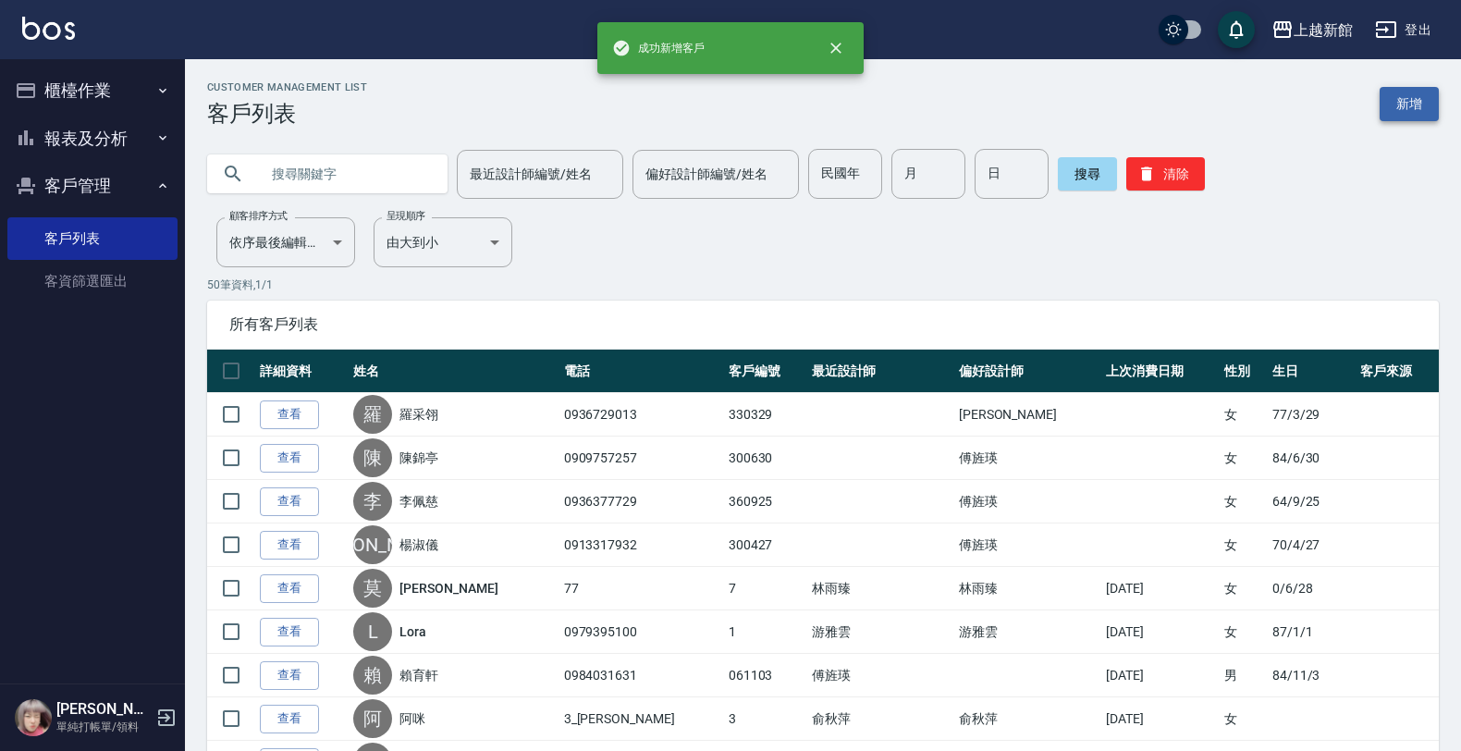
click at [1418, 90] on link "新增" at bounding box center [1409, 104] width 59 height 34
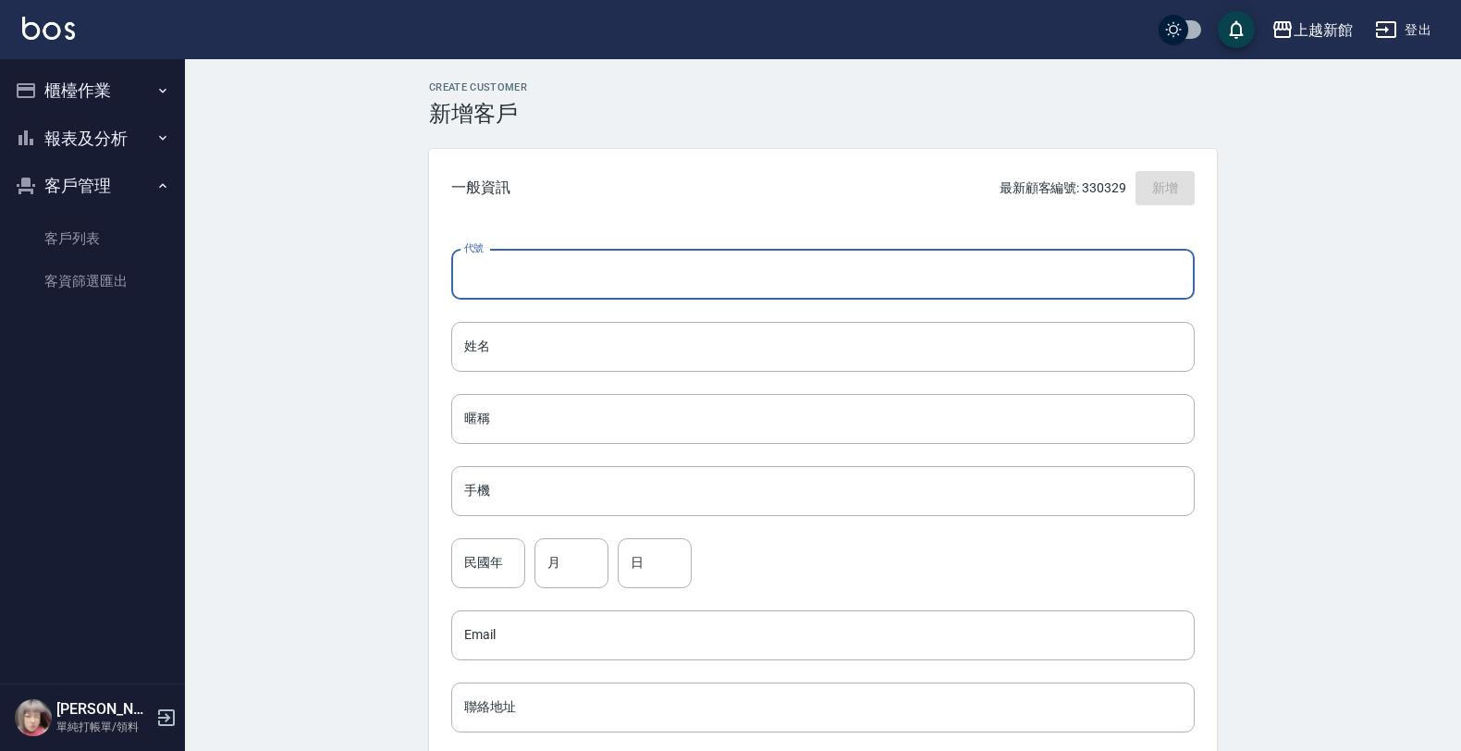
click at [1115, 271] on input "代號" at bounding box center [822, 275] width 743 height 50
type input "351230"
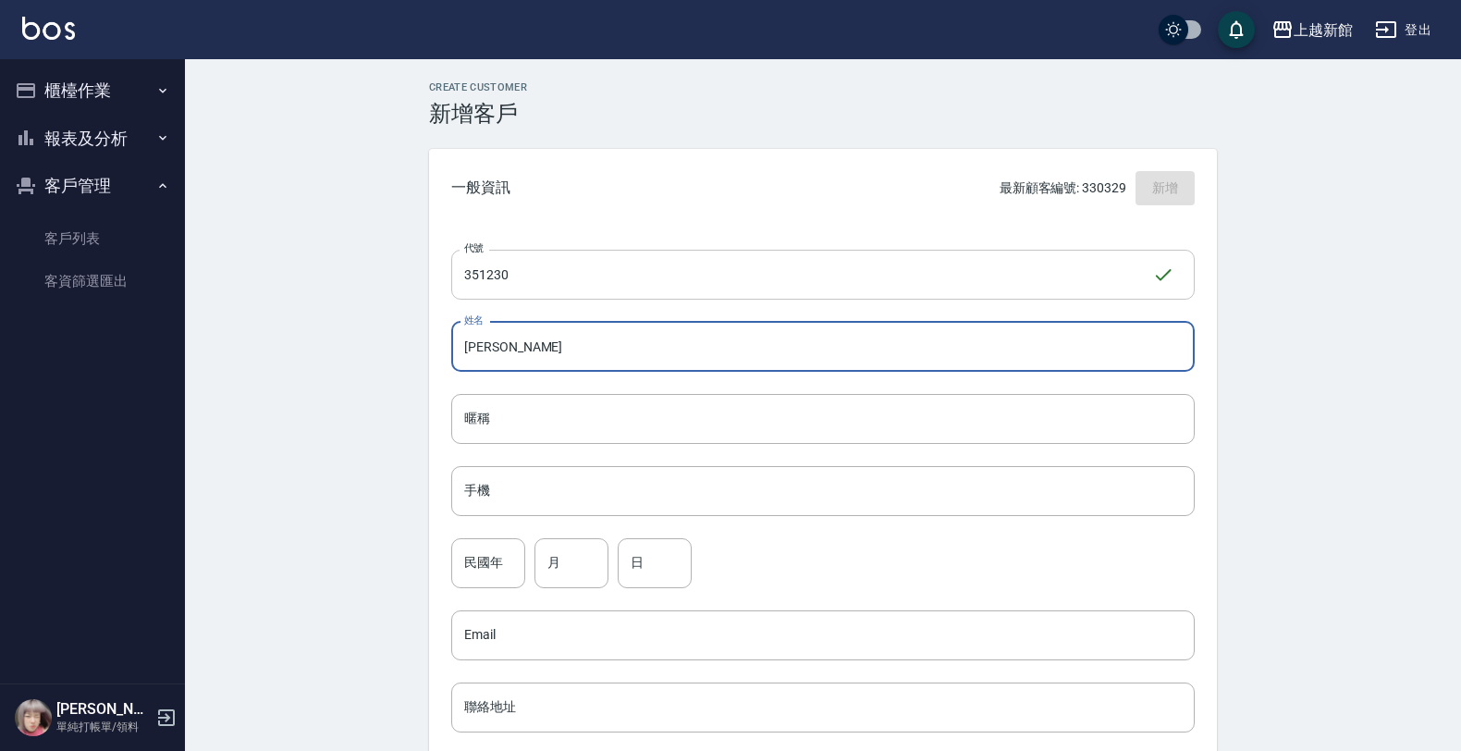
type input "[PERSON_NAME]"
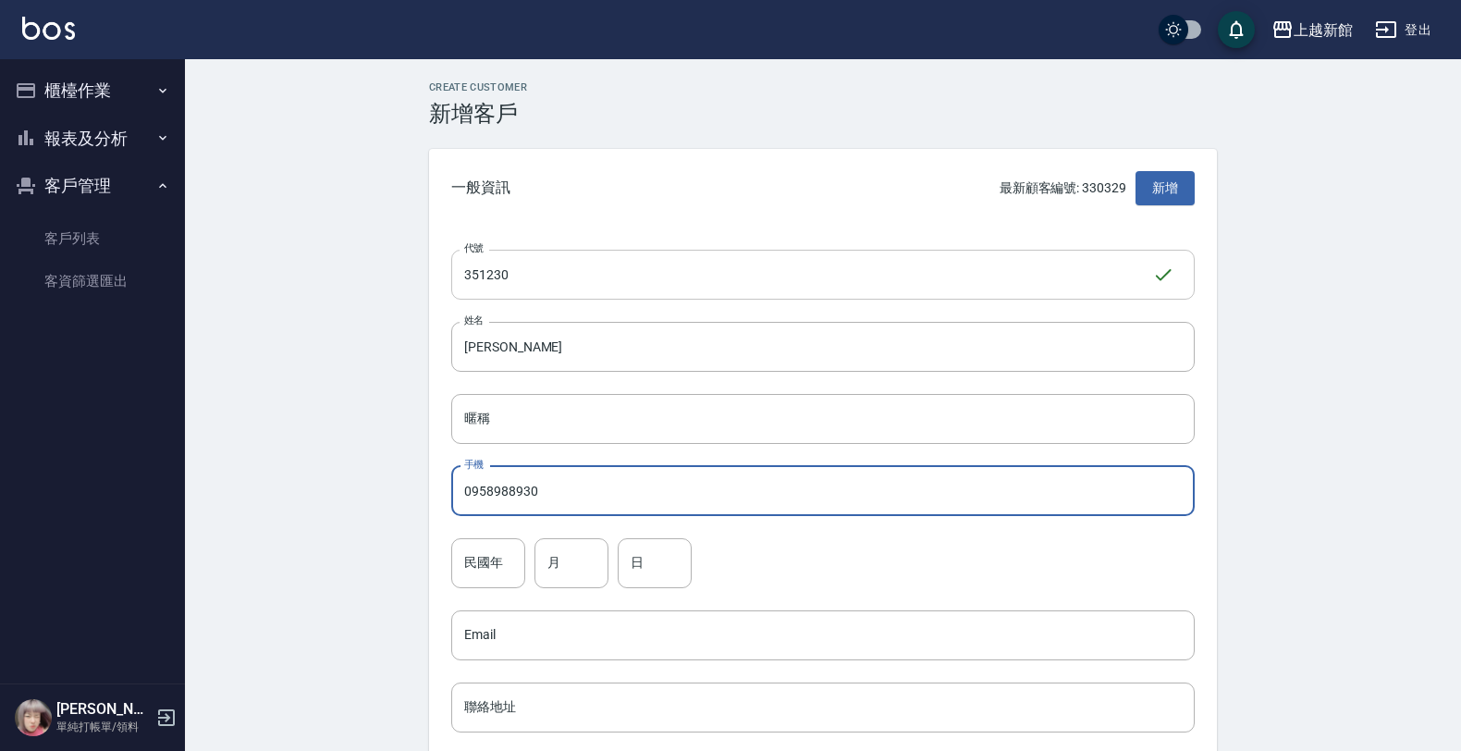
type input "0958988930"
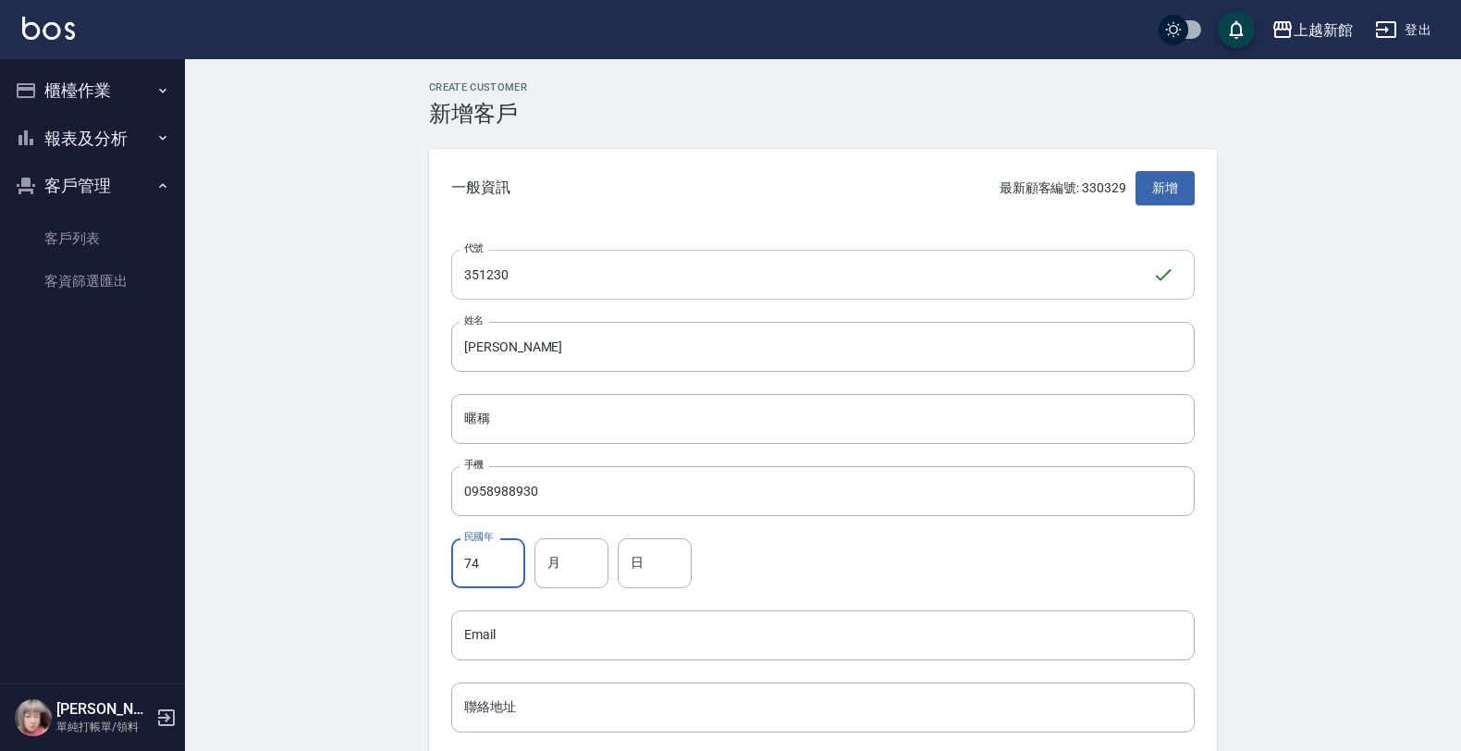
type input "74"
type input "12"
type input "30"
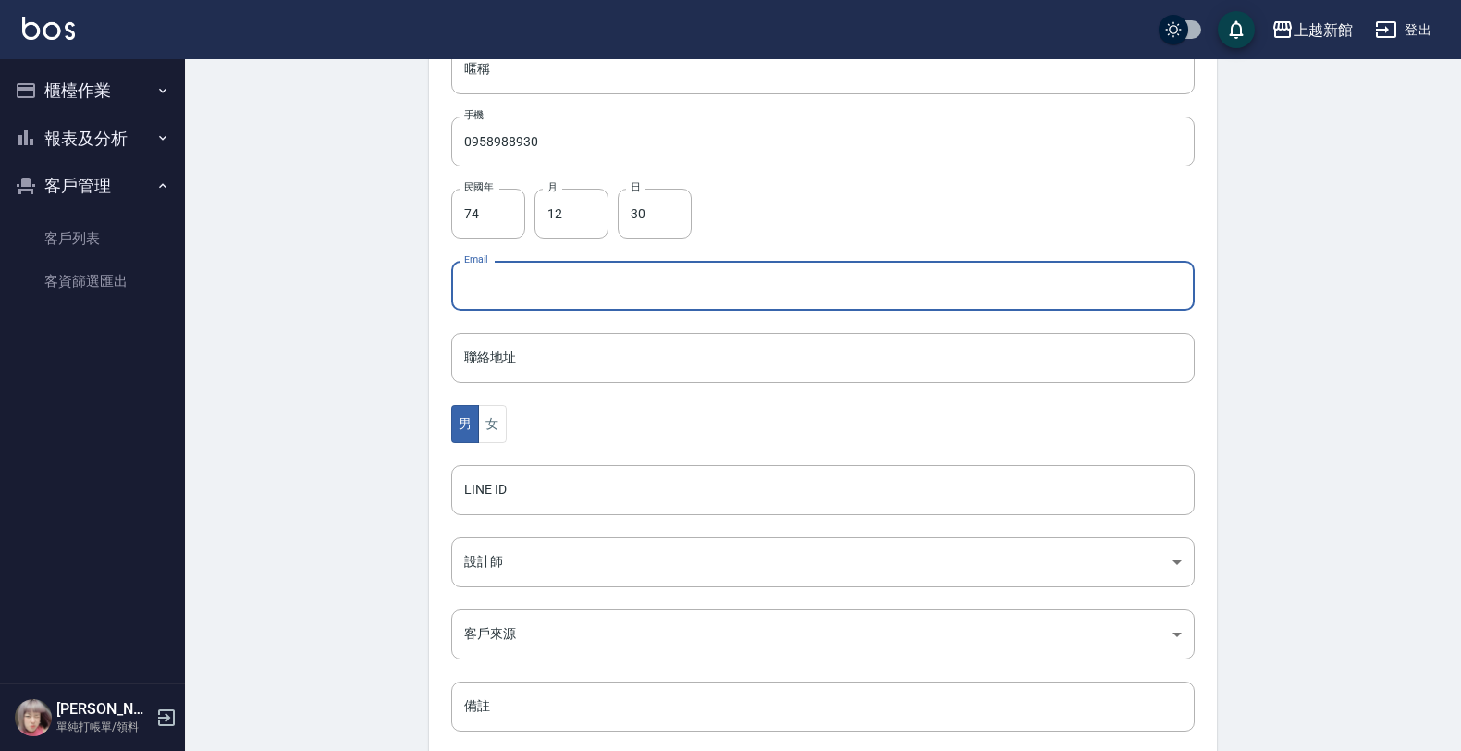
scroll to position [336, 0]
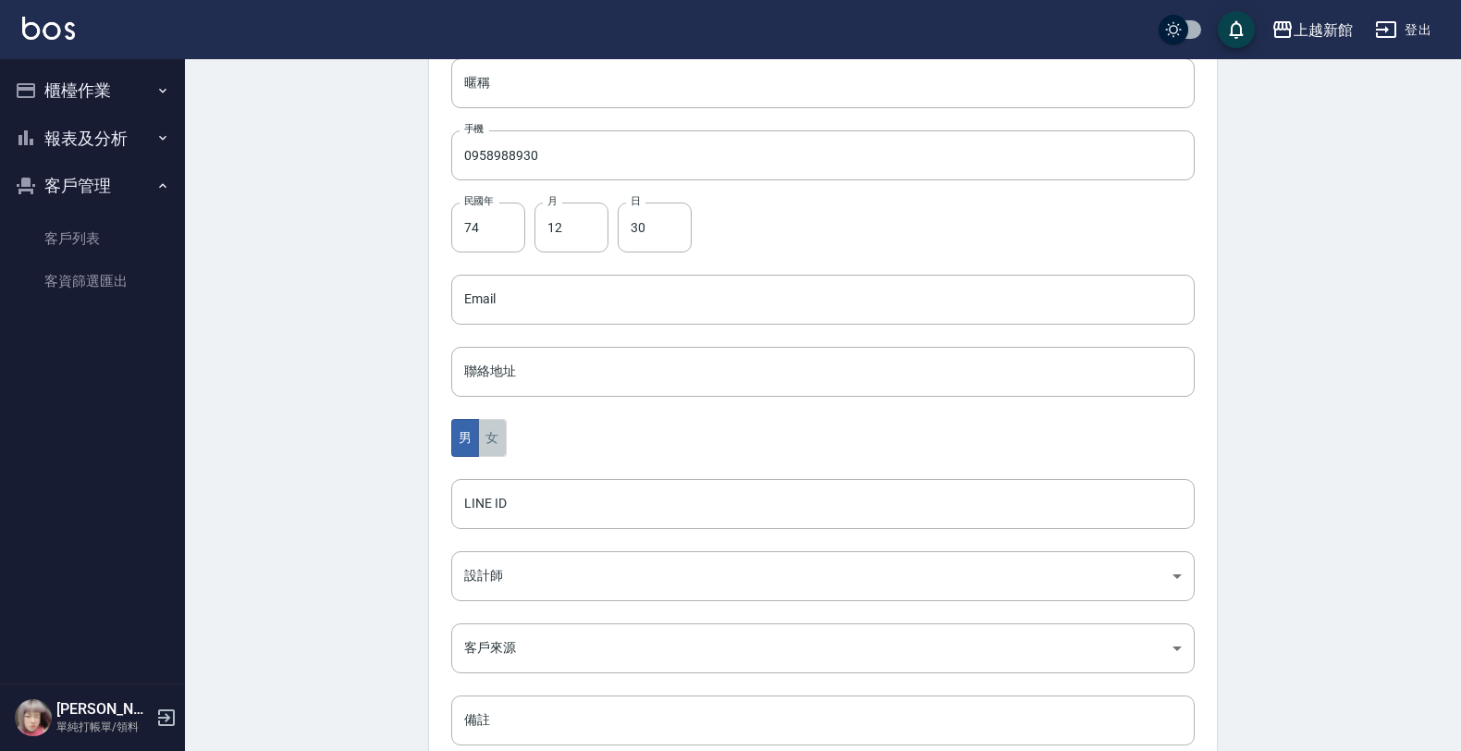
click at [486, 440] on button "女" at bounding box center [492, 438] width 28 height 38
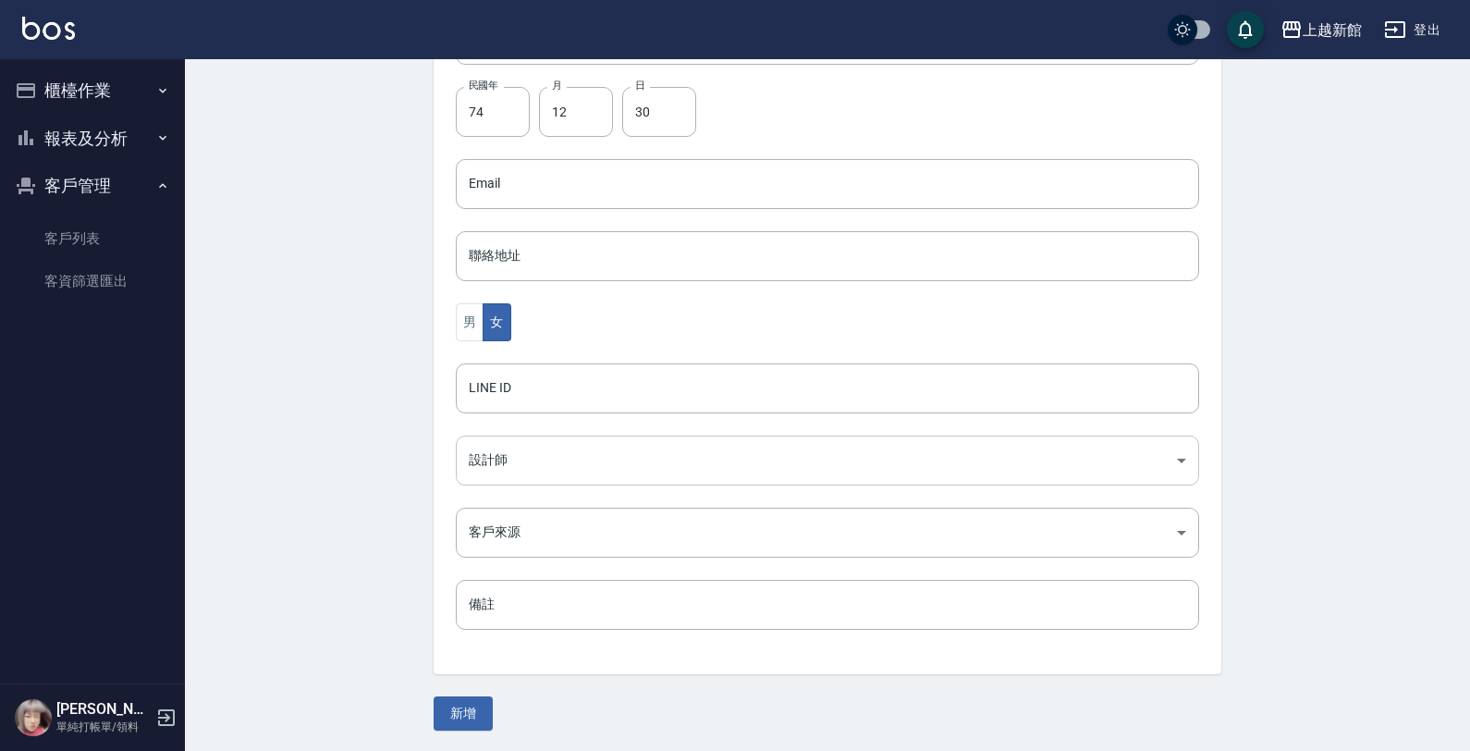
click at [496, 468] on body "上越新館 登出 櫃檯作業 打帳單 帳單列表 掛單列表 現金收支登錄 高階收支登錄 材料自購登錄 每日結帳 排班表 現場電腦打卡 報表及分析 報表目錄 店家日報…" at bounding box center [735, 151] width 1470 height 1204
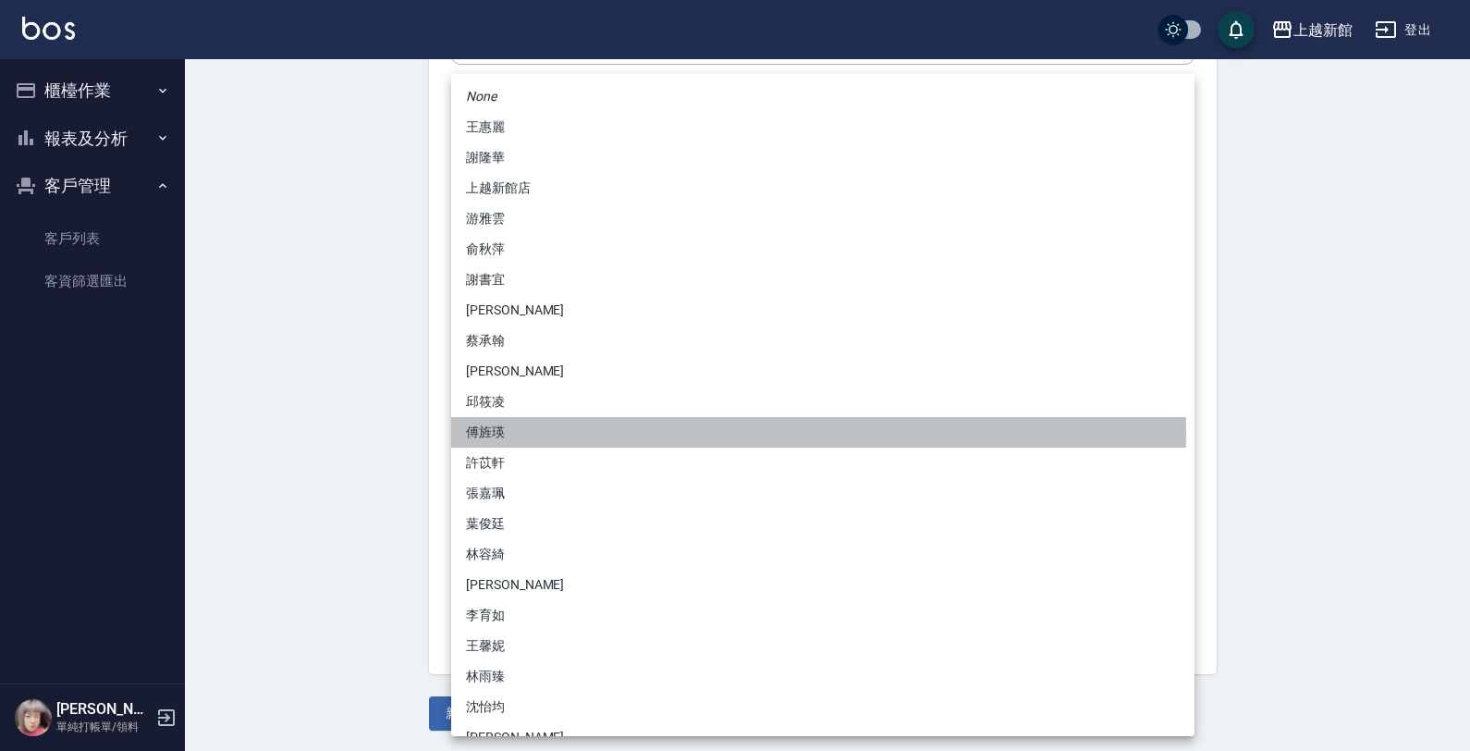
click at [497, 431] on li "傅旌瑛" at bounding box center [822, 432] width 743 height 31
type input "1211b317-6865-4b65-8ce4-66e34f8d1fd8"
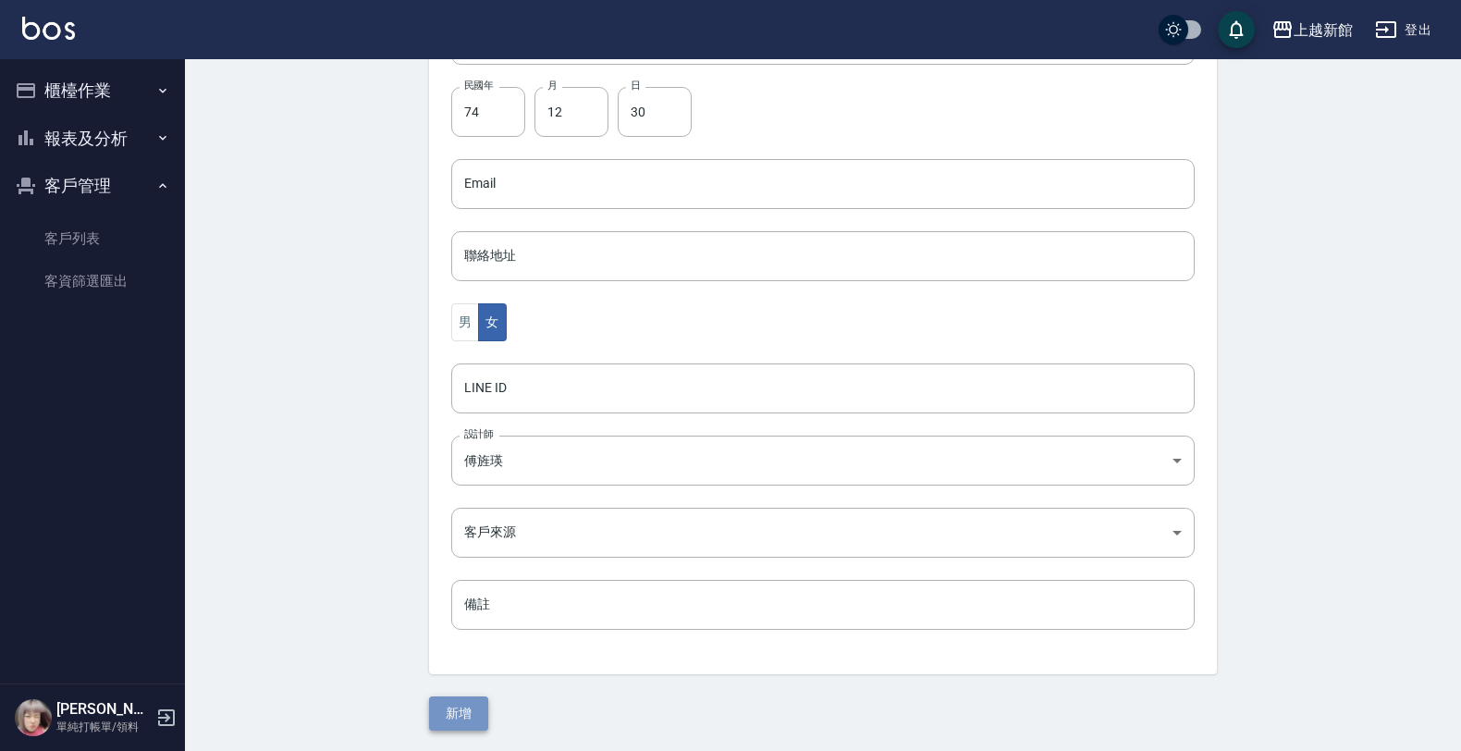
click at [462, 713] on button "新增" at bounding box center [458, 713] width 59 height 34
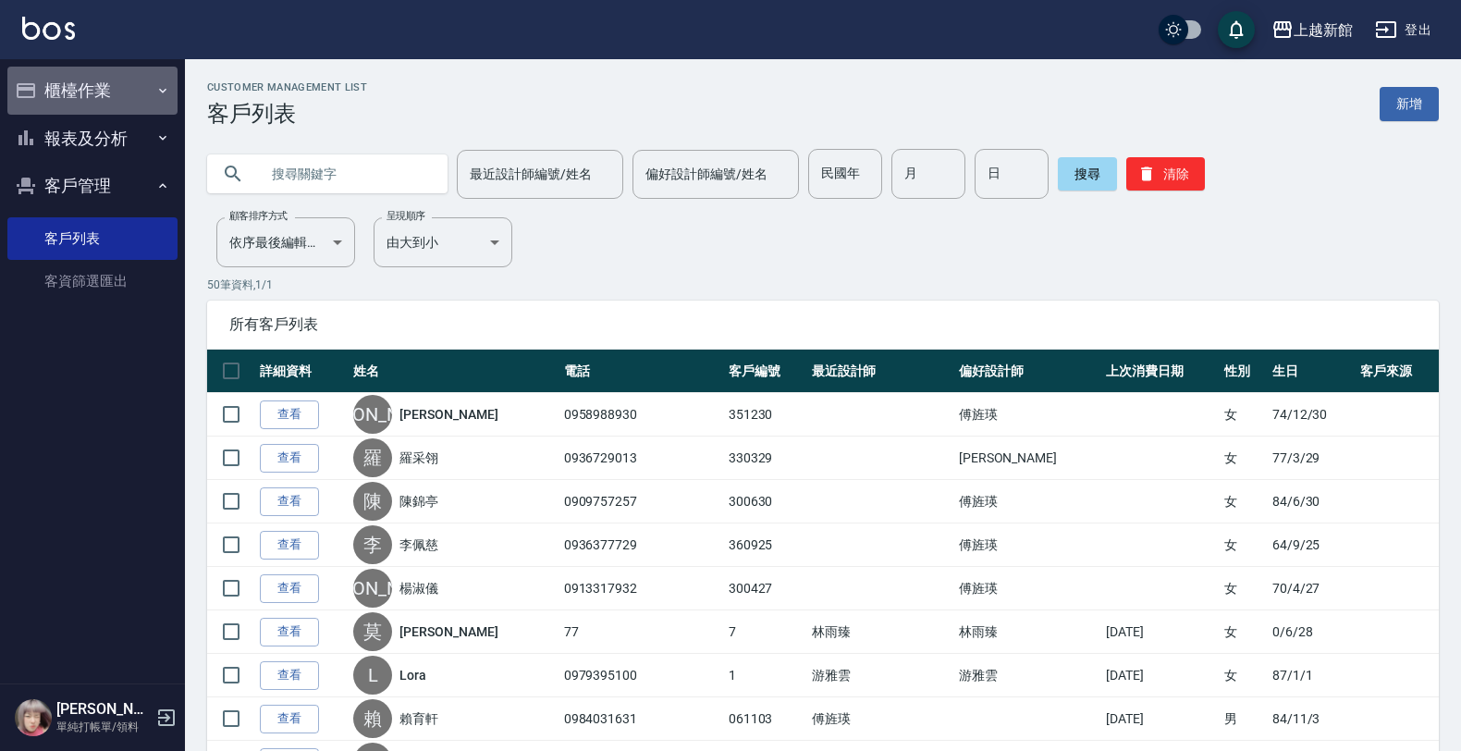
click at [121, 79] on button "櫃檯作業" at bounding box center [92, 91] width 170 height 48
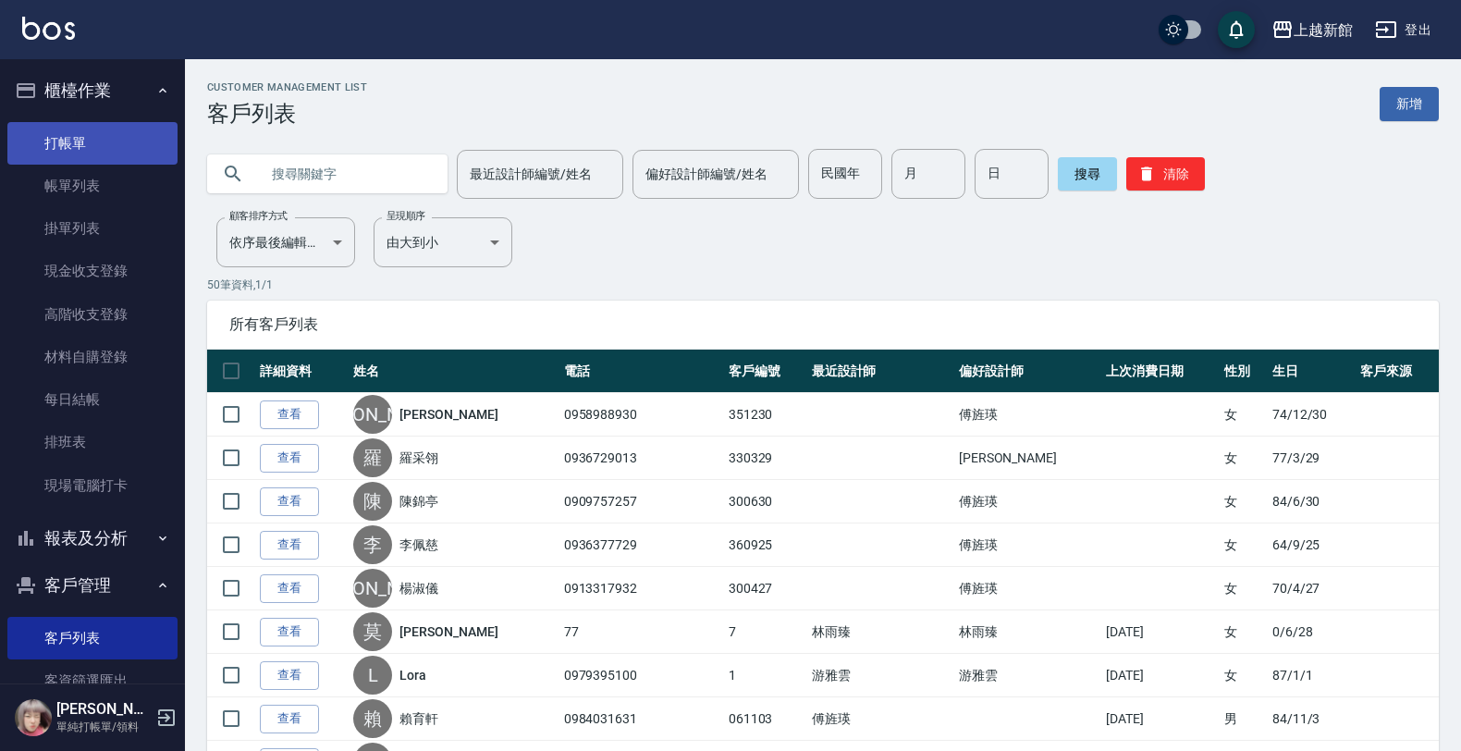
click at [125, 137] on link "打帳單" at bounding box center [92, 143] width 170 height 43
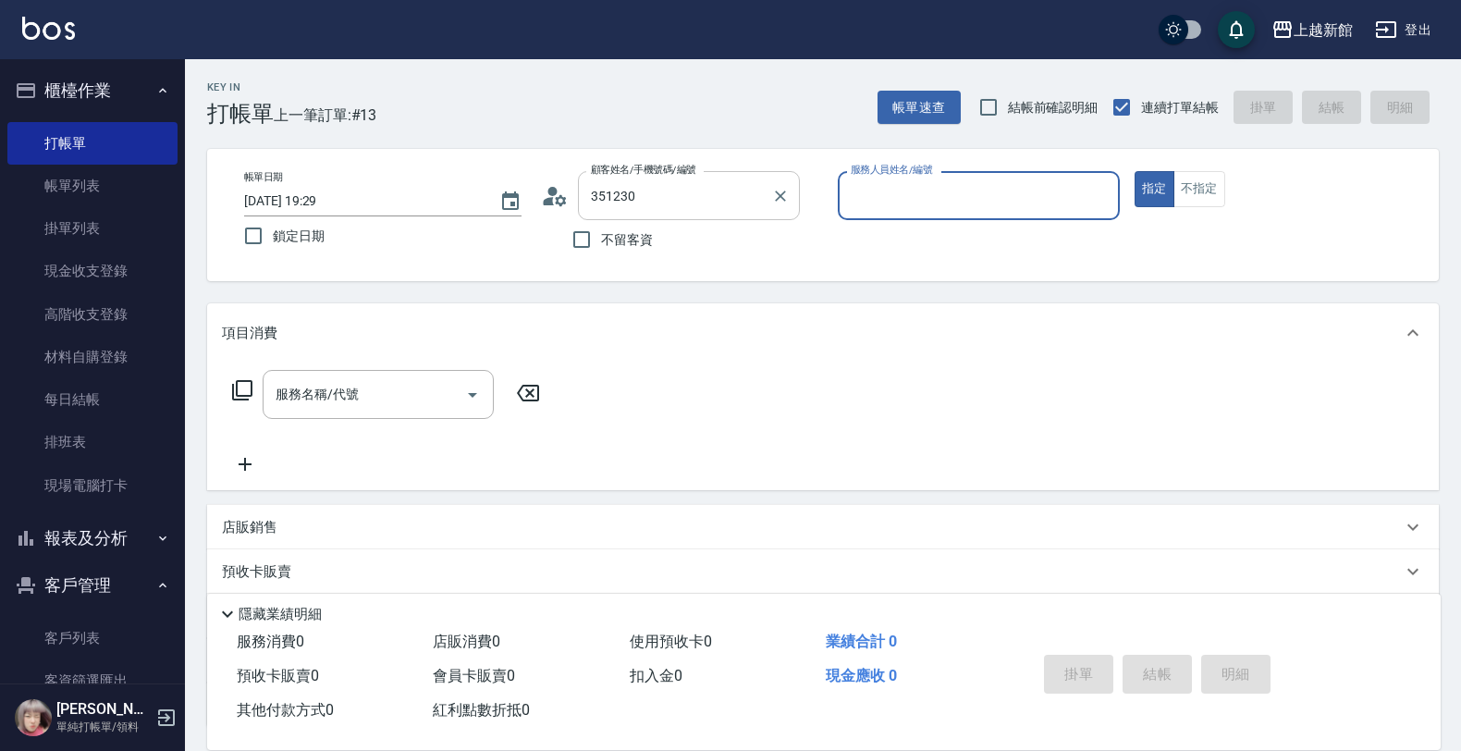
type input "詹鈺玲/0958988930/351230"
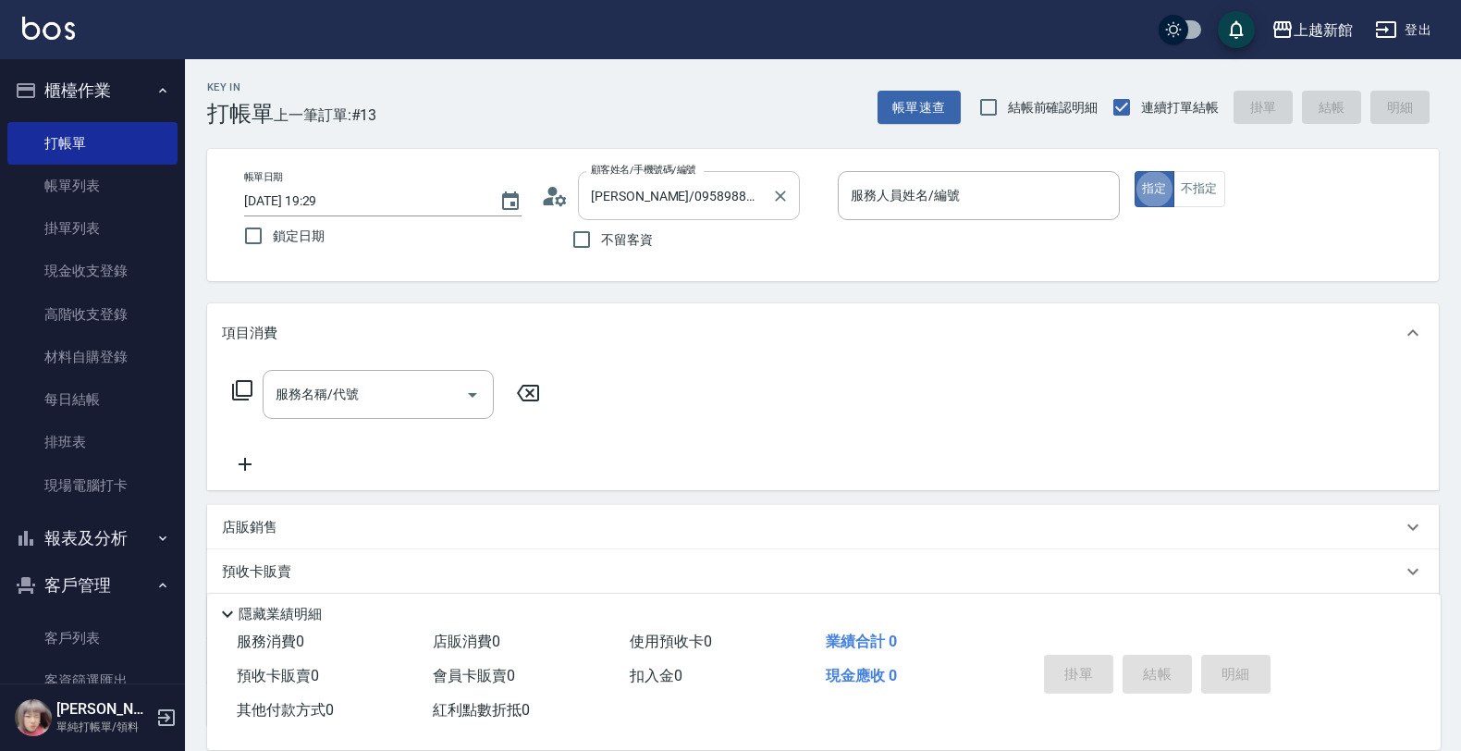
type button "true"
type input "旌瑛-5"
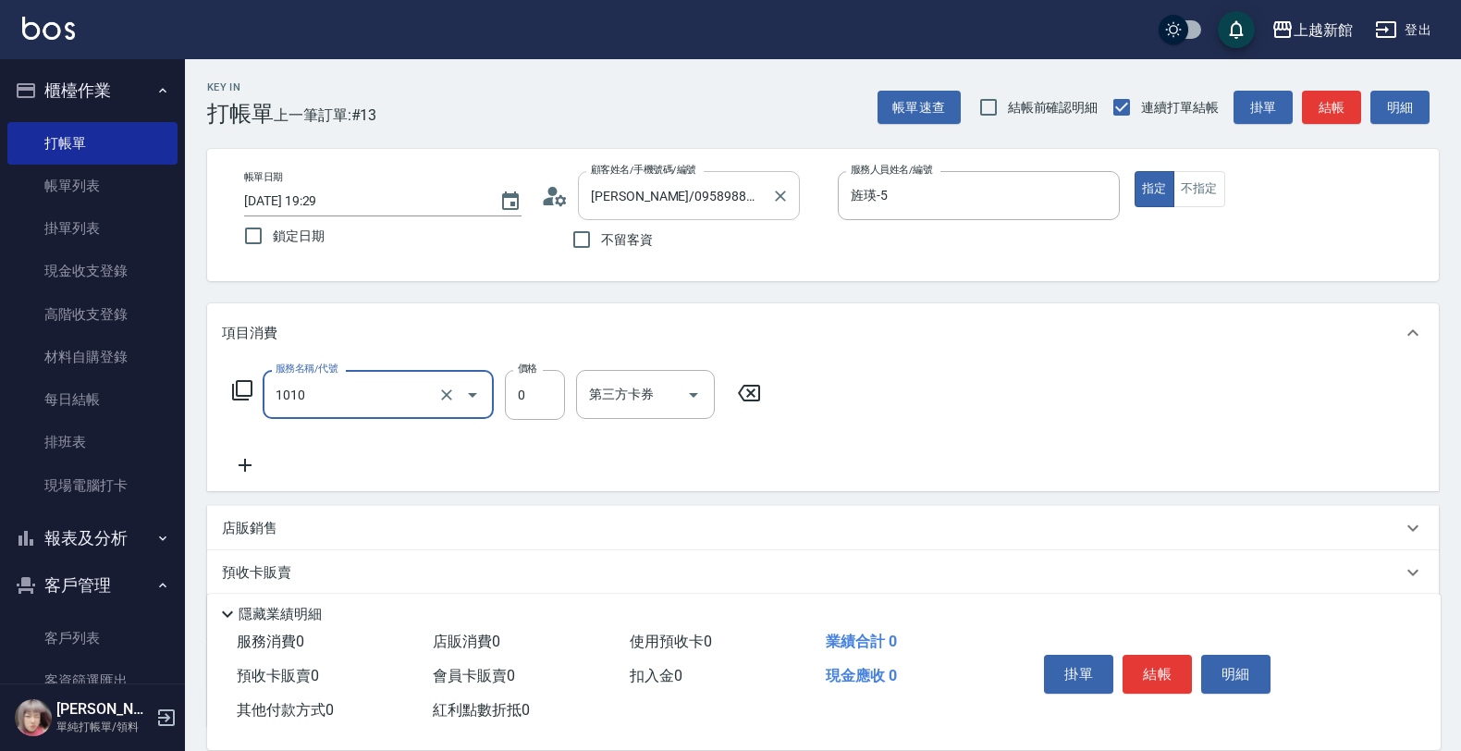
type input "贈品/珍珠芭比雙效養護香水/30ml(1010)"
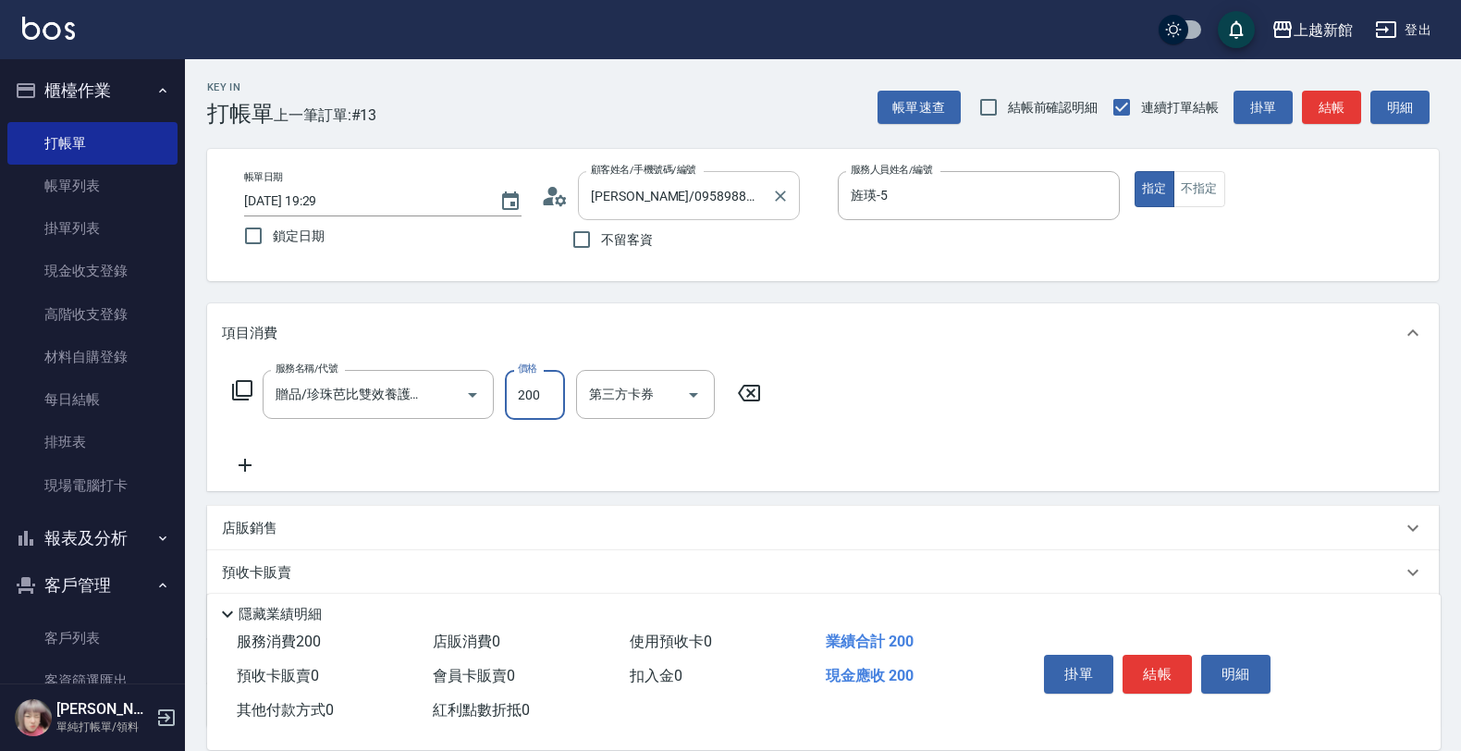
type input "200"
click at [439, 399] on icon "Clear" at bounding box center [446, 395] width 18 height 18
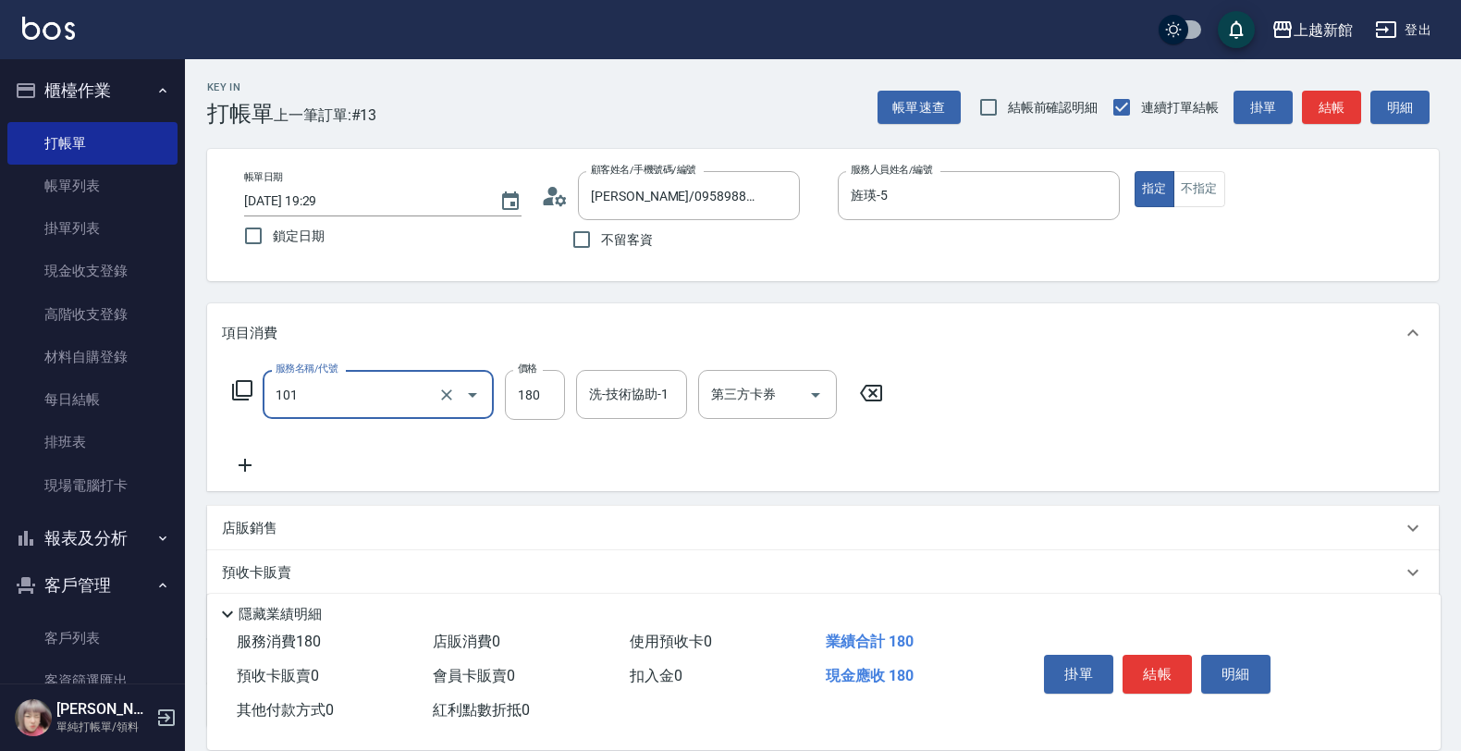
type input "洗髮250(101)"
type input "200"
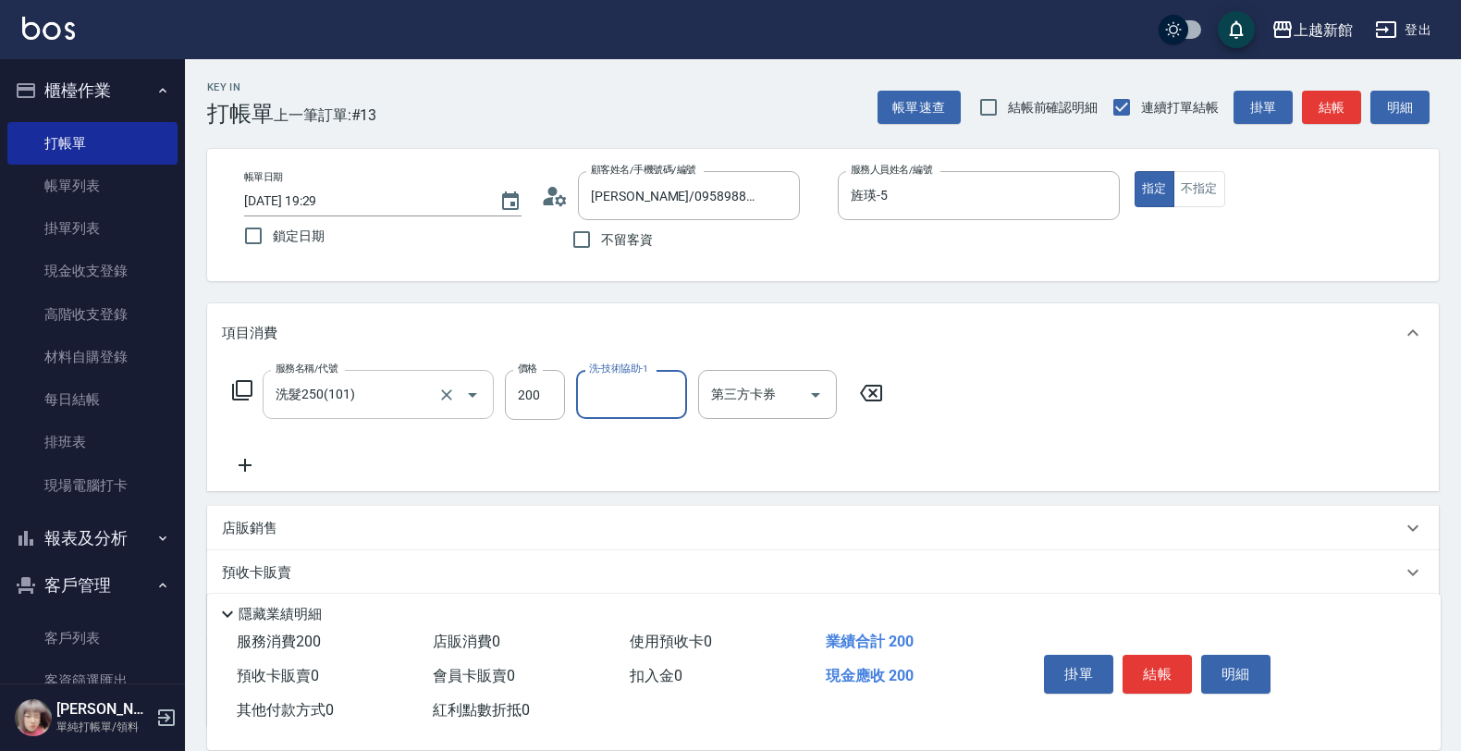
type input "2"
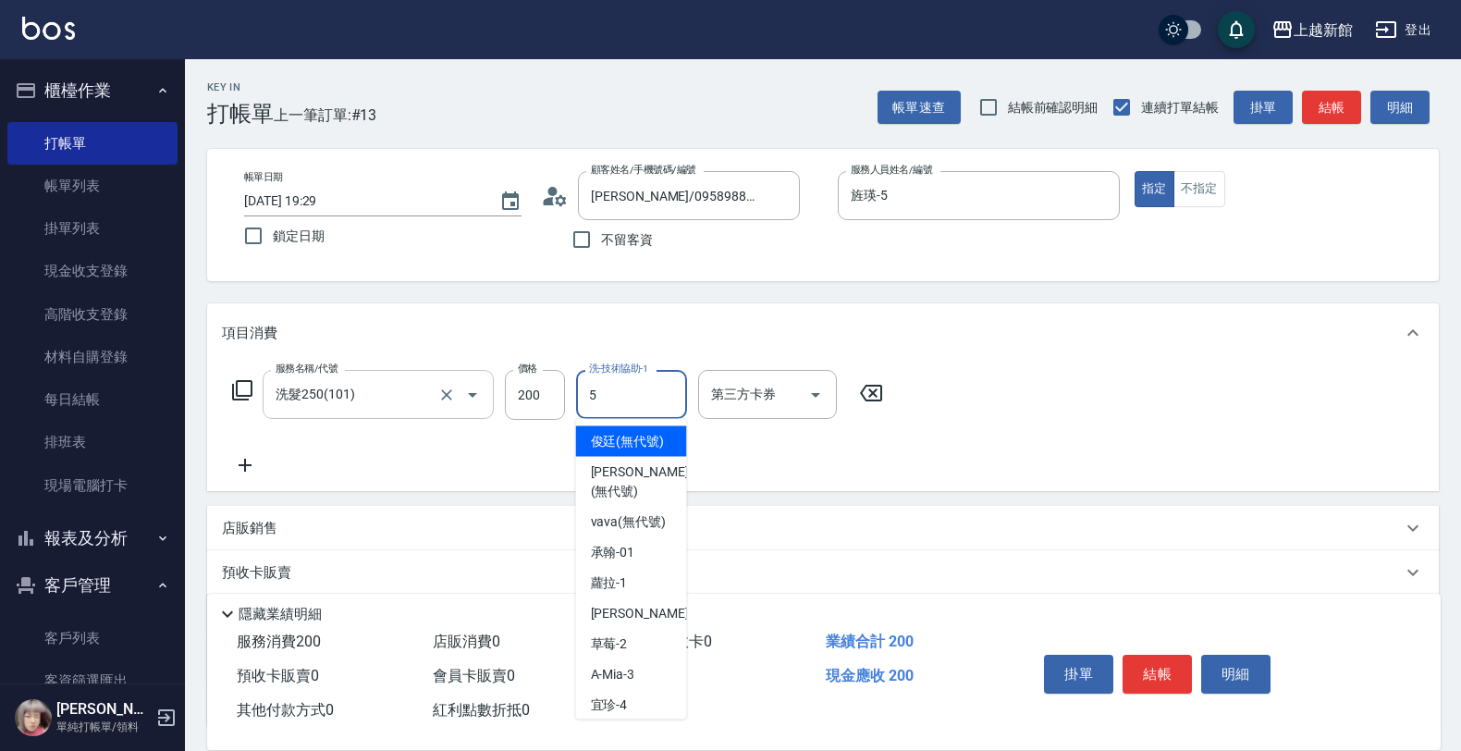
type input "旌瑛-5"
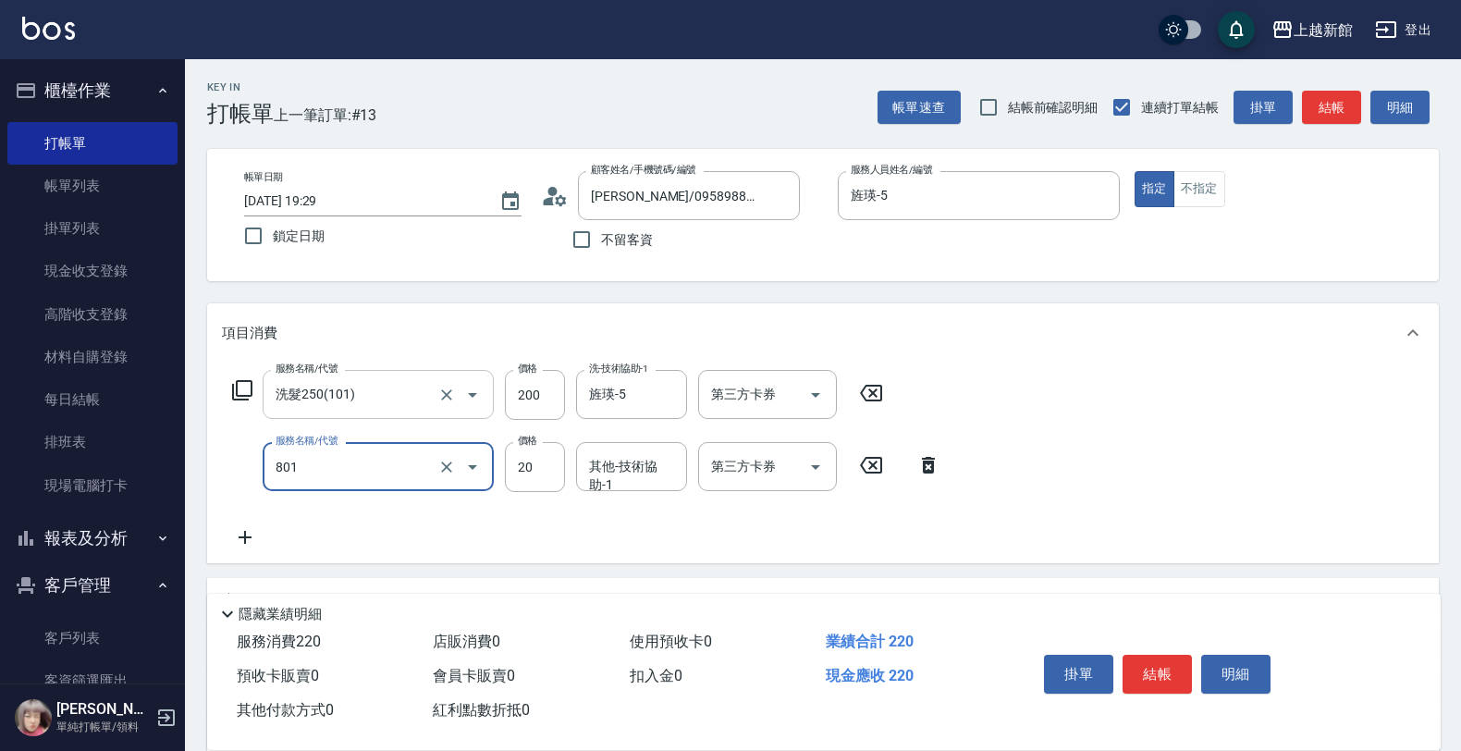
type input "潤絲(801)"
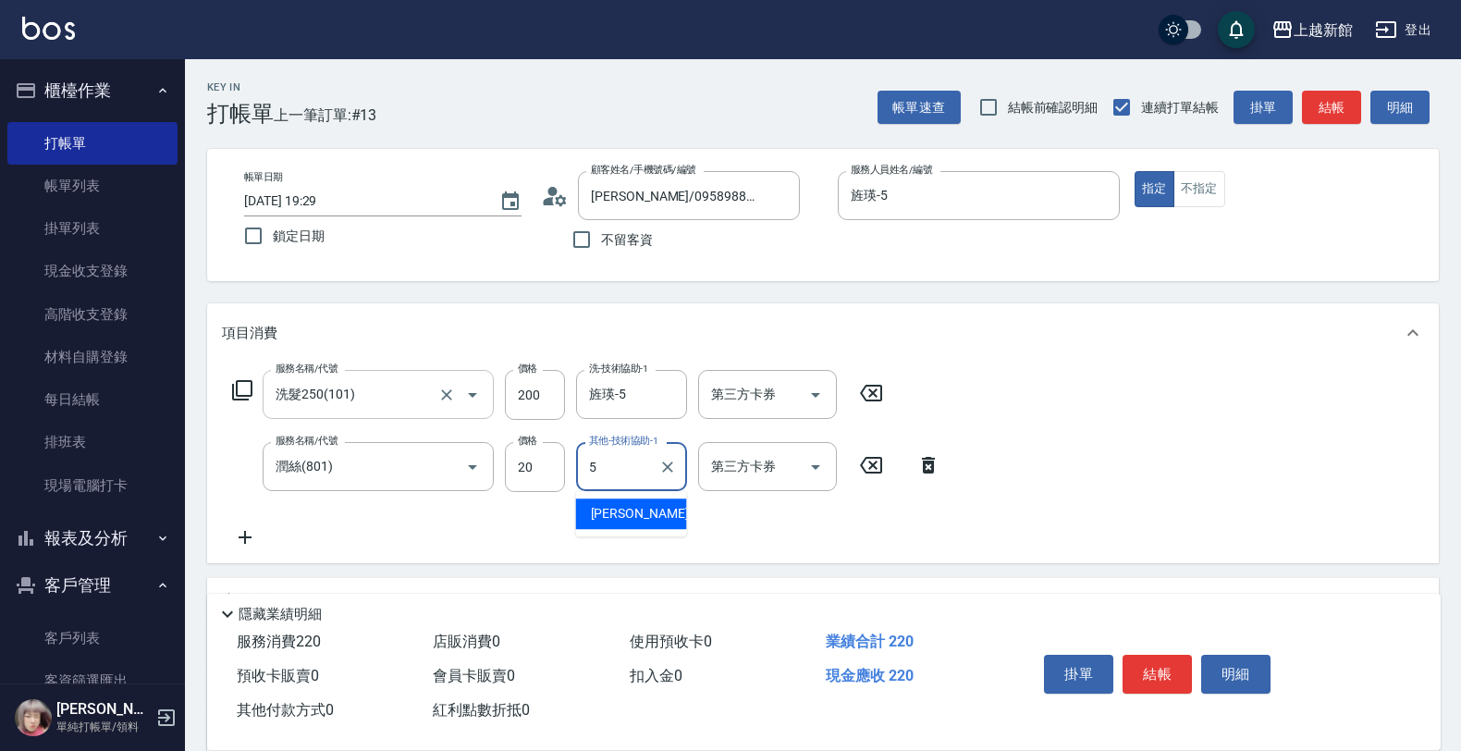
type input "旌瑛-5"
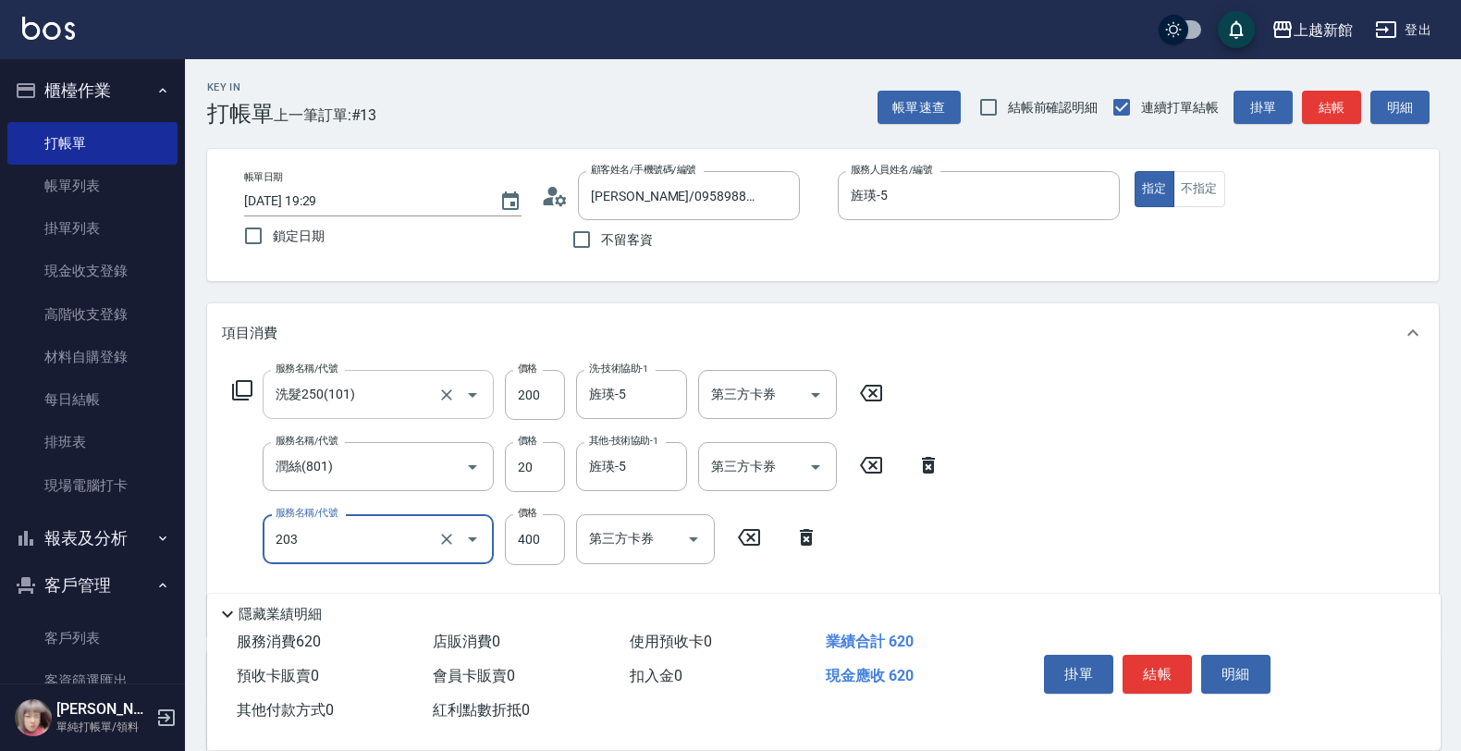
type input "指定單剪(203)"
type input "200"
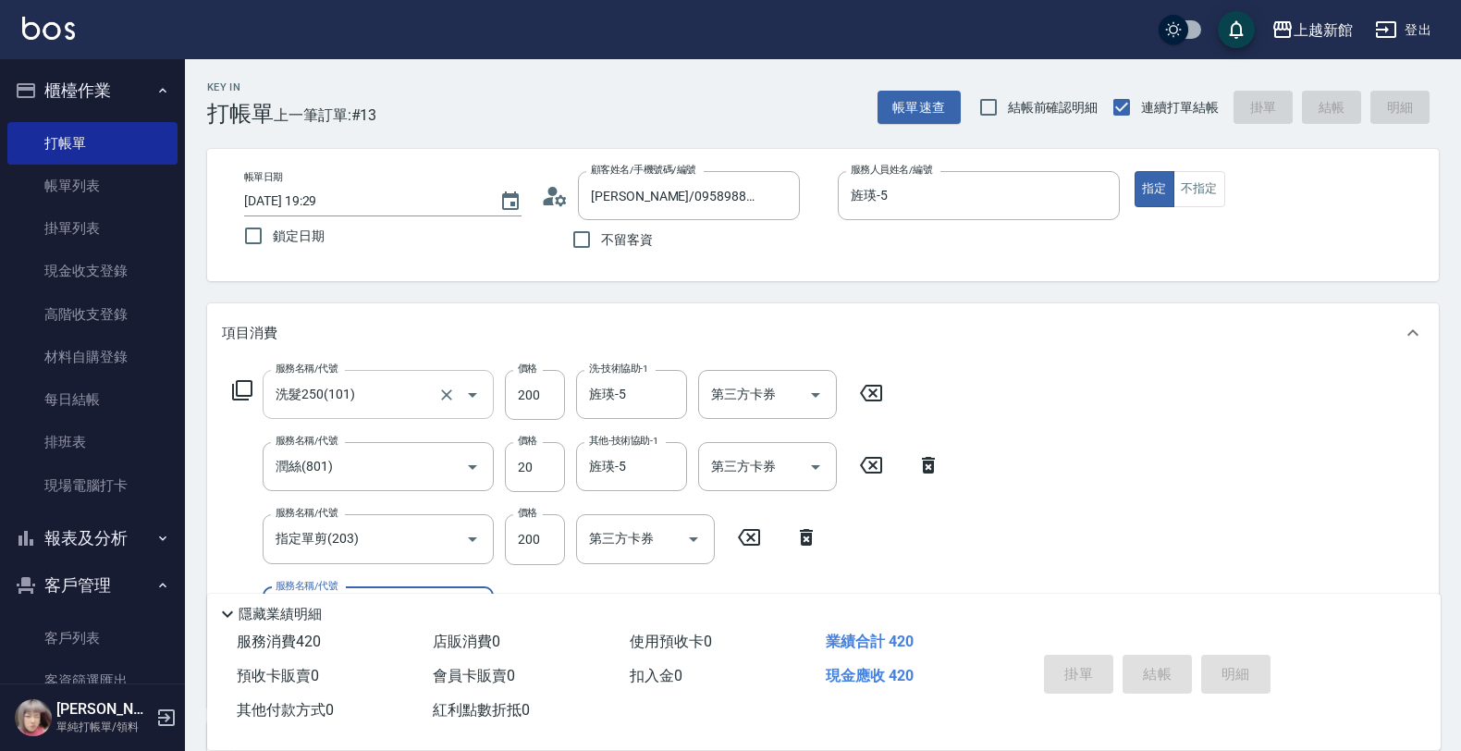
type input "33"
type input "0"
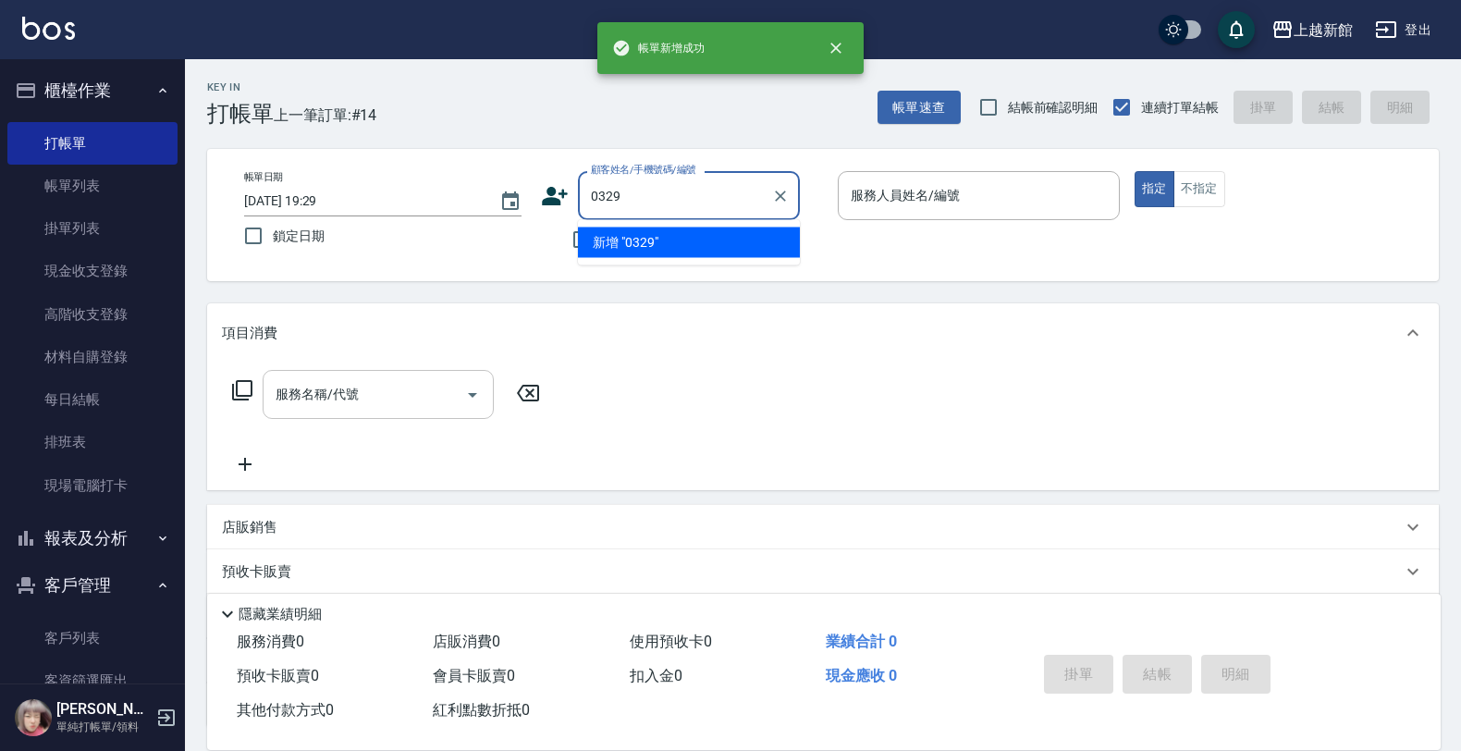
type input "0329"
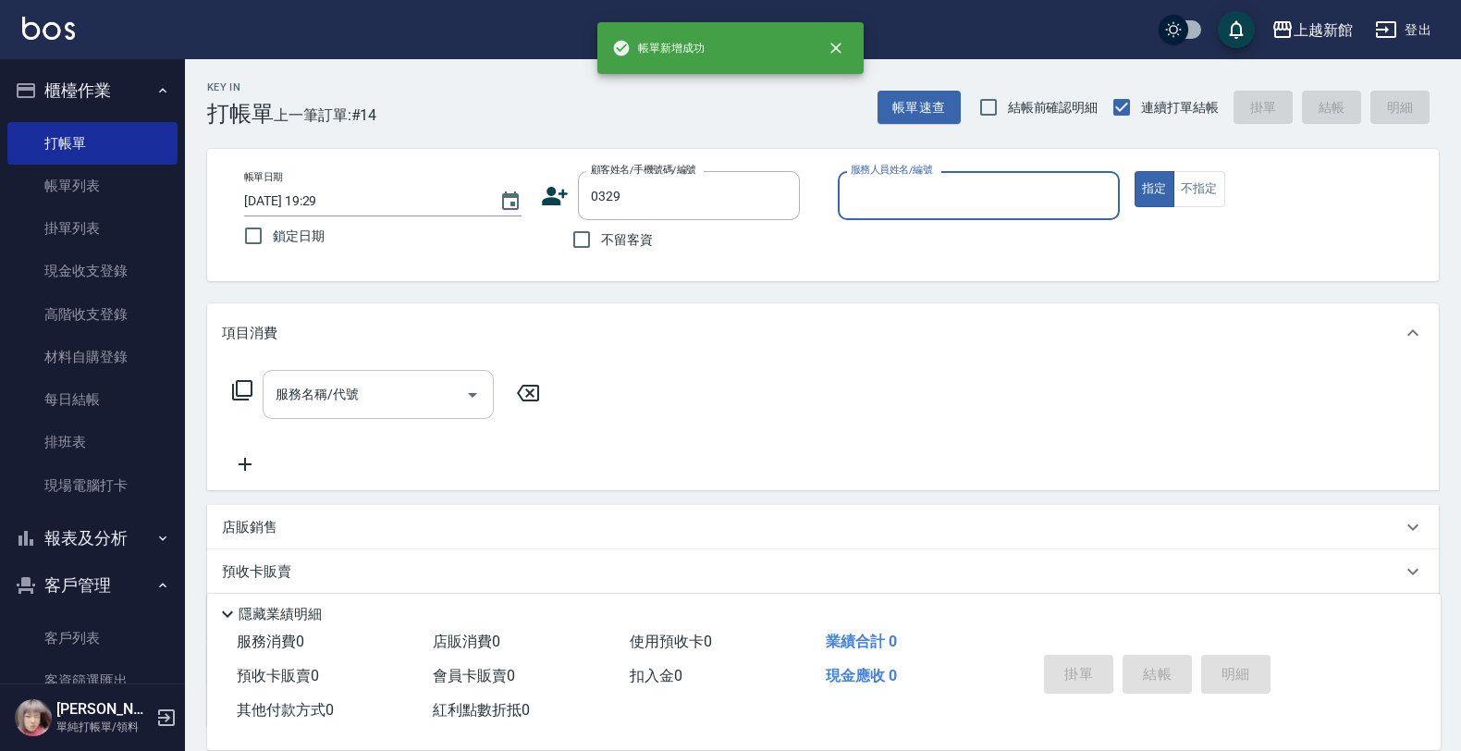
click at [1135, 171] on button "指定" at bounding box center [1155, 189] width 40 height 36
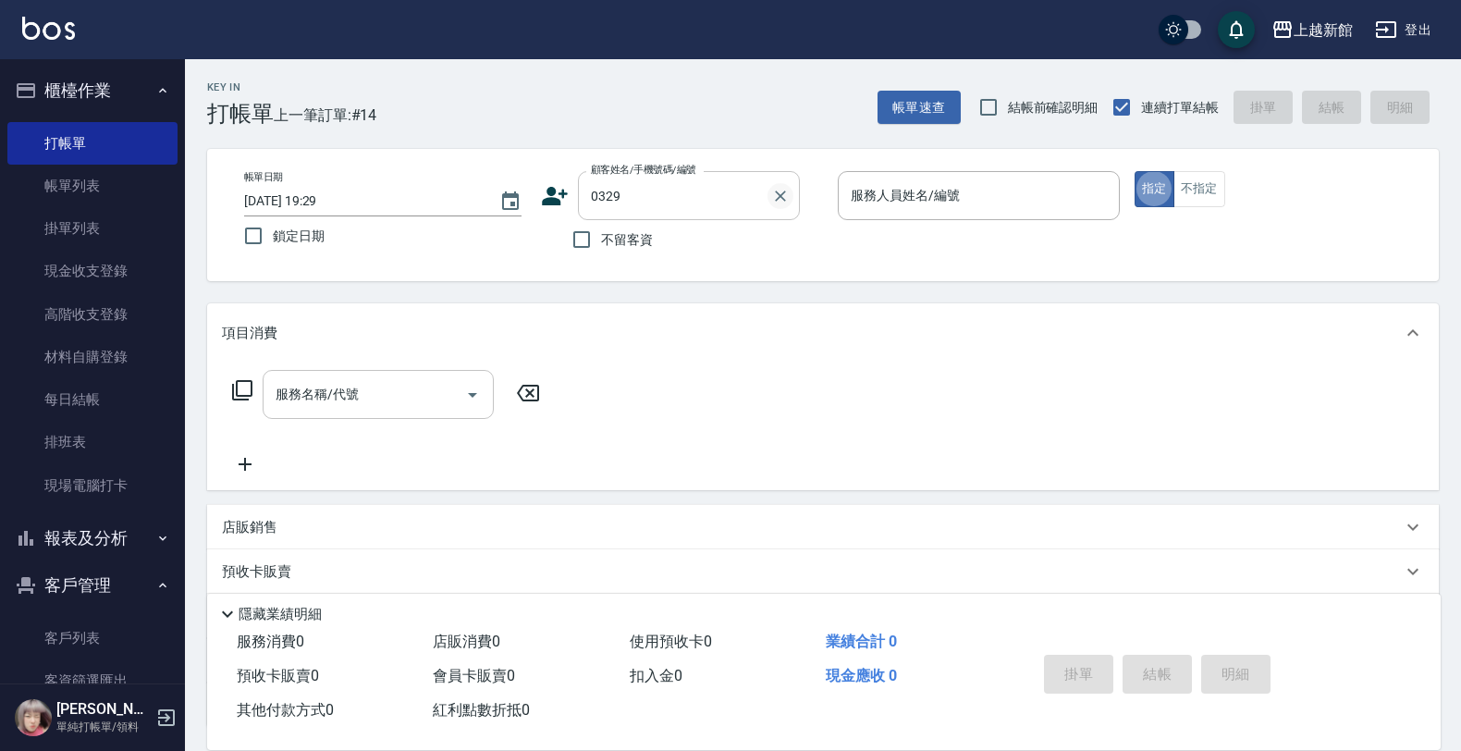
click at [777, 200] on icon "Clear" at bounding box center [780, 195] width 11 height 11
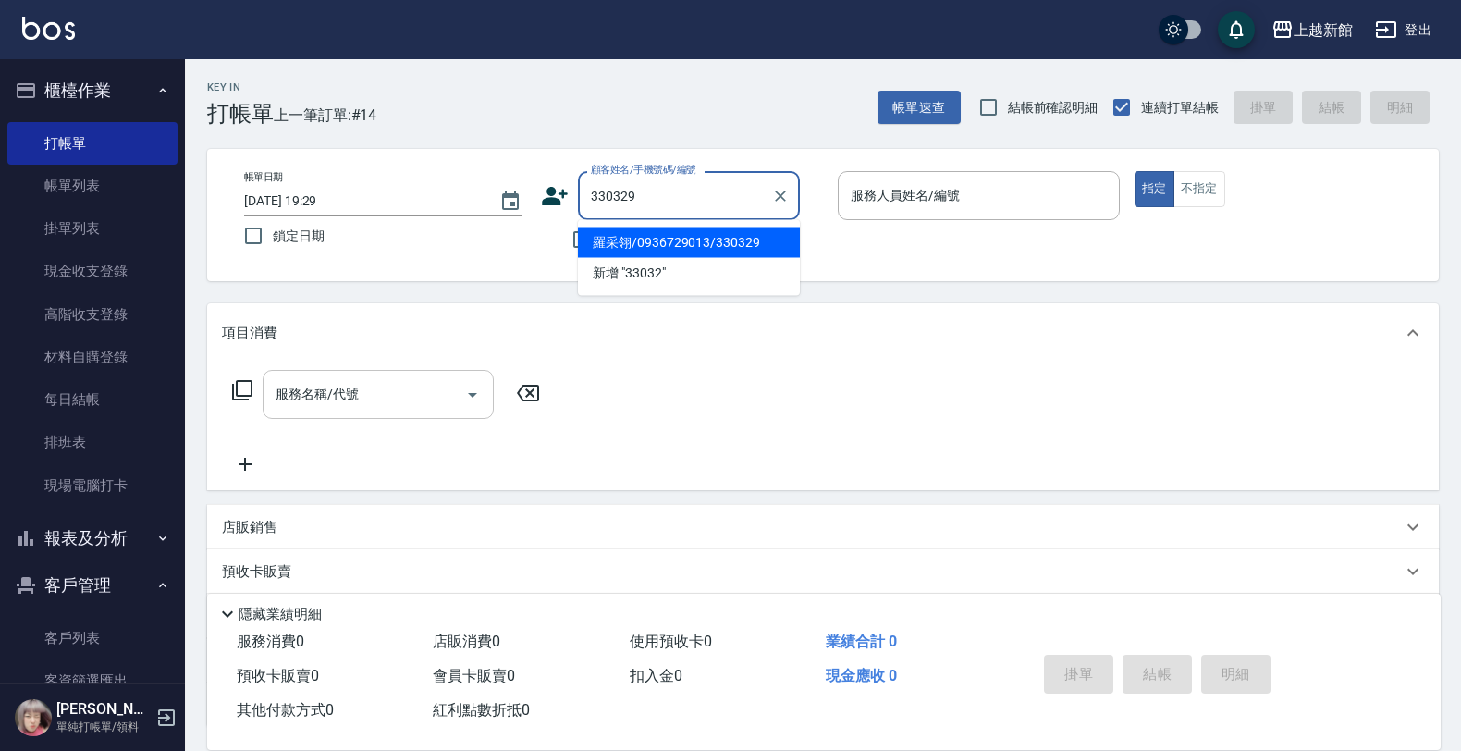
type input "羅采翎/0936729013/330329"
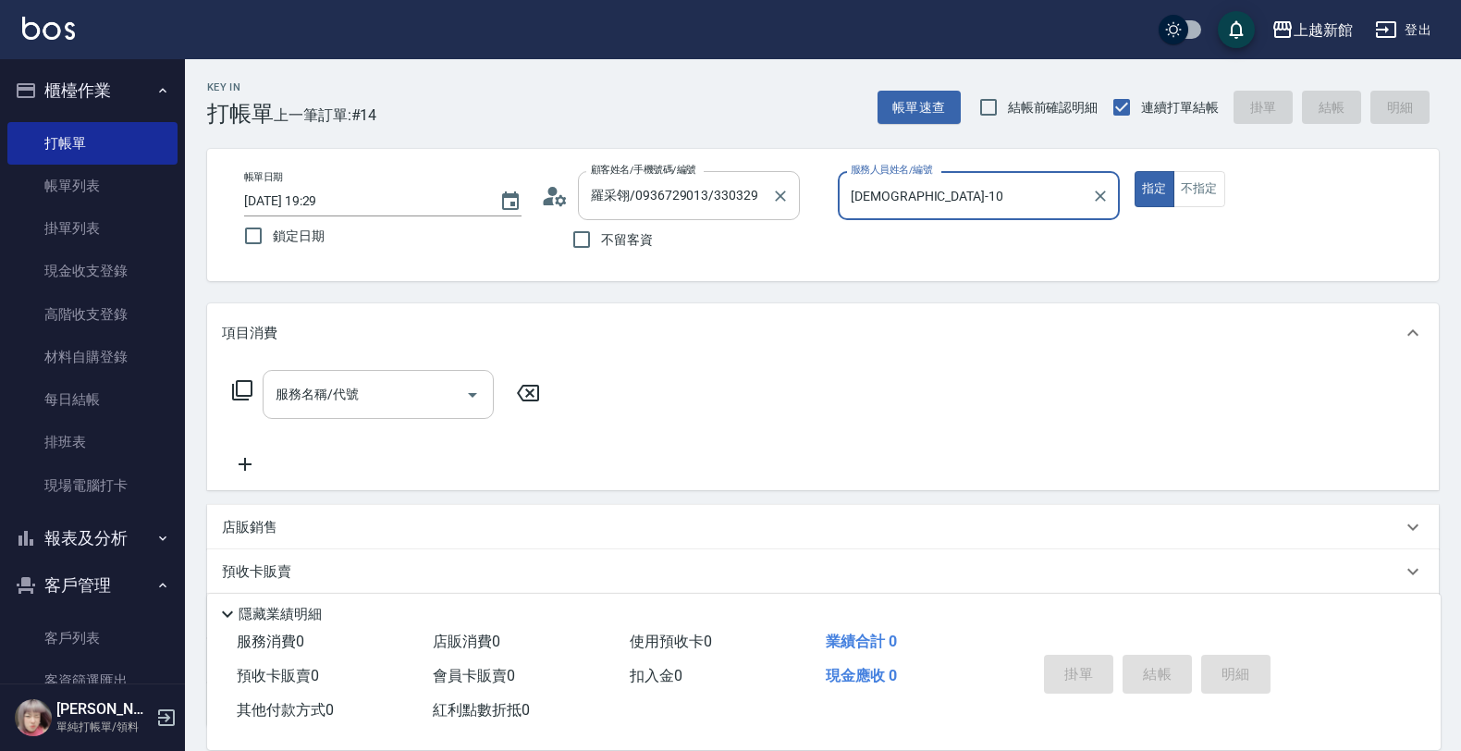
click at [1135, 171] on button "指定" at bounding box center [1155, 189] width 40 height 36
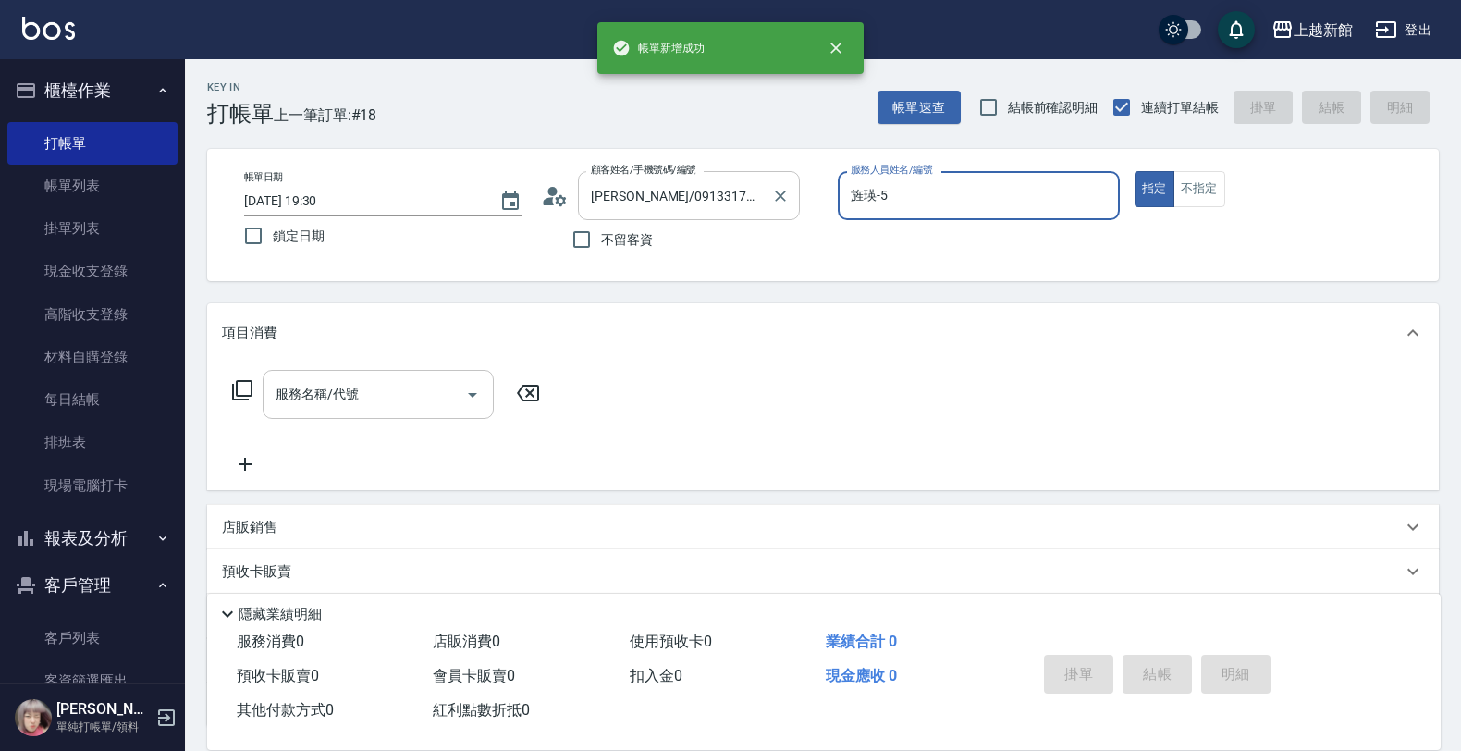
click at [1135, 171] on button "指定" at bounding box center [1155, 189] width 40 height 36
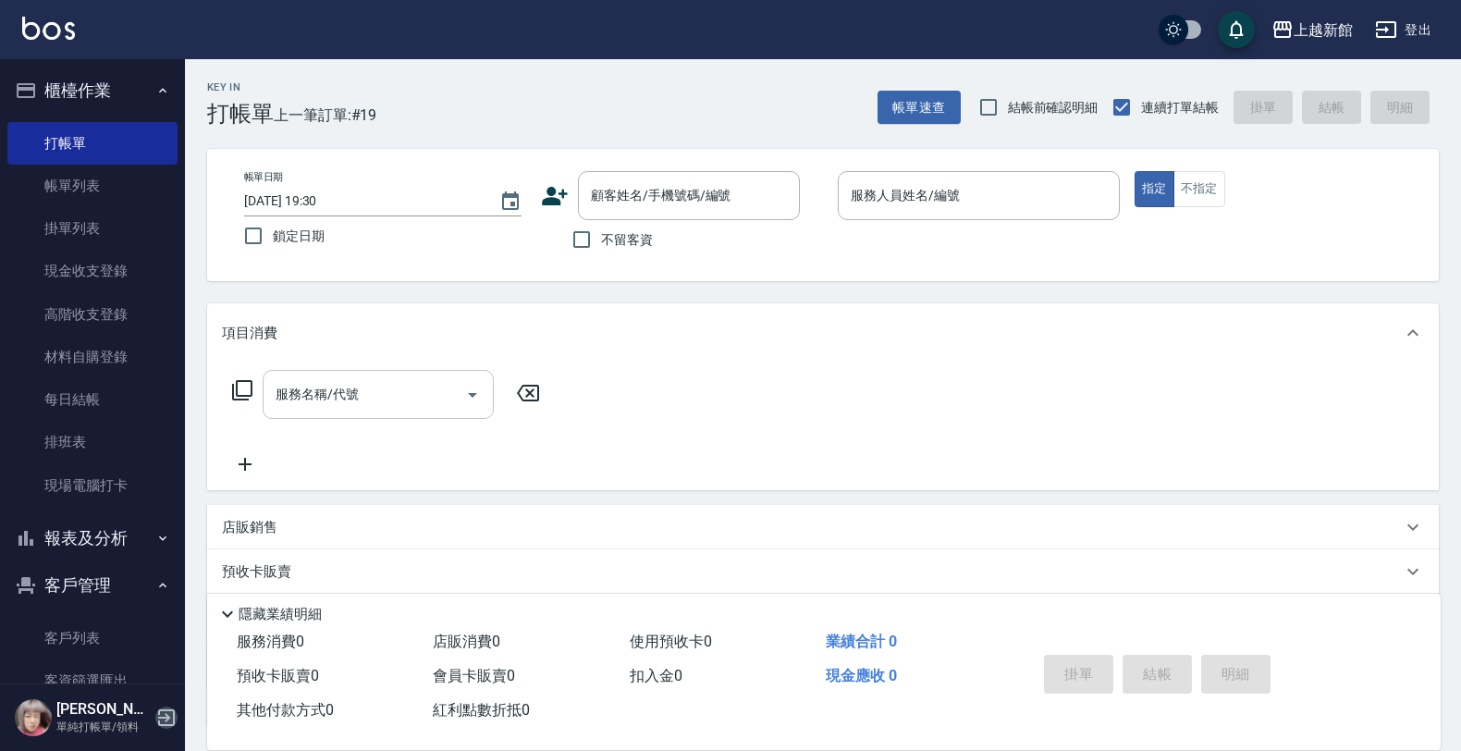
click at [165, 713] on icon "button" at bounding box center [166, 717] width 22 height 22
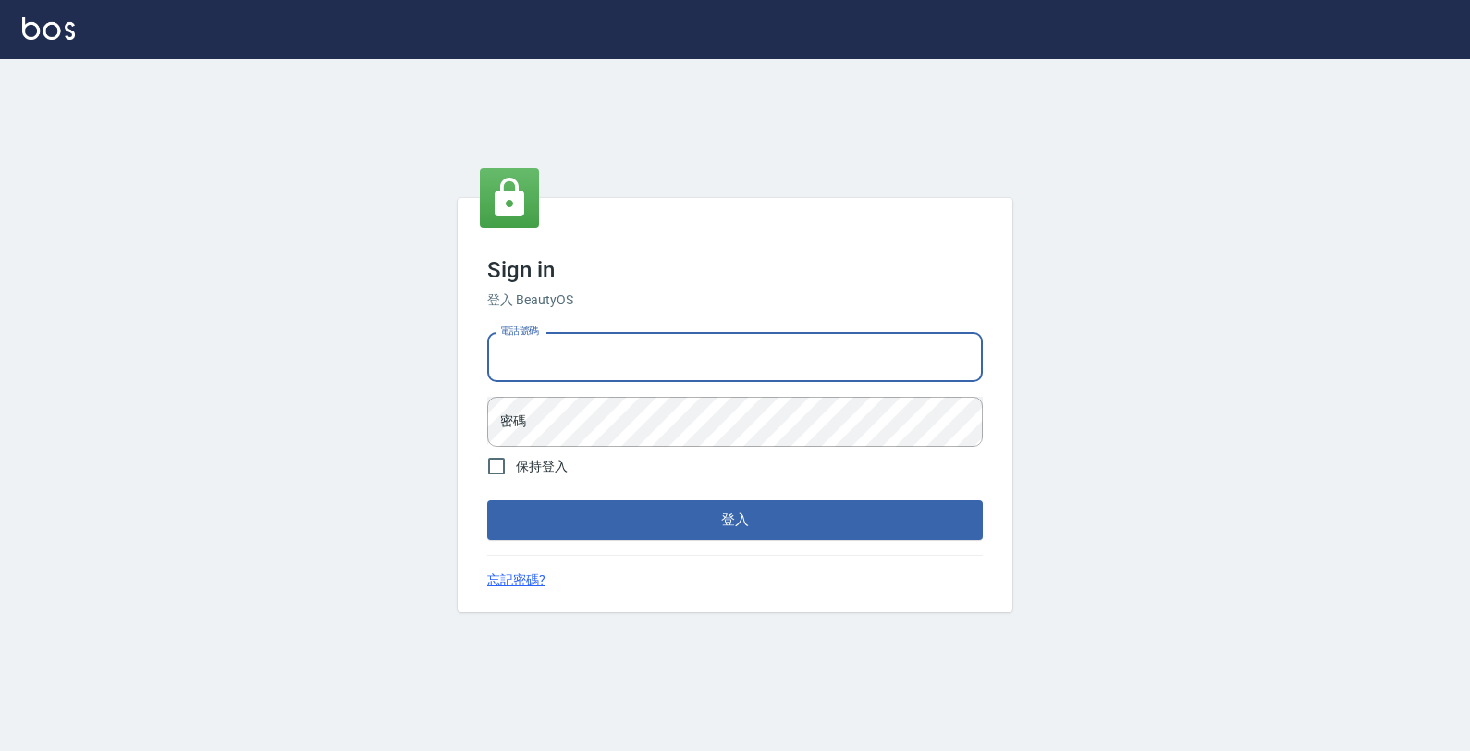
click at [645, 372] on input "電話號碼" at bounding box center [735, 357] width 496 height 50
type input "0974376310"
click at [487, 500] on button "登入" at bounding box center [735, 519] width 496 height 39
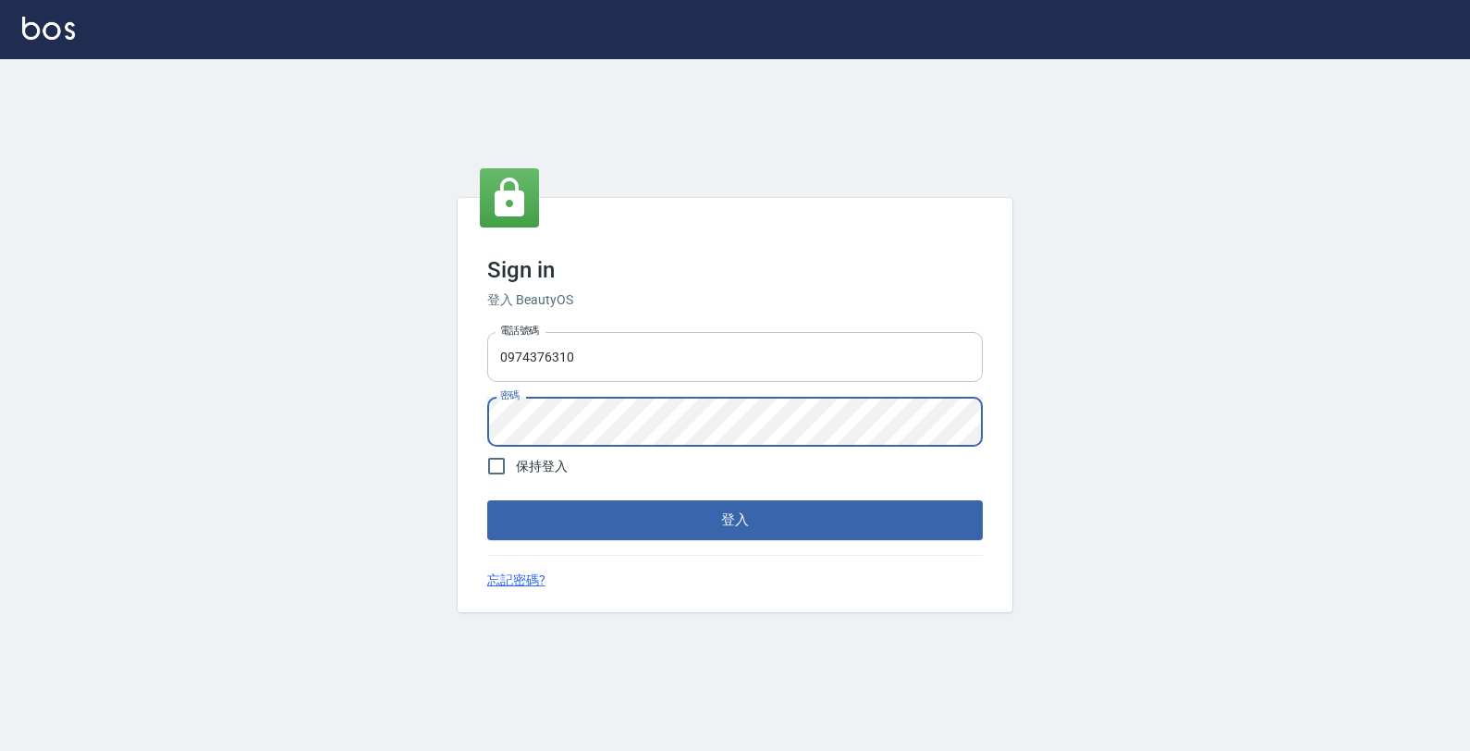
click at [487, 500] on button "登入" at bounding box center [735, 519] width 496 height 39
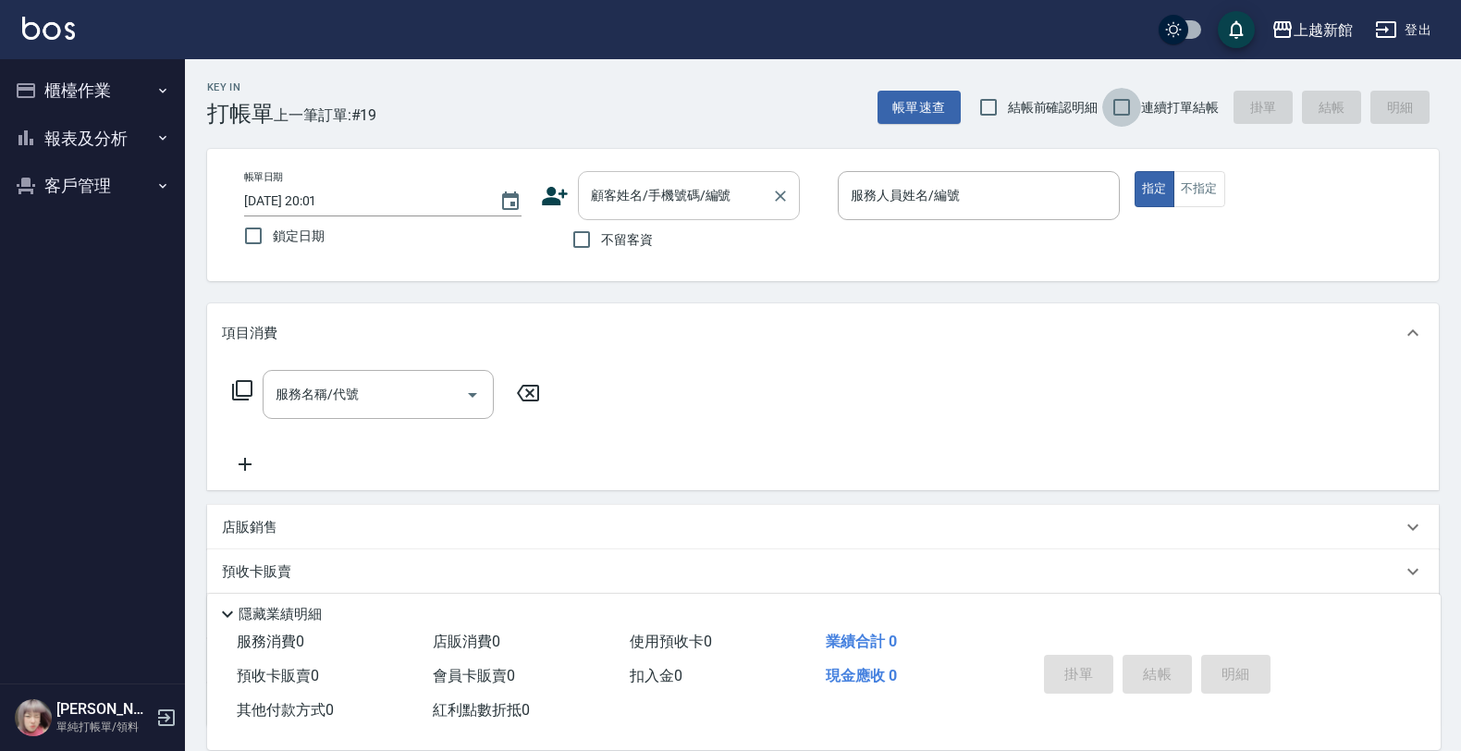
drag, startPoint x: 1116, startPoint y: 97, endPoint x: 645, endPoint y: 197, distance: 482.1
click at [1063, 100] on div "帳單速查 結帳前確認明細 連續打單結帳 掛單 結帳 明細" at bounding box center [1158, 107] width 561 height 39
drag, startPoint x: 652, startPoint y: 215, endPoint x: 657, endPoint y: 206, distance: 10.0
click at [654, 213] on div "顧客姓名/手機號碼/編號" at bounding box center [689, 195] width 222 height 49
click at [1144, 109] on span "連續打單結帳" at bounding box center [1180, 107] width 78 height 19
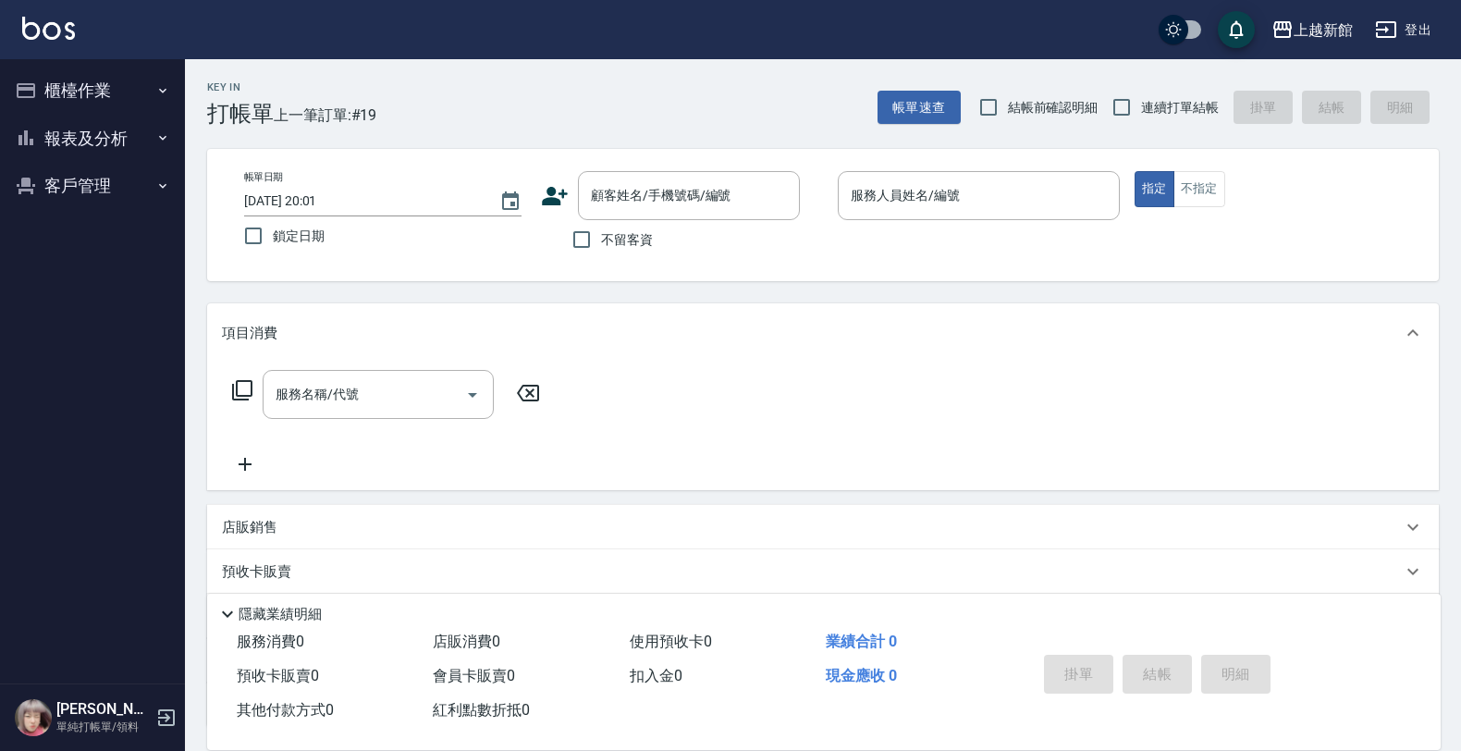
click at [1141, 109] on input "連續打單結帳" at bounding box center [1121, 107] width 39 height 39
checkbox input "true"
click at [645, 183] on div "顧客姓名/手機號碼/編號 顧客姓名/手機號碼/編號" at bounding box center [689, 195] width 222 height 49
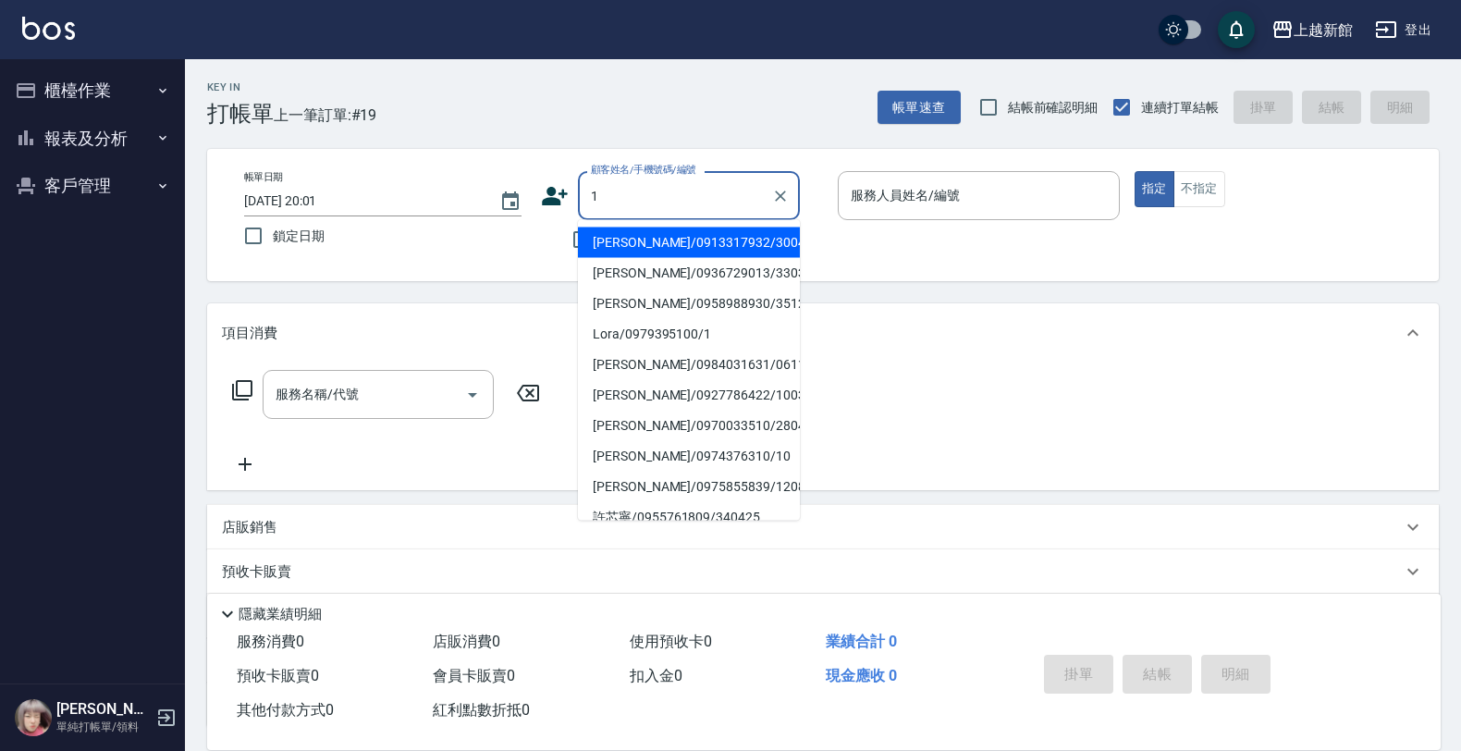
type input "[PERSON_NAME]/0913317932/300427"
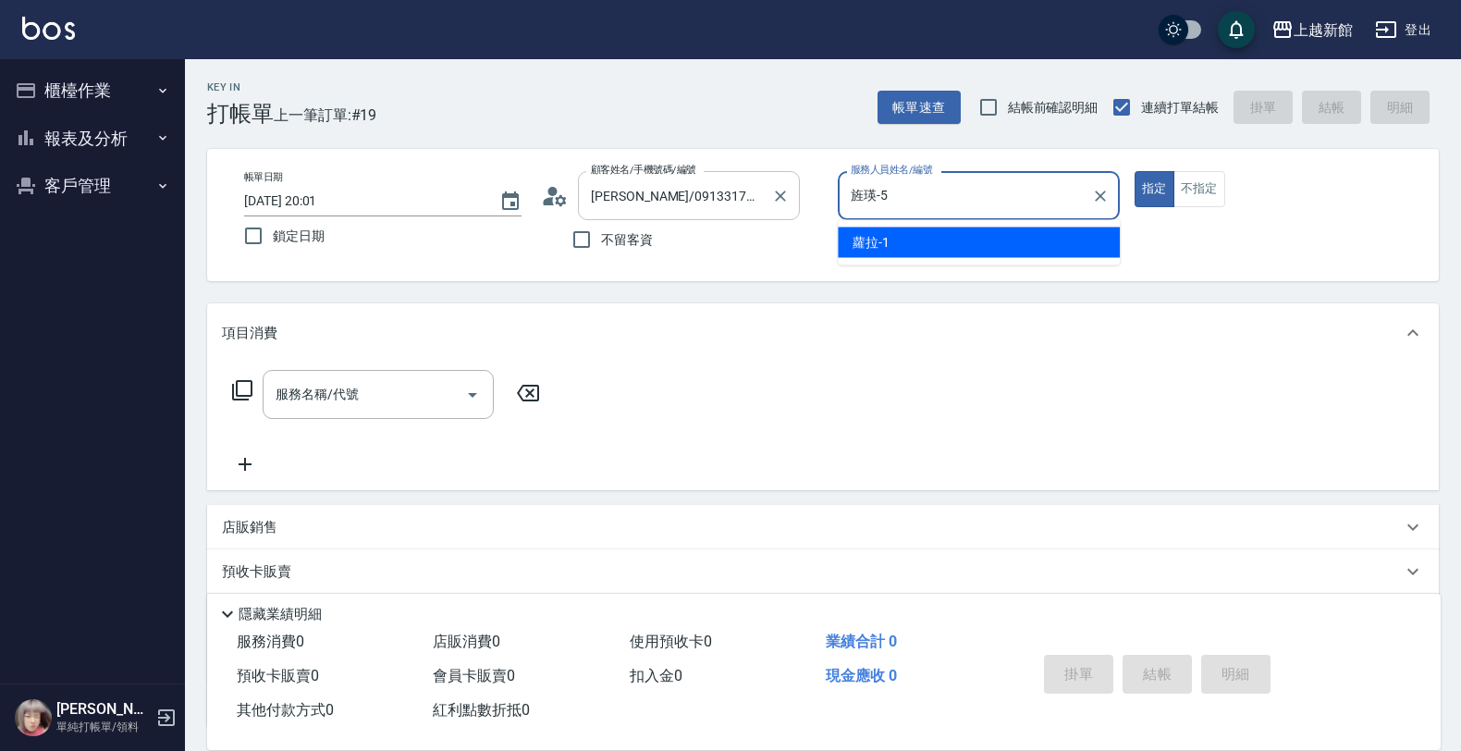
type input "旌瑛-5"
type button "true"
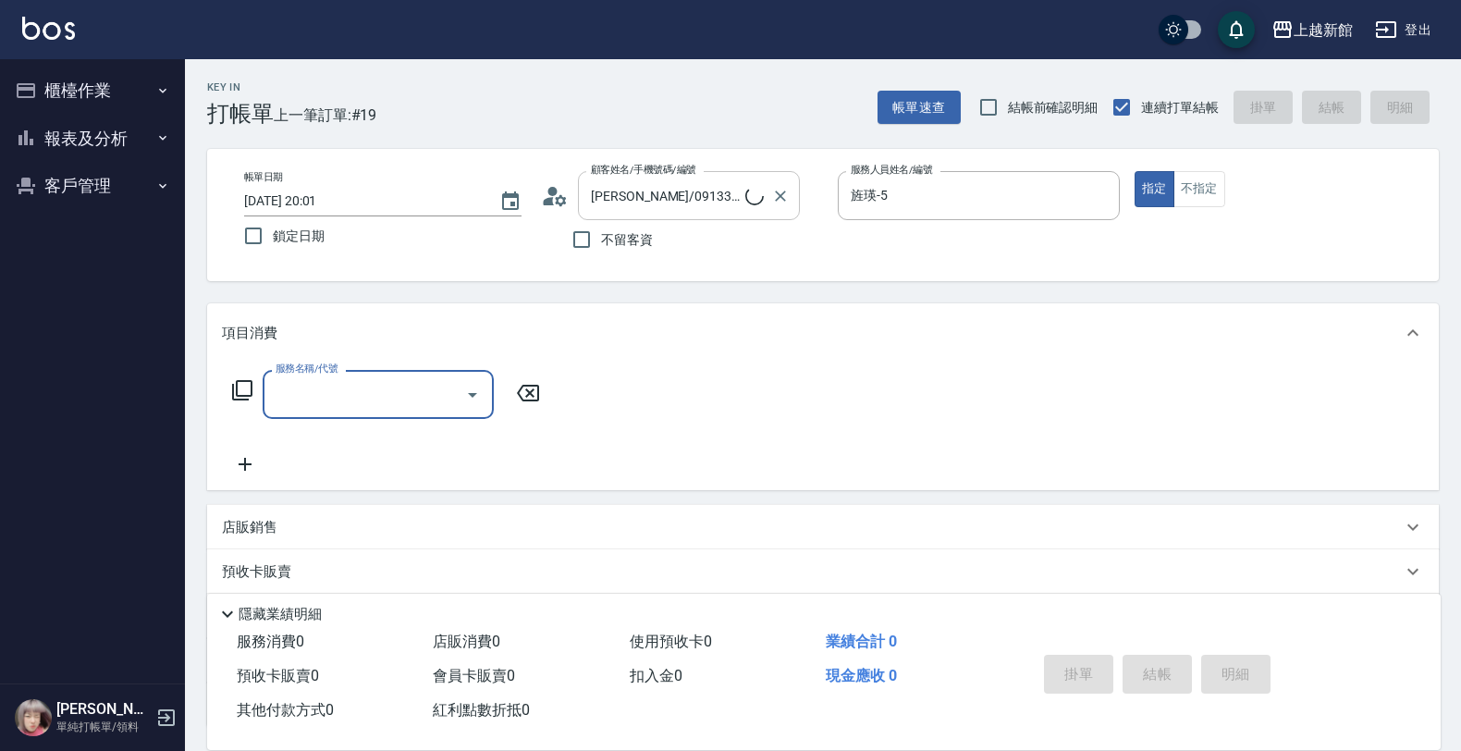
type input "Lora/0979395100/1"
type input "蘿拉-1"
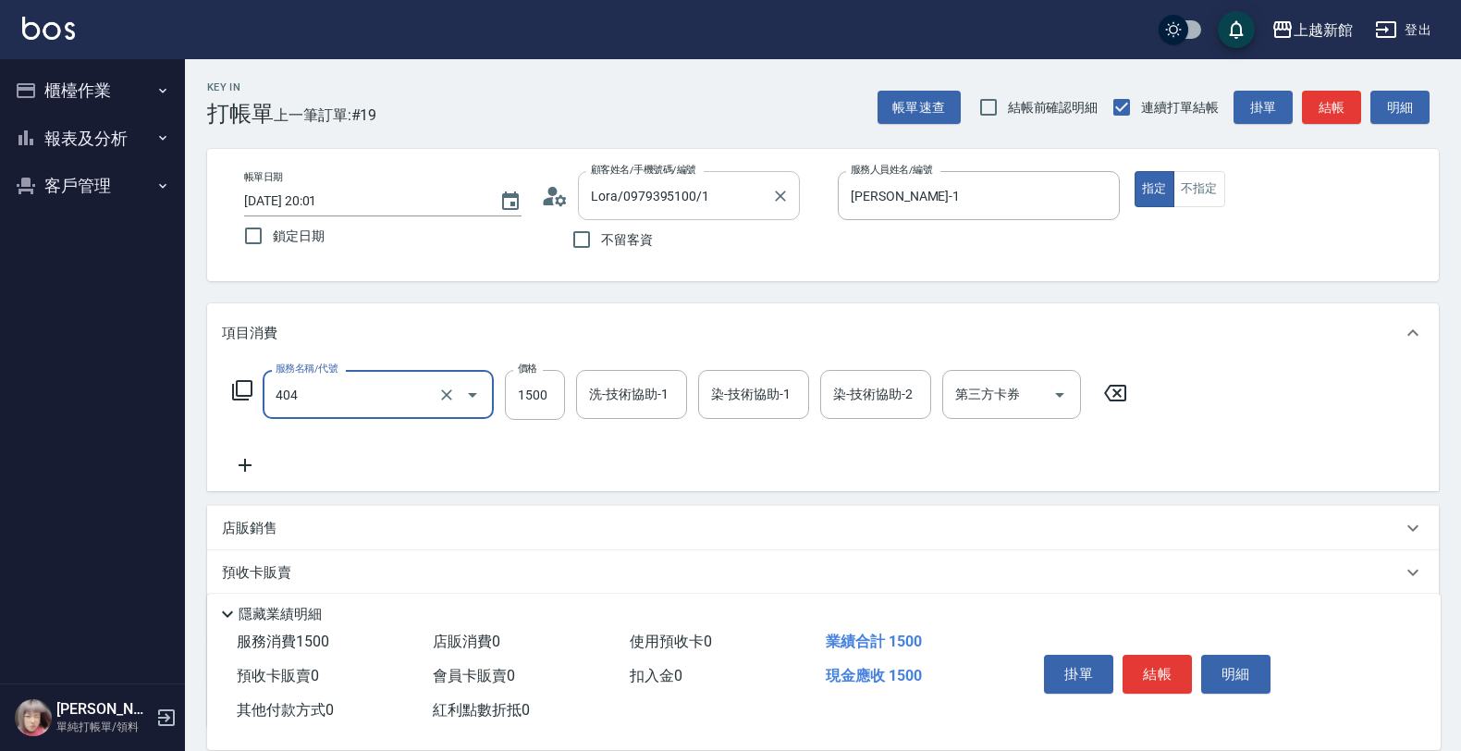
type input "設計染髮(404)"
type input "1800"
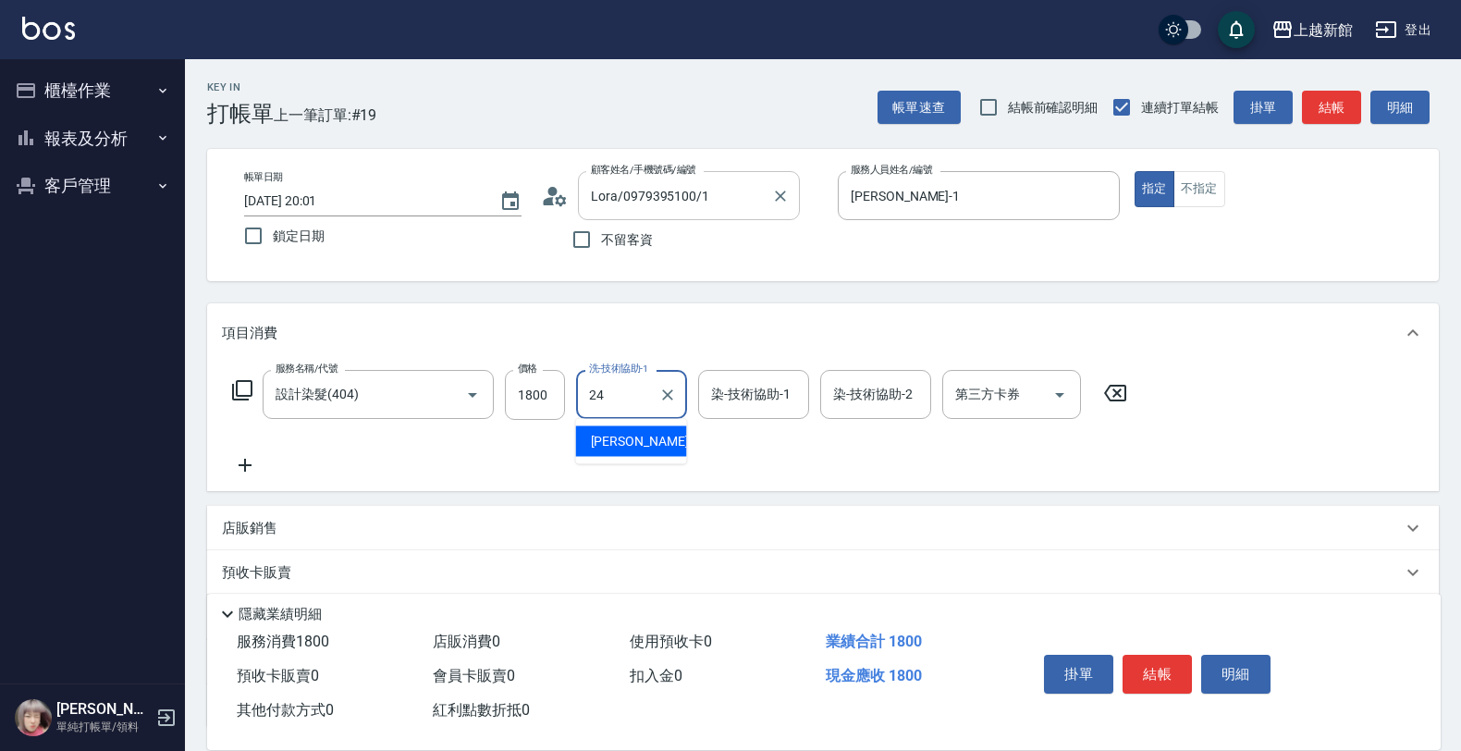
type input "小敏-24"
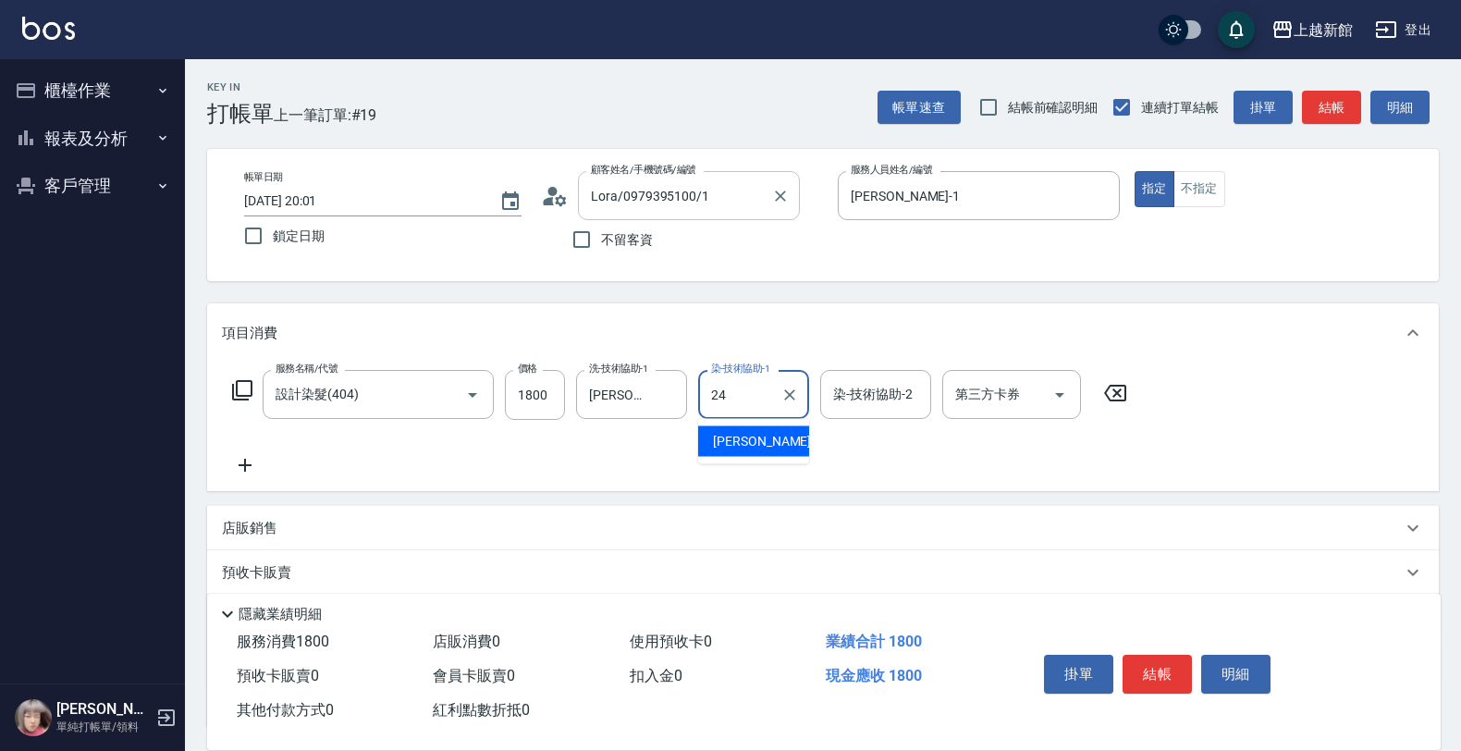
type input "小敏-24"
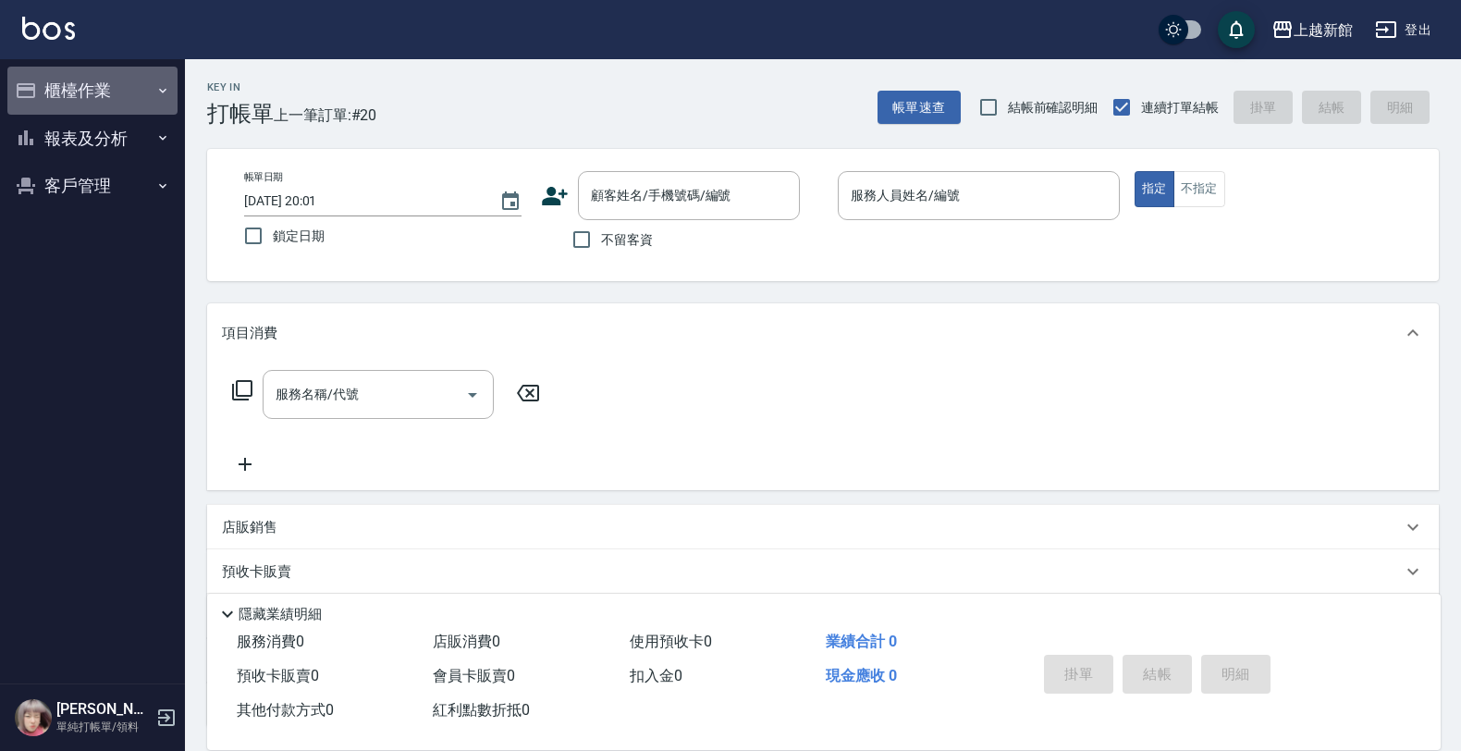
click at [99, 83] on button "櫃檯作業" at bounding box center [92, 91] width 170 height 48
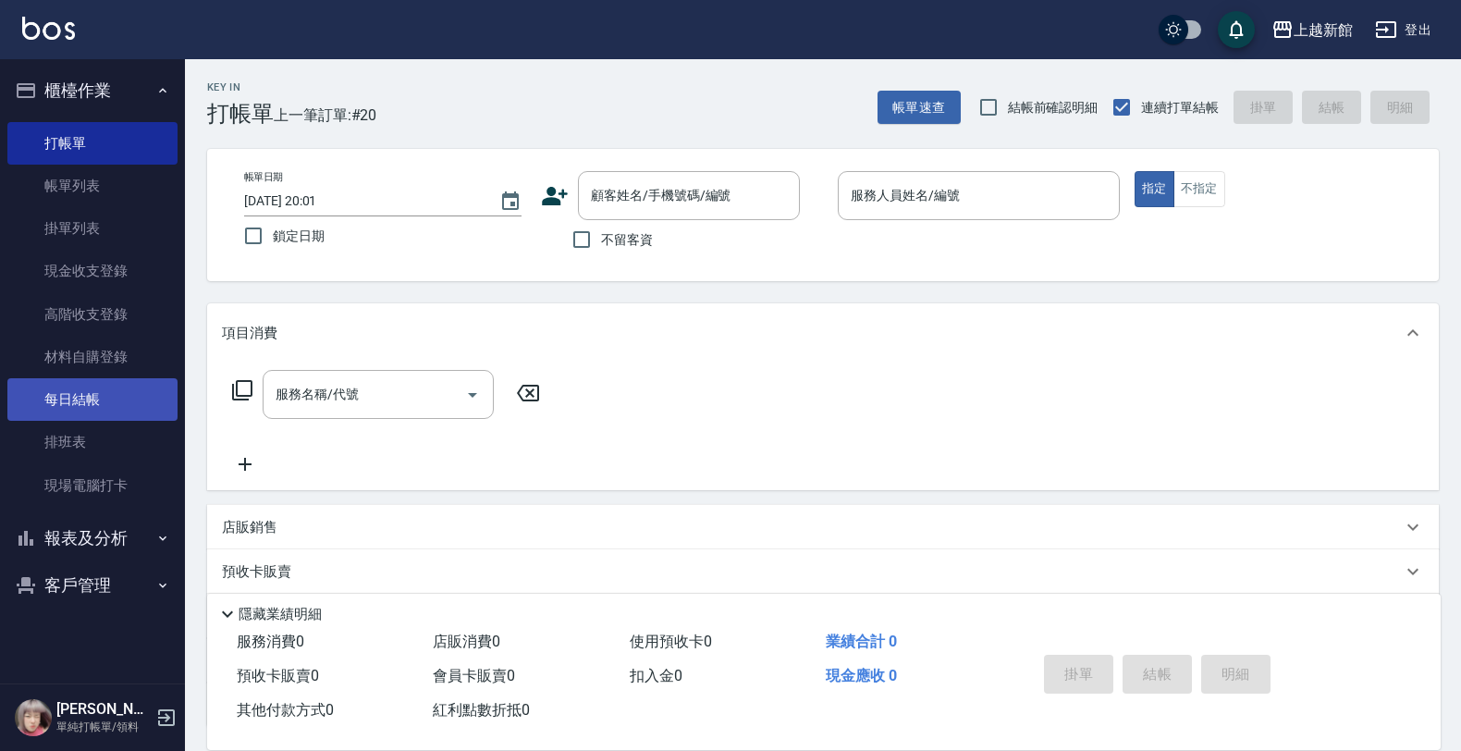
click at [88, 403] on link "每日結帳" at bounding box center [92, 399] width 170 height 43
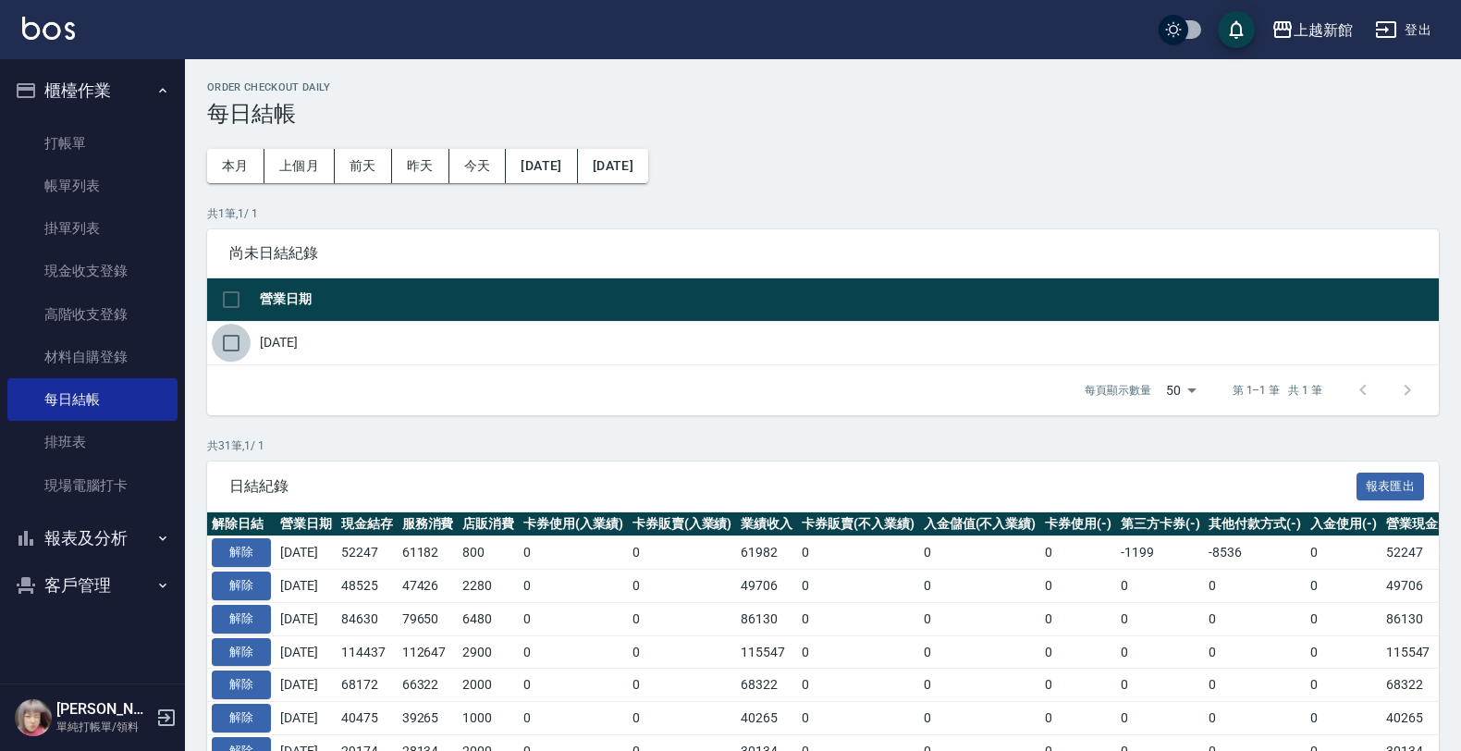
click at [247, 352] on input "checkbox" at bounding box center [231, 343] width 39 height 39
checkbox input "true"
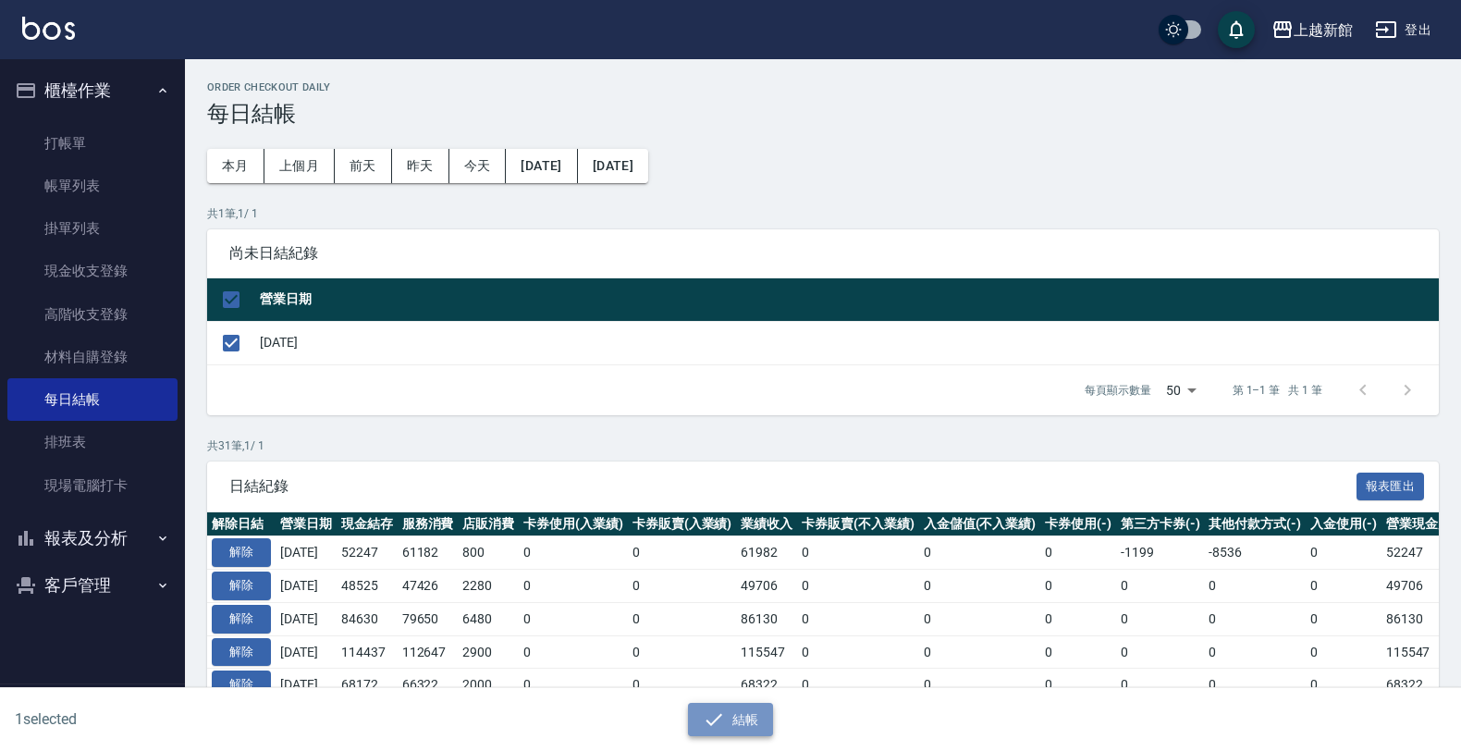
click at [726, 706] on button "結帳" at bounding box center [731, 720] width 86 height 34
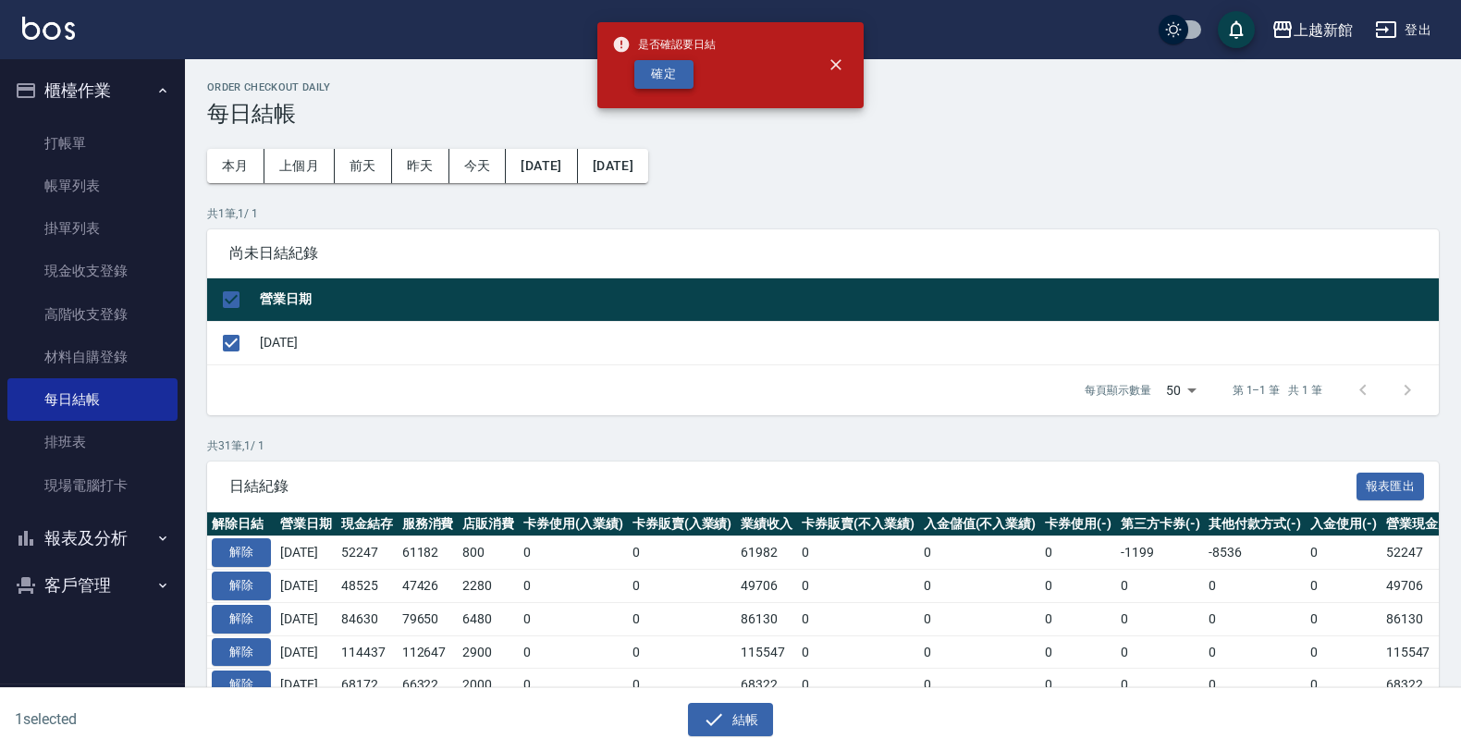
click at [672, 80] on button "確定" at bounding box center [663, 74] width 59 height 29
checkbox input "false"
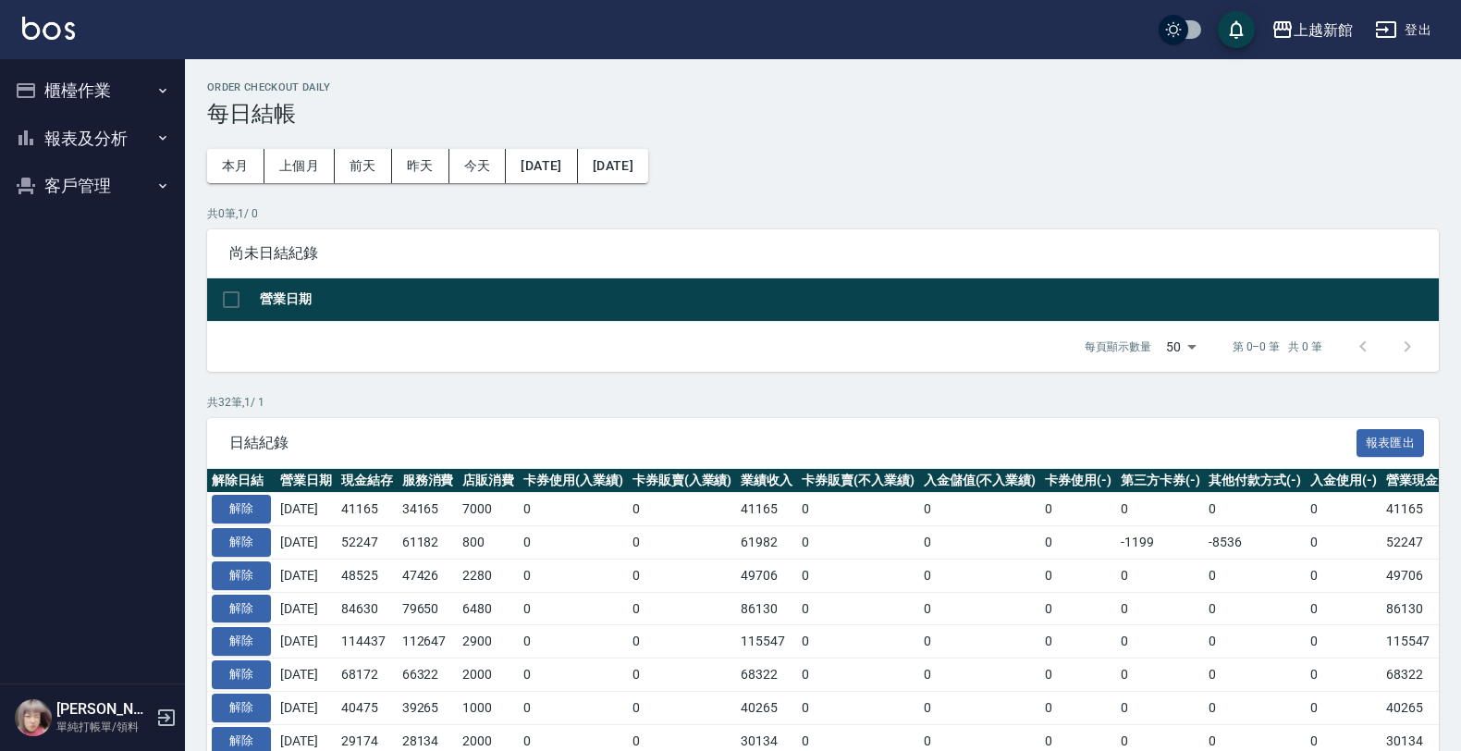
click at [63, 135] on button "報表及分析" at bounding box center [92, 139] width 170 height 48
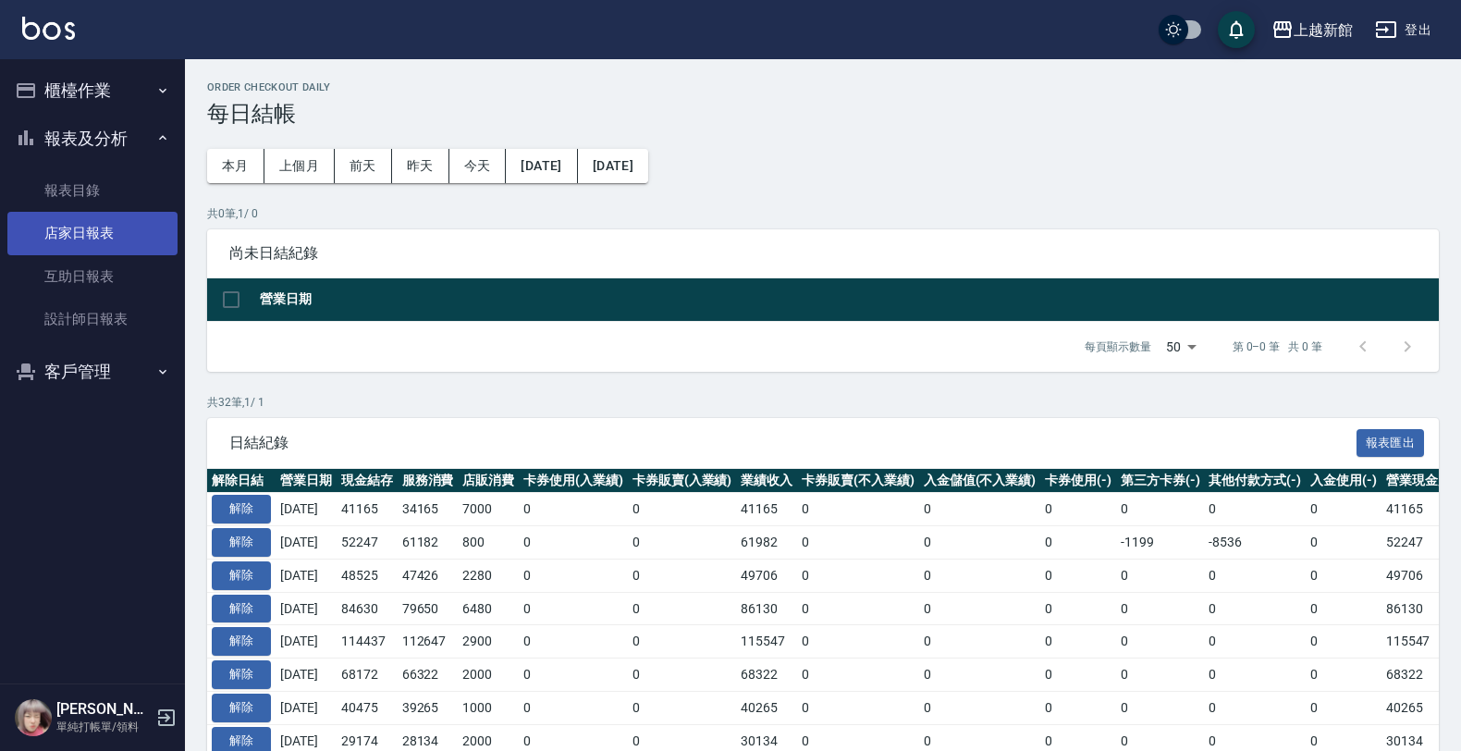
click at [106, 223] on link "店家日報表" at bounding box center [92, 233] width 170 height 43
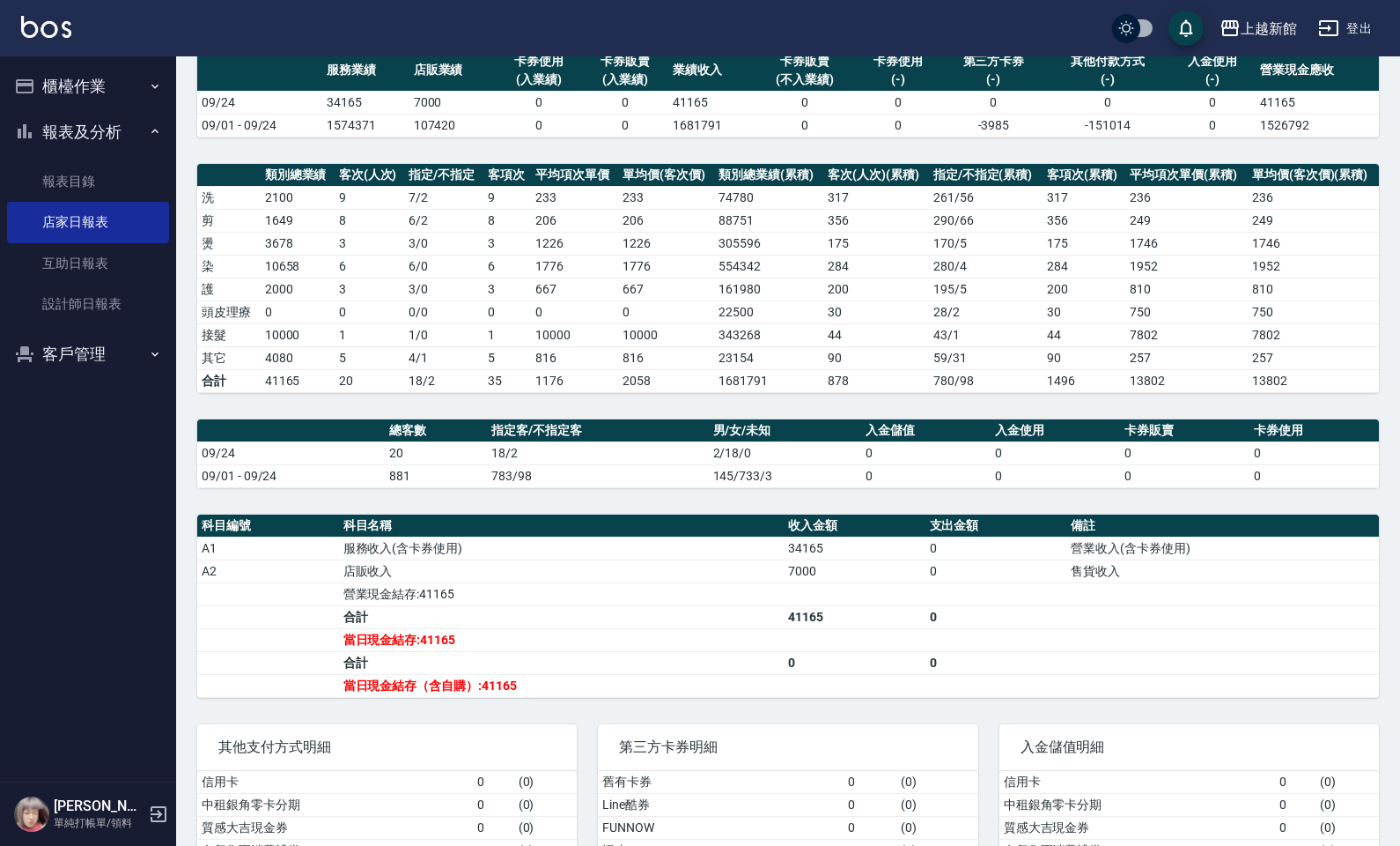
scroll to position [35, 0]
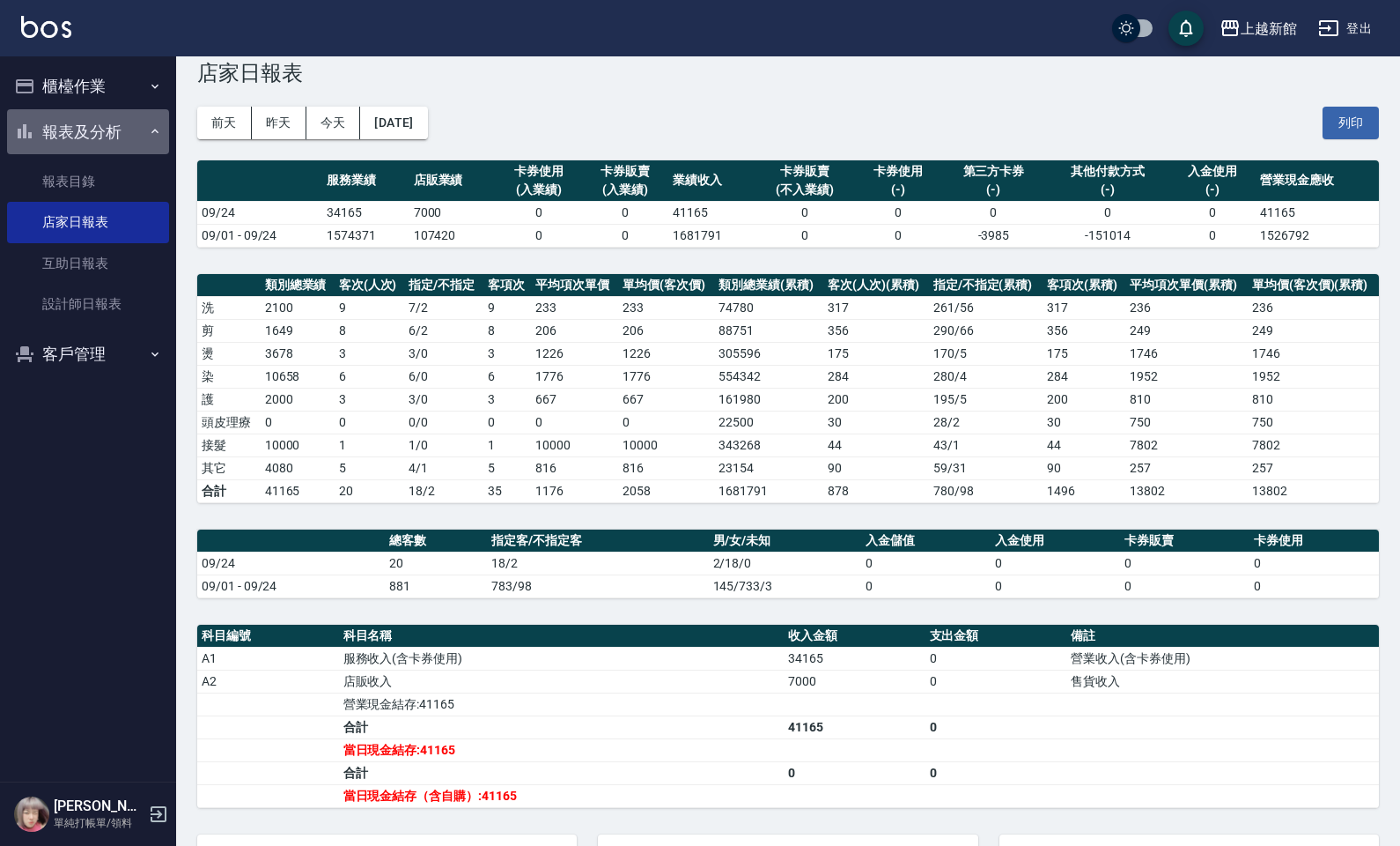
click at [82, 110] on button "報表及分析" at bounding box center [88, 132] width 162 height 46
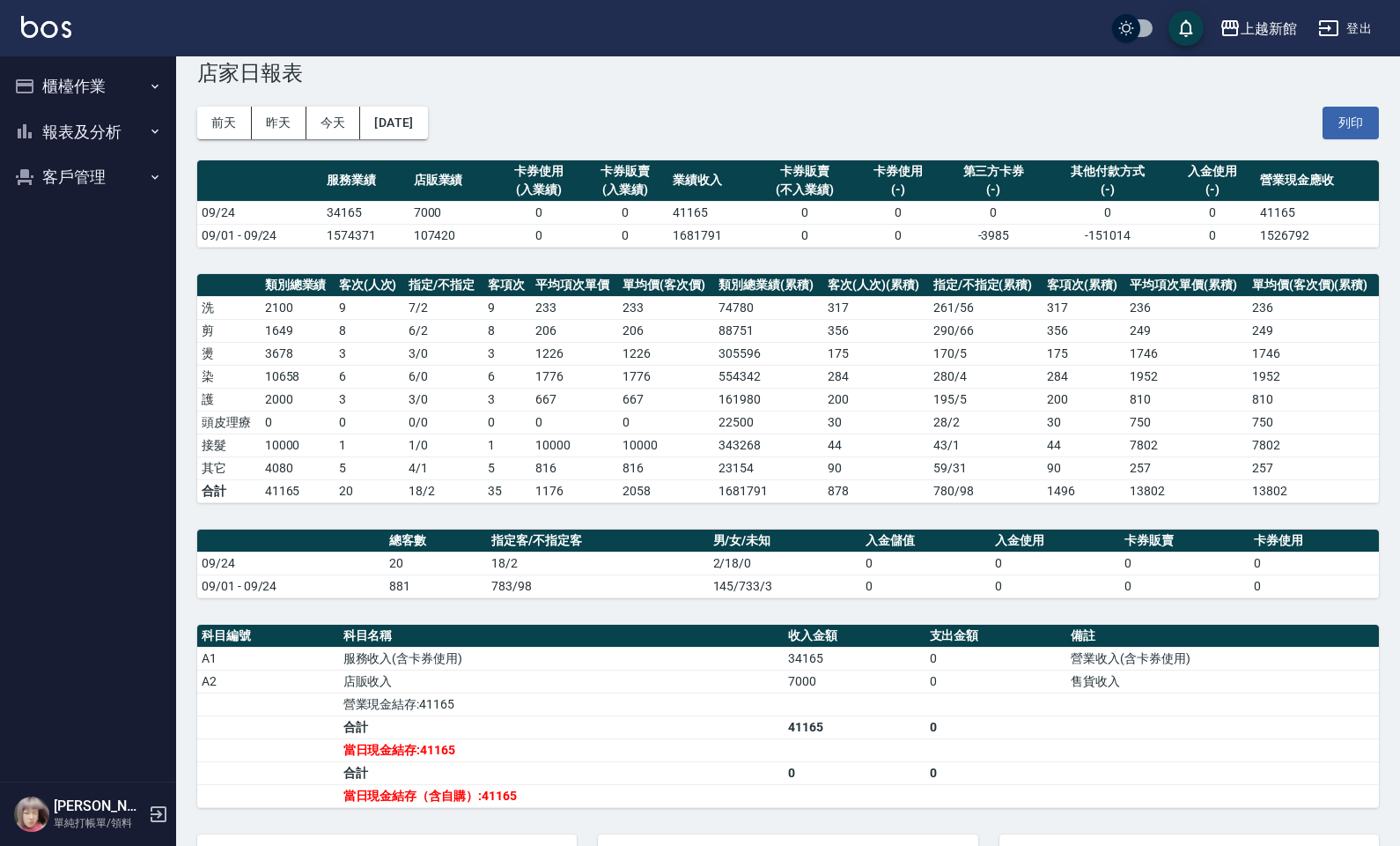
click at [77, 80] on button "櫃檯作業" at bounding box center [88, 87] width 162 height 46
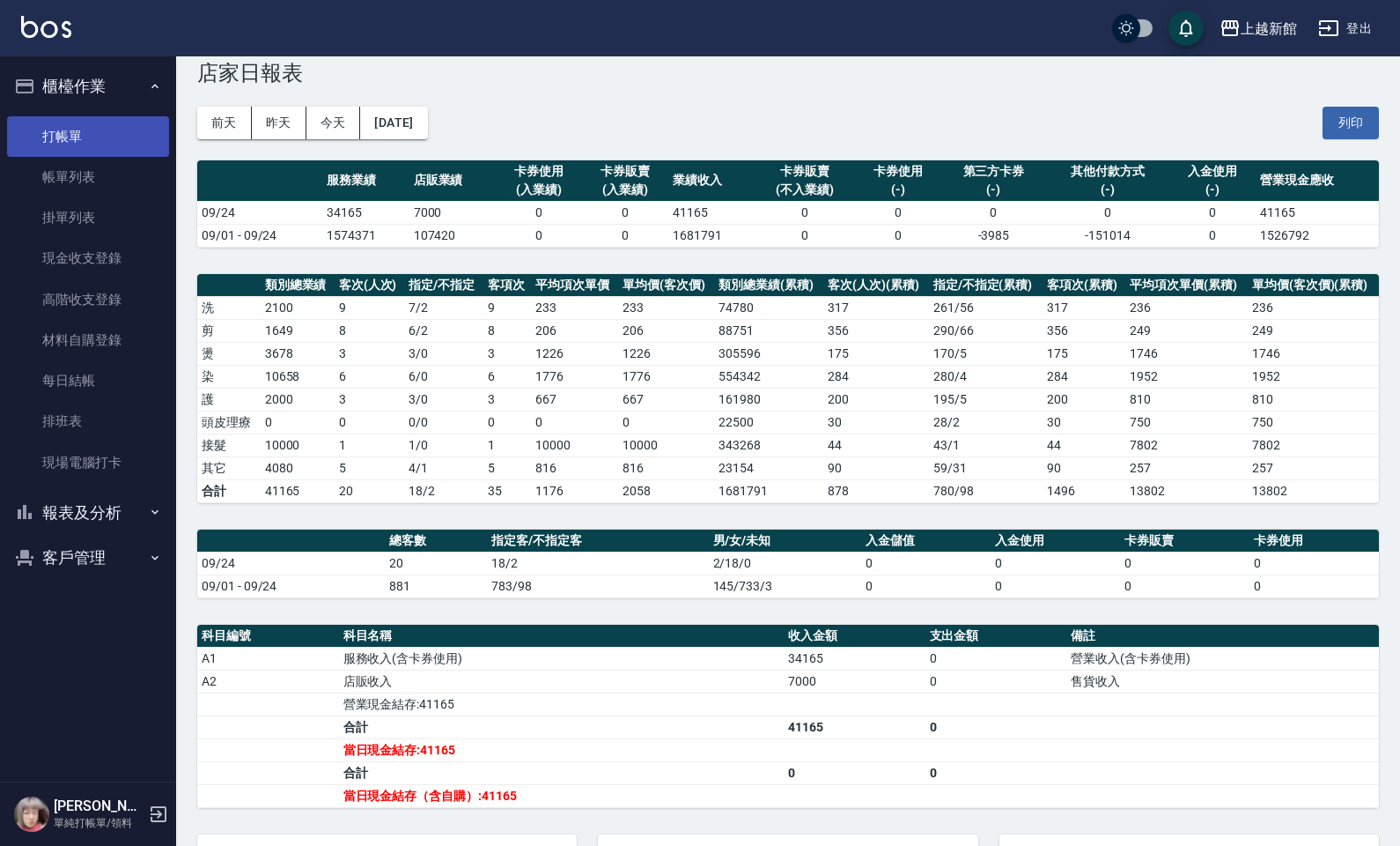
click at [79, 142] on link "打帳單" at bounding box center [88, 136] width 162 height 41
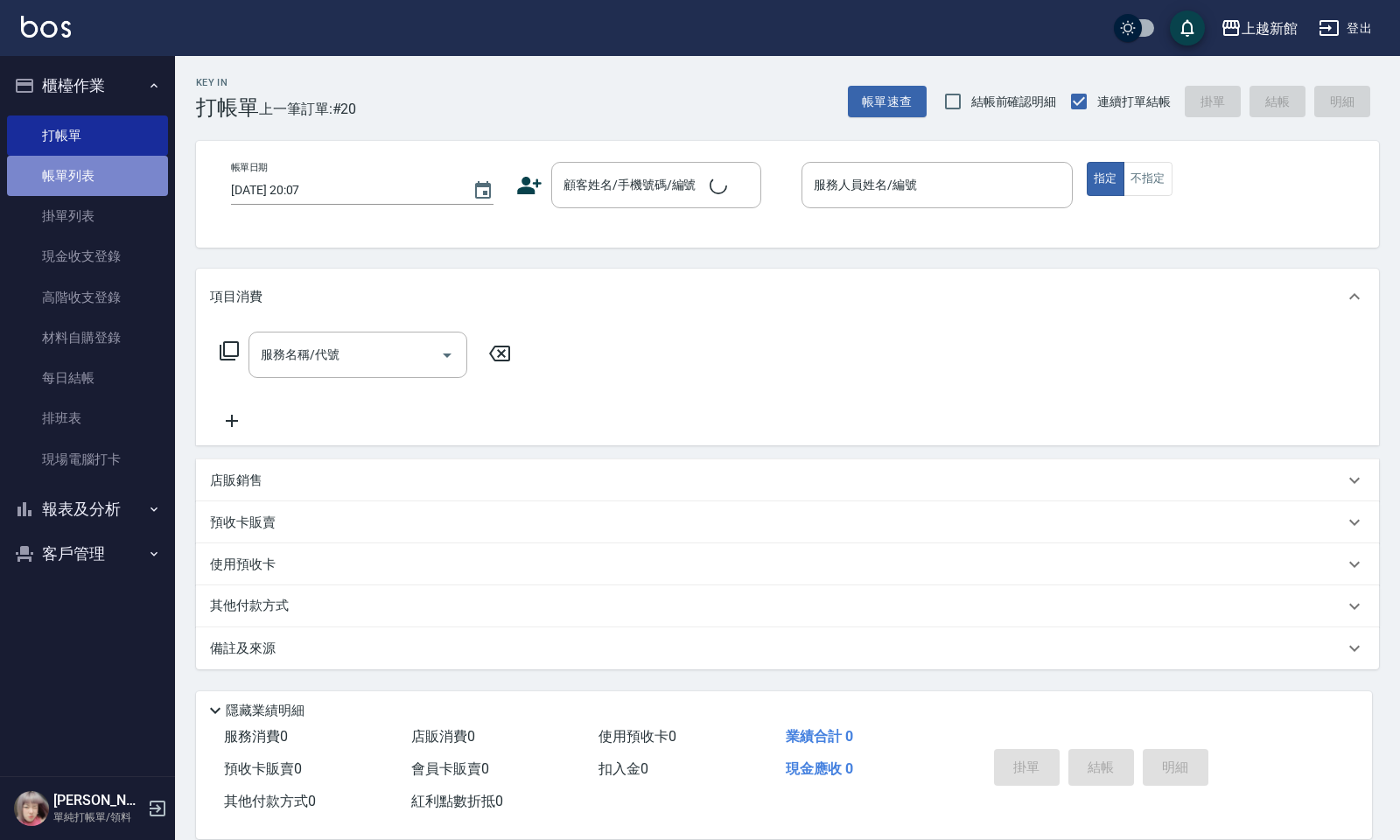
click at [81, 186] on link "帳單列表" at bounding box center [87, 176] width 161 height 41
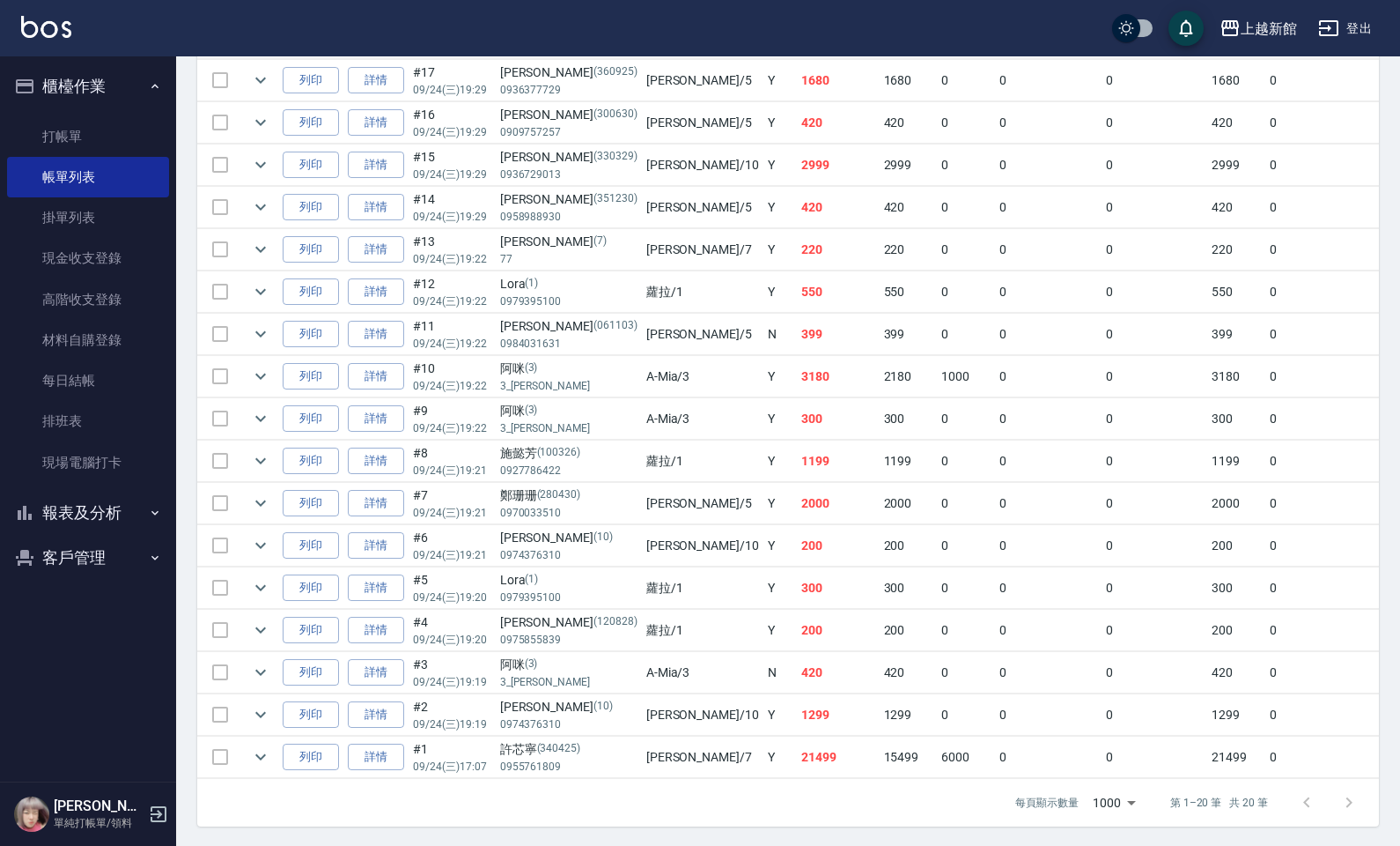
scroll to position [623, 0]
click at [111, 505] on button "報表及分析" at bounding box center [88, 513] width 162 height 46
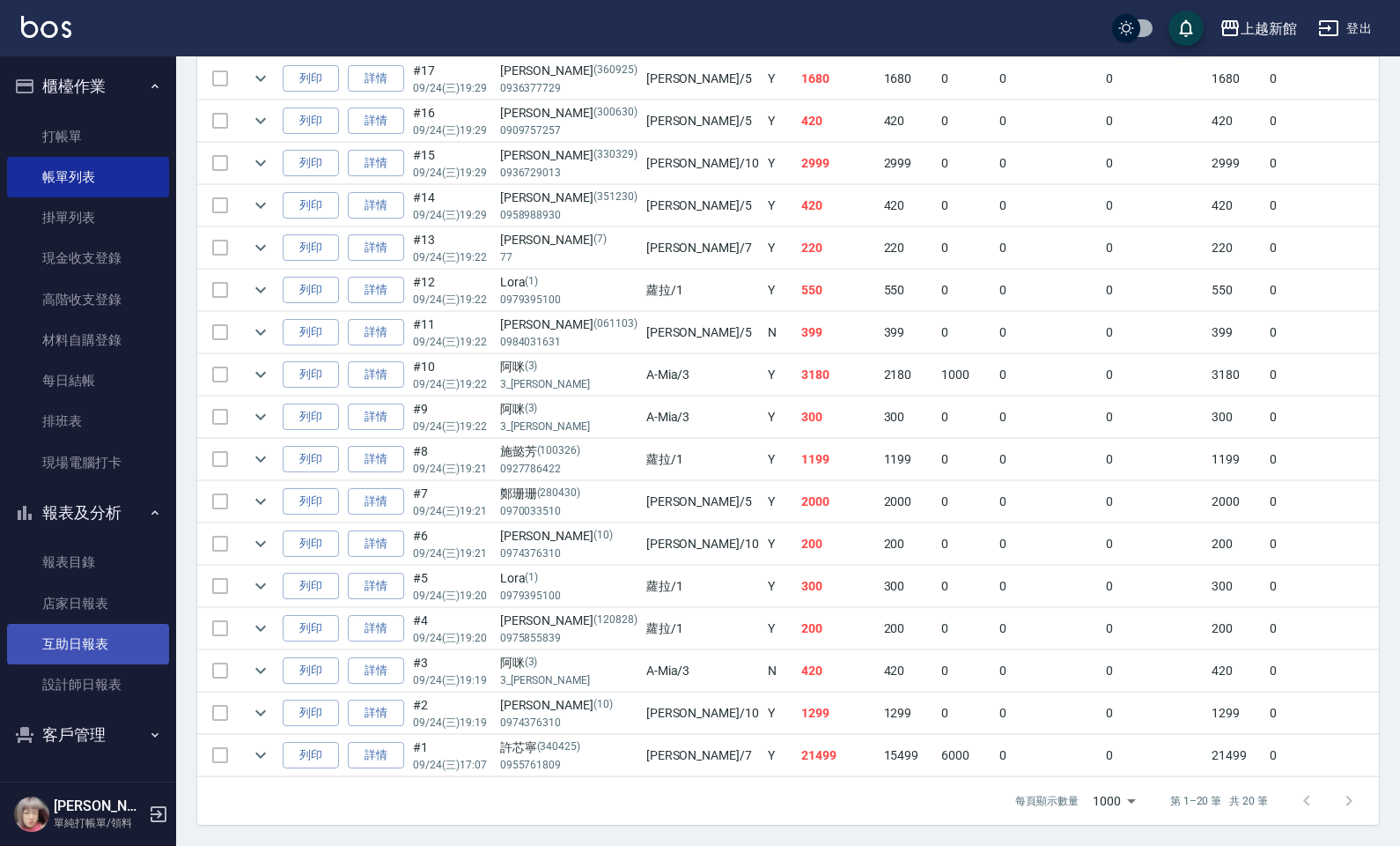
click at [64, 657] on link "互助日報表" at bounding box center [88, 644] width 162 height 41
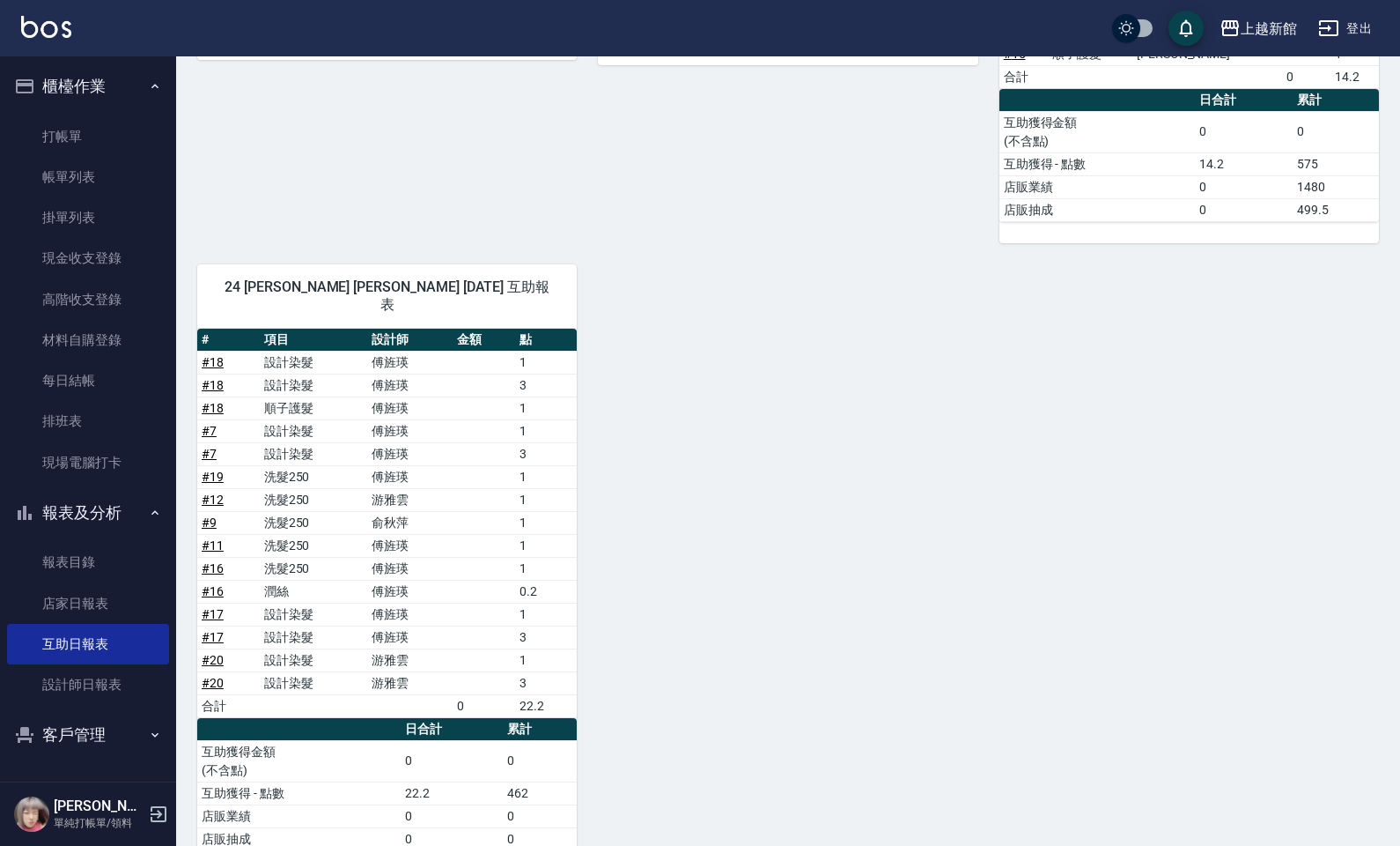
scroll to position [915, 0]
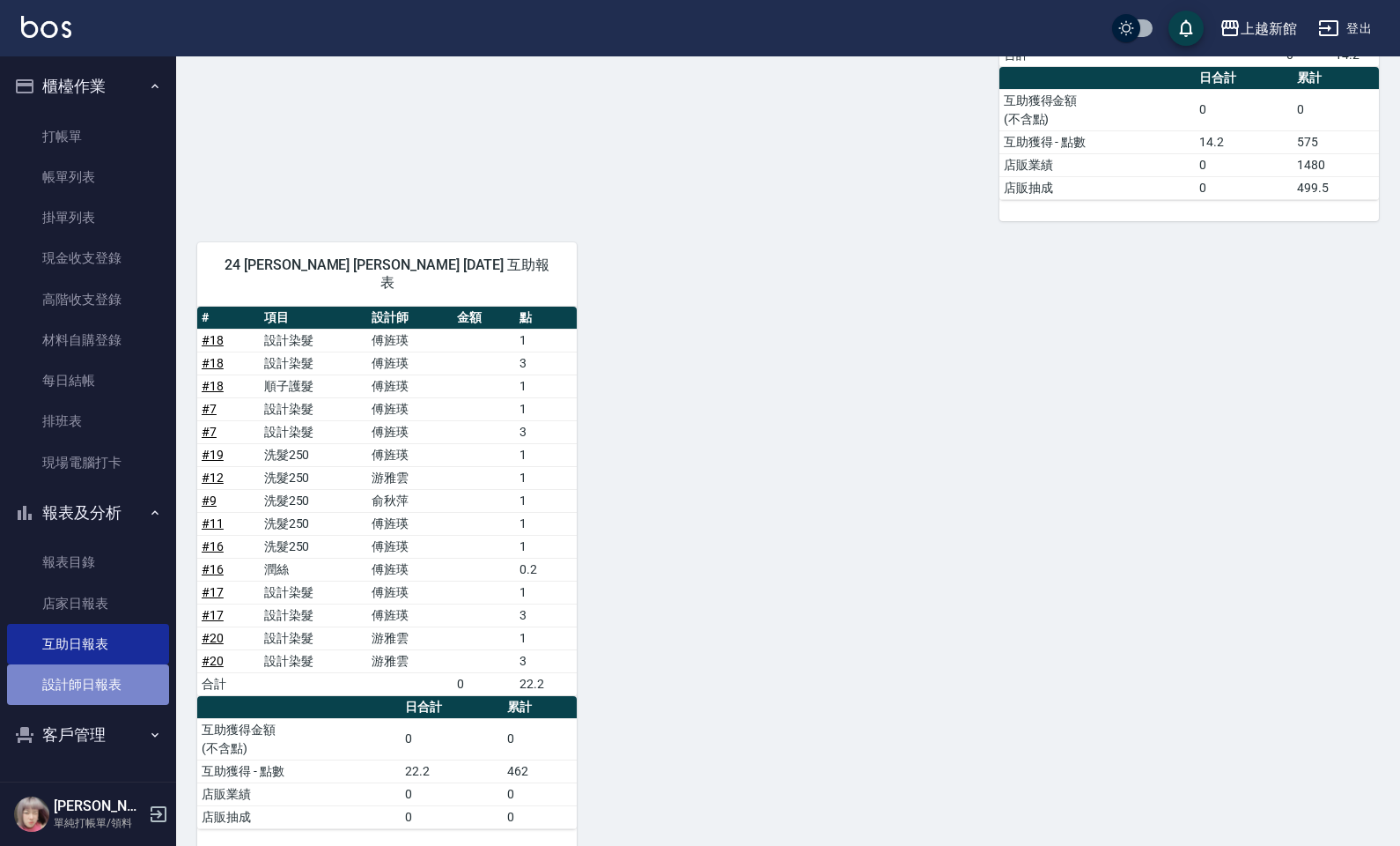
click at [76, 679] on link "設計師日報表" at bounding box center [88, 684] width 162 height 41
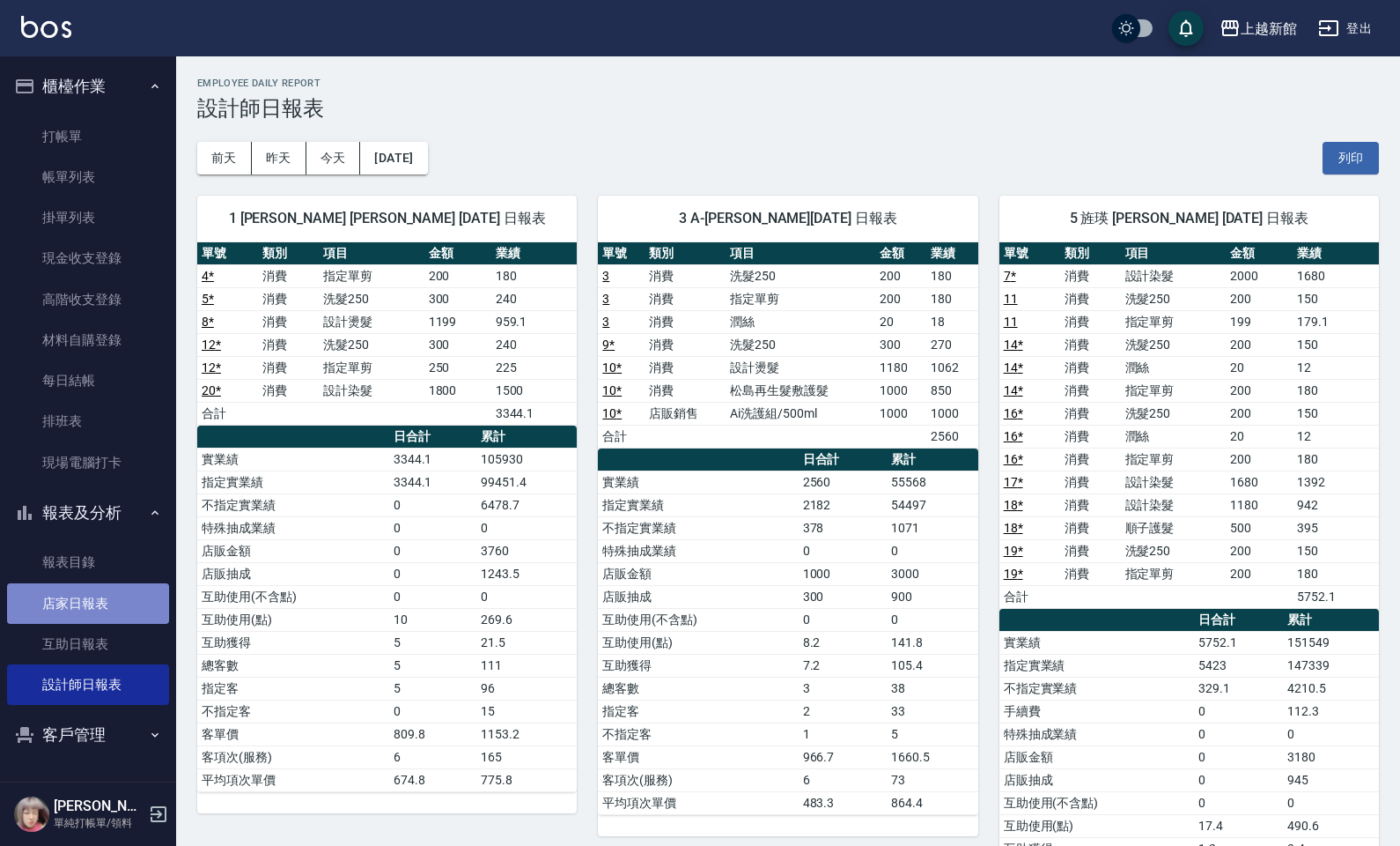
click at [58, 608] on link "店家日報表" at bounding box center [88, 603] width 162 height 41
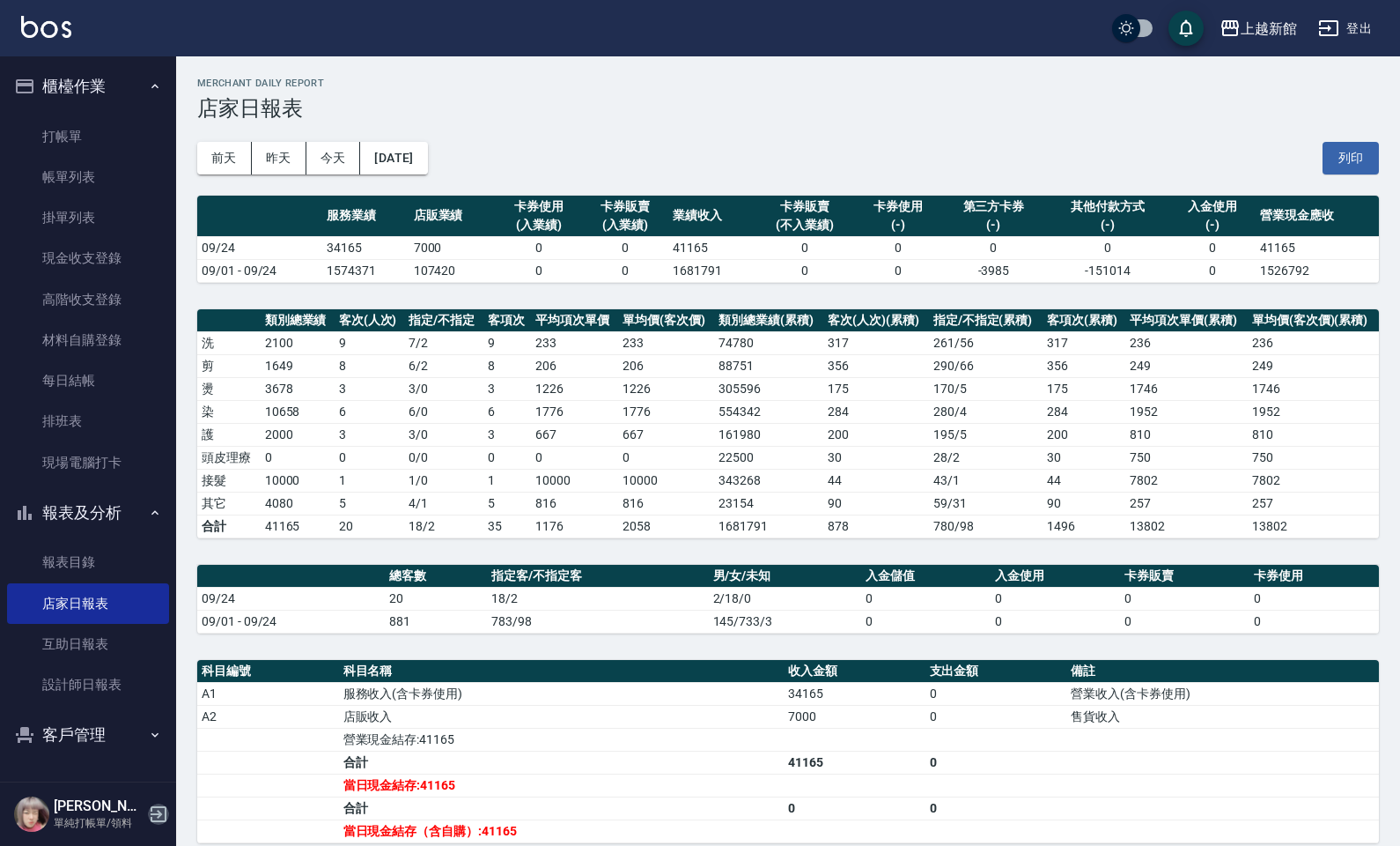
click at [164, 715] on icon "button" at bounding box center [158, 814] width 21 height 21
